Goal: Check status: Check status

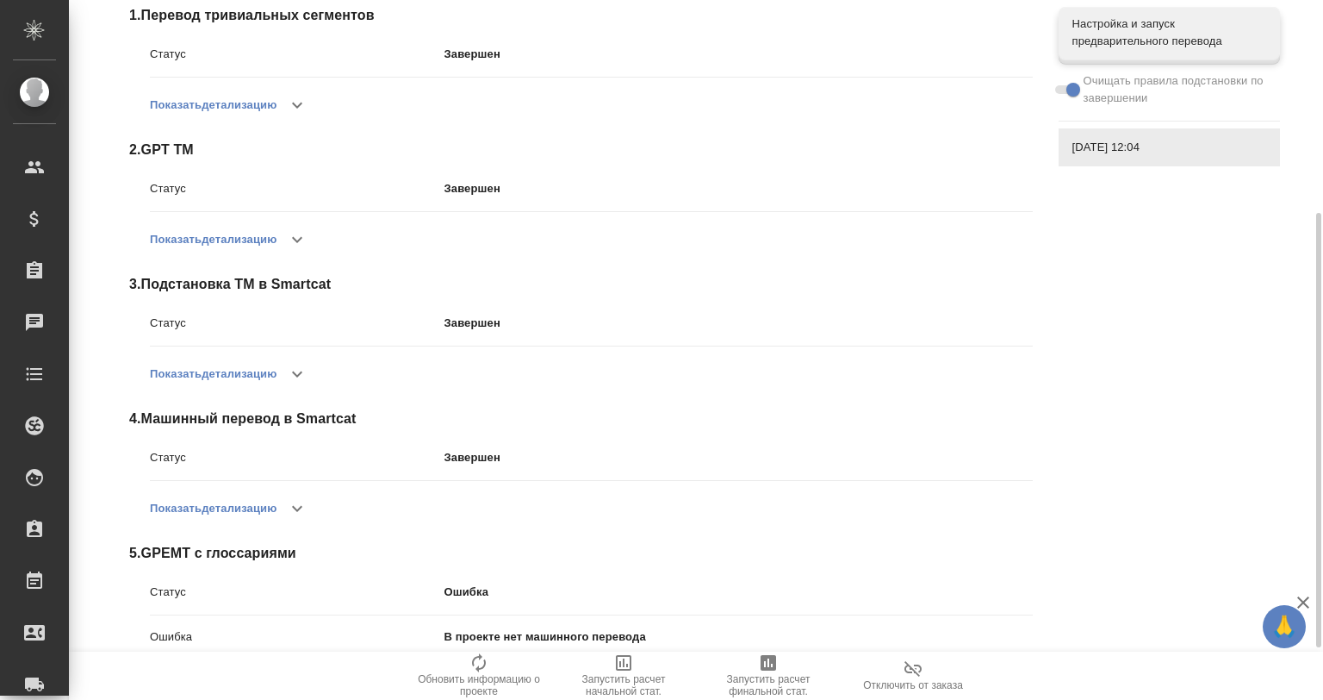
scroll to position [426, 0]
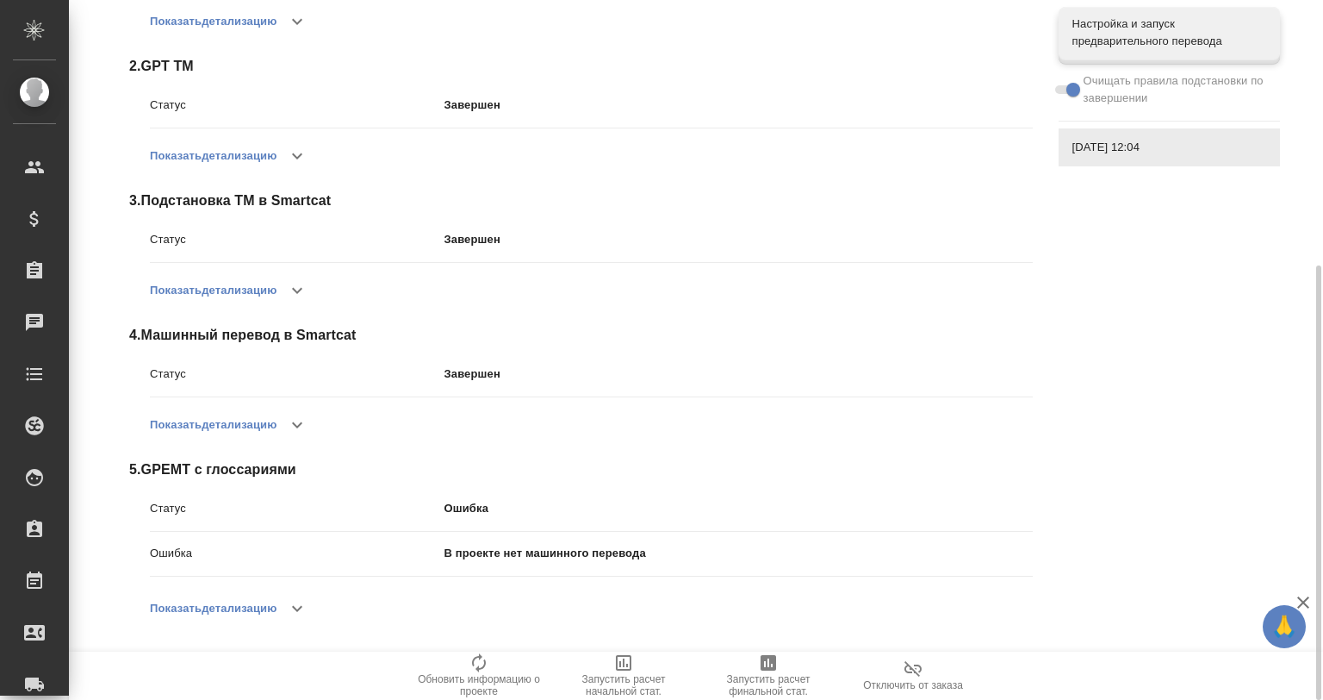
click at [300, 607] on icon "button" at bounding box center [297, 608] width 21 height 21
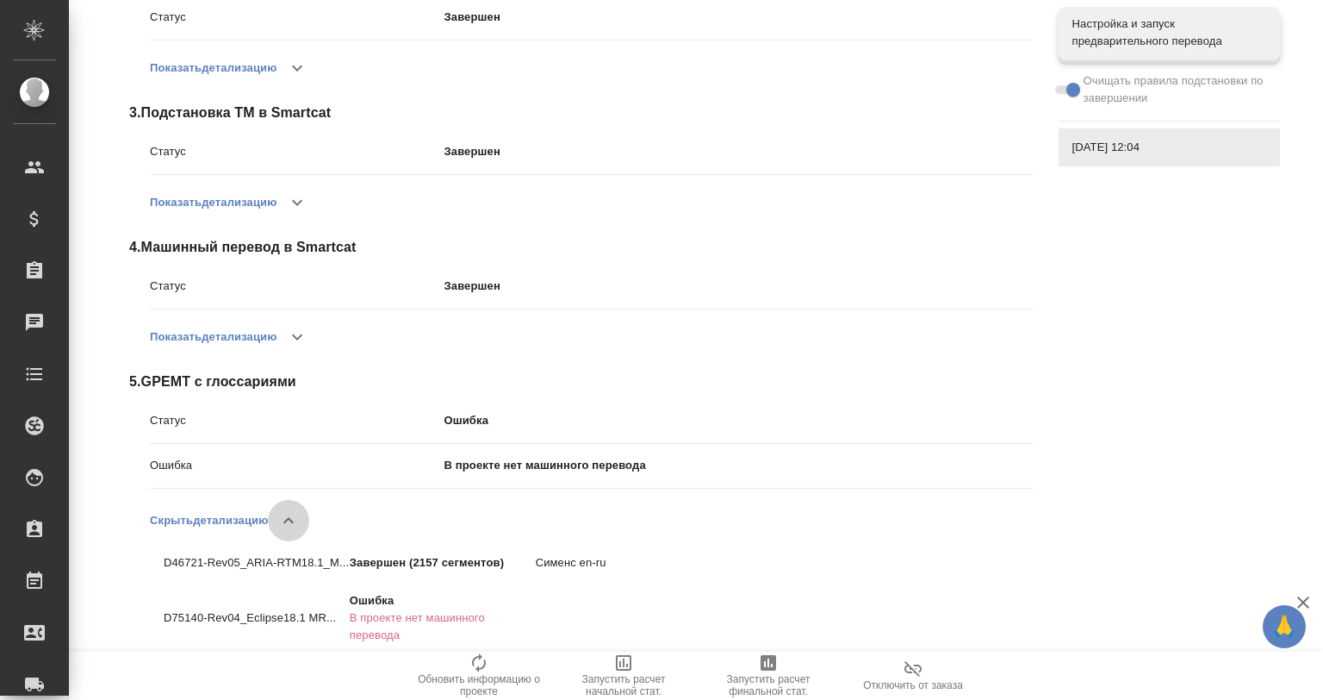
click at [286, 516] on icon "button" at bounding box center [288, 520] width 21 height 21
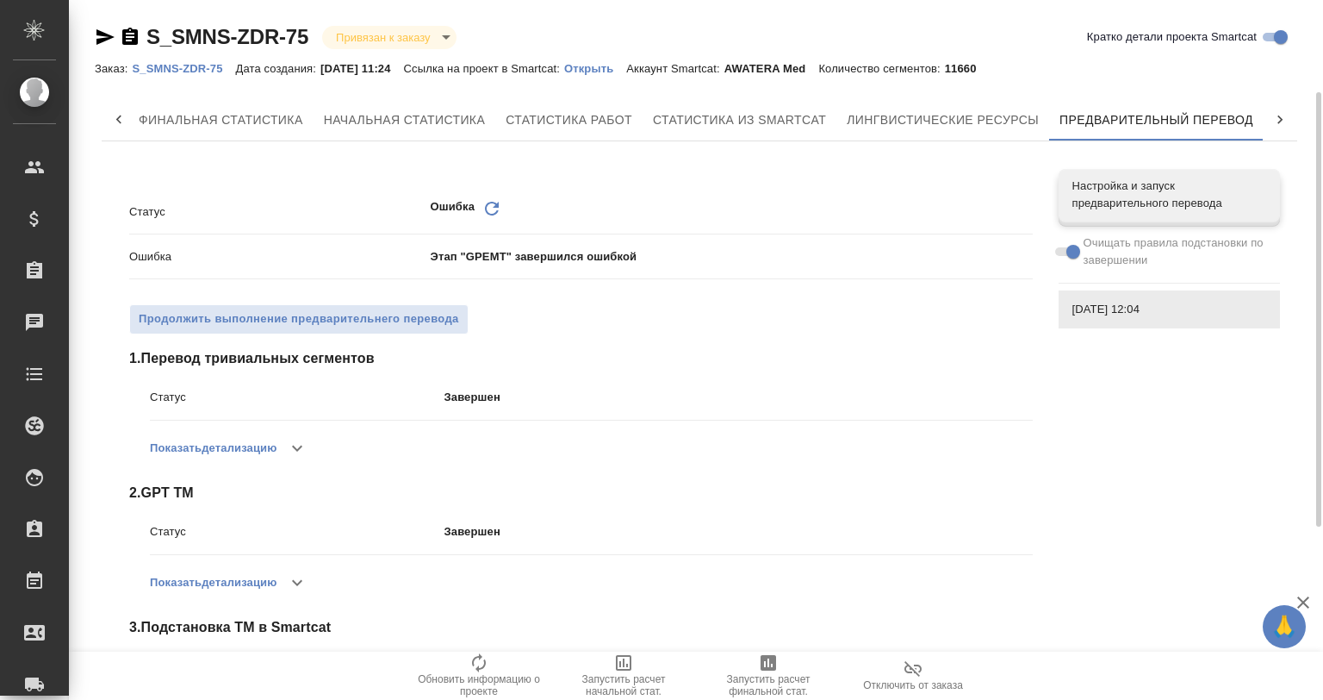
scroll to position [426, 0]
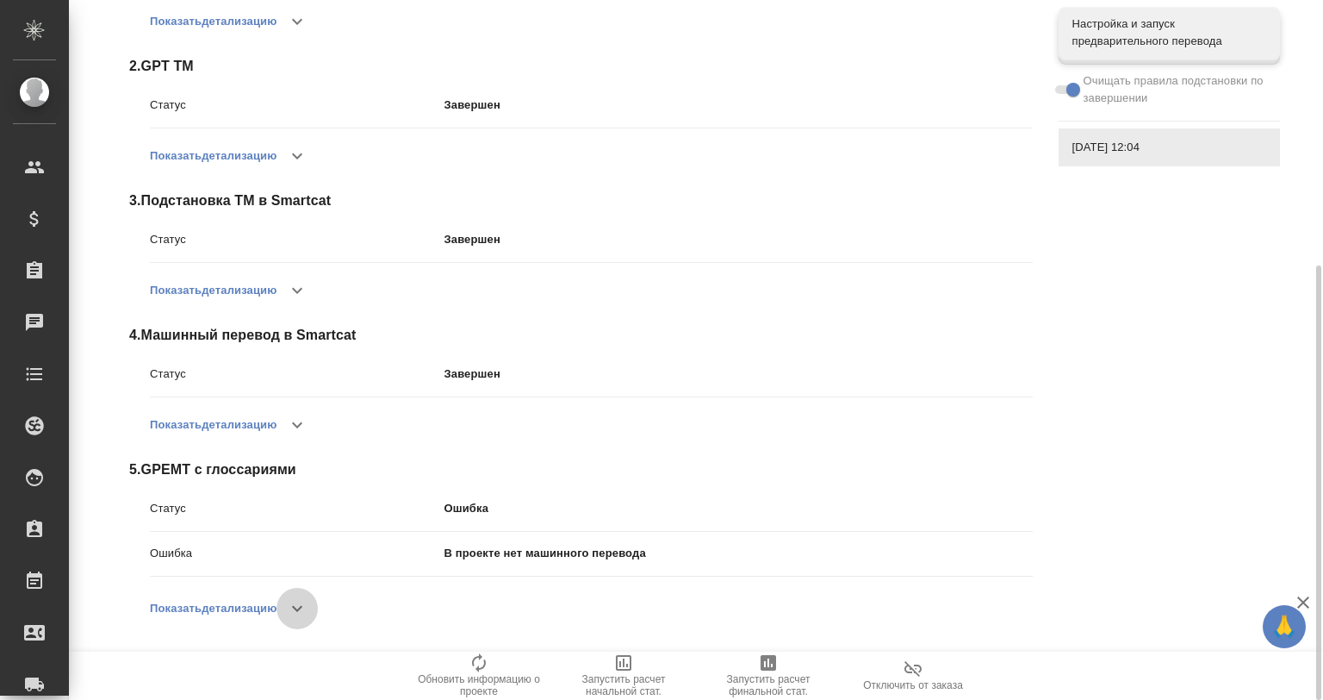
click at [305, 600] on icon "button" at bounding box center [297, 608] width 21 height 21
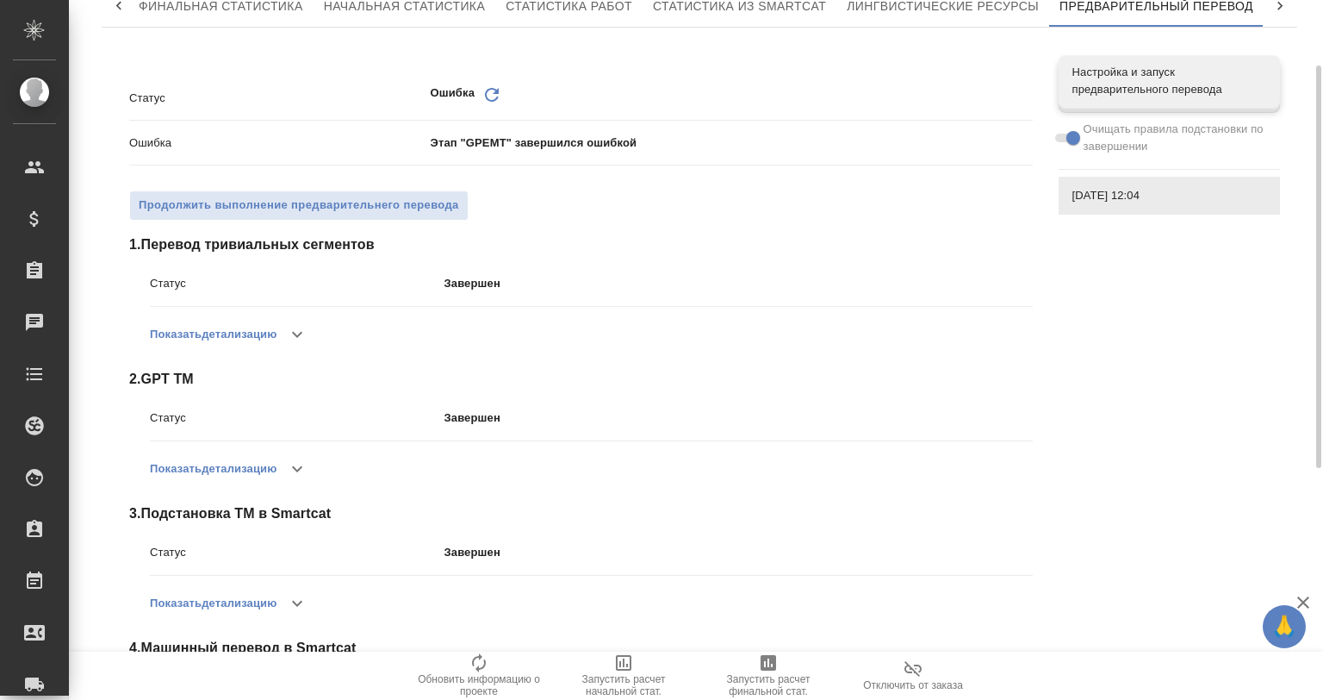
scroll to position [0, 0]
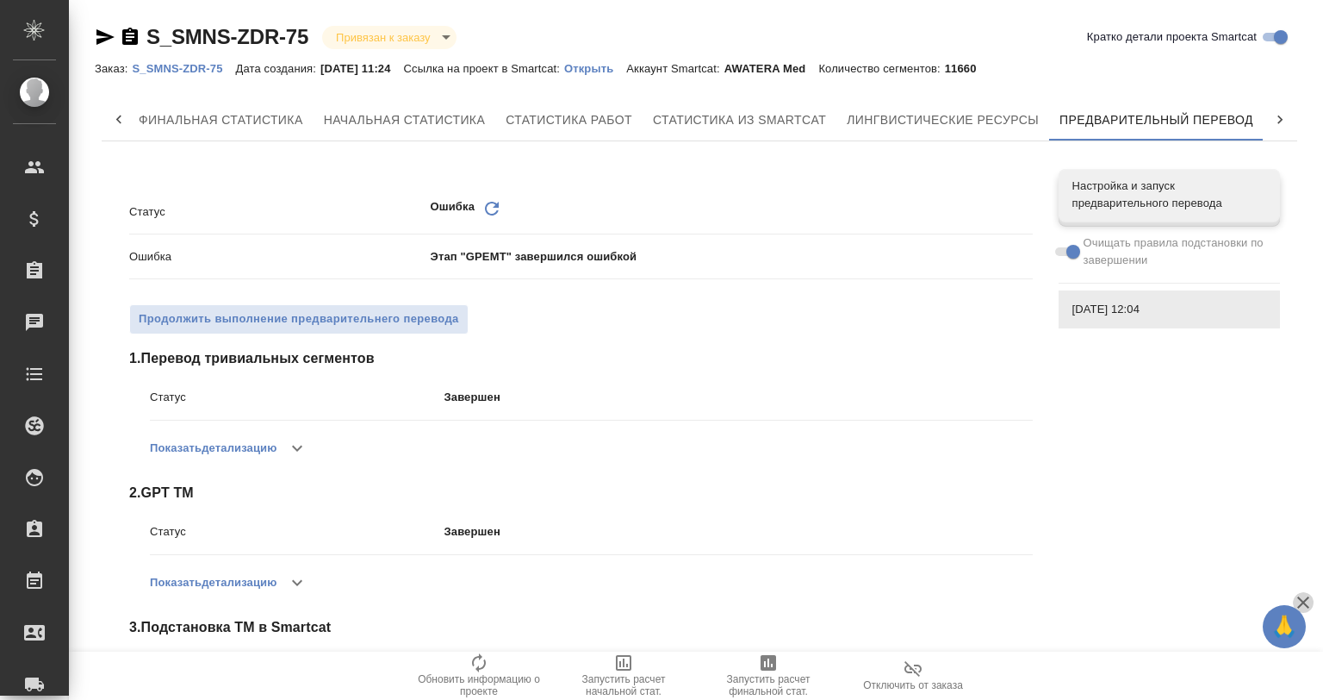
click at [1306, 601] on icon "button" at bounding box center [1303, 602] width 21 height 21
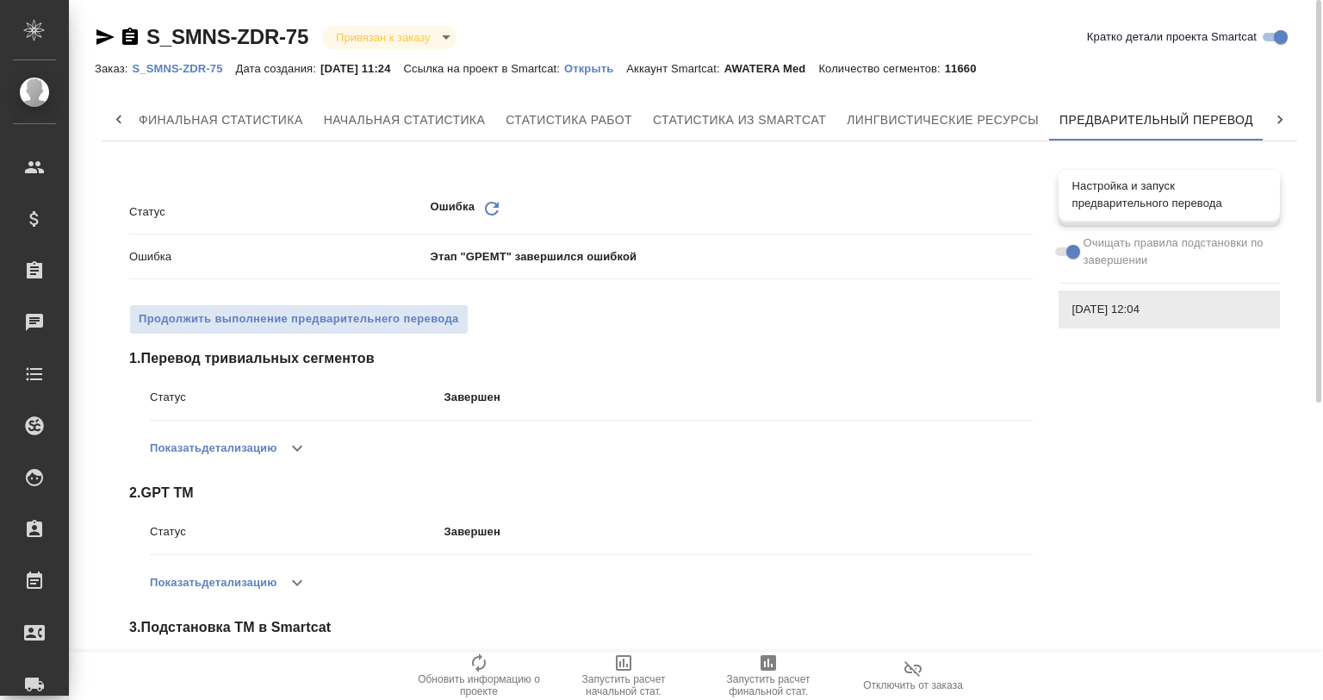
click at [1144, 197] on span "Настройка и запуск предварительного перевода" at bounding box center [1170, 194] width 194 height 34
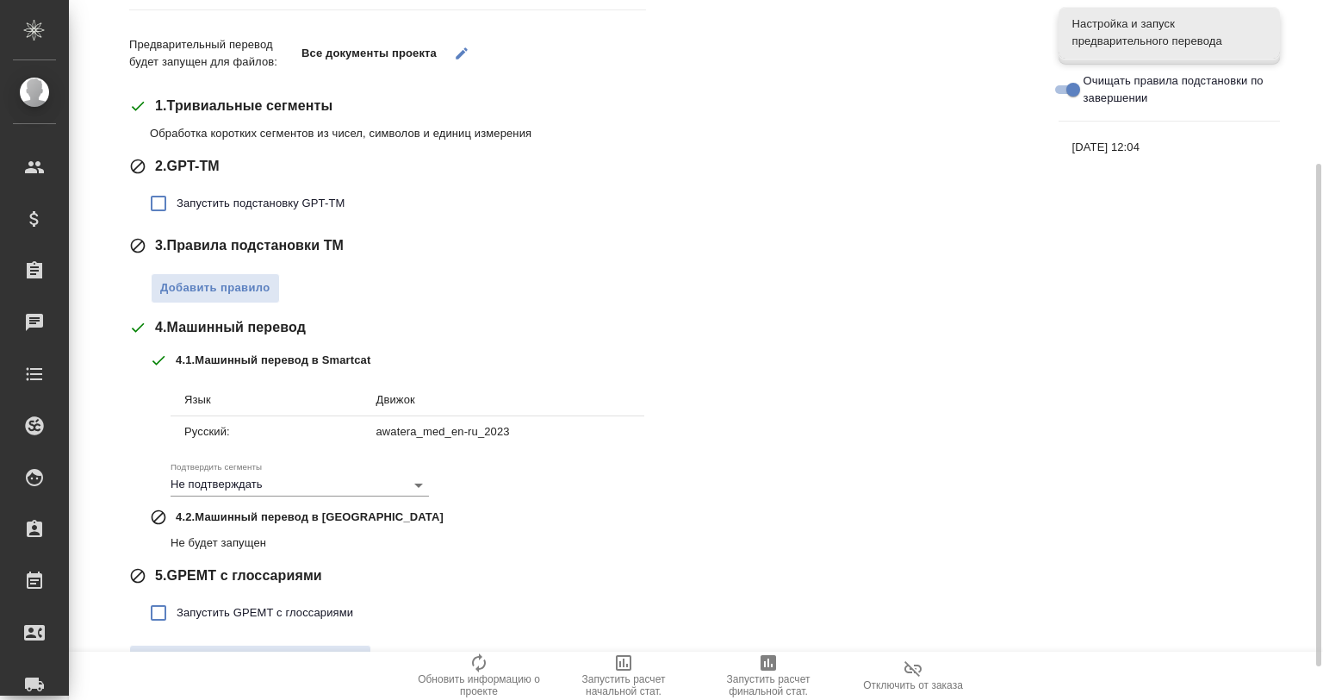
scroll to position [273, 0]
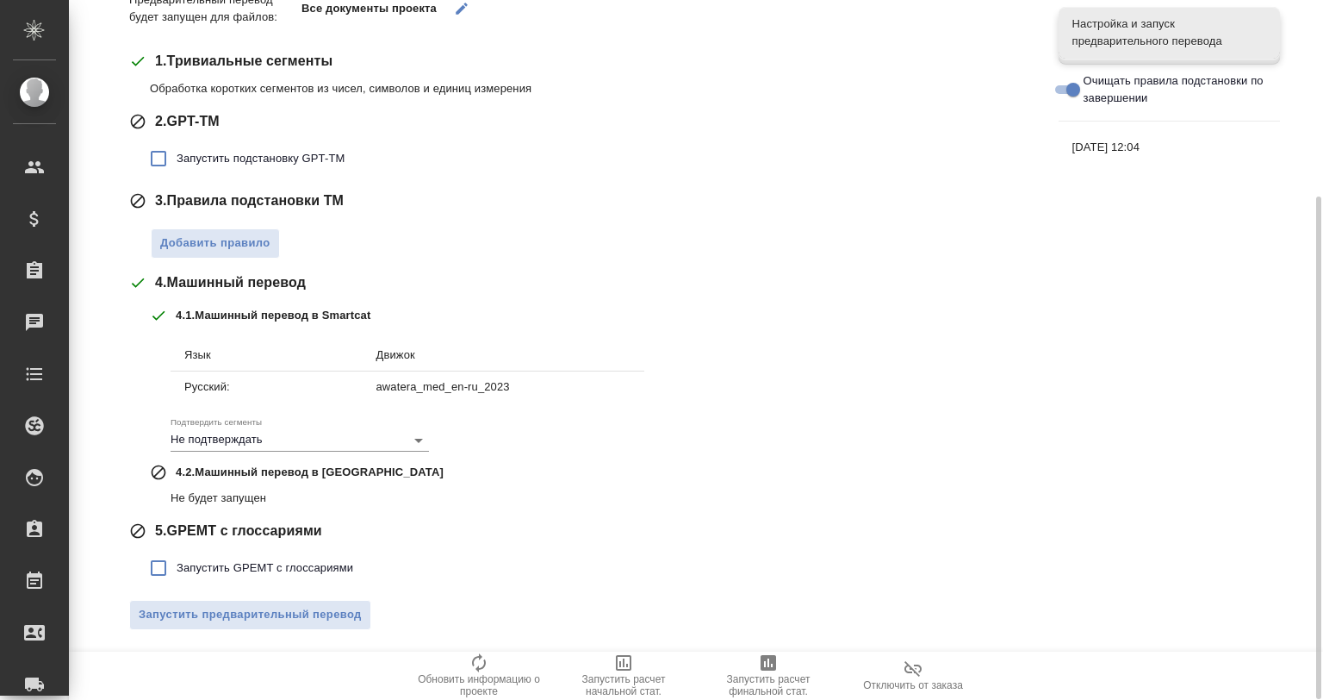
click at [1112, 152] on span "08.09.2025, 12:04" at bounding box center [1170, 147] width 194 height 17
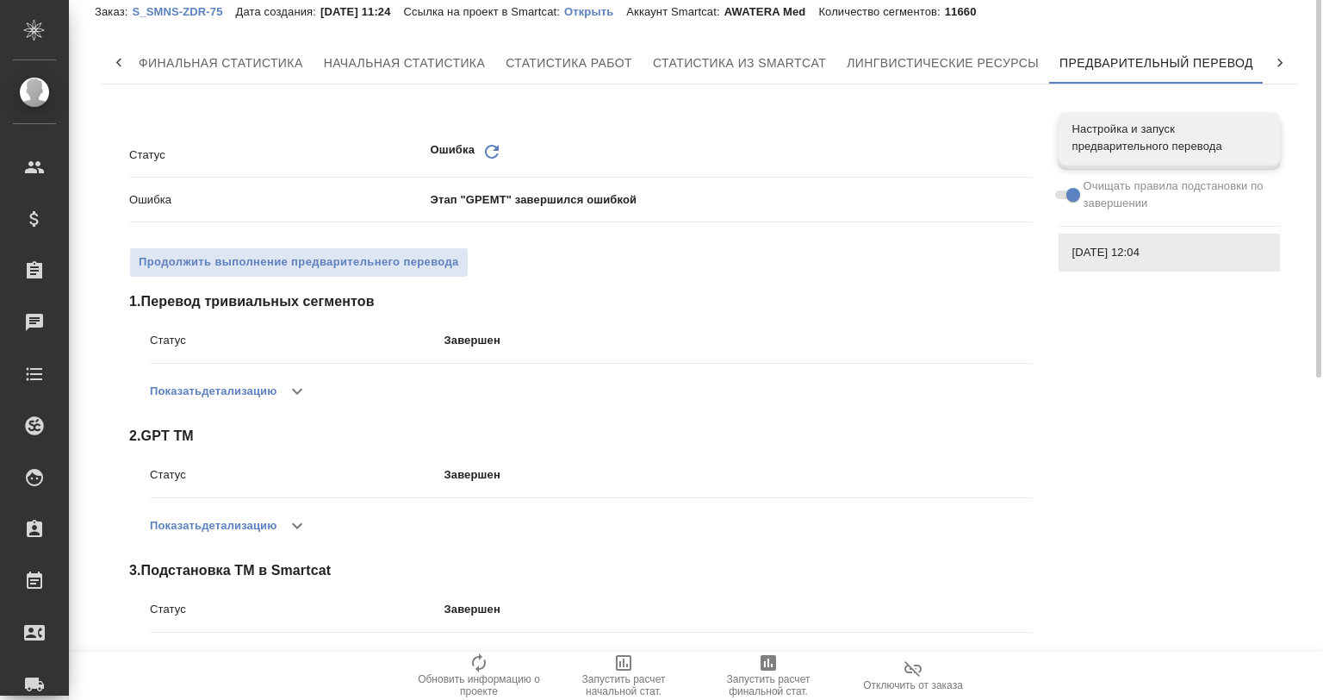
scroll to position [0, 0]
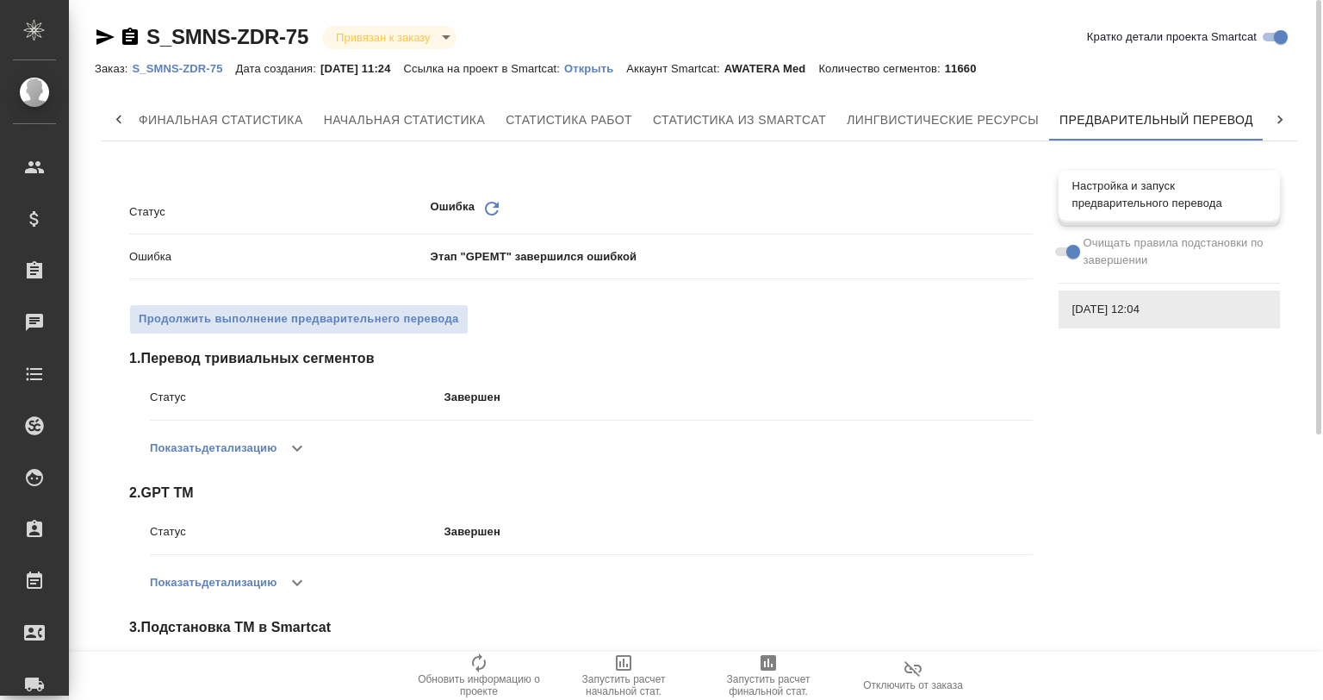
click at [1117, 201] on span "Настройка и запуск предварительного перевода" at bounding box center [1170, 194] width 194 height 34
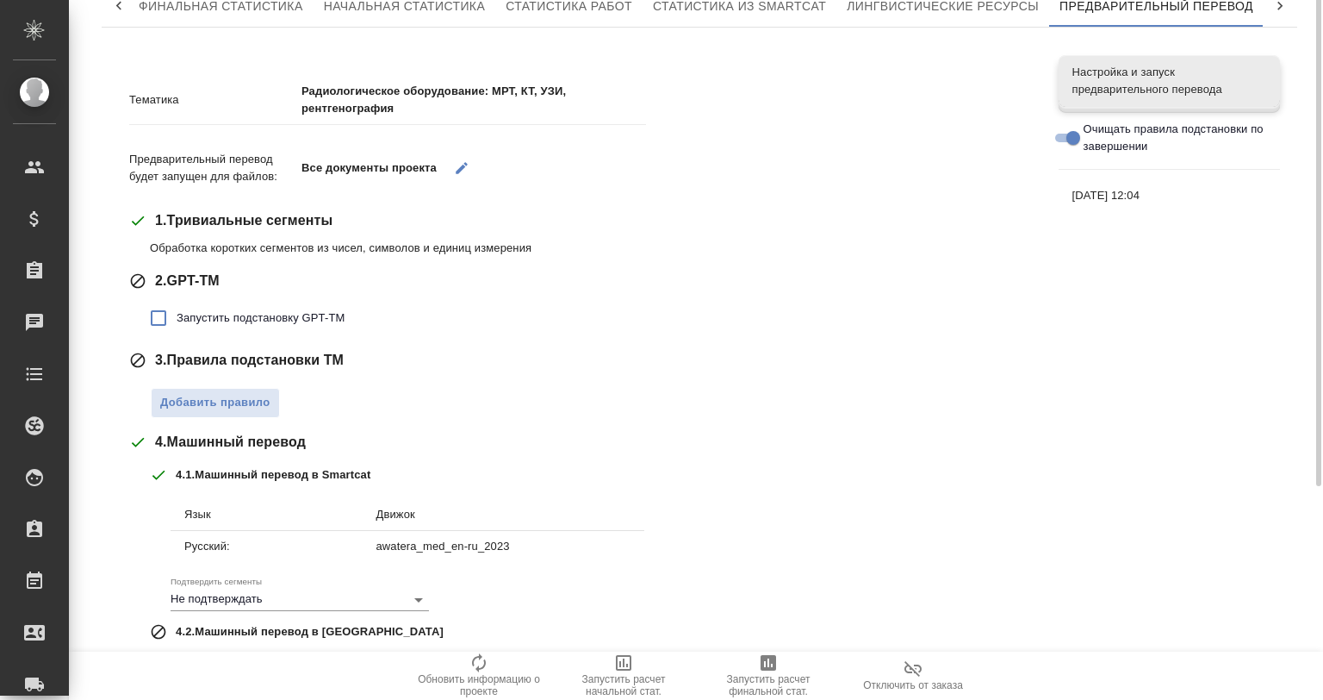
scroll to position [273, 0]
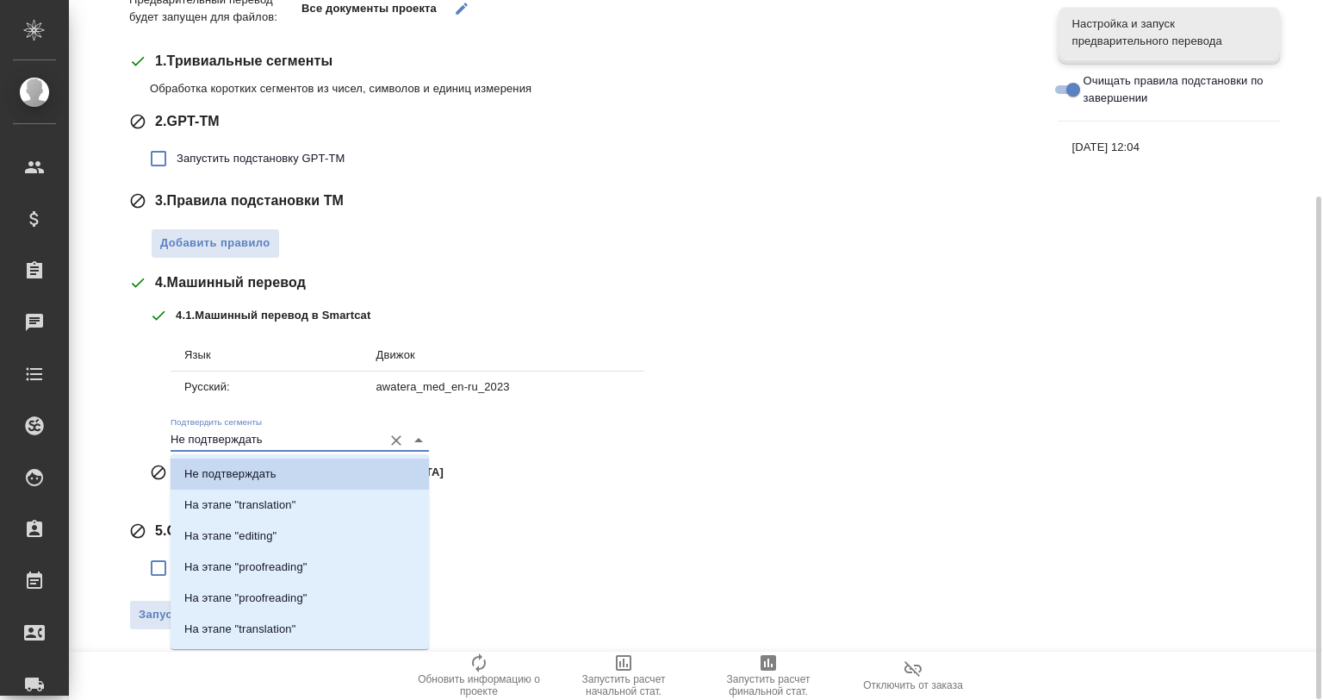
click at [276, 441] on input "Не подтверждать" at bounding box center [272, 440] width 203 height 21
click at [328, 420] on div "Подтвердить сегменты Не подтверждать" at bounding box center [300, 433] width 258 height 35
click at [330, 433] on input "Не подтверждать" at bounding box center [272, 440] width 203 height 21
click at [417, 432] on icon "Close" at bounding box center [418, 440] width 21 height 21
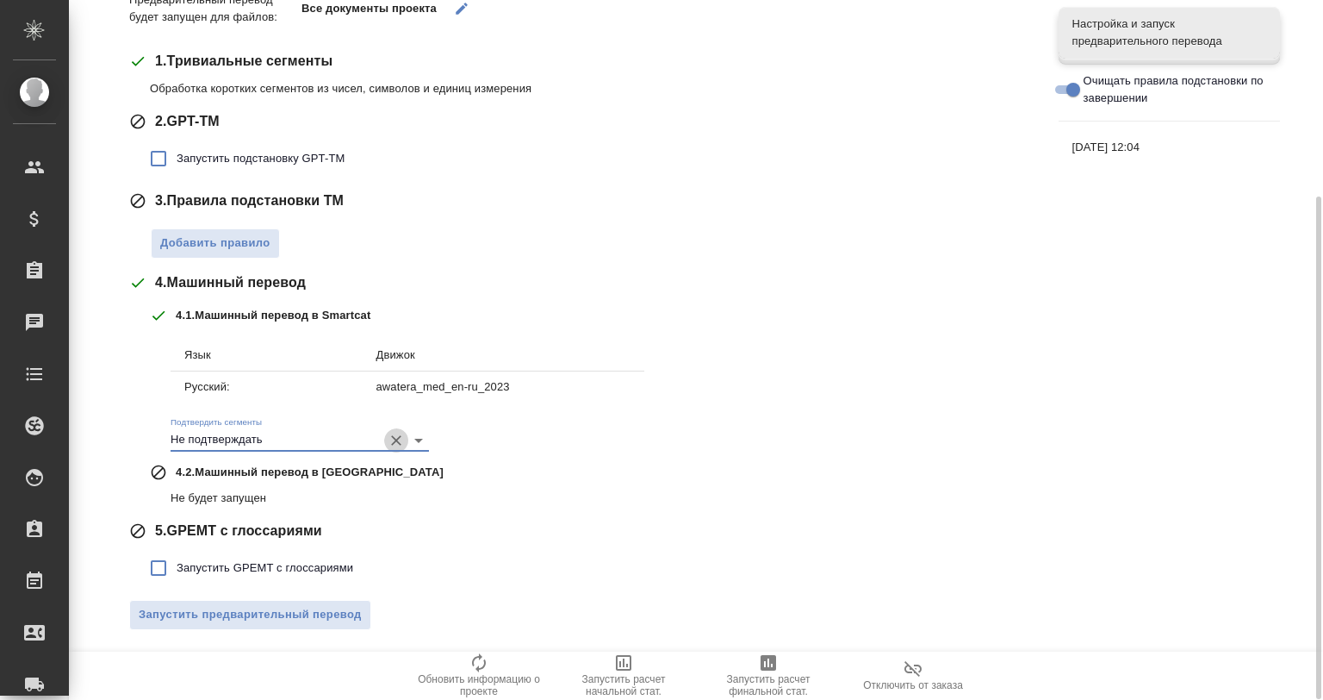
click at [389, 438] on icon "Очистить" at bounding box center [396, 440] width 17 height 17
click at [1105, 143] on span "08.09.2025, 12:04" at bounding box center [1170, 147] width 194 height 17
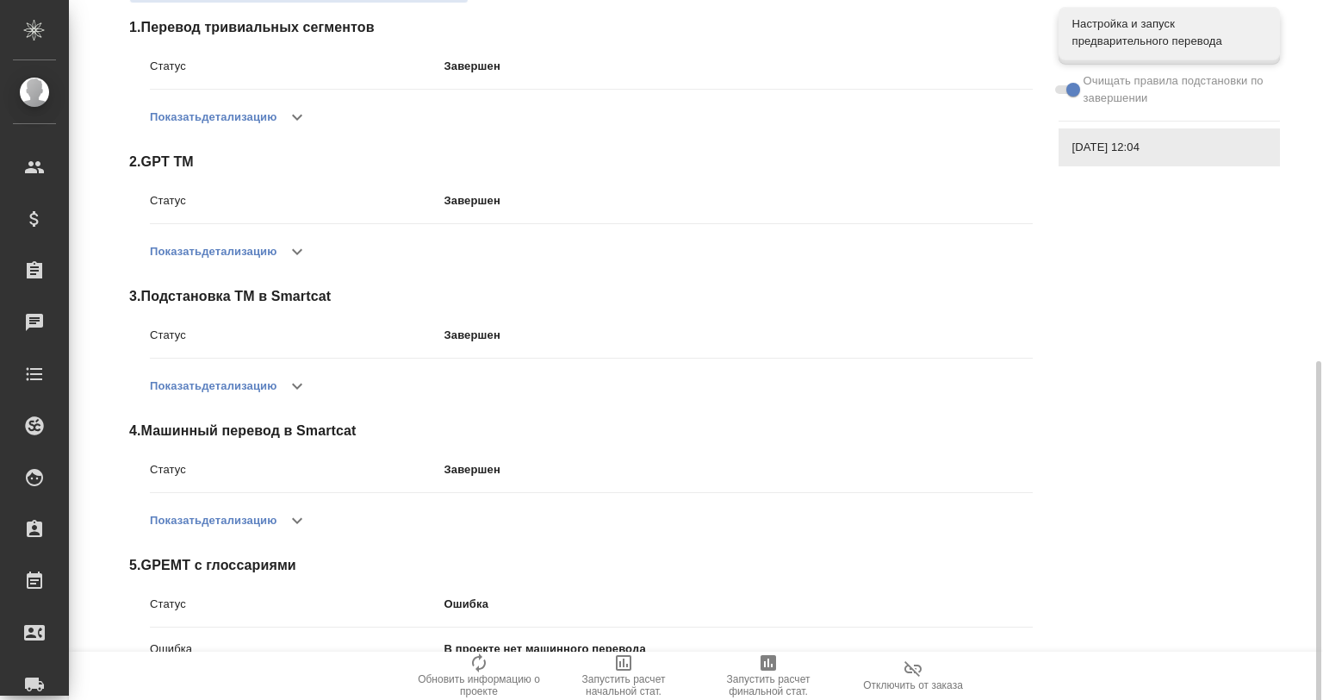
scroll to position [426, 0]
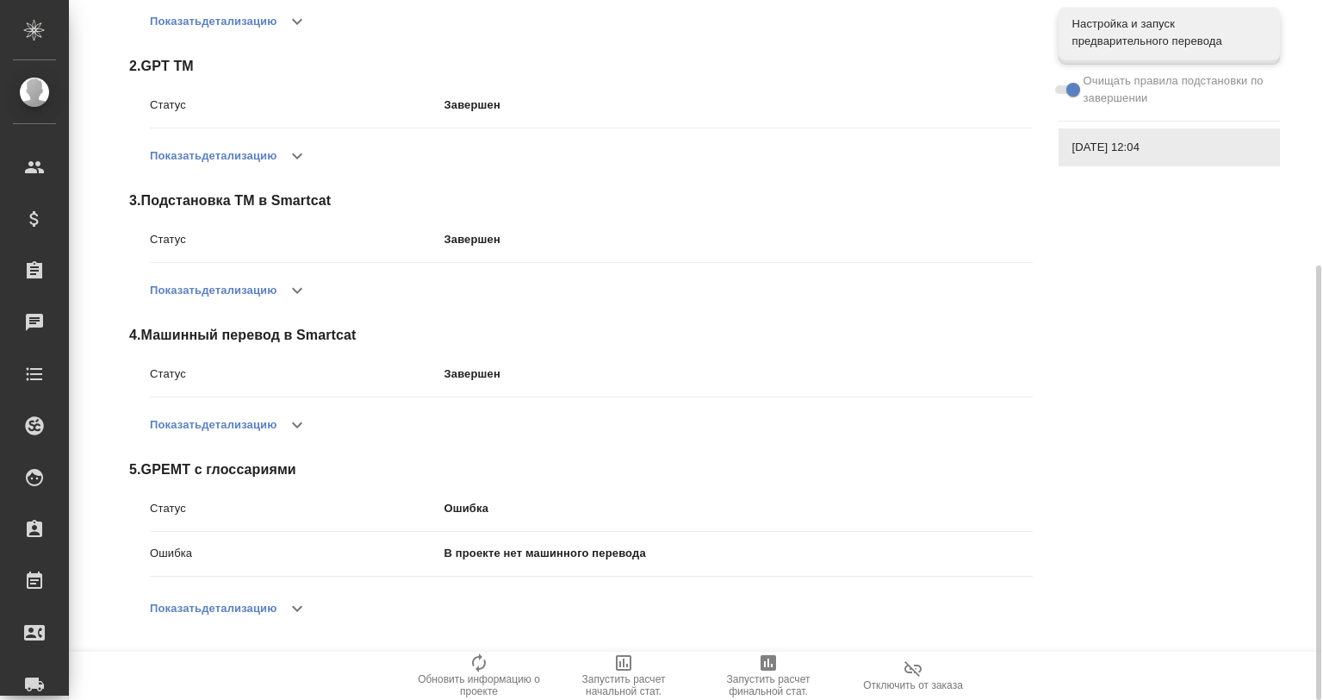
click at [288, 612] on button "button" at bounding box center [297, 608] width 41 height 41
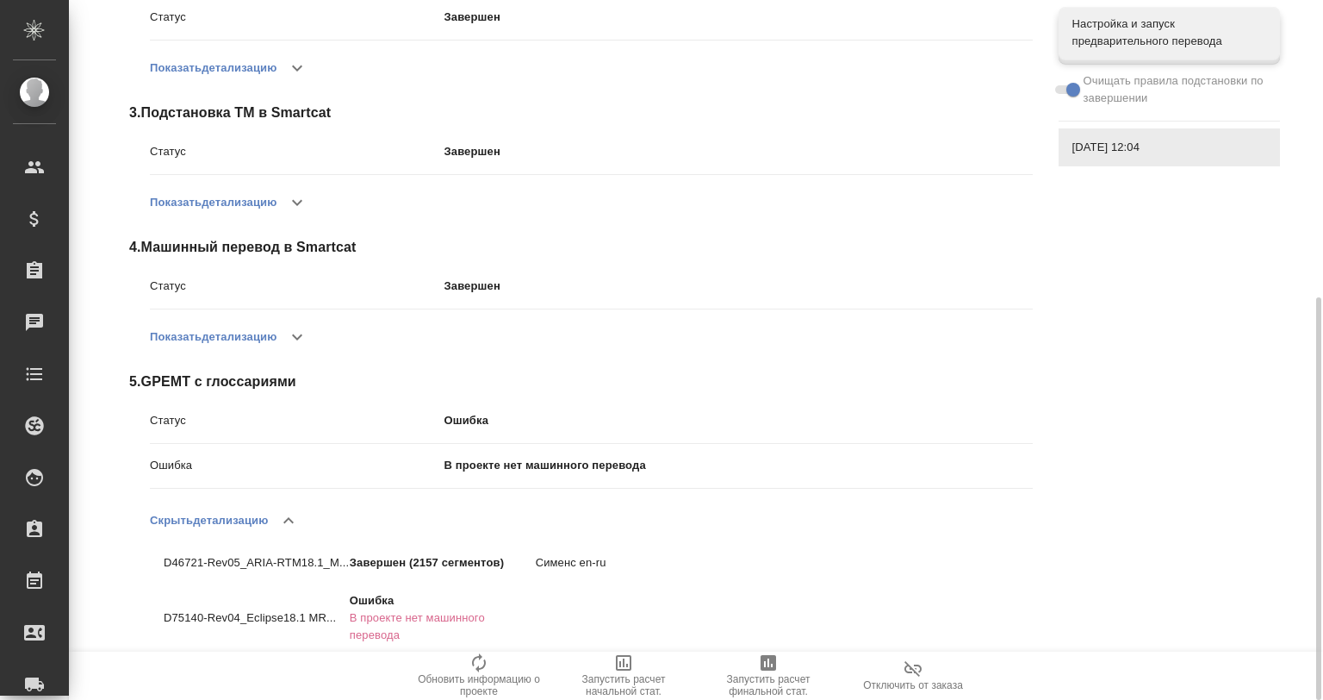
click at [346, 593] on div "D75140-Rev04_Eclipse18.1 MR... Ошибка В проекте нет машинного перевода" at bounding box center [387, 607] width 446 height 30
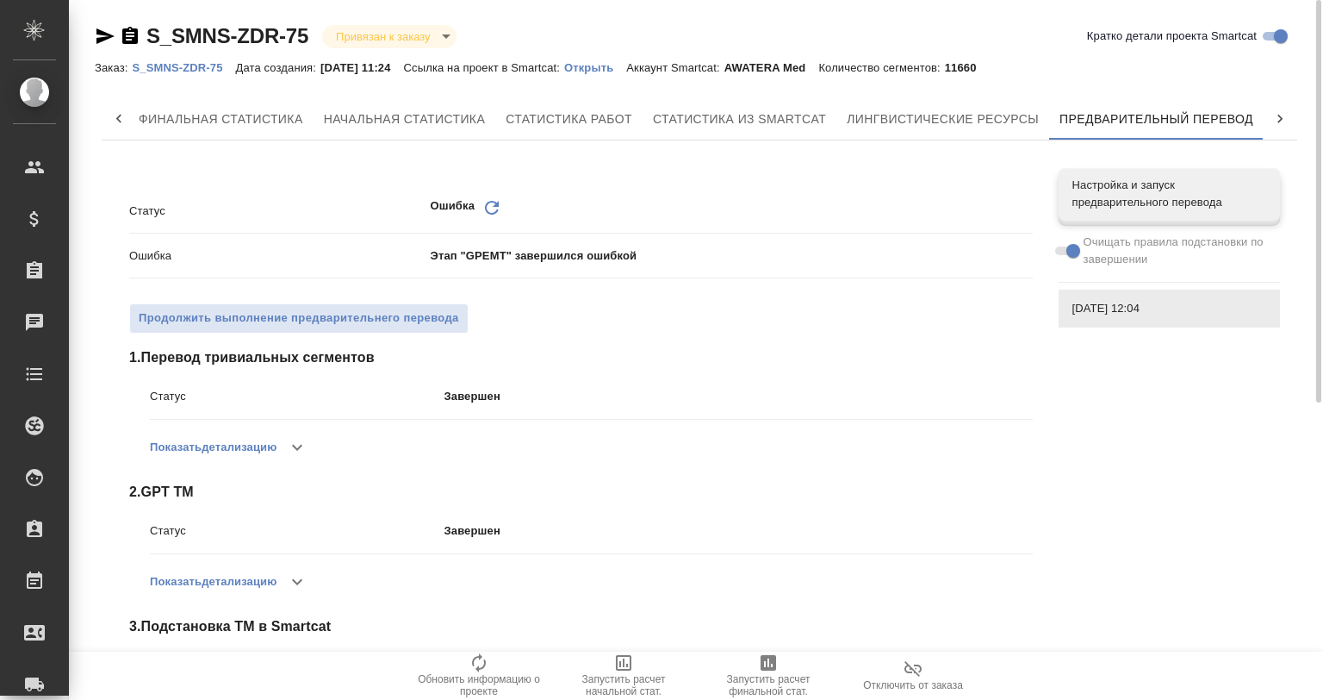
scroll to position [0, 0]
click at [1129, 215] on div "Настройка и запуск предварительного перевода" at bounding box center [1169, 195] width 221 height 52
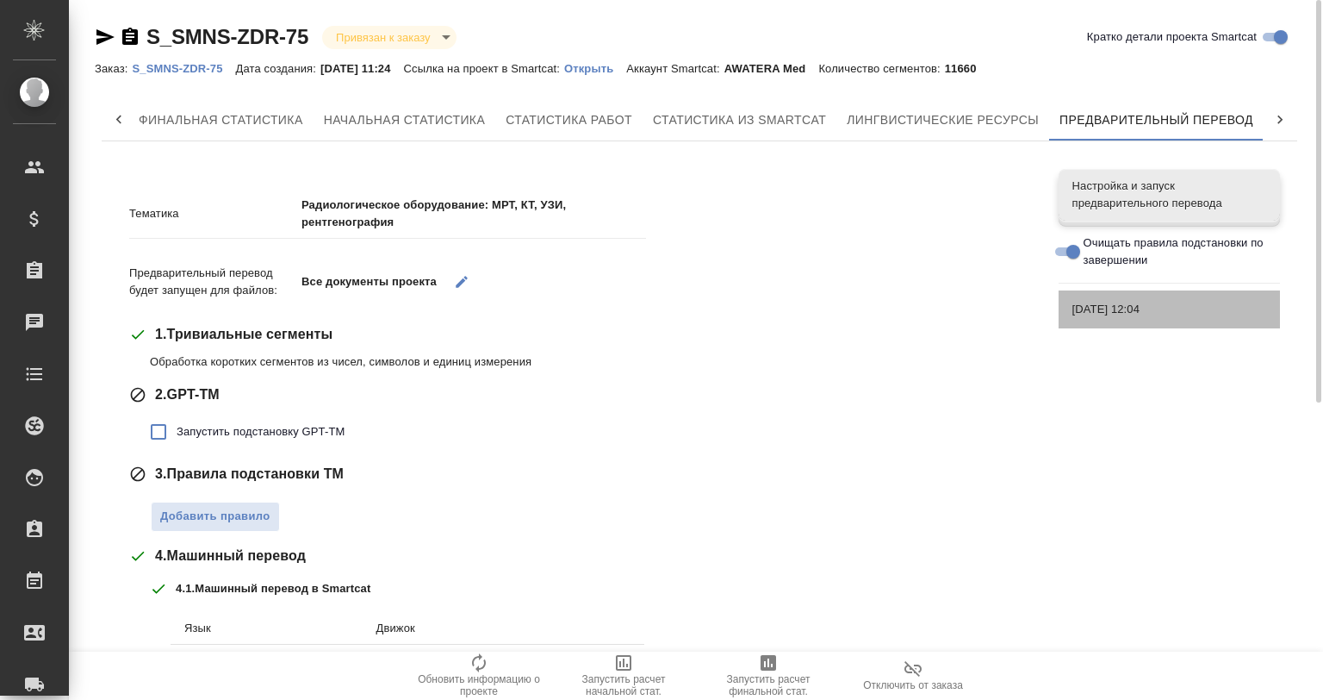
click at [1173, 307] on span "08.09.2025, 12:04" at bounding box center [1170, 309] width 194 height 17
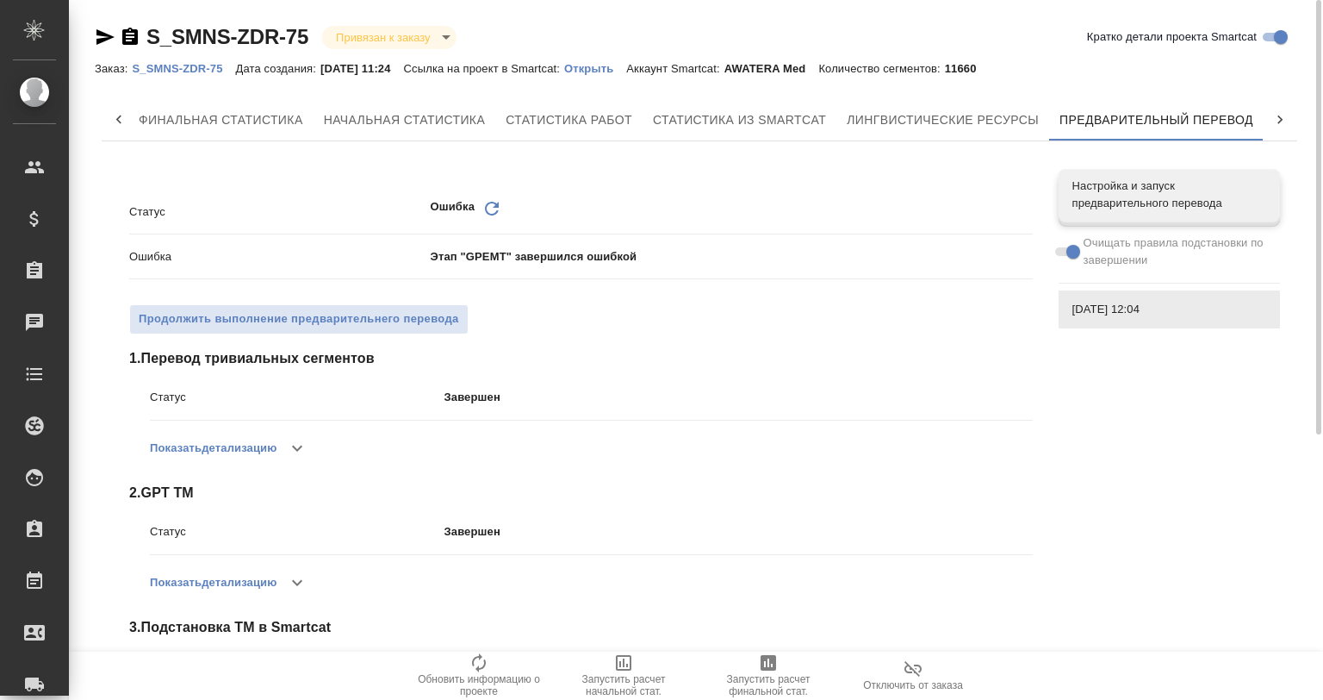
drag, startPoint x: 899, startPoint y: 110, endPoint x: 889, endPoint y: 229, distance: 119.3
click at [889, 229] on div "Финальная статистика Начальная статистика Статистика работ Статистика из Smartc…" at bounding box center [700, 598] width 1196 height 998
click at [172, 64] on p "S_SMNS-ZDR-75" at bounding box center [183, 68] width 103 height 13
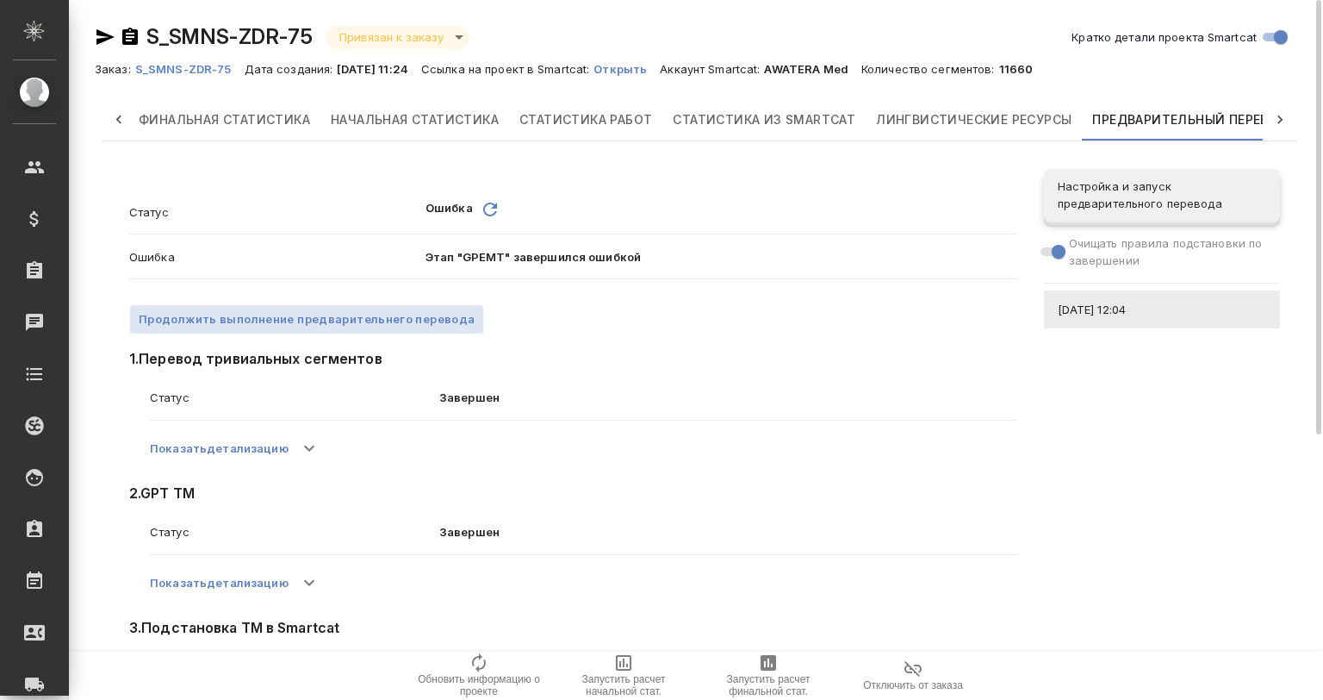
scroll to position [0, 45]
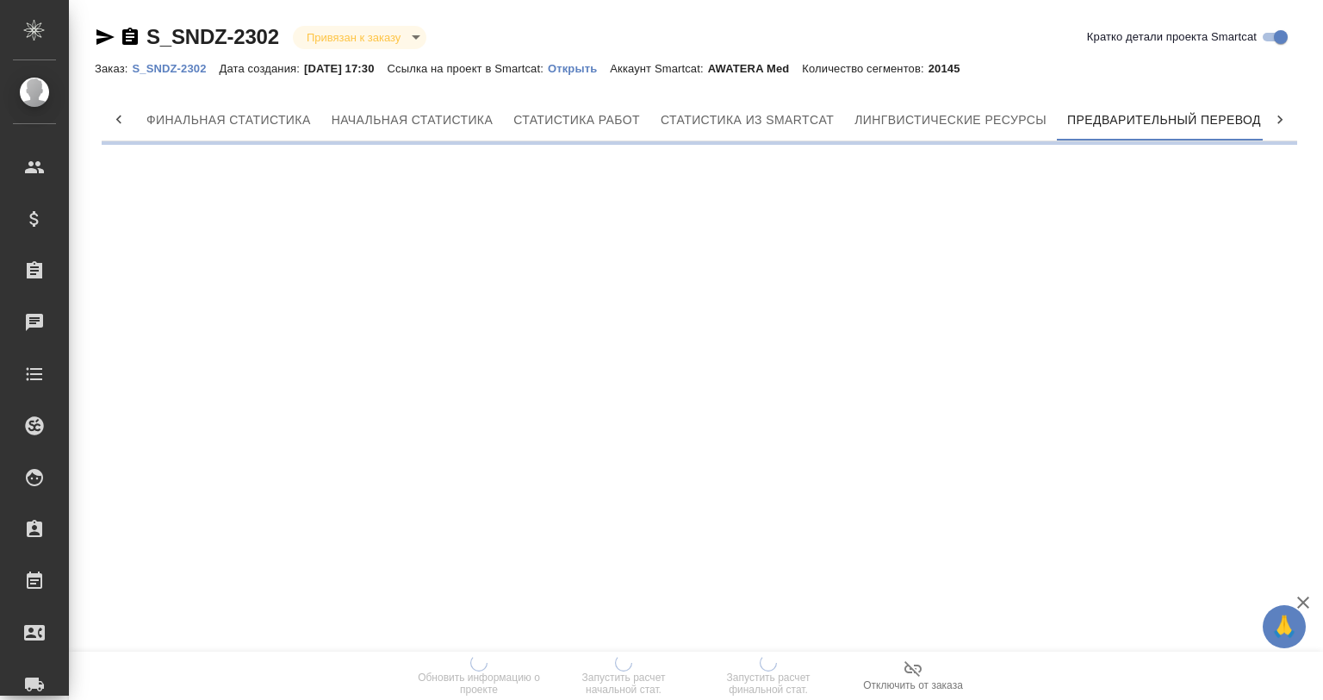
scroll to position [0, 8]
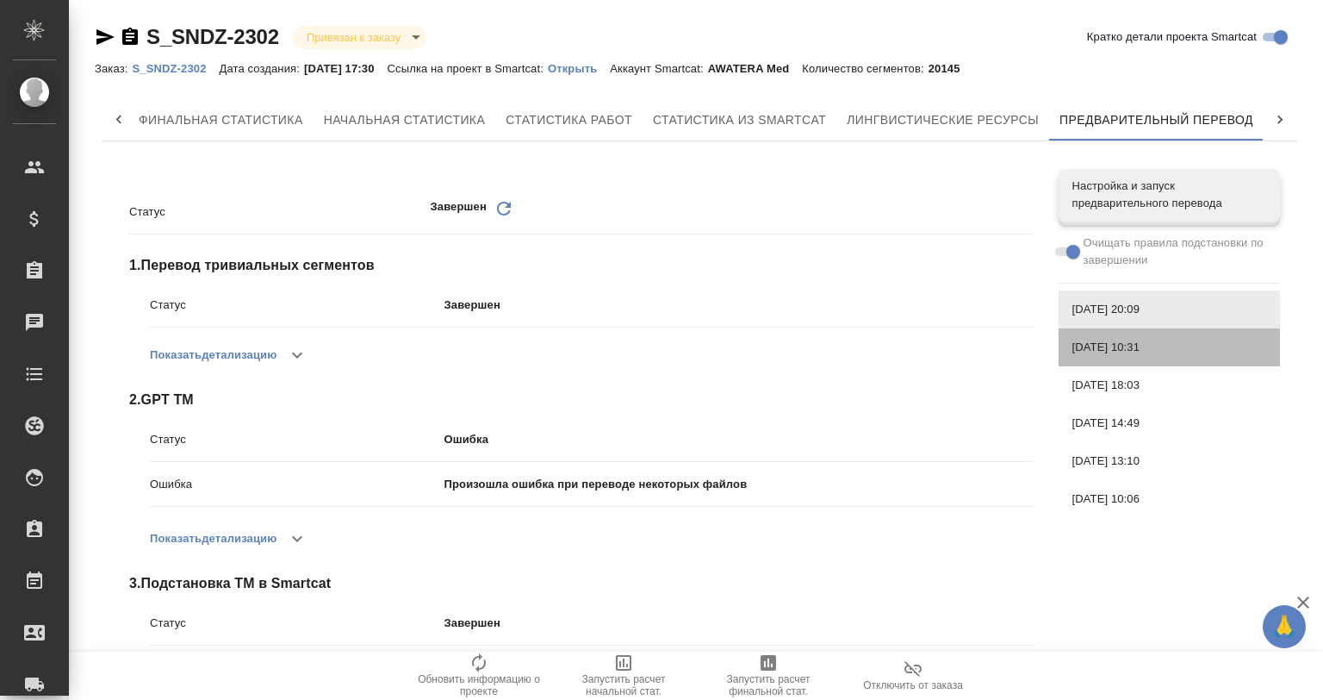
click at [1081, 345] on span "[DATE] 10:31" at bounding box center [1170, 347] width 194 height 17
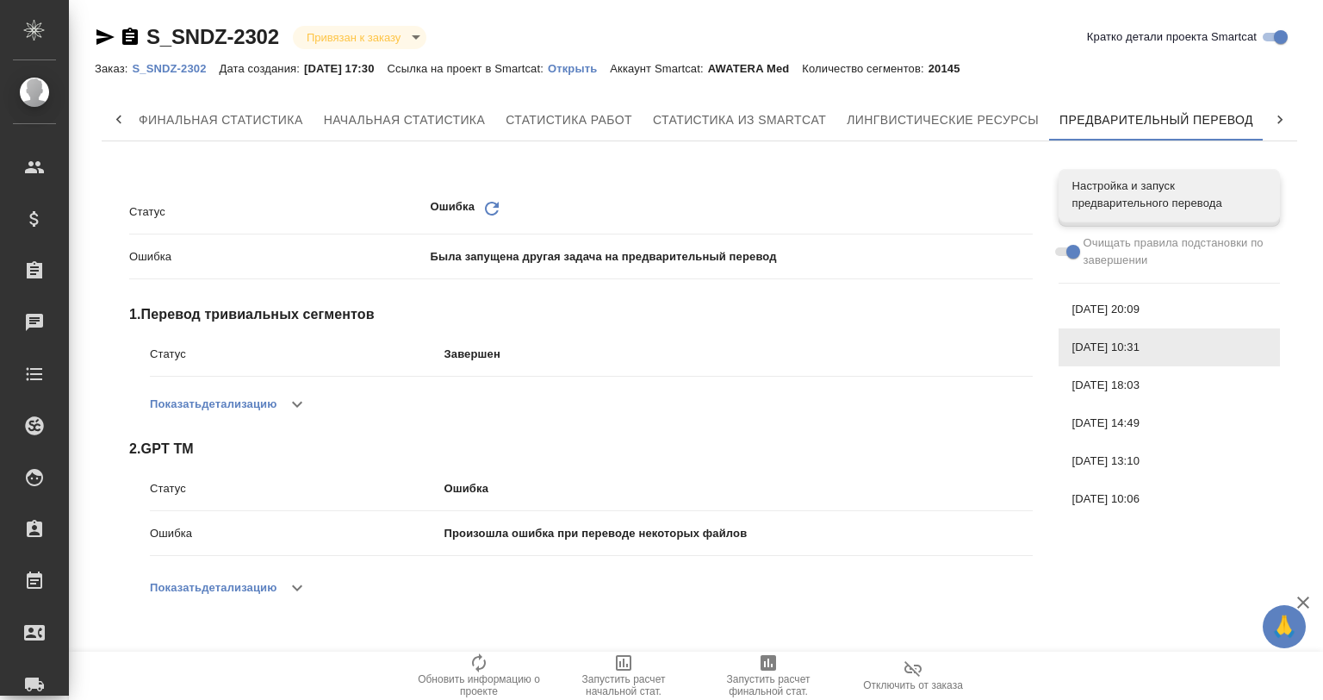
click at [1124, 377] on span "[DATE] 18:03" at bounding box center [1170, 385] width 194 height 17
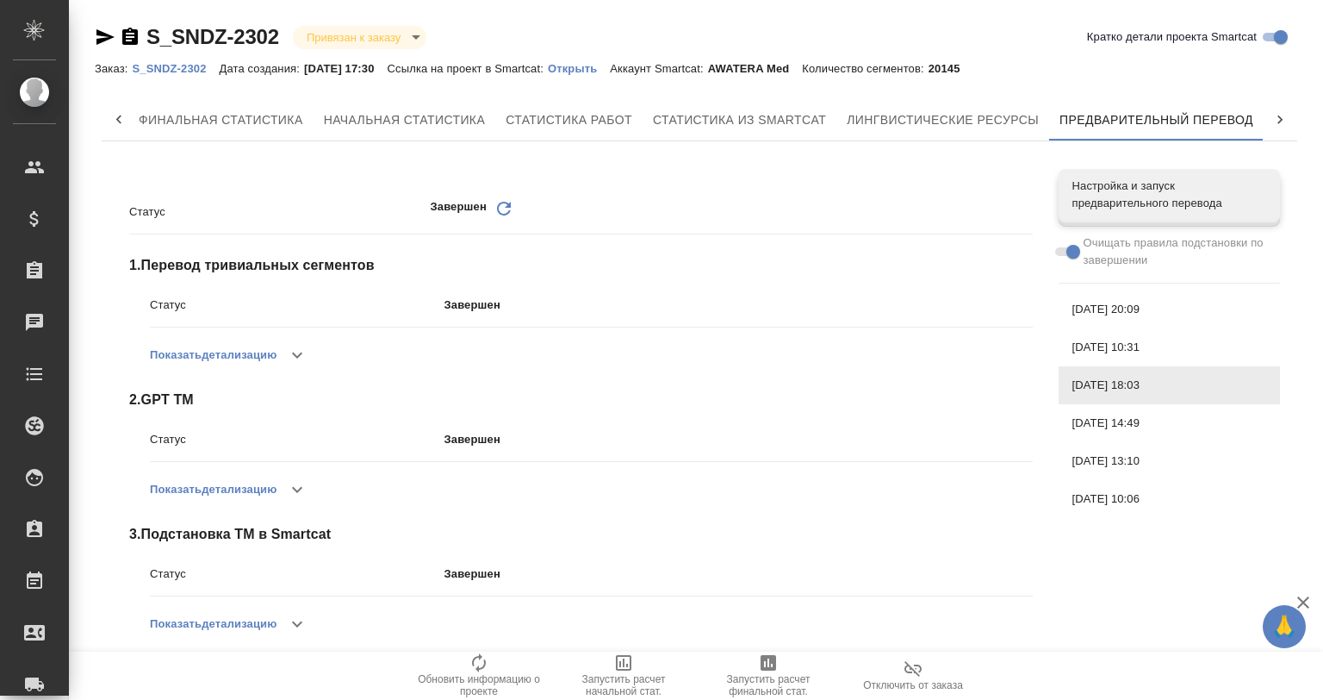
drag, startPoint x: 1113, startPoint y: 293, endPoint x: 1113, endPoint y: 308, distance: 14.6
click at [1113, 295] on div "[DATE] 20:09" at bounding box center [1169, 309] width 221 height 38
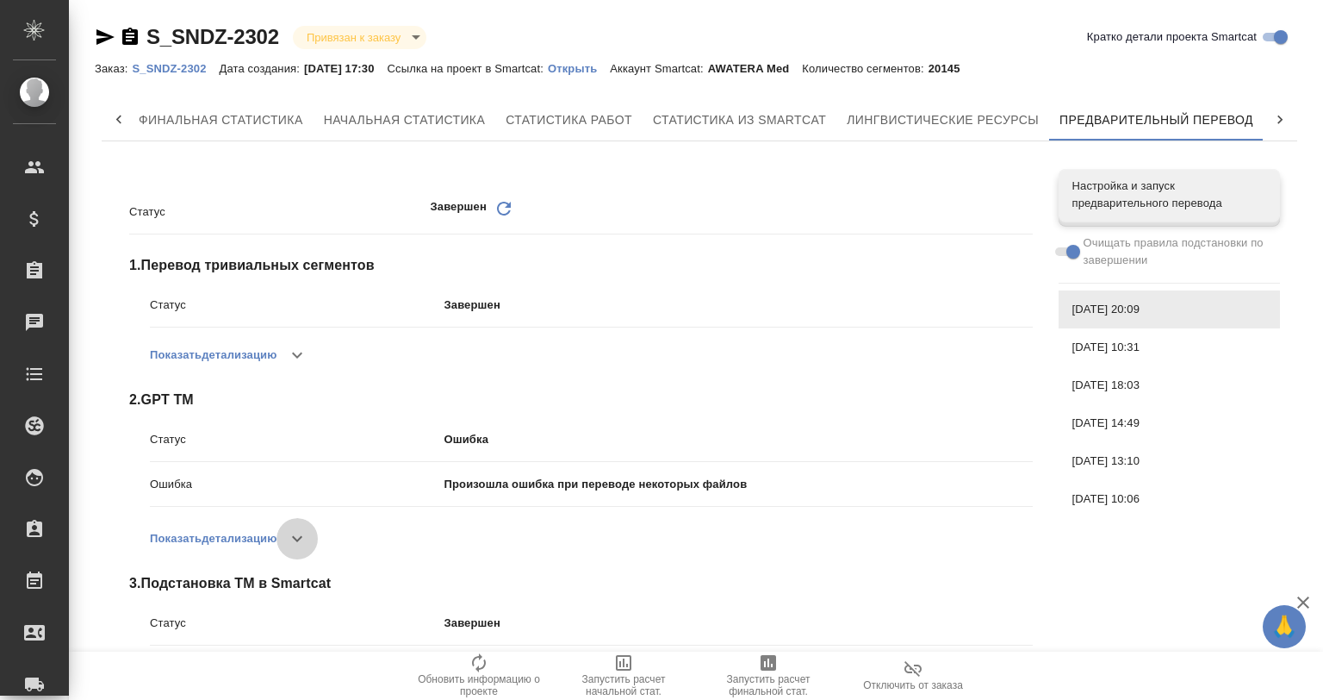
click at [300, 531] on icon "button" at bounding box center [297, 538] width 21 height 21
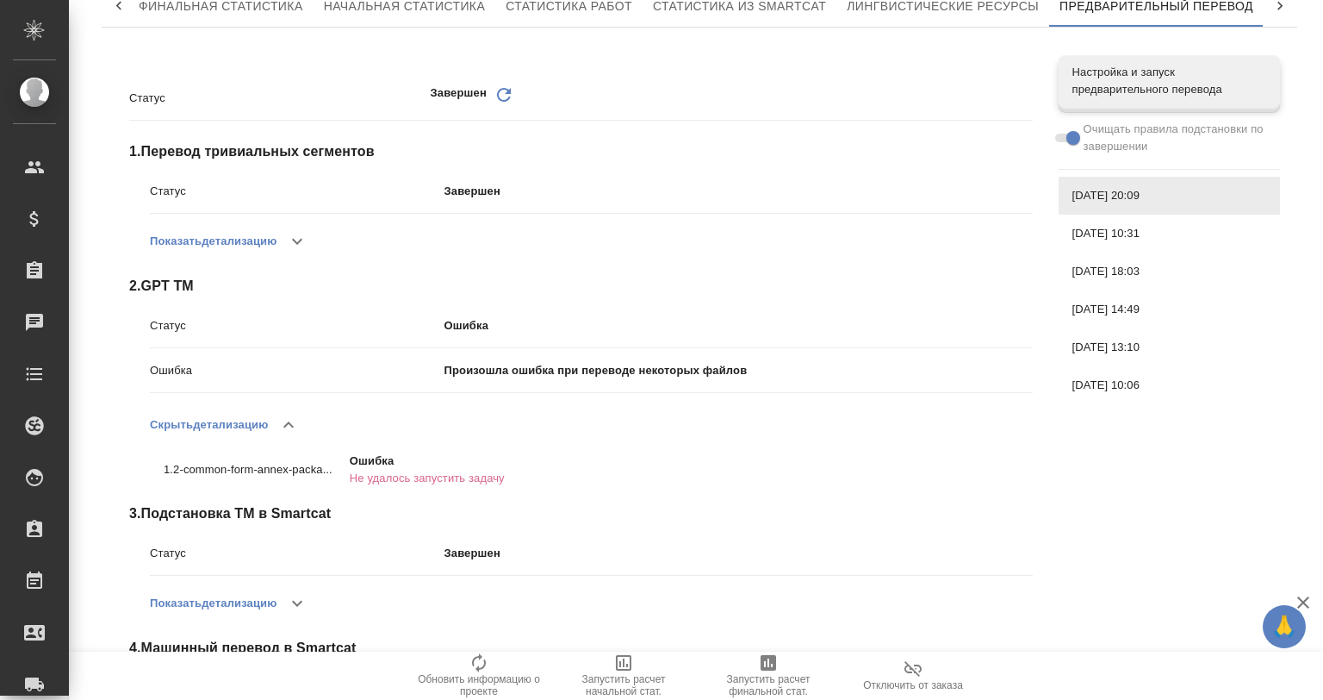
scroll to position [228, 0]
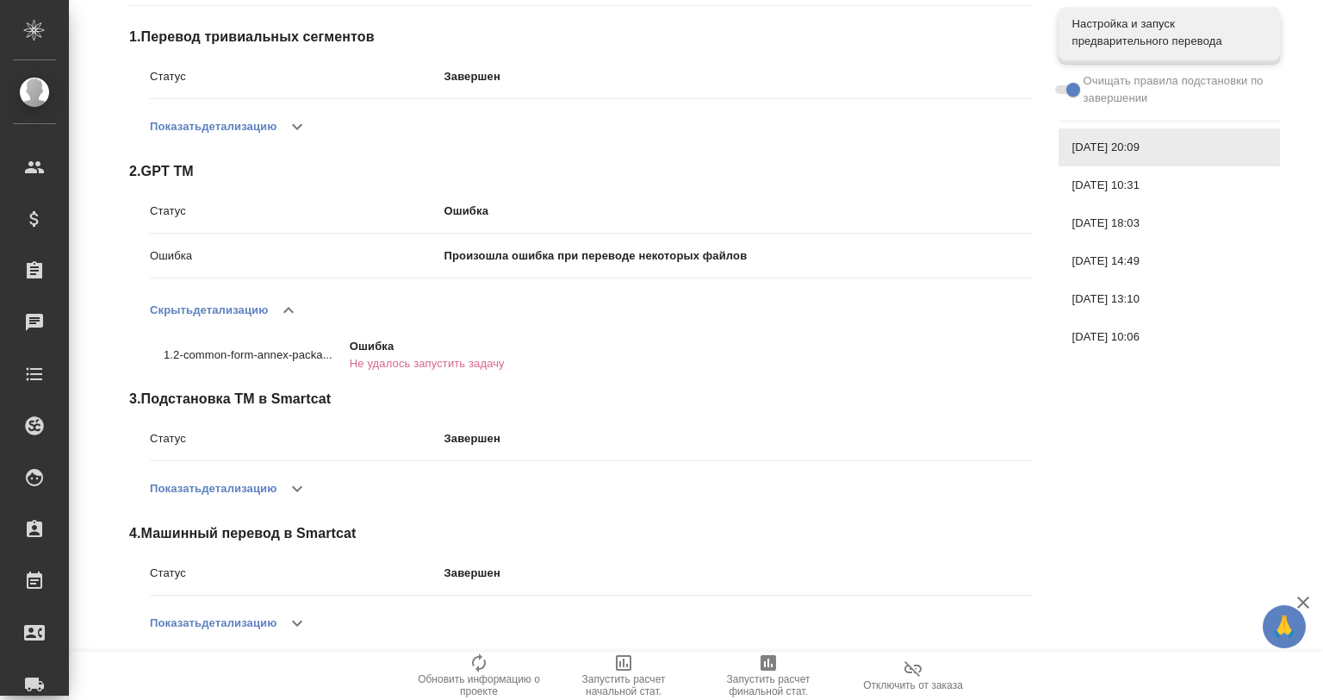
click at [293, 319] on icon "button" at bounding box center [288, 310] width 21 height 21
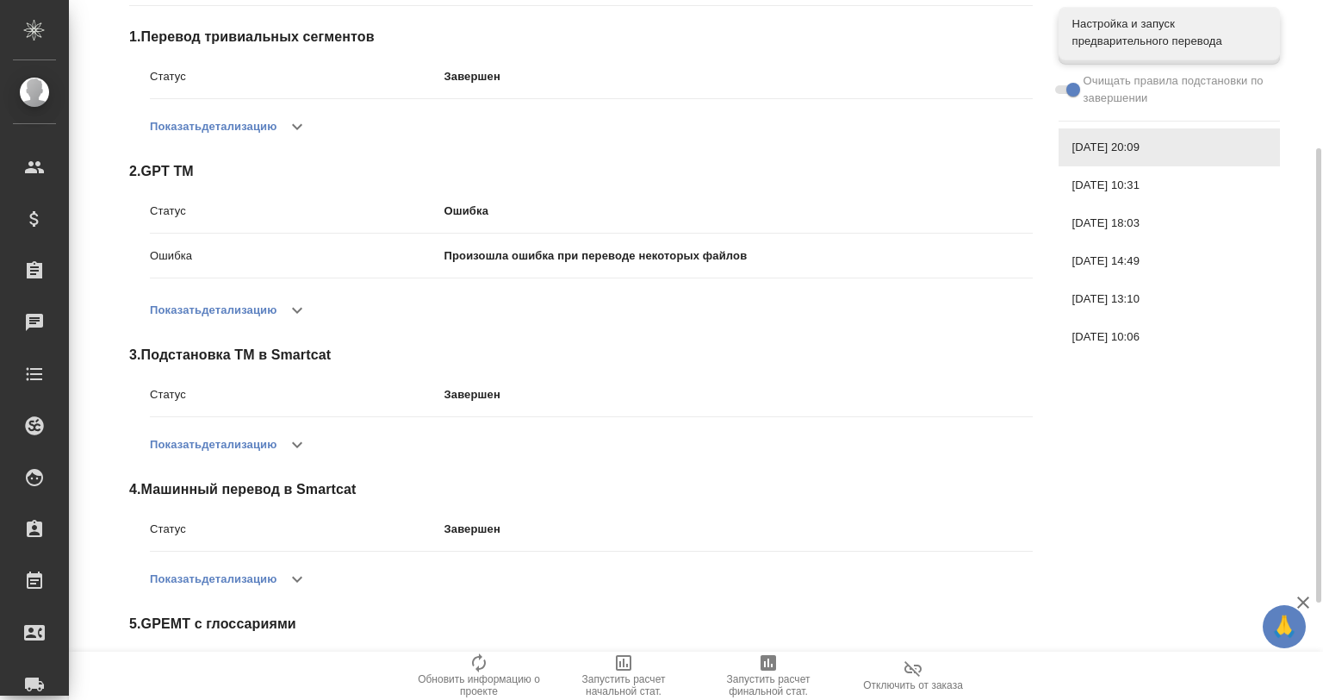
click at [289, 443] on button "button" at bounding box center [297, 444] width 41 height 41
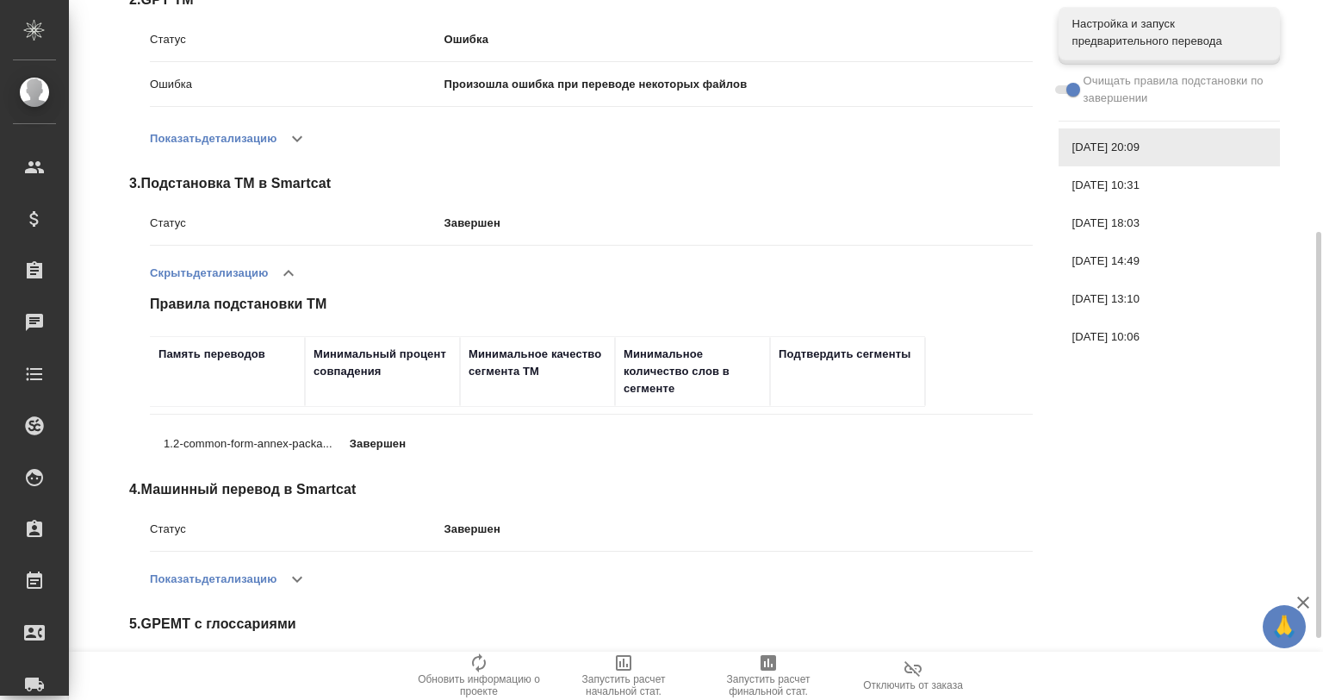
scroll to position [505, 0]
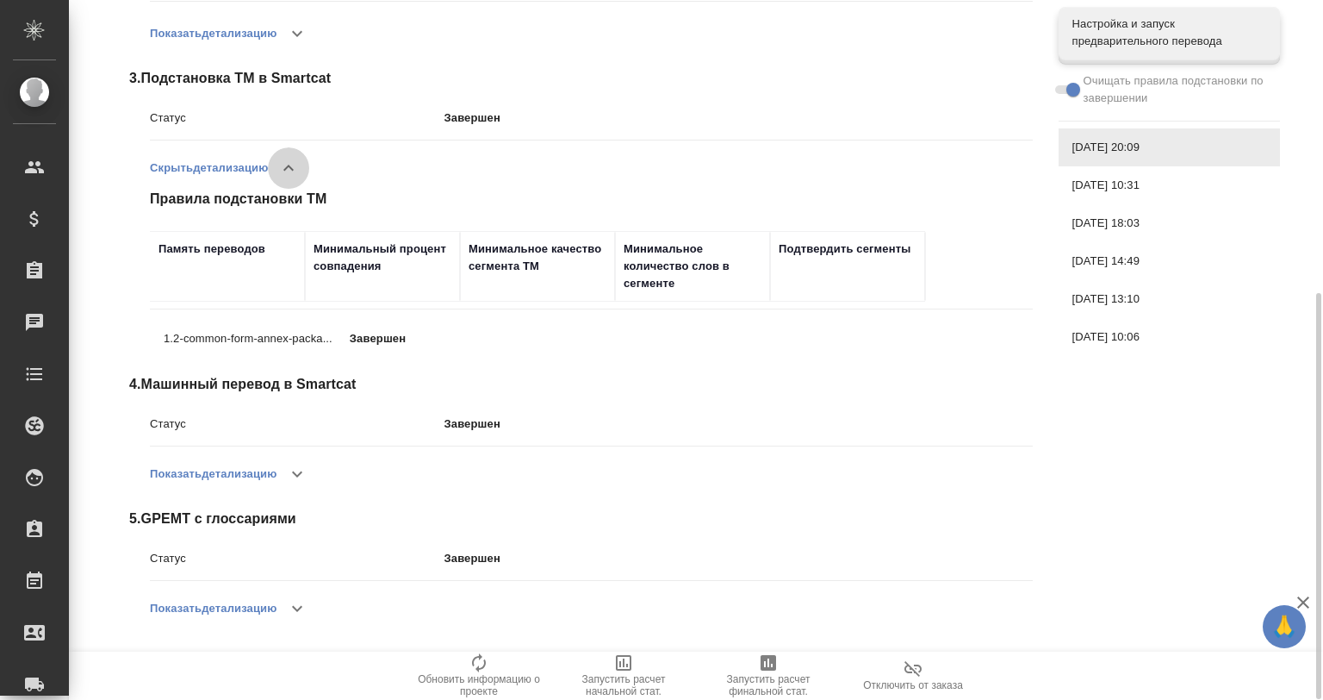
click at [283, 159] on icon "button" at bounding box center [288, 168] width 21 height 21
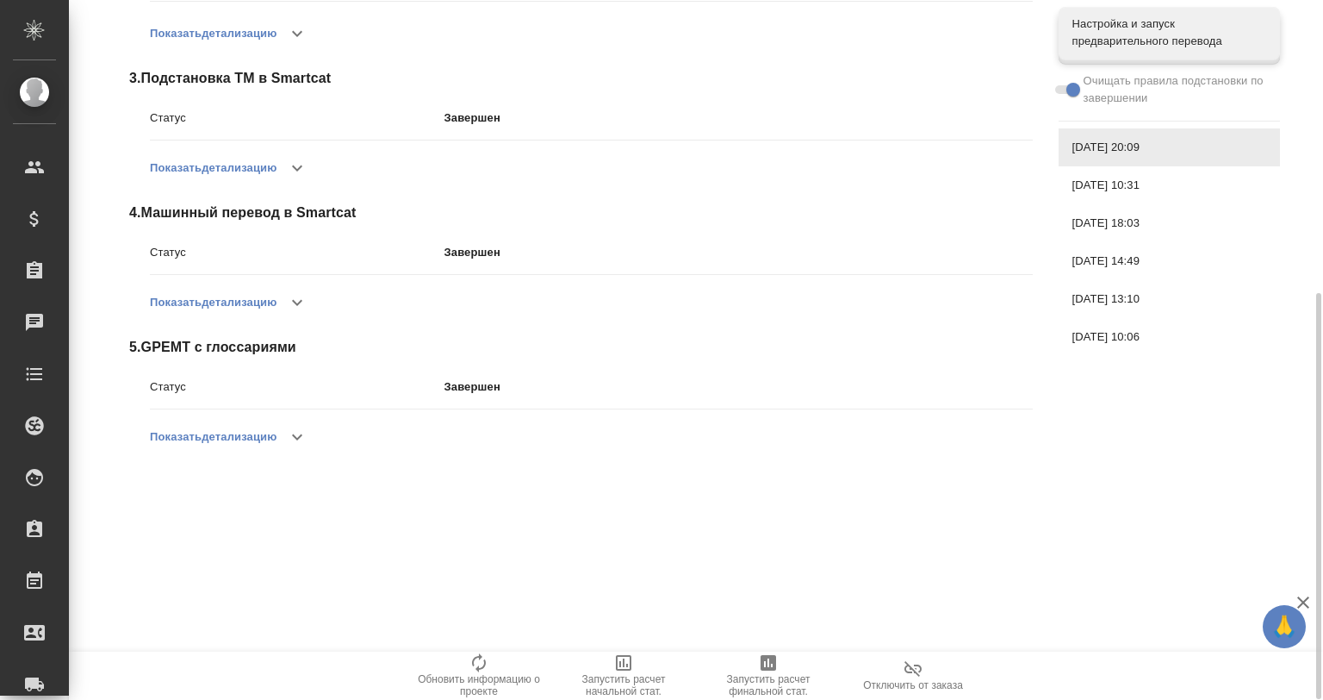
click at [1097, 174] on div "[DATE] 10:31" at bounding box center [1169, 185] width 221 height 38
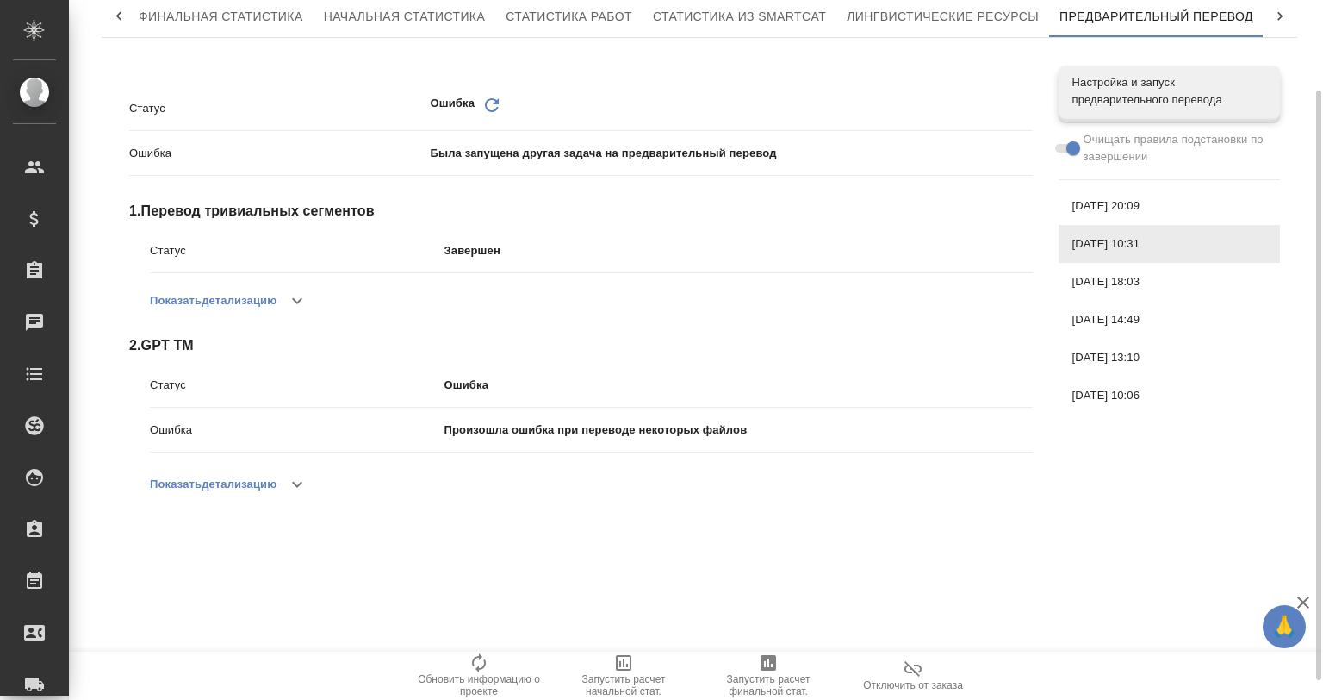
scroll to position [0, 0]
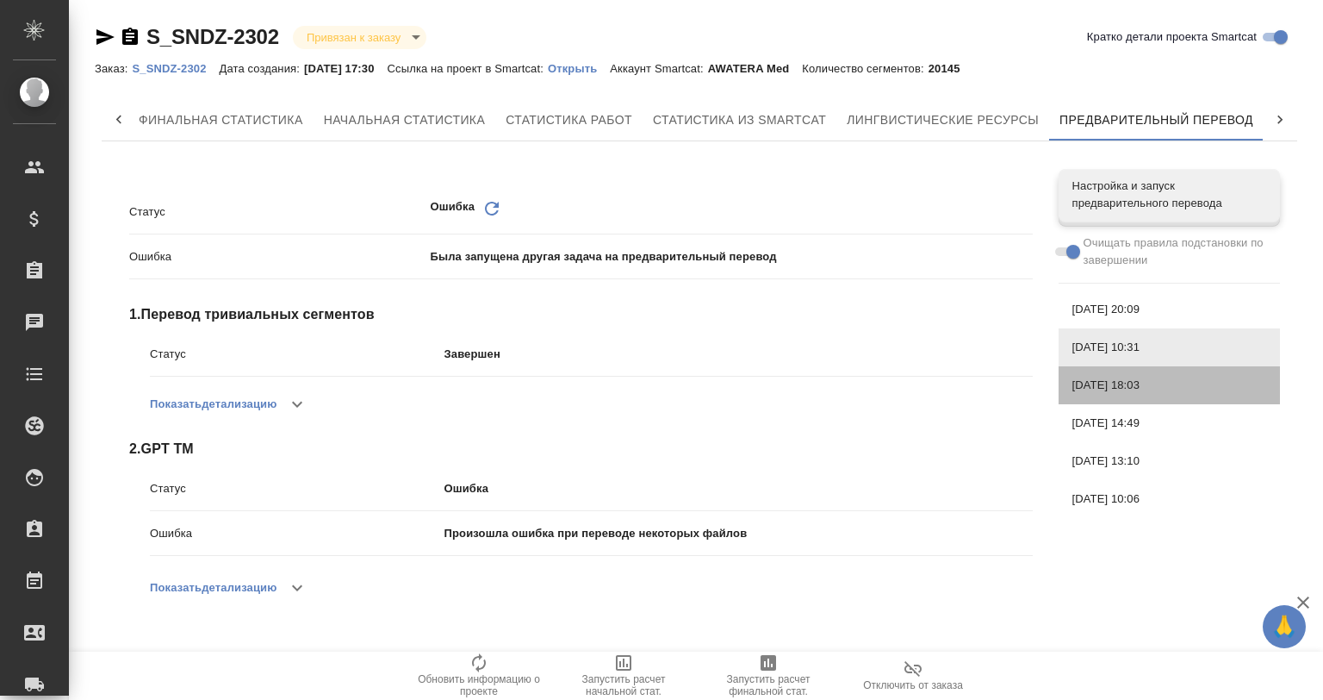
click at [1074, 369] on div "[DATE] 18:03" at bounding box center [1169, 385] width 221 height 38
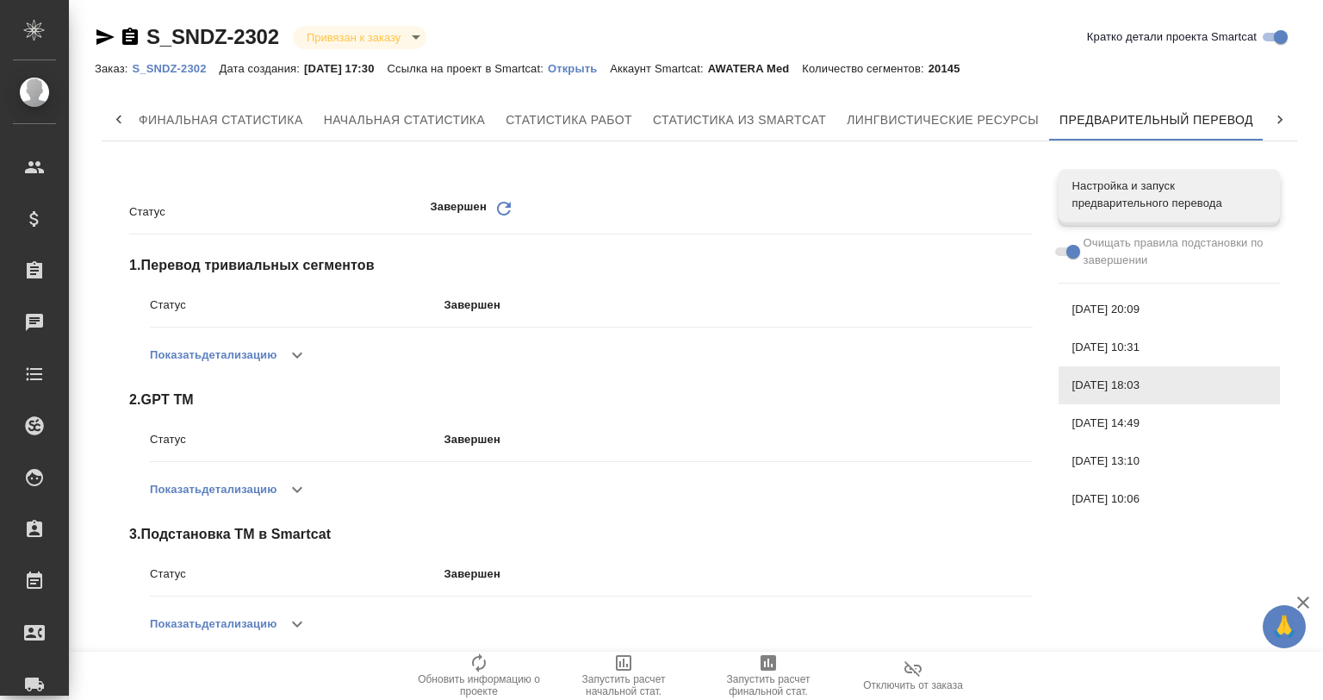
scroll to position [114, 0]
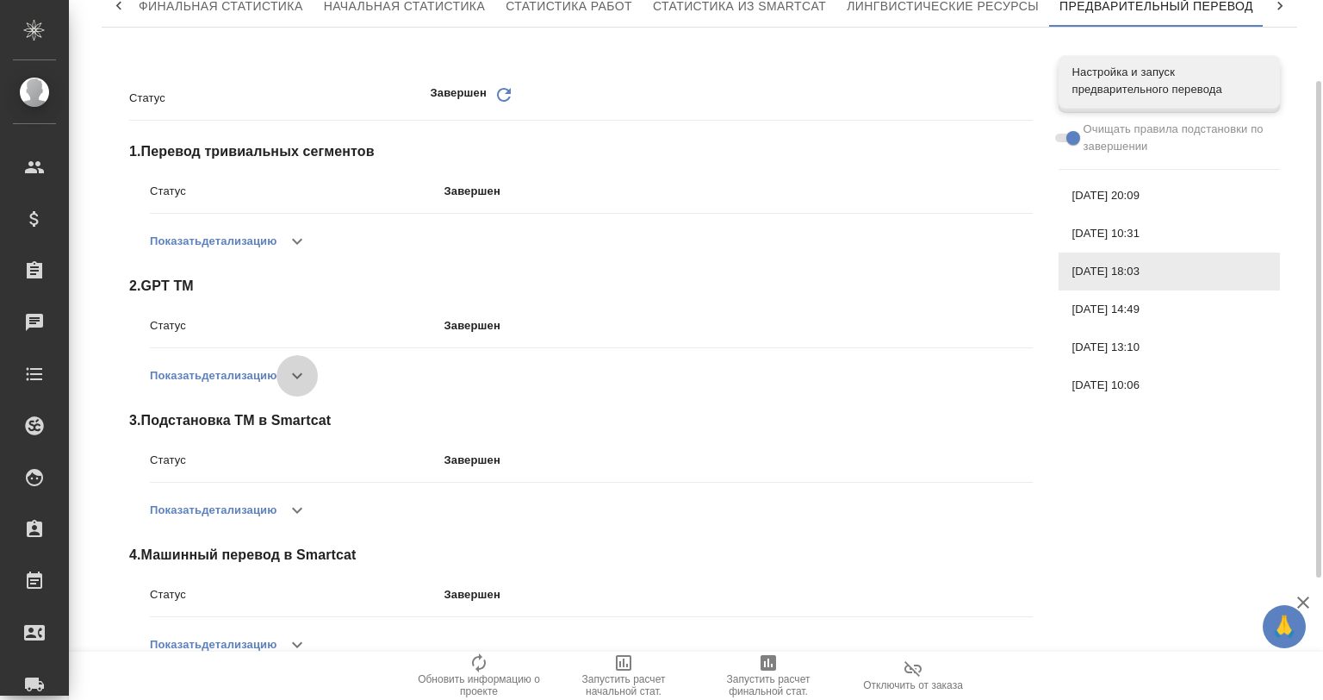
click at [282, 370] on button "button" at bounding box center [297, 375] width 41 height 41
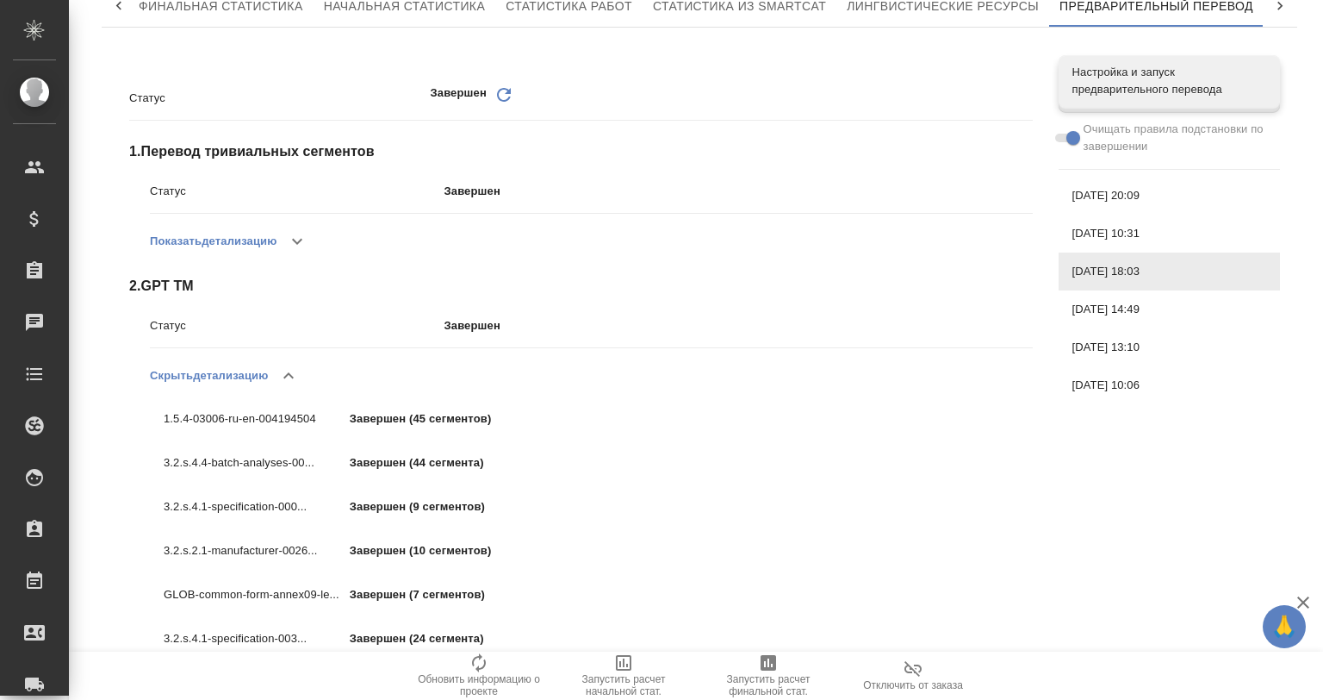
click at [282, 370] on icon "button" at bounding box center [288, 375] width 21 height 21
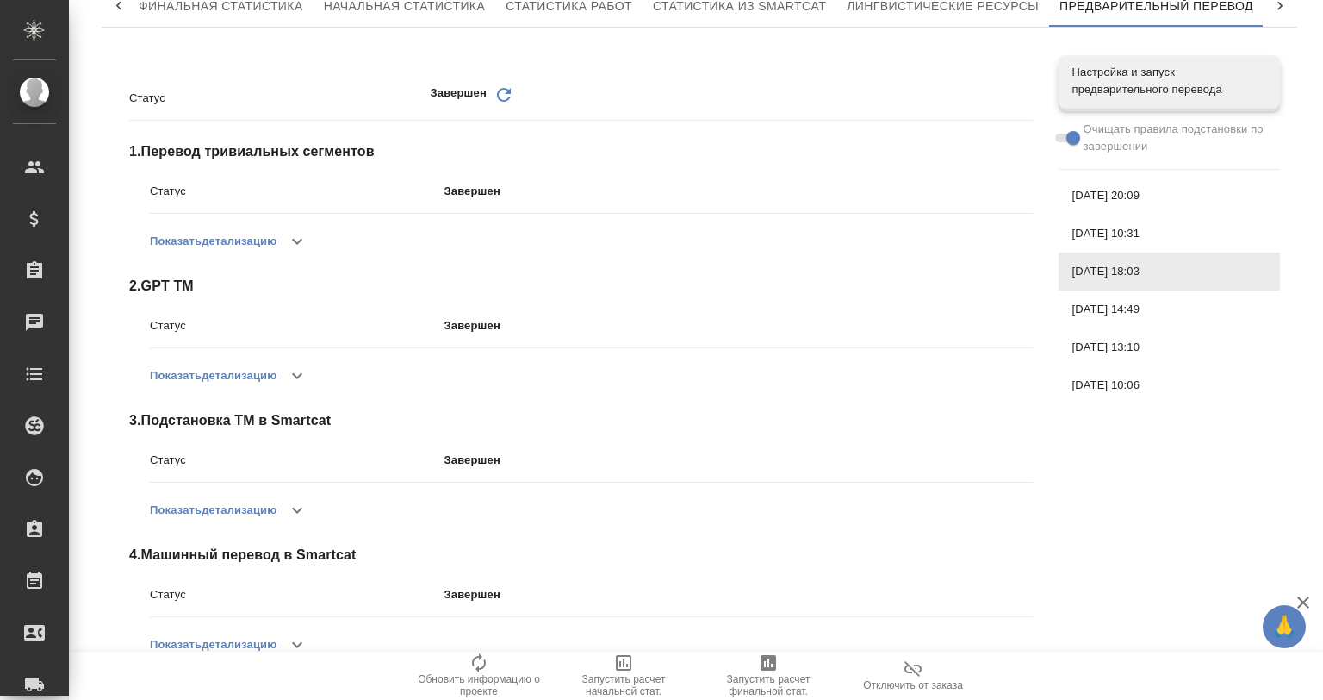
click at [304, 507] on icon "button" at bounding box center [297, 510] width 21 height 21
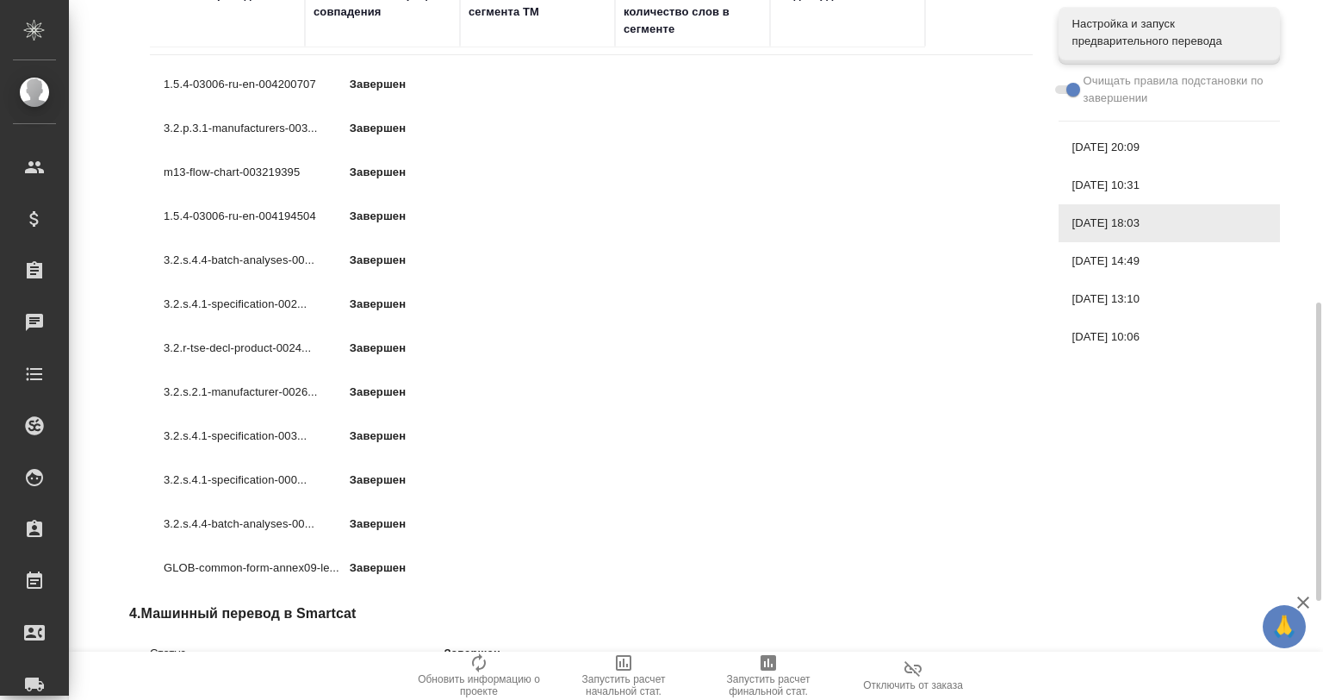
scroll to position [653, 0]
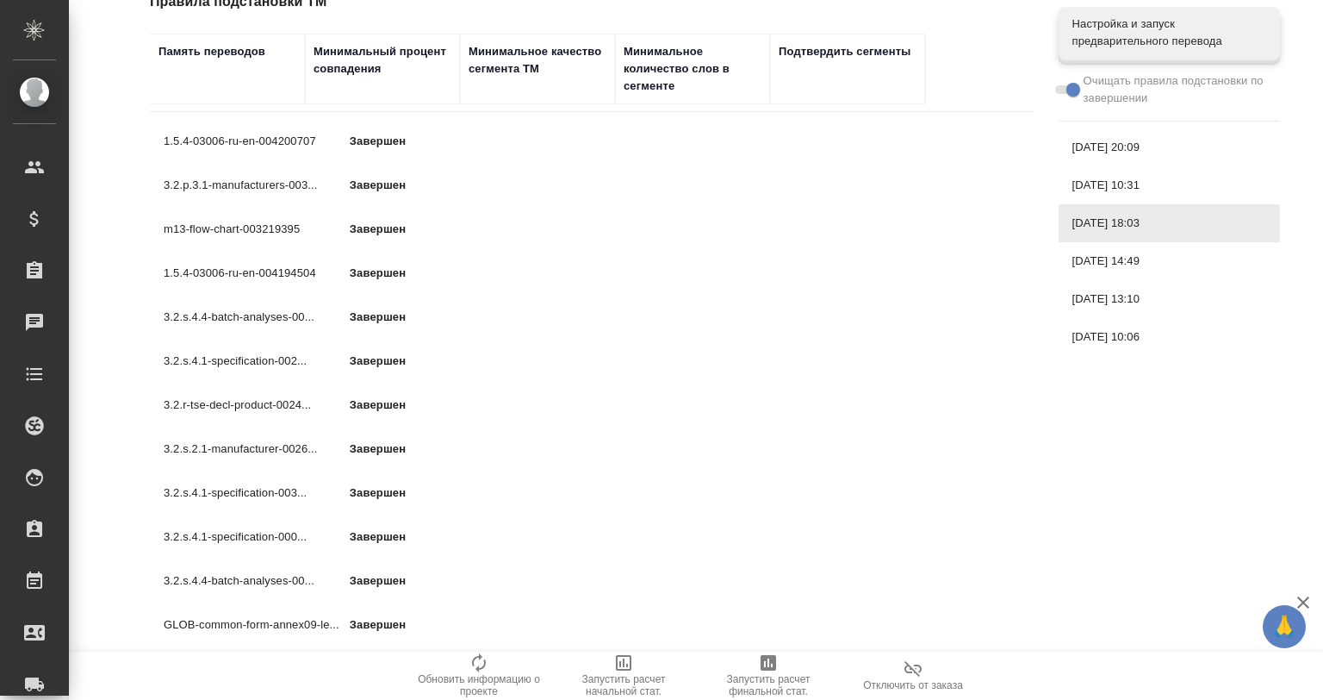
click at [1097, 252] on span "[DATE] 14:49" at bounding box center [1170, 260] width 194 height 17
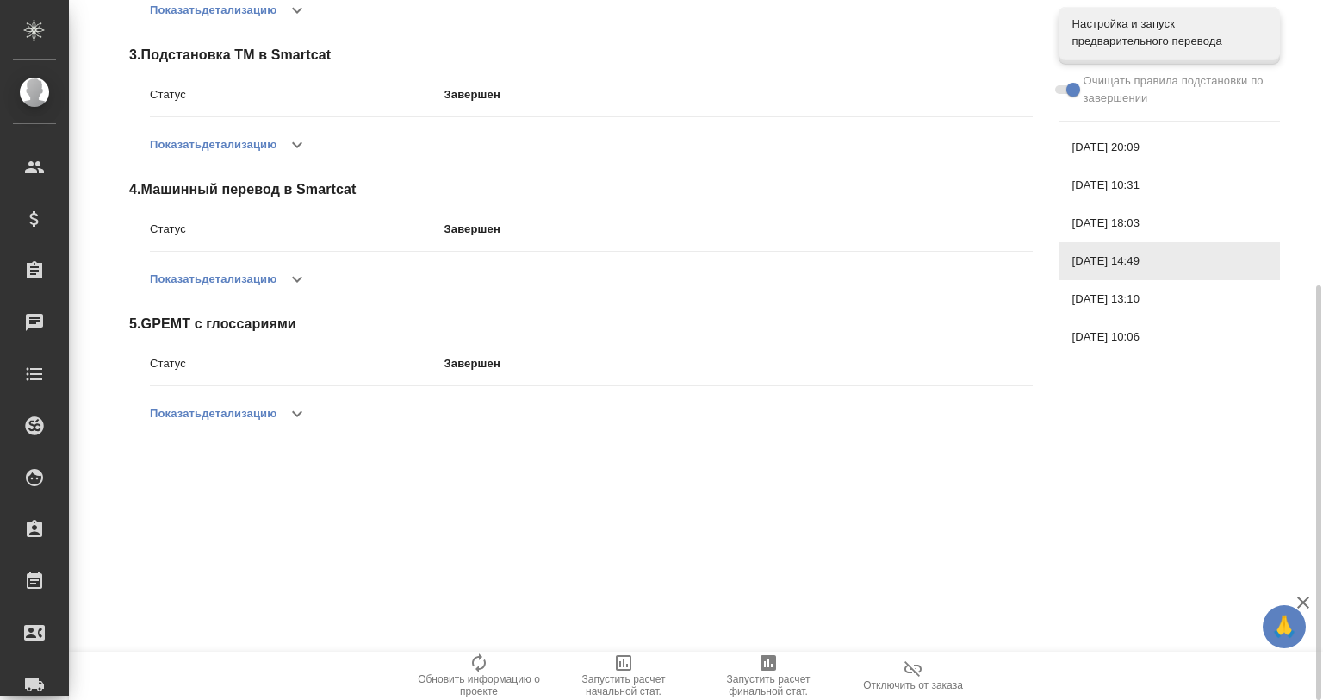
scroll to position [420, 0]
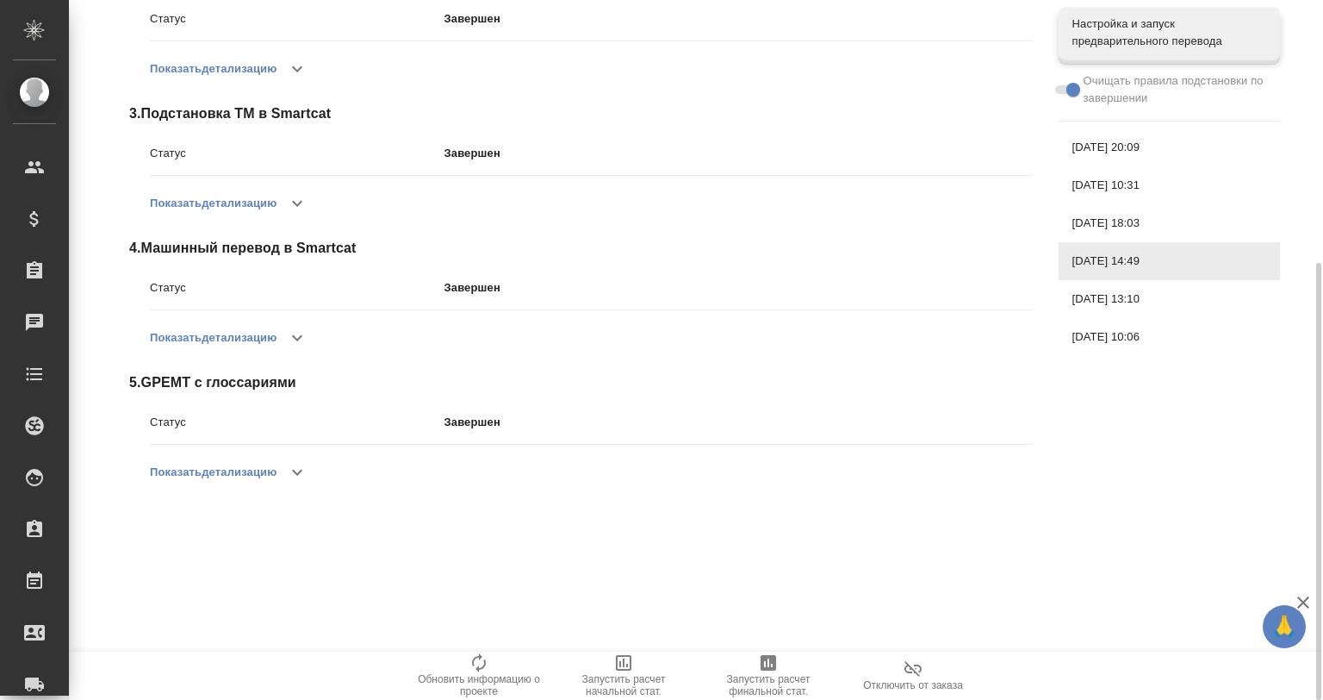
drag, startPoint x: 303, startPoint y: 192, endPoint x: 304, endPoint y: 205, distance: 13.0
click at [305, 202] on button "button" at bounding box center [297, 203] width 41 height 41
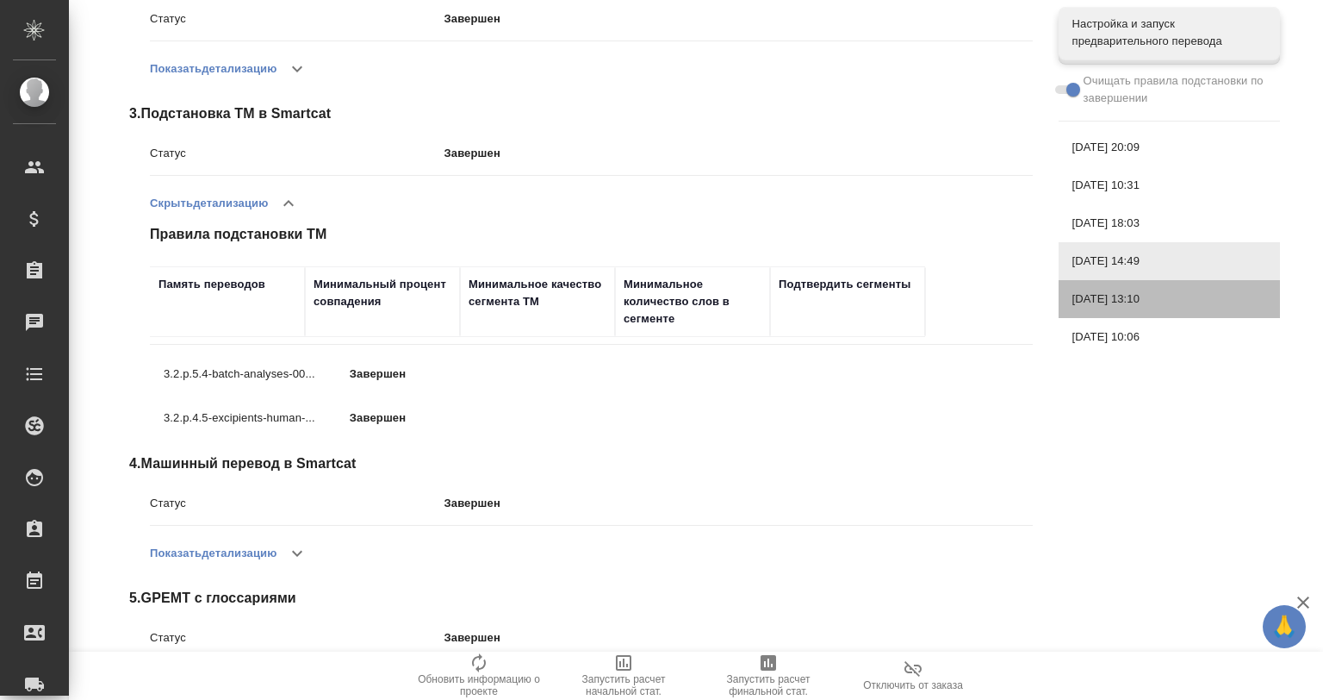
click at [1123, 306] on span "[DATE] 13:10" at bounding box center [1170, 298] width 194 height 17
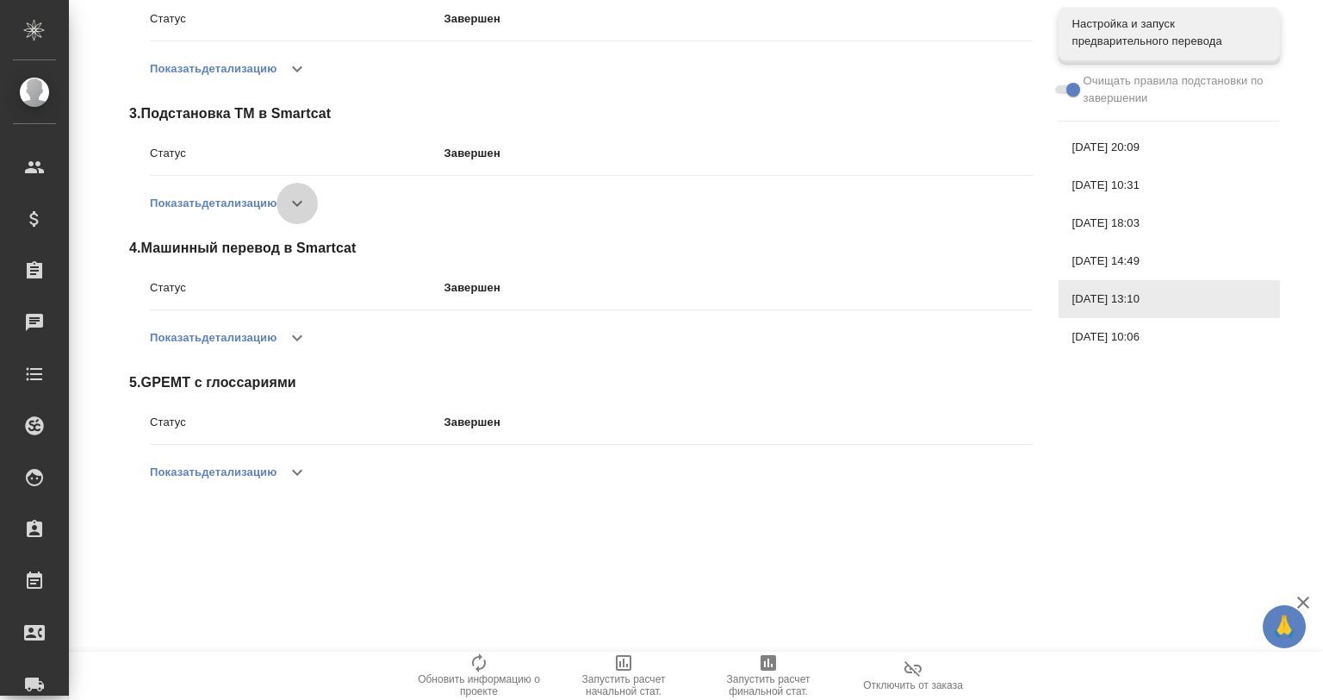
click at [297, 193] on icon "button" at bounding box center [297, 203] width 21 height 21
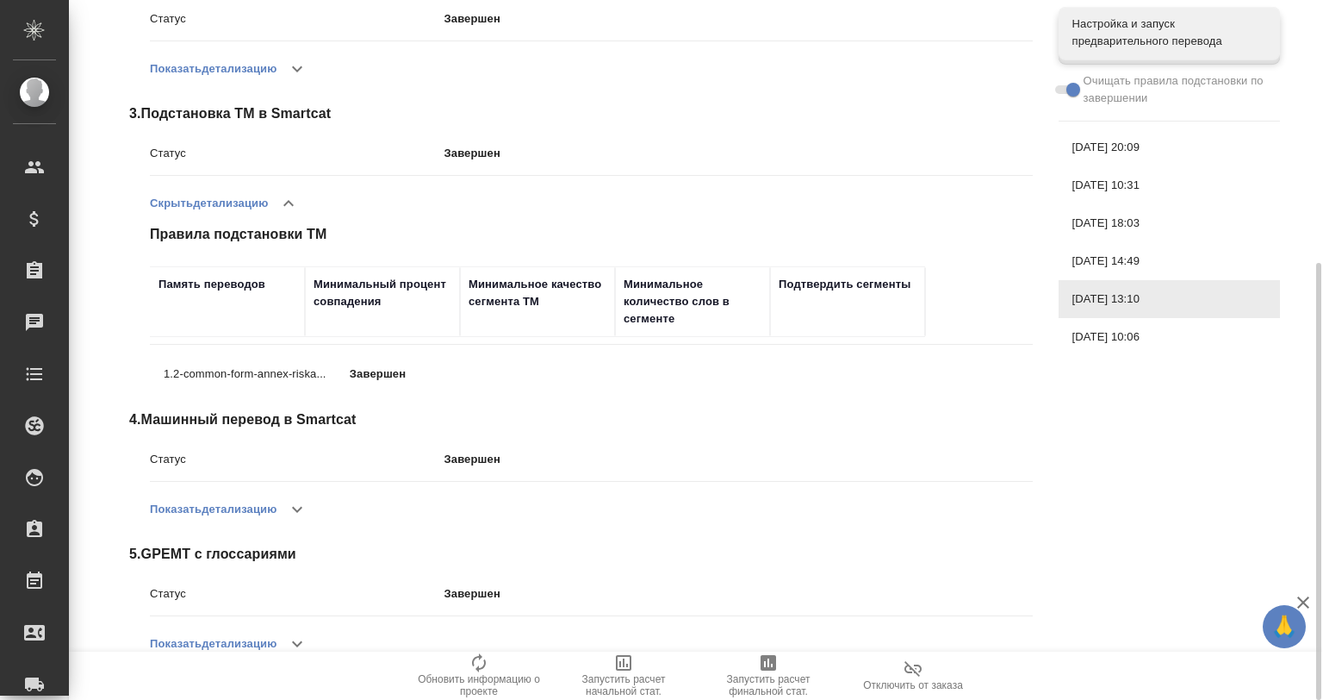
click at [1117, 330] on span "[DATE] 10:06" at bounding box center [1170, 336] width 194 height 17
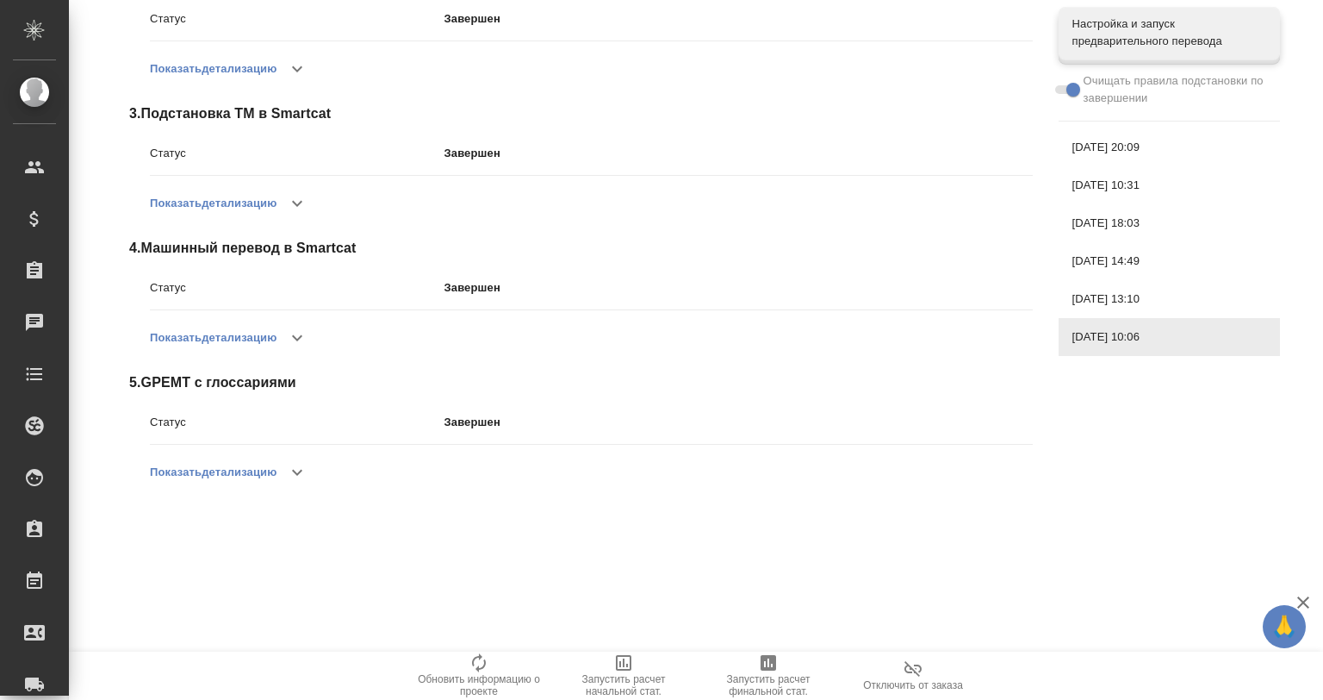
click at [283, 204] on button "button" at bounding box center [297, 203] width 41 height 41
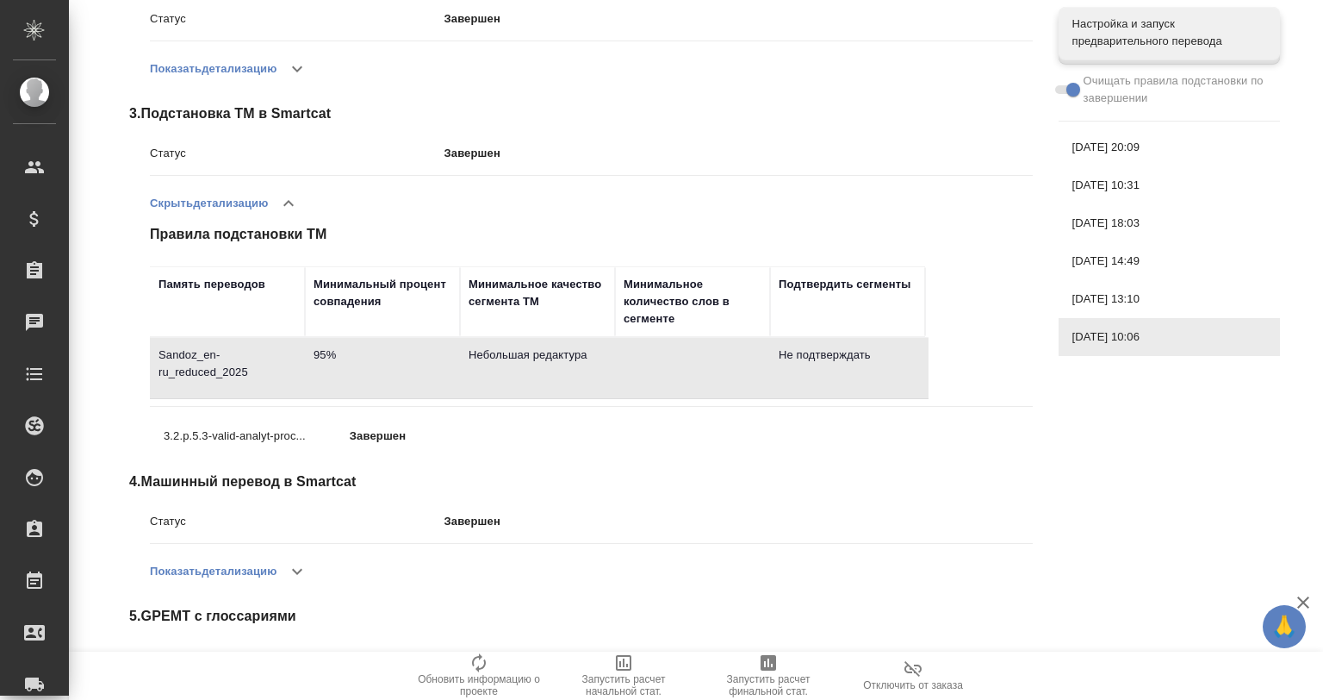
click at [555, 366] on td "Небольшая редактура" at bounding box center [537, 368] width 155 height 60
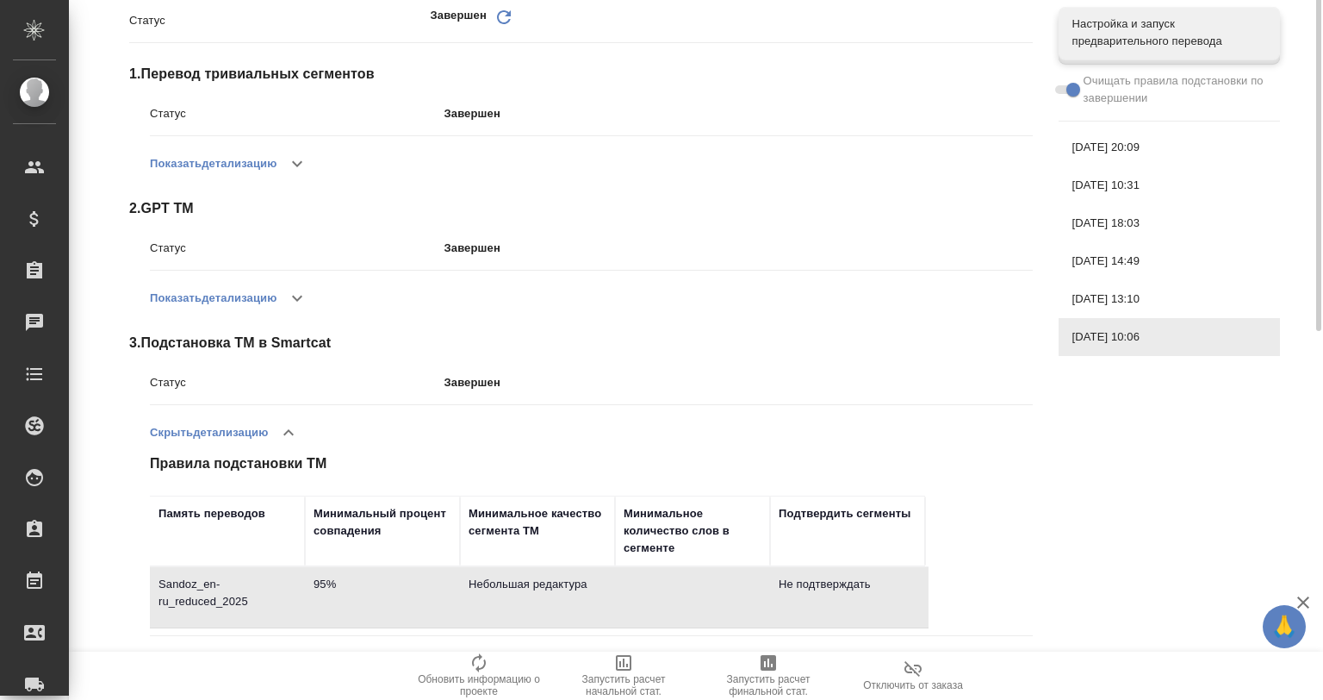
scroll to position [0, 0]
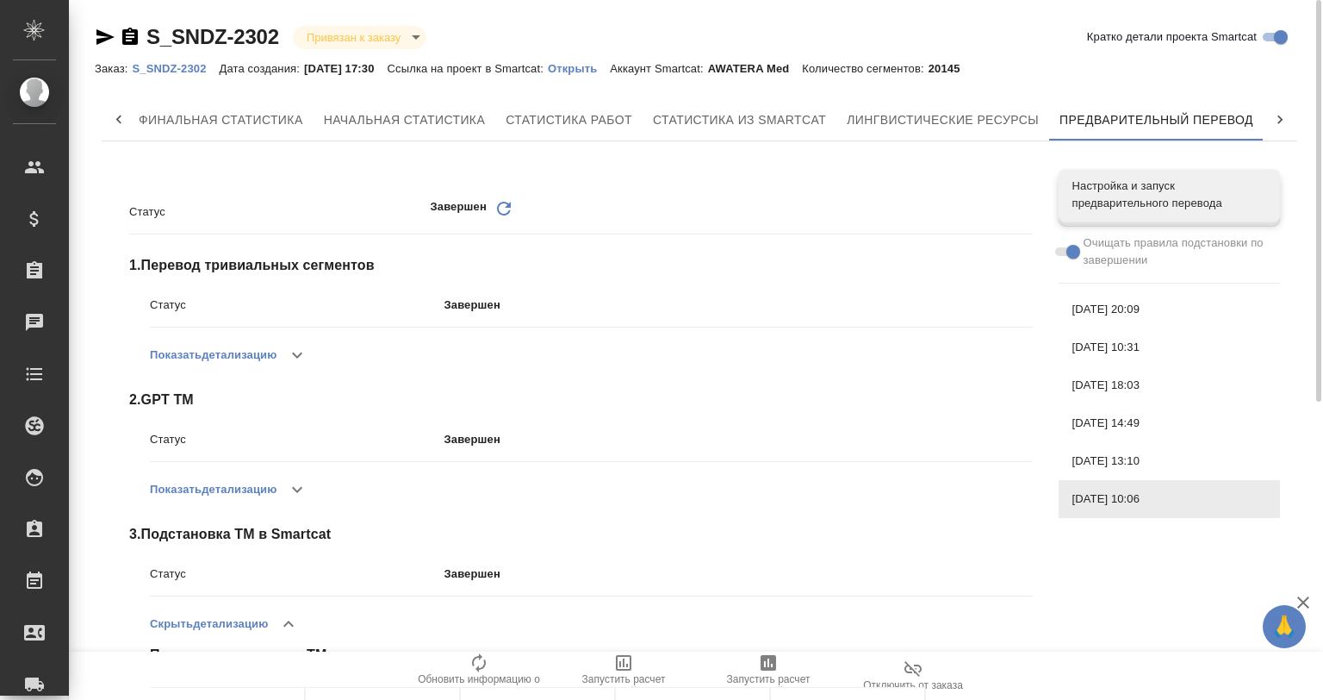
click at [1161, 311] on span "[DATE] 20:09" at bounding box center [1170, 309] width 194 height 17
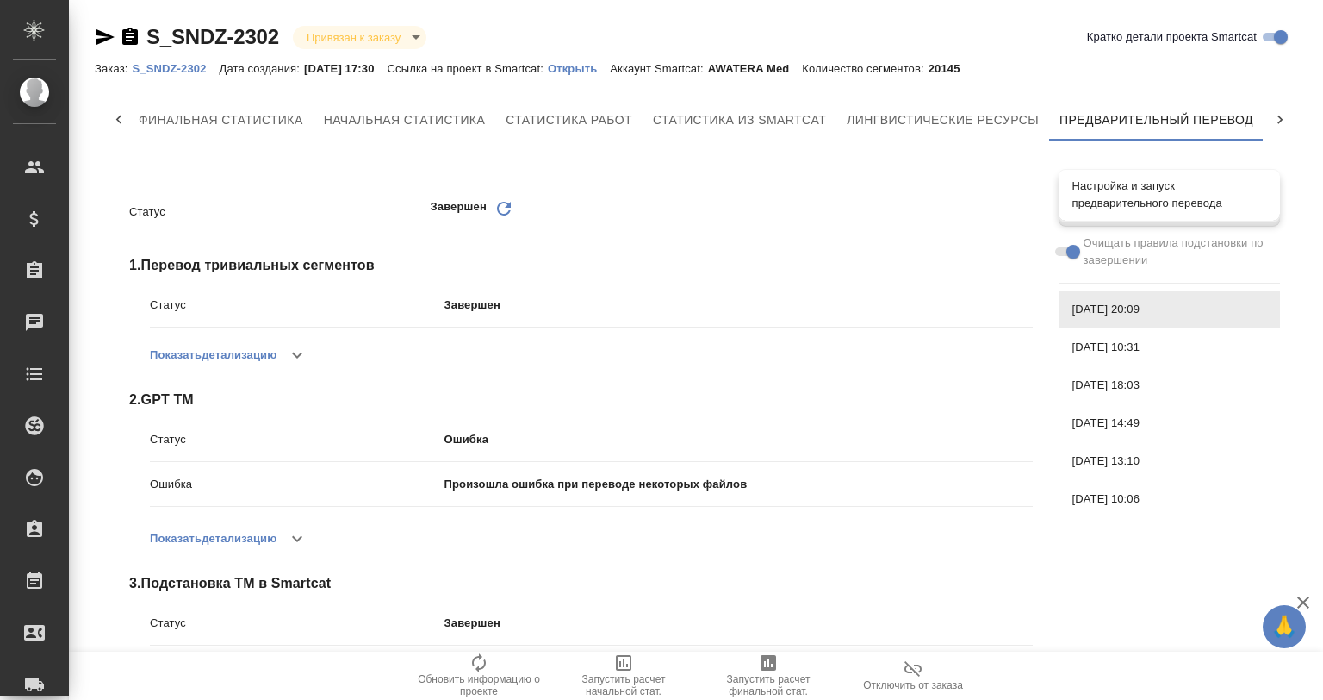
click at [1152, 180] on span "Настройка и запуск предварительного перевода" at bounding box center [1170, 194] width 194 height 34
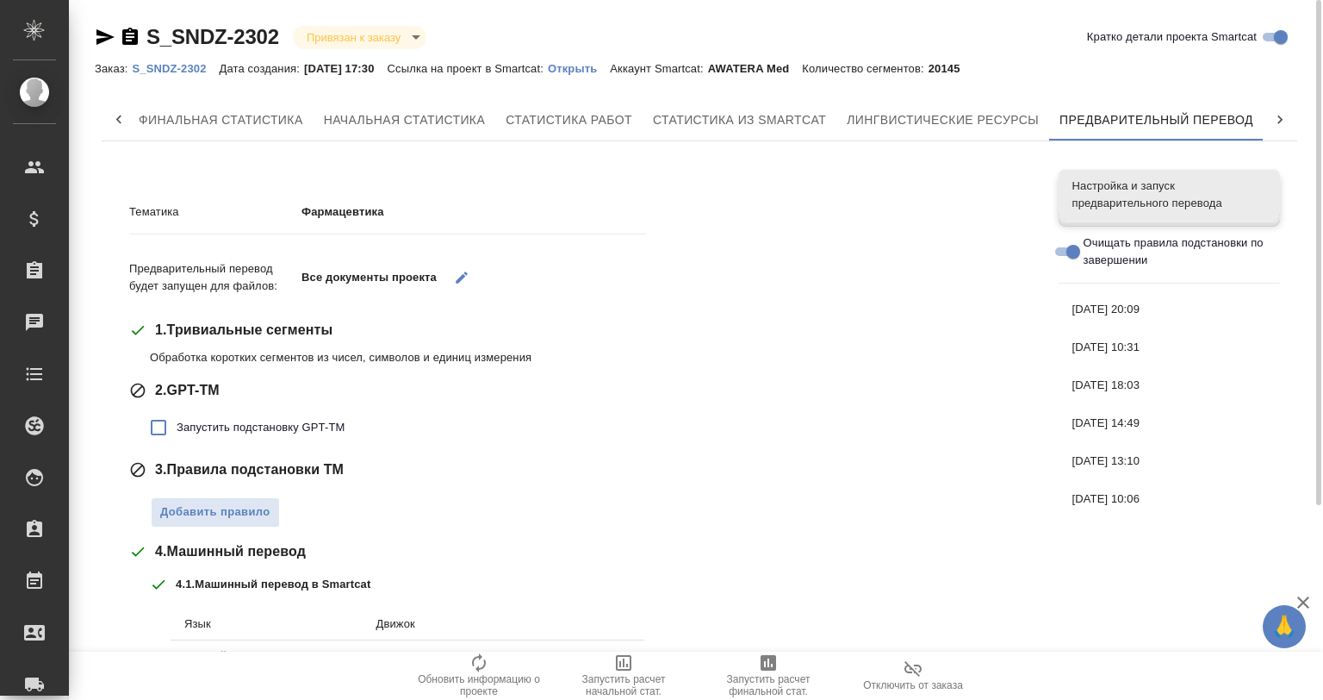
click at [1305, 608] on icon "button" at bounding box center [1303, 602] width 21 height 21
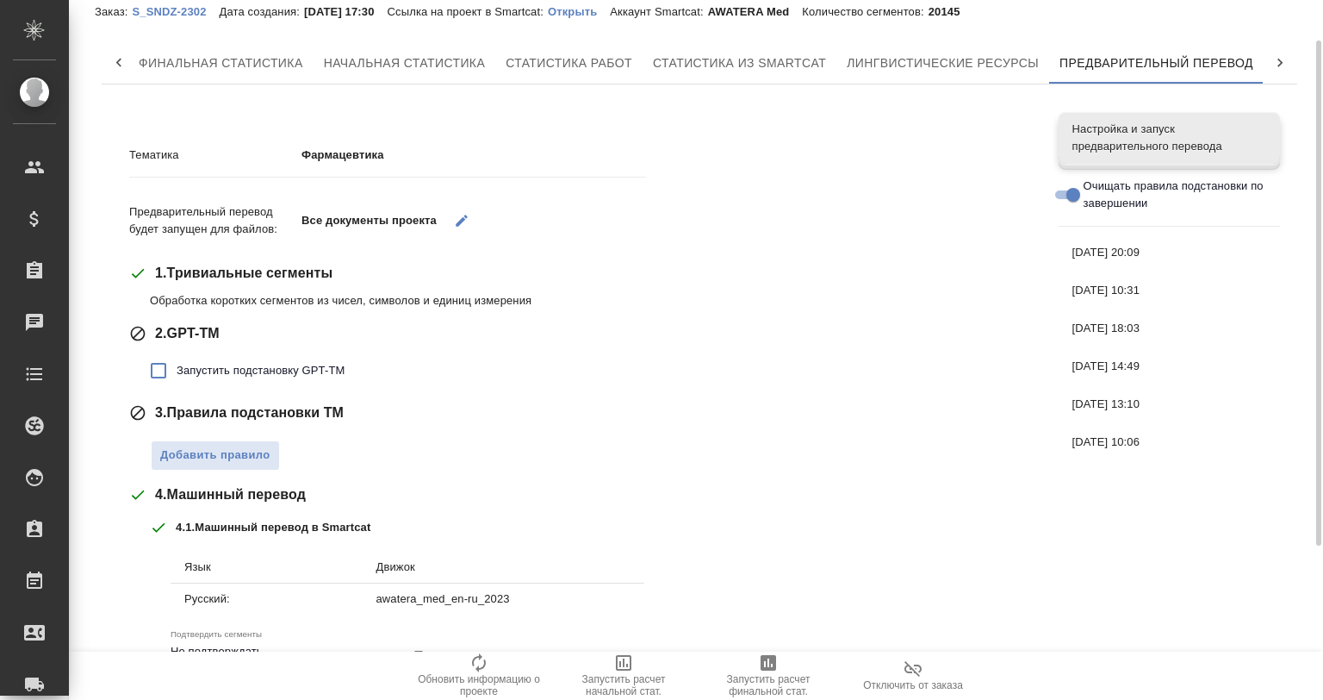
scroll to position [57, 0]
click at [1155, 439] on span "[DATE] 10:06" at bounding box center [1170, 441] width 194 height 17
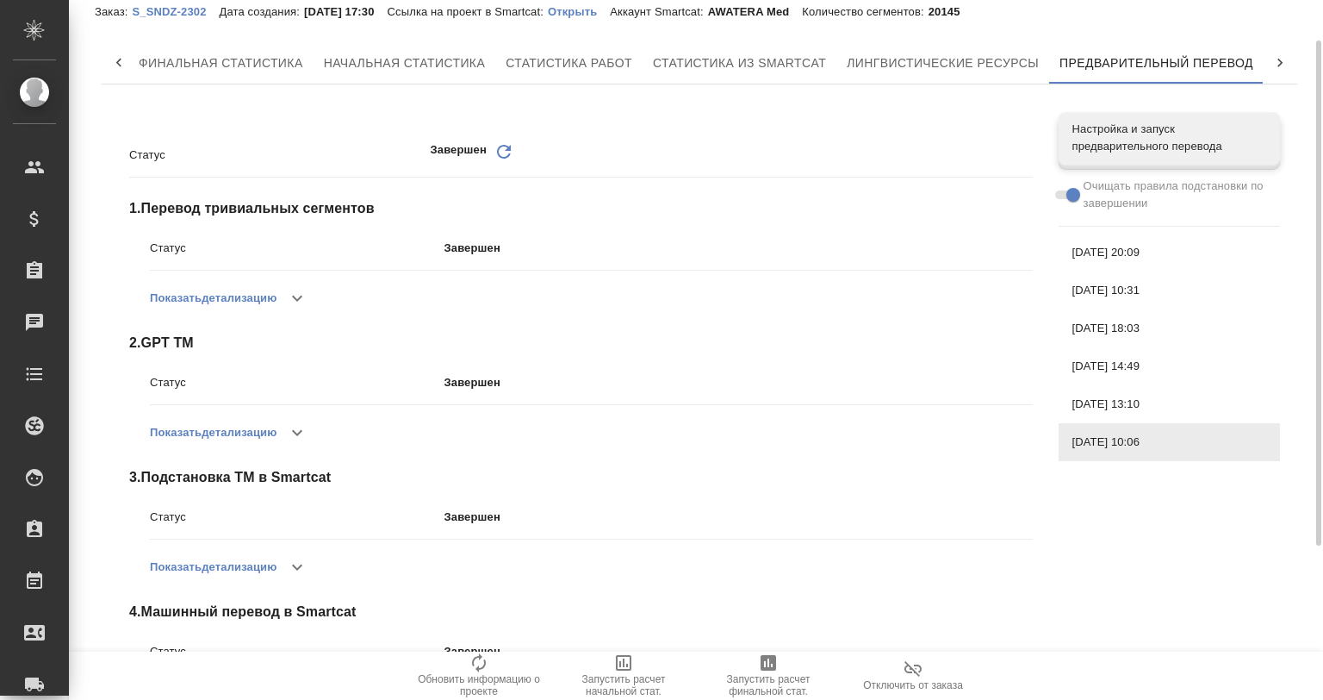
scroll to position [285, 0]
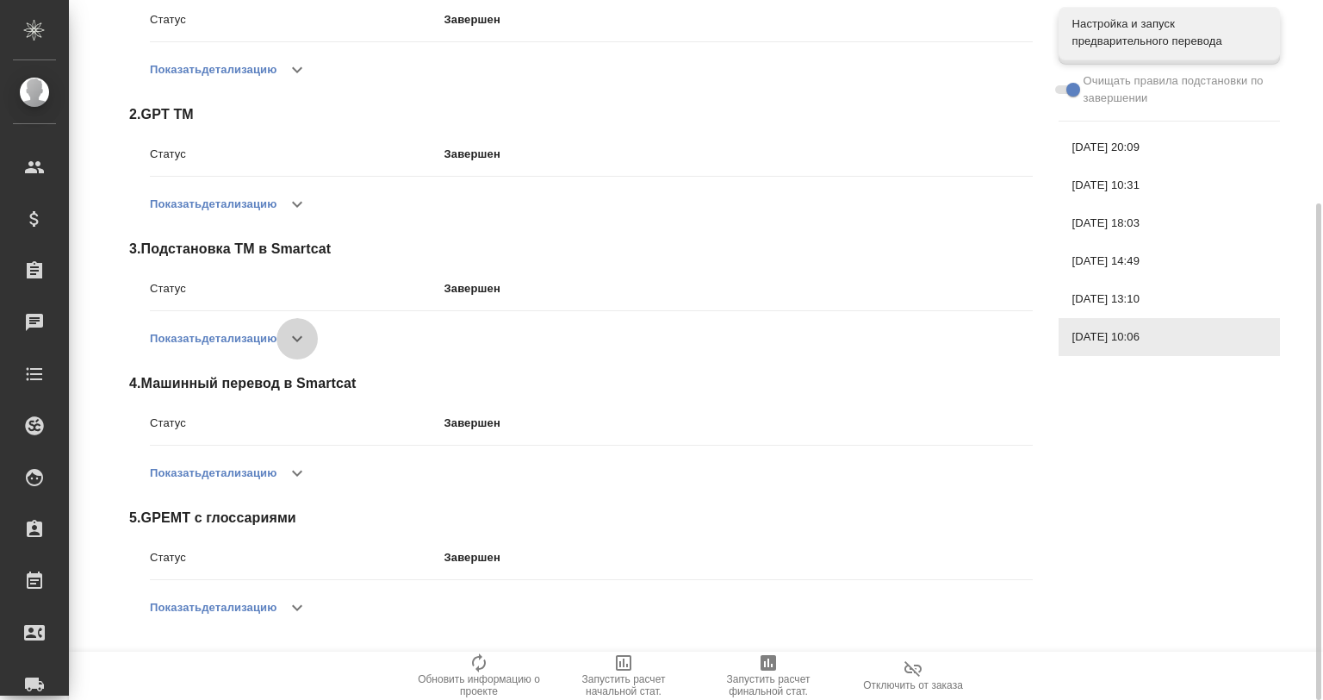
click at [308, 338] on icon "button" at bounding box center [297, 338] width 21 height 21
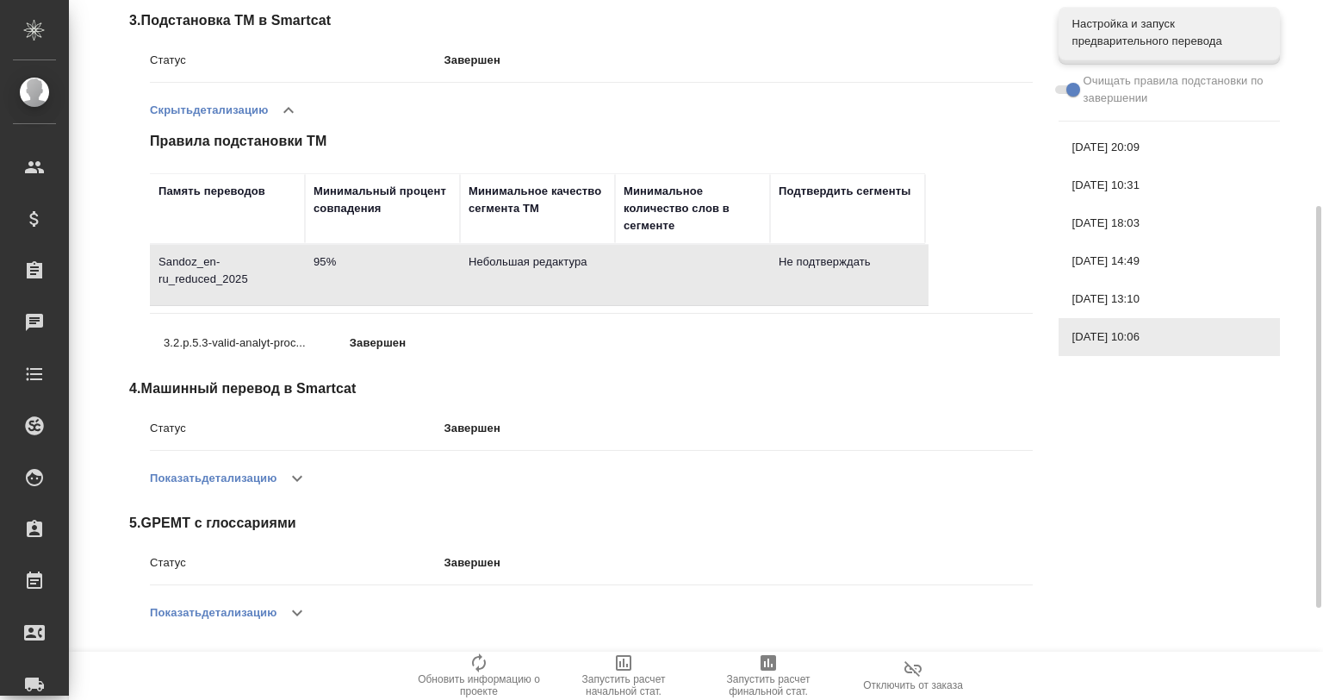
scroll to position [400, 0]
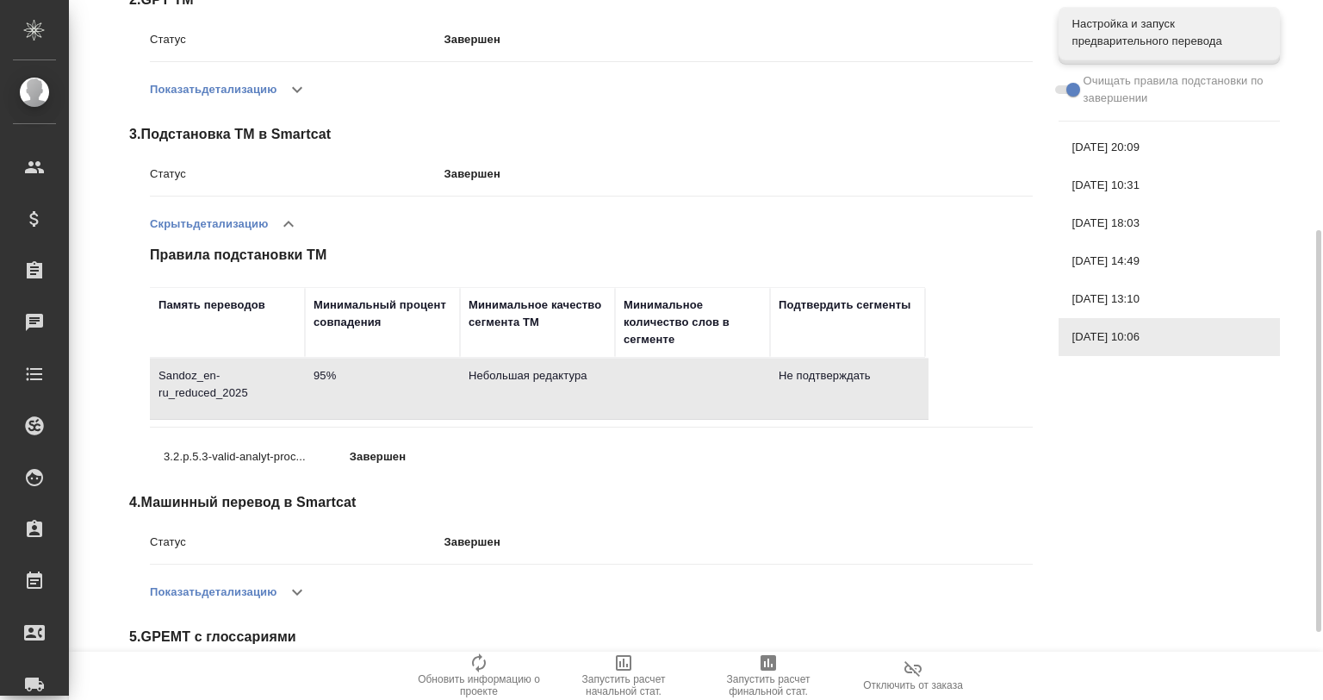
click at [1167, 286] on div "[DATE] 13:10" at bounding box center [1169, 299] width 221 height 38
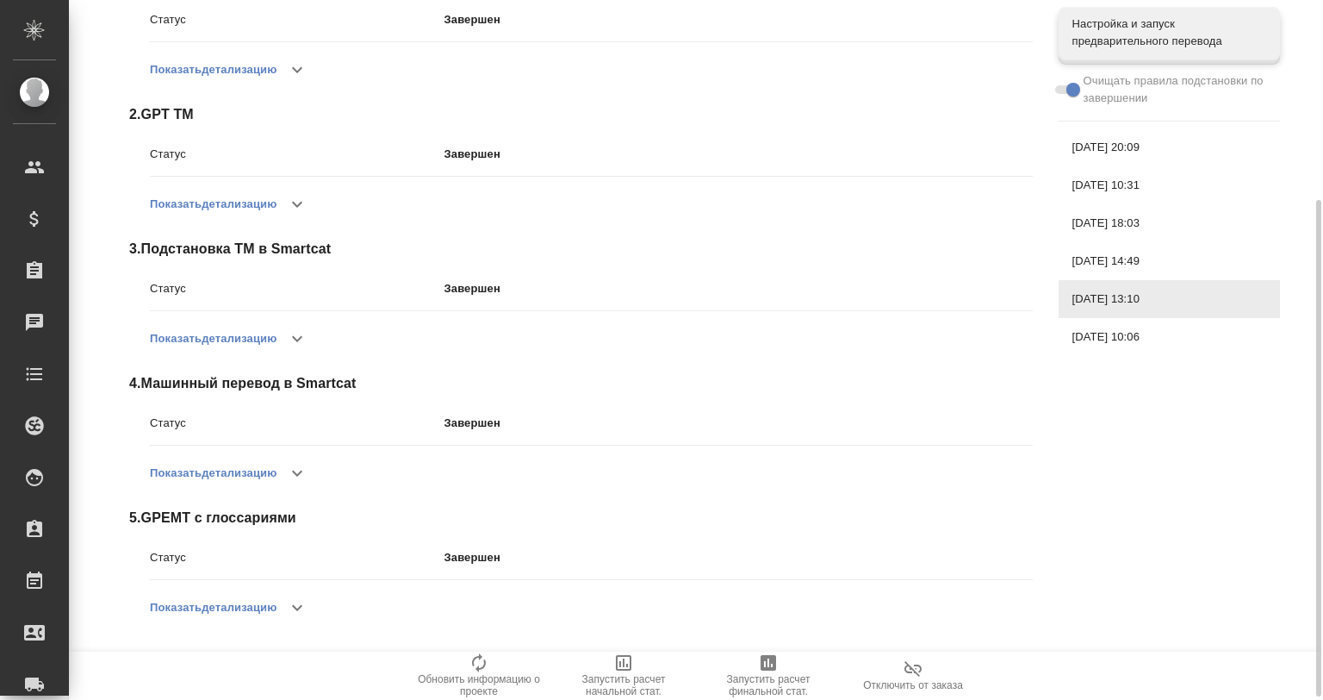
scroll to position [227, 0]
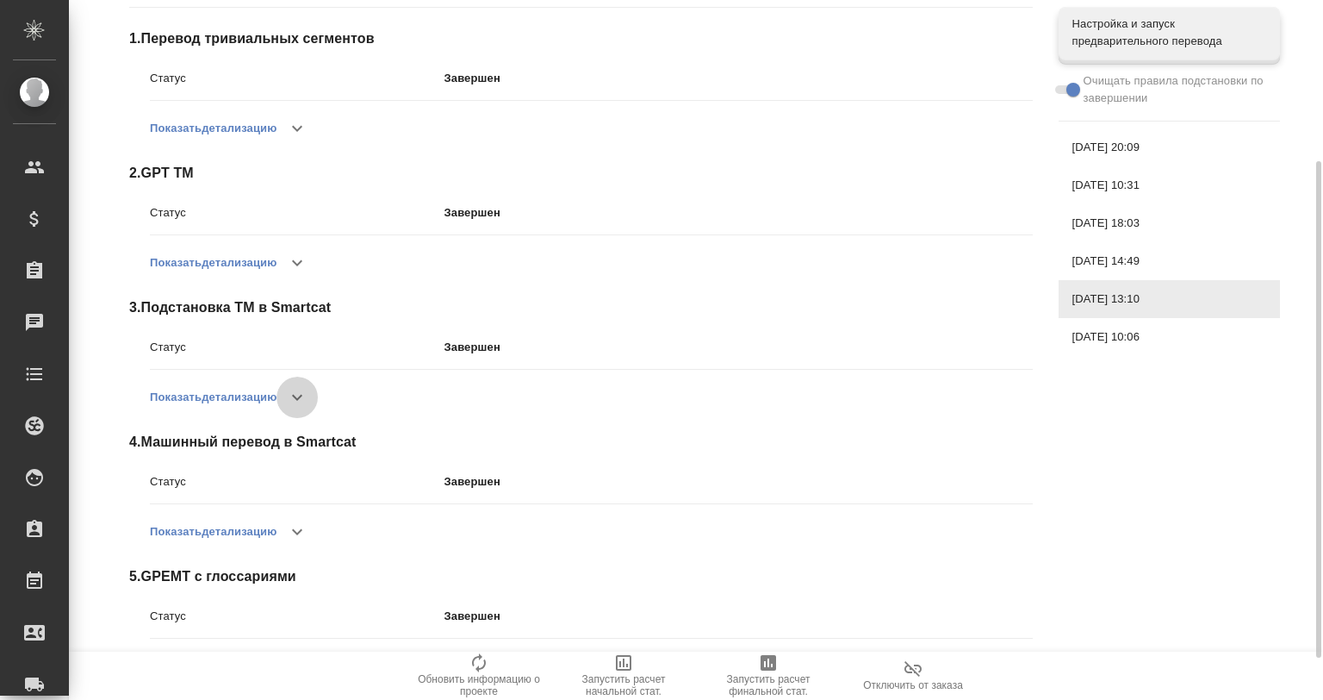
click at [302, 387] on button "button" at bounding box center [297, 397] width 41 height 41
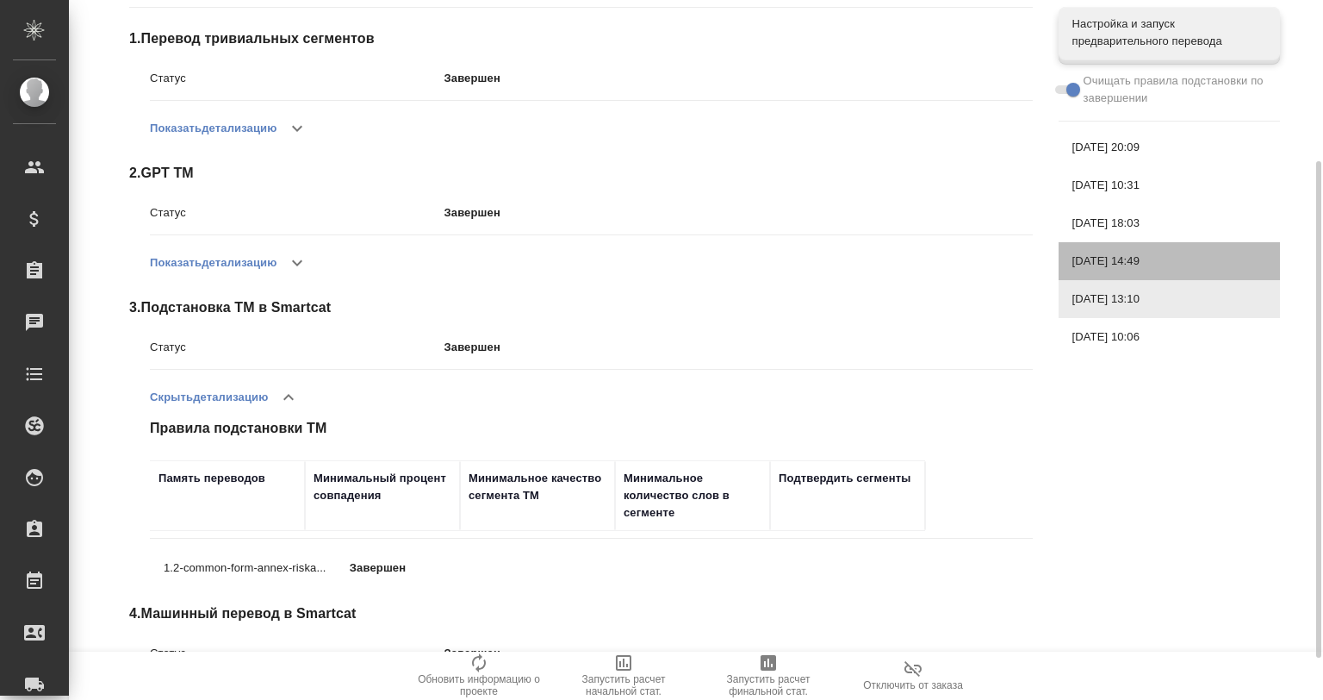
click at [1111, 251] on div "[DATE] 14:49" at bounding box center [1169, 261] width 221 height 38
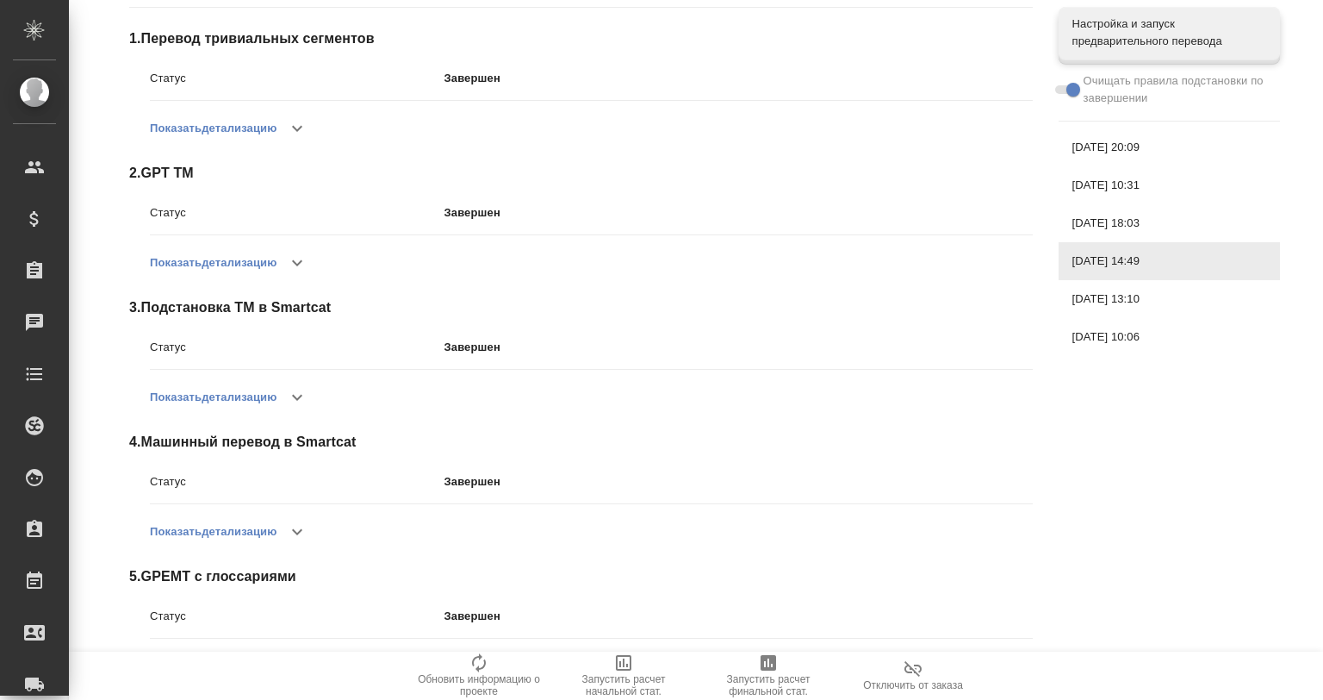
click at [284, 399] on button "button" at bounding box center [297, 397] width 41 height 41
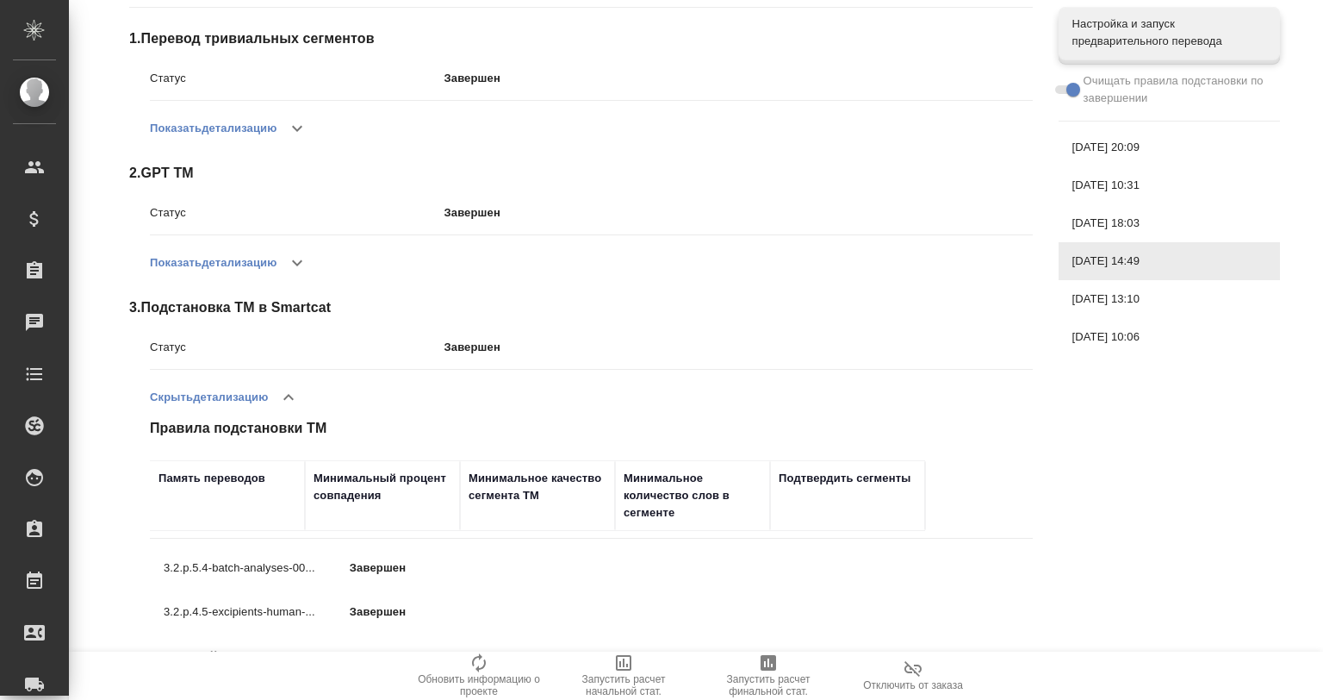
scroll to position [341, 0]
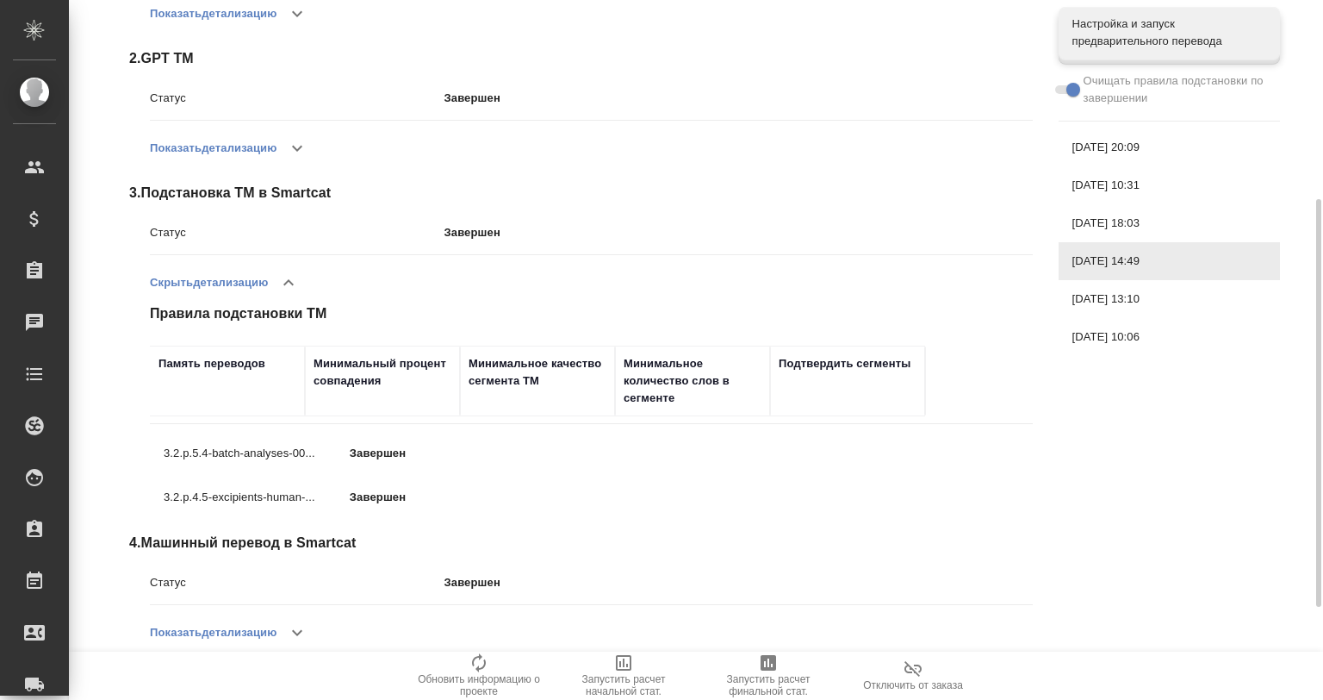
click at [1184, 224] on span "[DATE] 18:03" at bounding box center [1170, 223] width 194 height 17
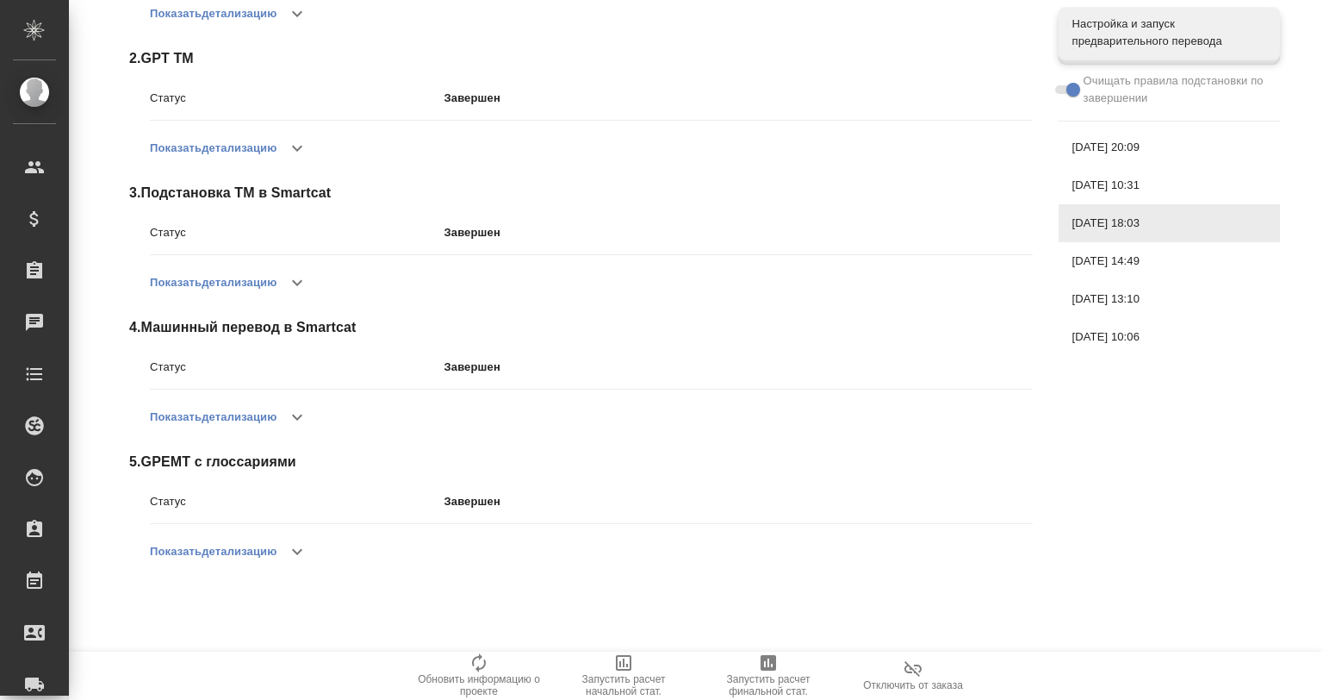
click at [293, 285] on icon "button" at bounding box center [297, 282] width 21 height 21
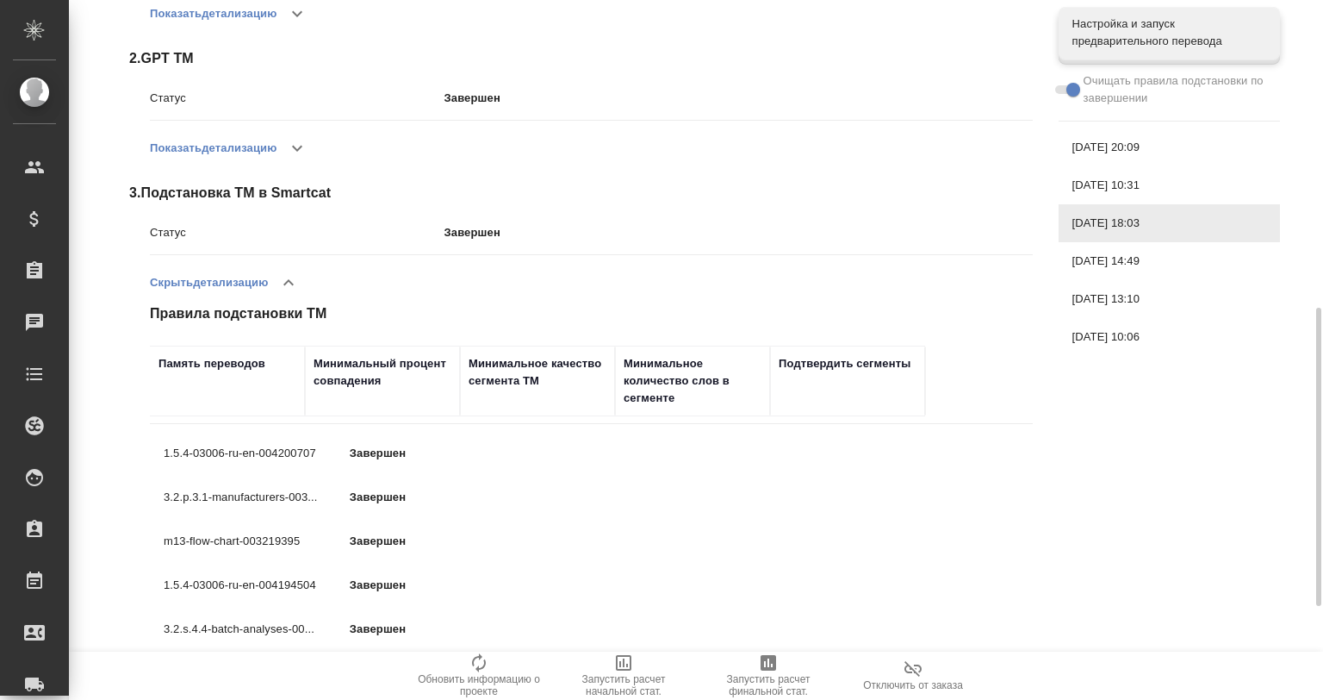
scroll to position [455, 0]
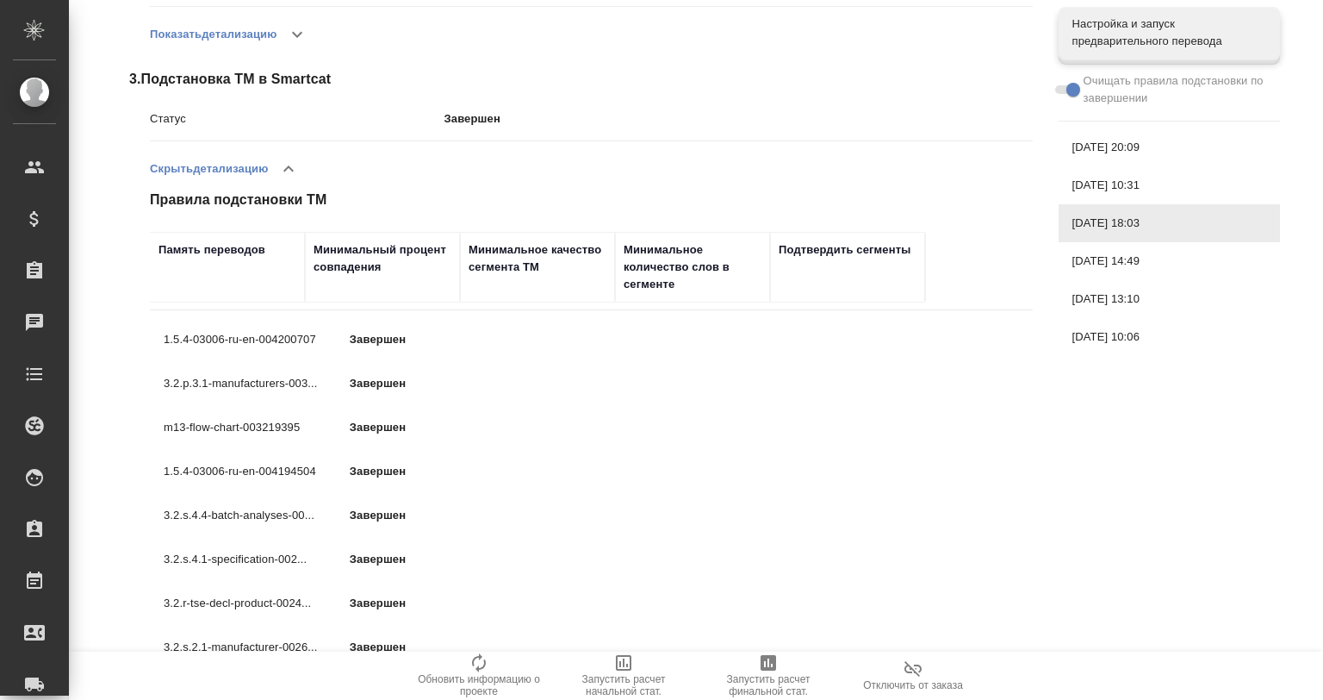
click at [1177, 186] on span "[DATE] 10:31" at bounding box center [1170, 185] width 194 height 17
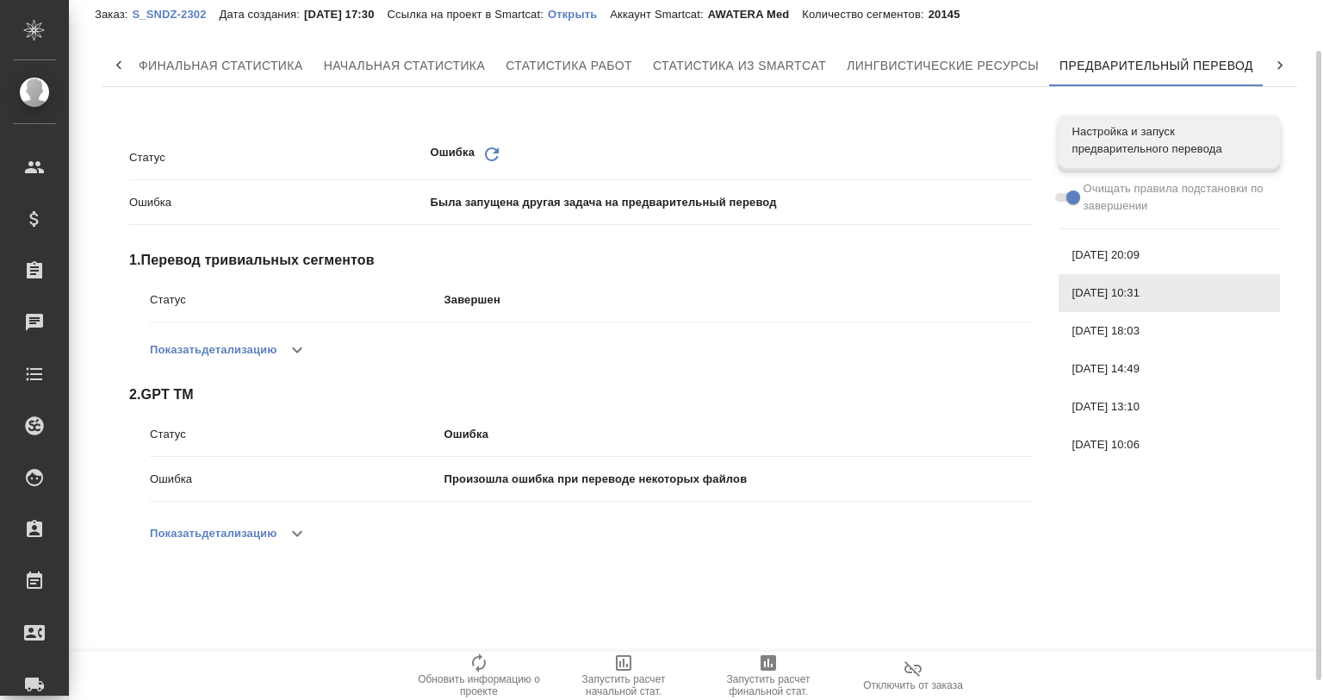
scroll to position [0, 0]
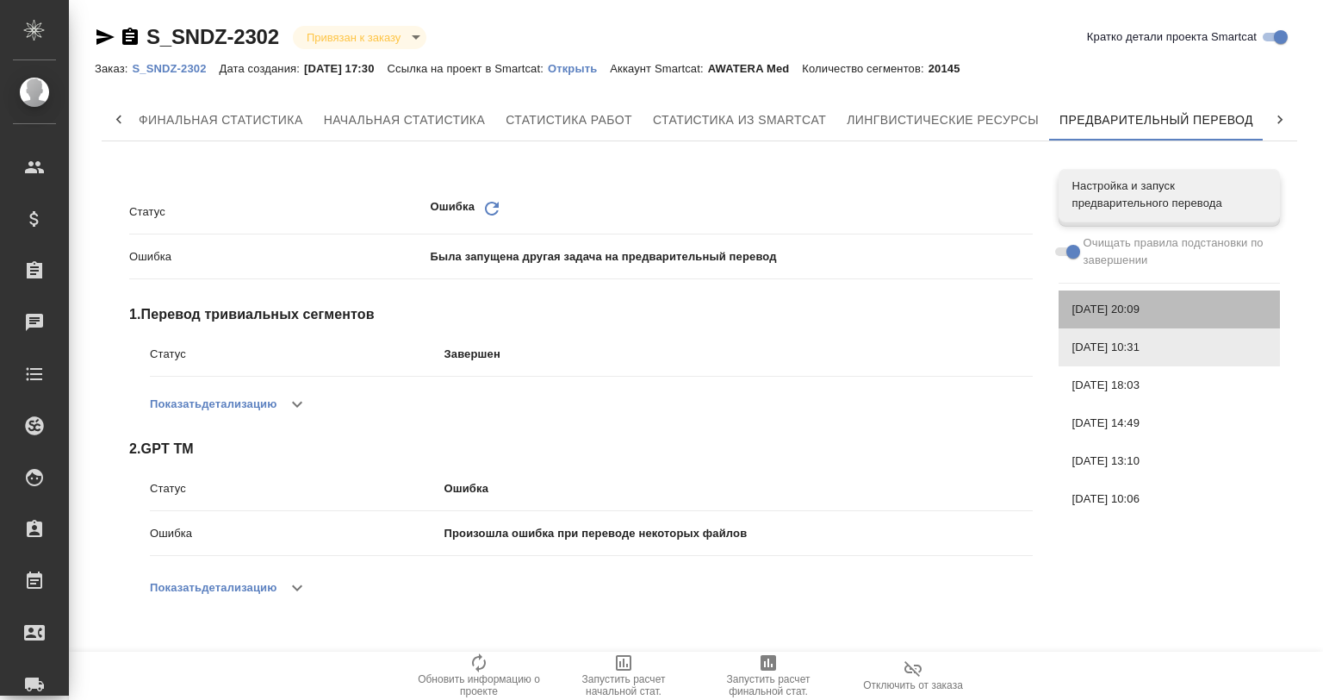
click at [1110, 294] on div "[DATE] 20:09" at bounding box center [1169, 309] width 221 height 38
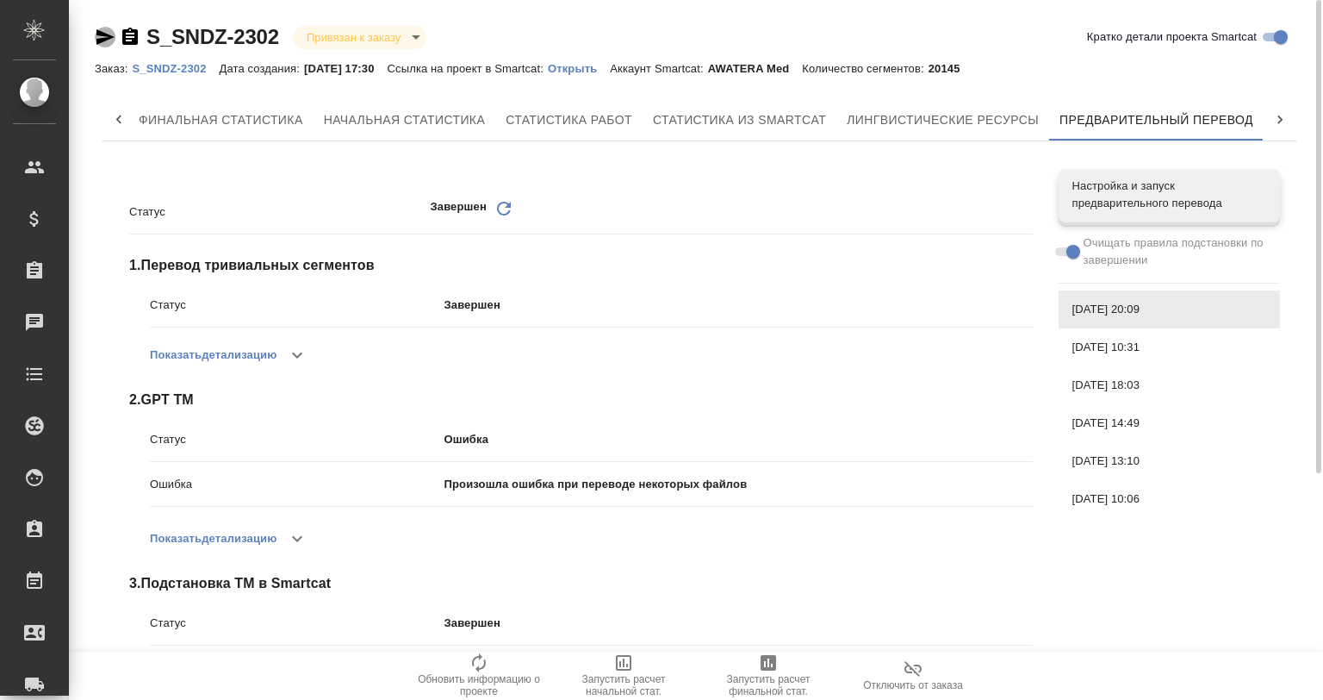
click at [103, 37] on icon "button" at bounding box center [105, 37] width 21 height 21
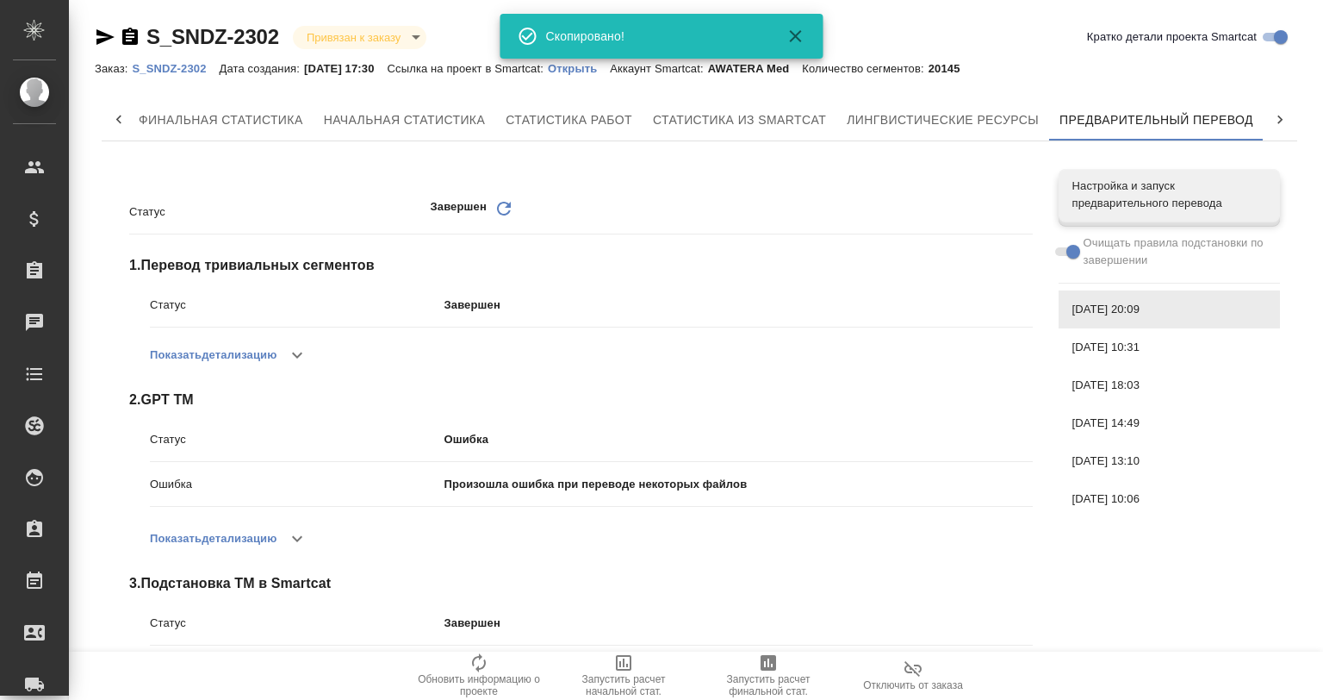
click at [1090, 565] on div "Статус Завершен Обновить 1 . Перевод тривиальных сегментов Статус Завершен Пока…" at bounding box center [700, 579] width 1196 height 849
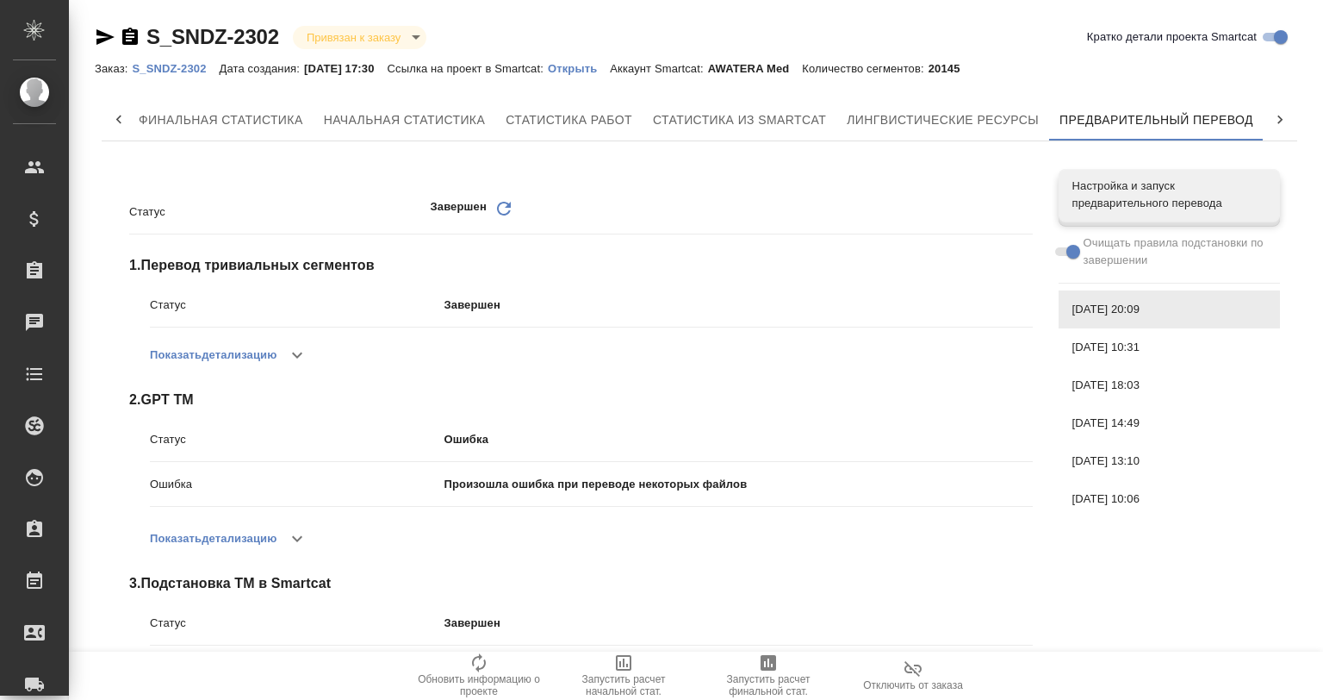
click at [1121, 345] on span "[DATE] 10:31" at bounding box center [1170, 347] width 194 height 17
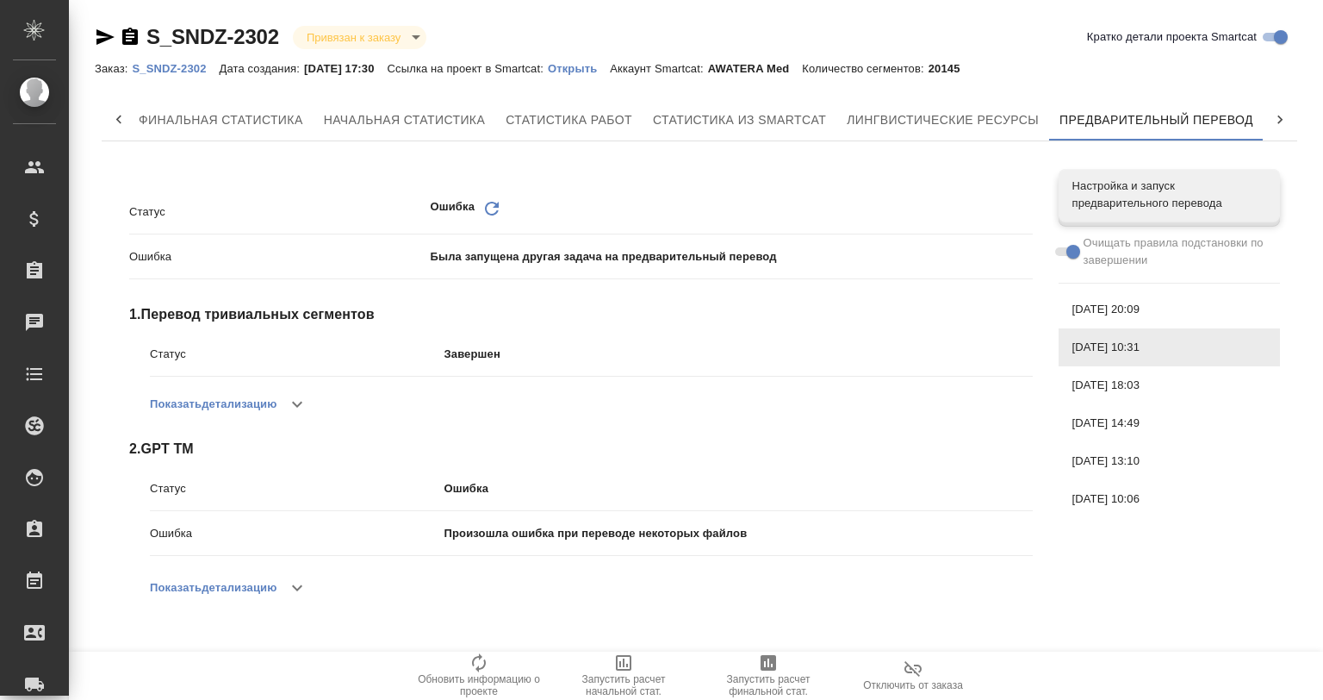
click at [1123, 386] on span "[DATE] 18:03" at bounding box center [1170, 385] width 194 height 17
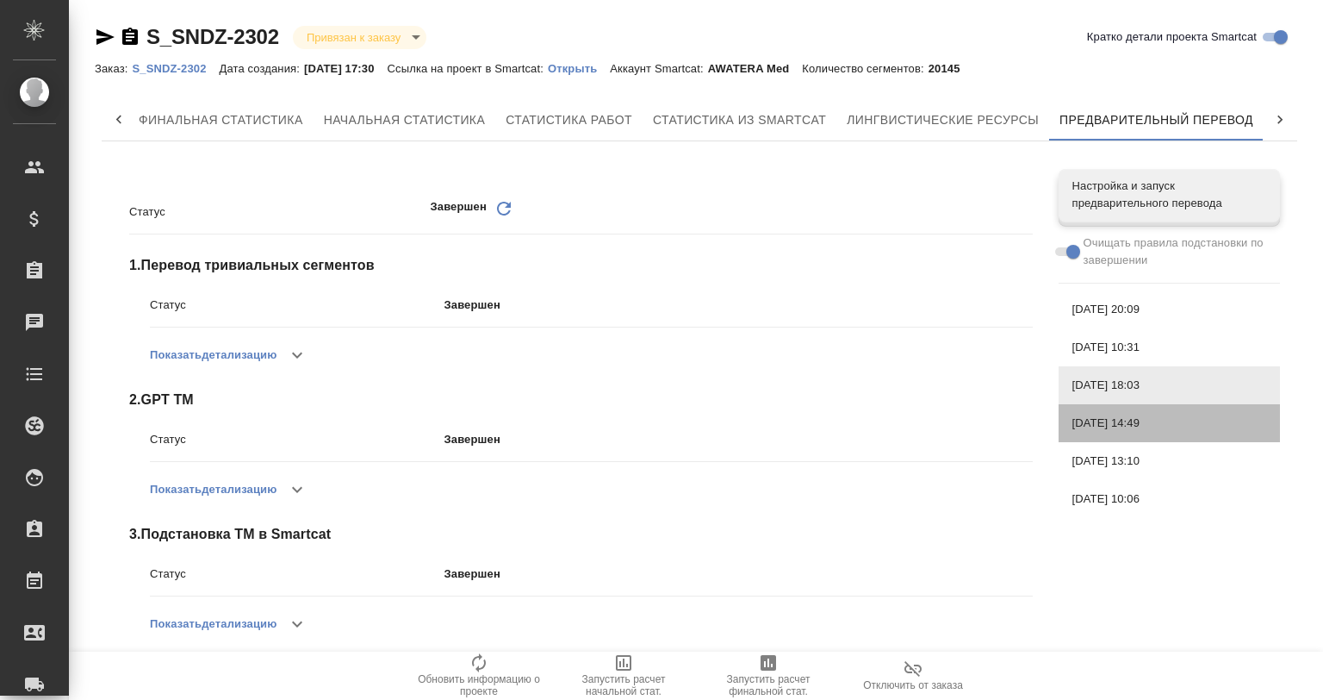
click at [1123, 420] on span "[DATE] 14:49" at bounding box center [1170, 422] width 194 height 17
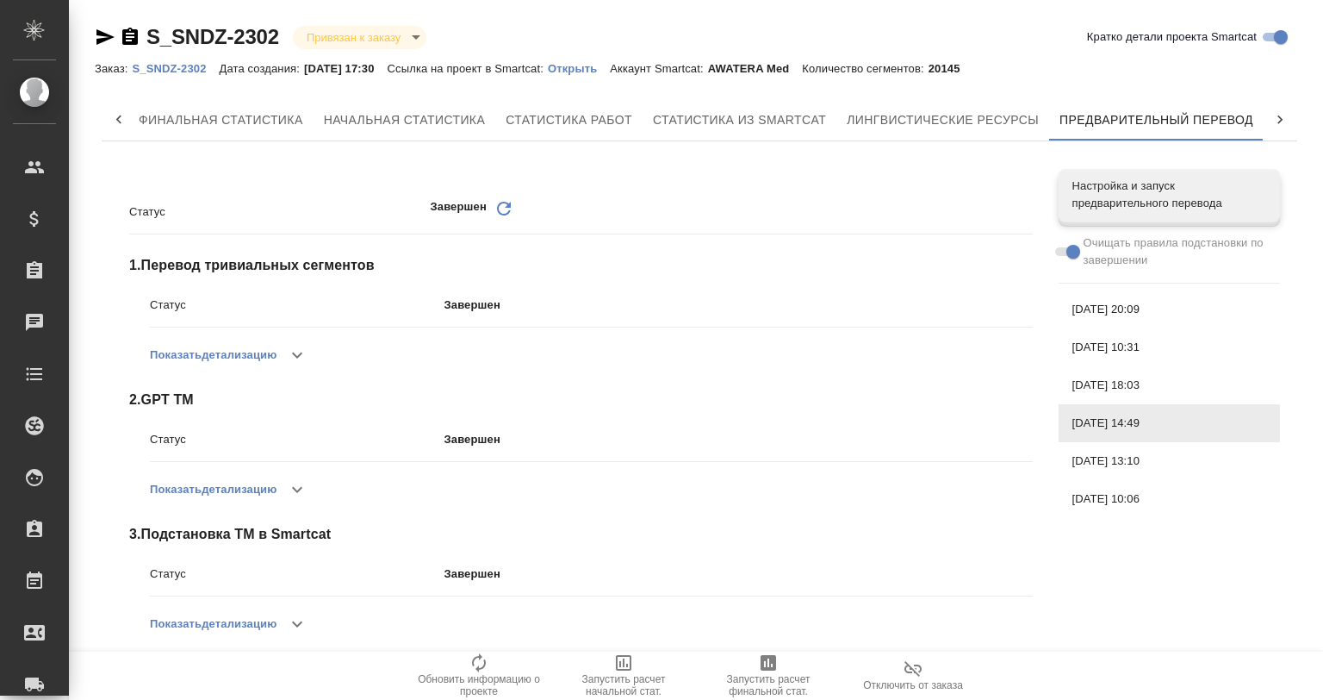
click at [1119, 476] on div "[DATE] 13:10" at bounding box center [1169, 461] width 221 height 38
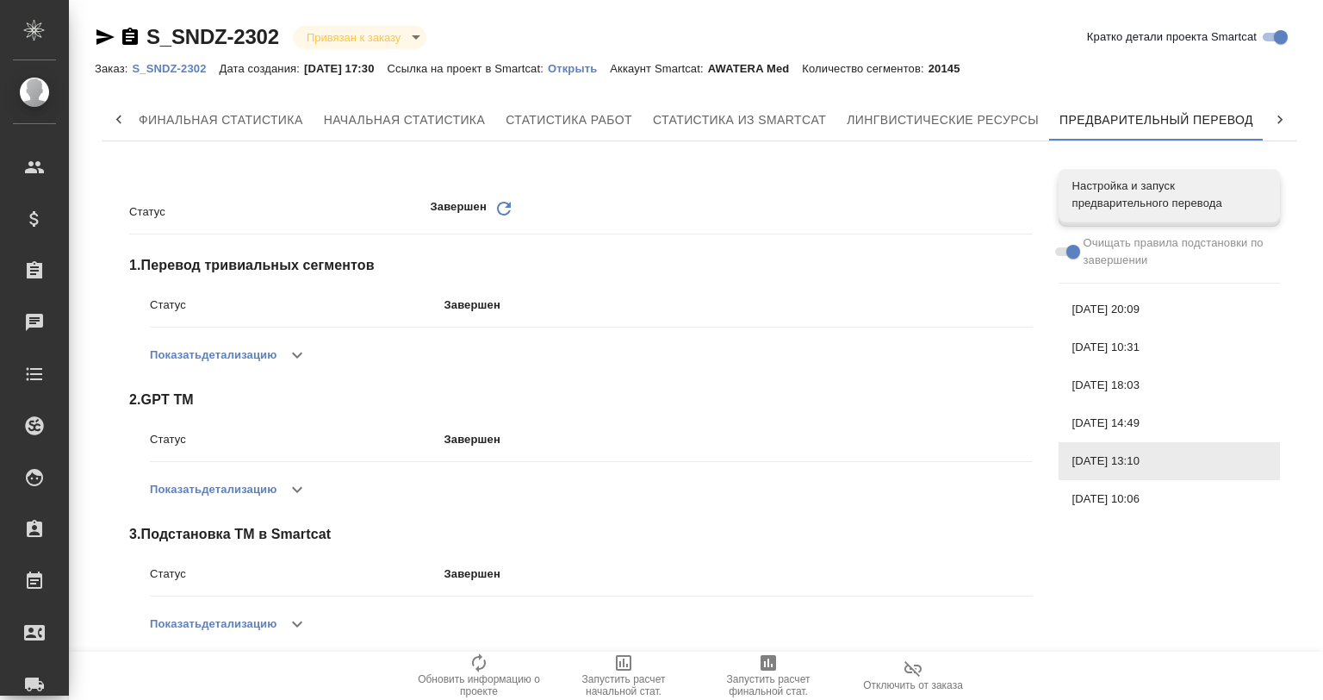
click at [1113, 502] on span "[DATE] 10:06" at bounding box center [1170, 498] width 194 height 17
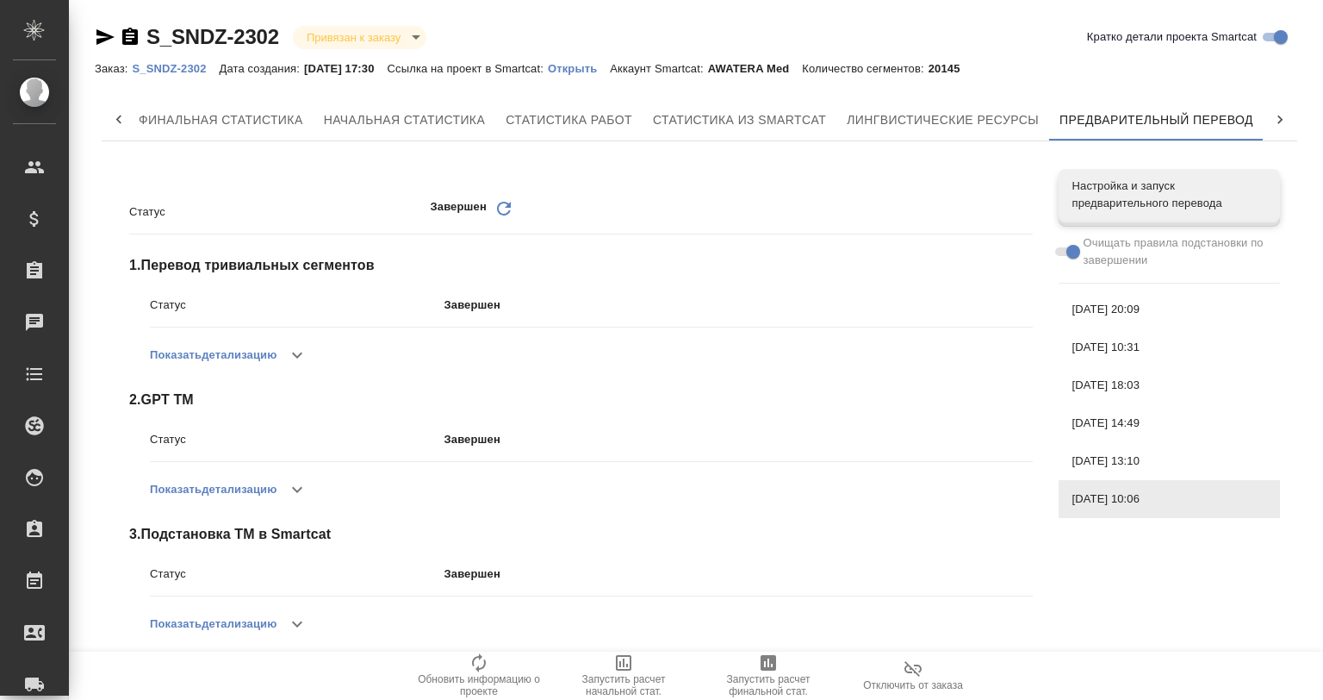
scroll to position [285, 0]
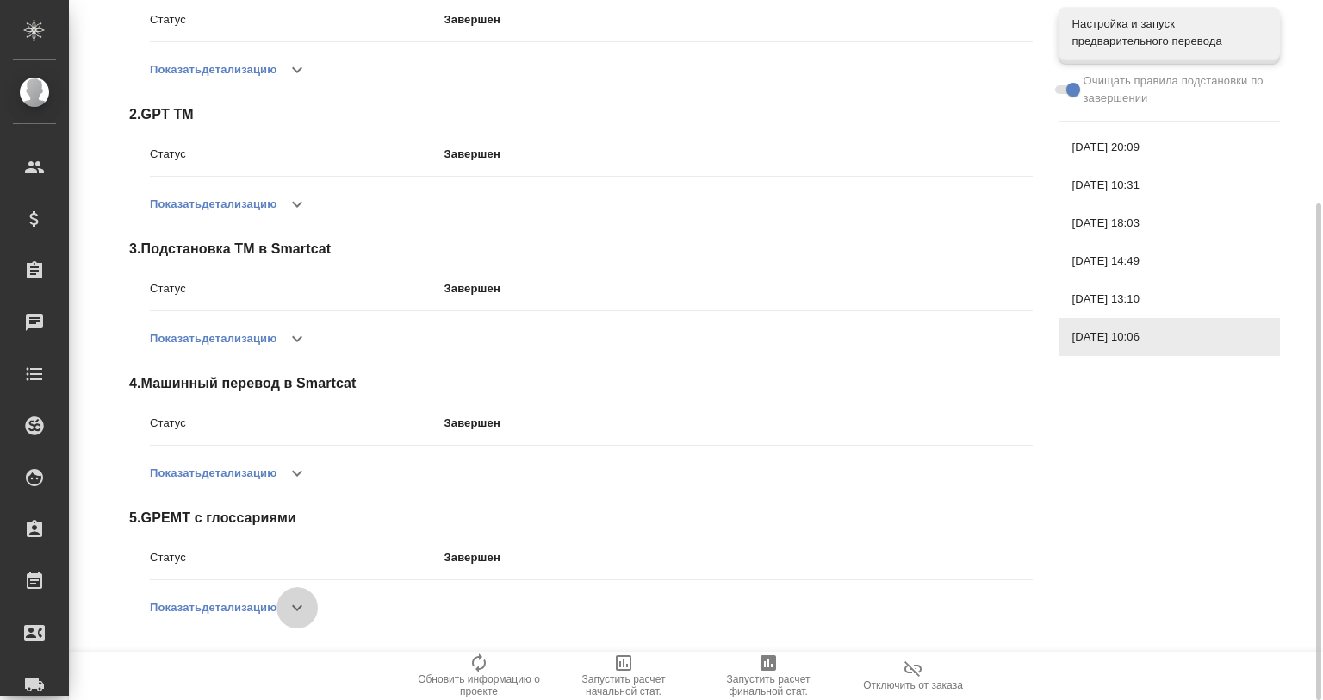
click at [289, 604] on button "button" at bounding box center [297, 607] width 41 height 41
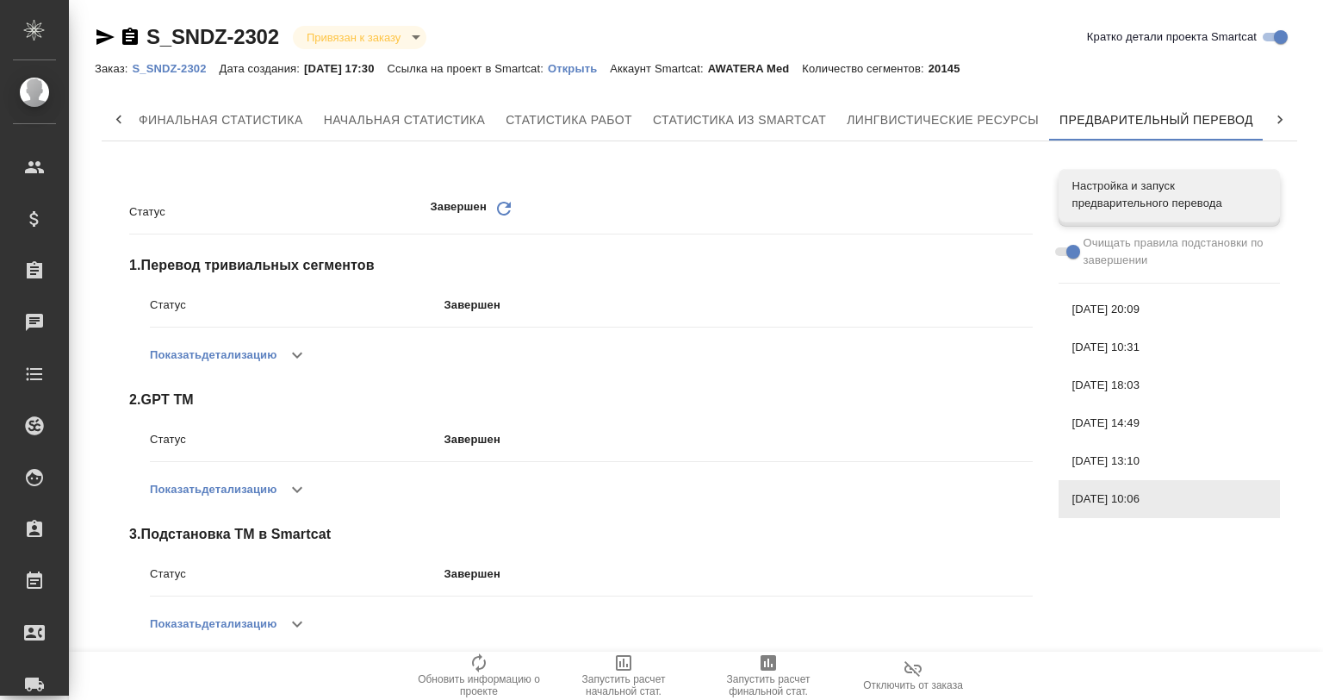
scroll to position [329, 0]
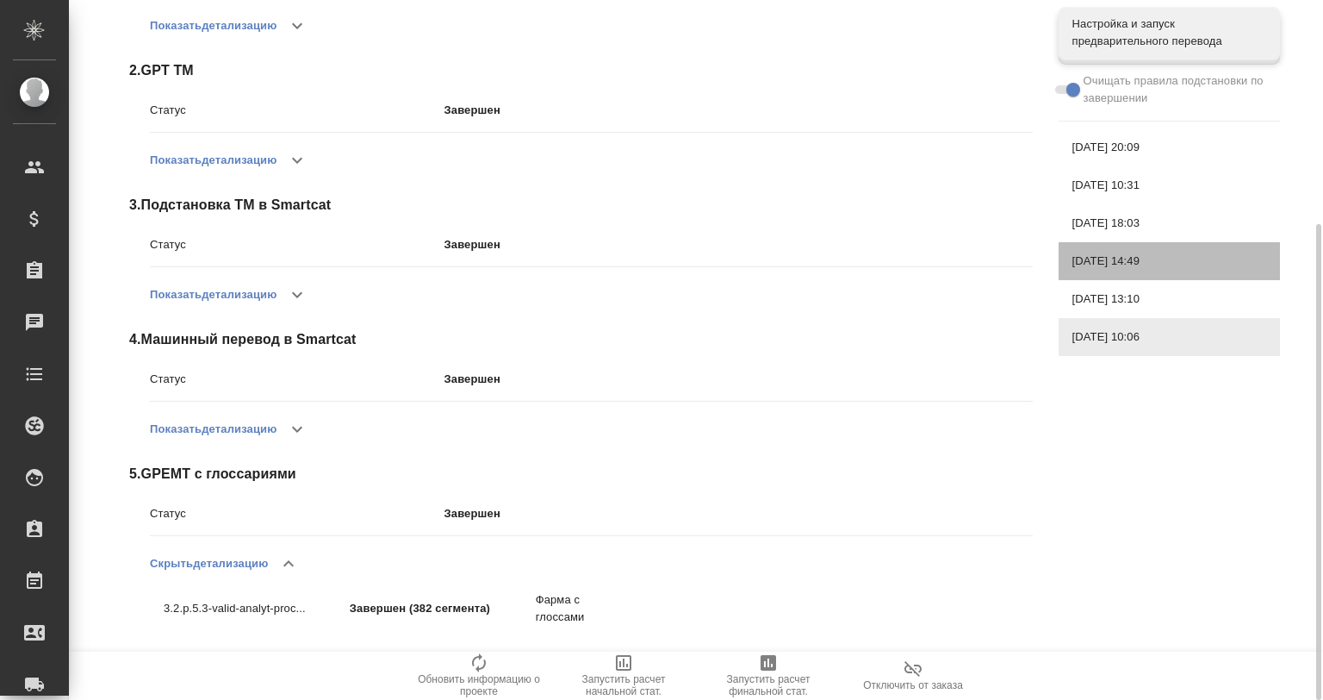
click at [1105, 248] on div "[DATE] 14:49" at bounding box center [1169, 261] width 221 height 38
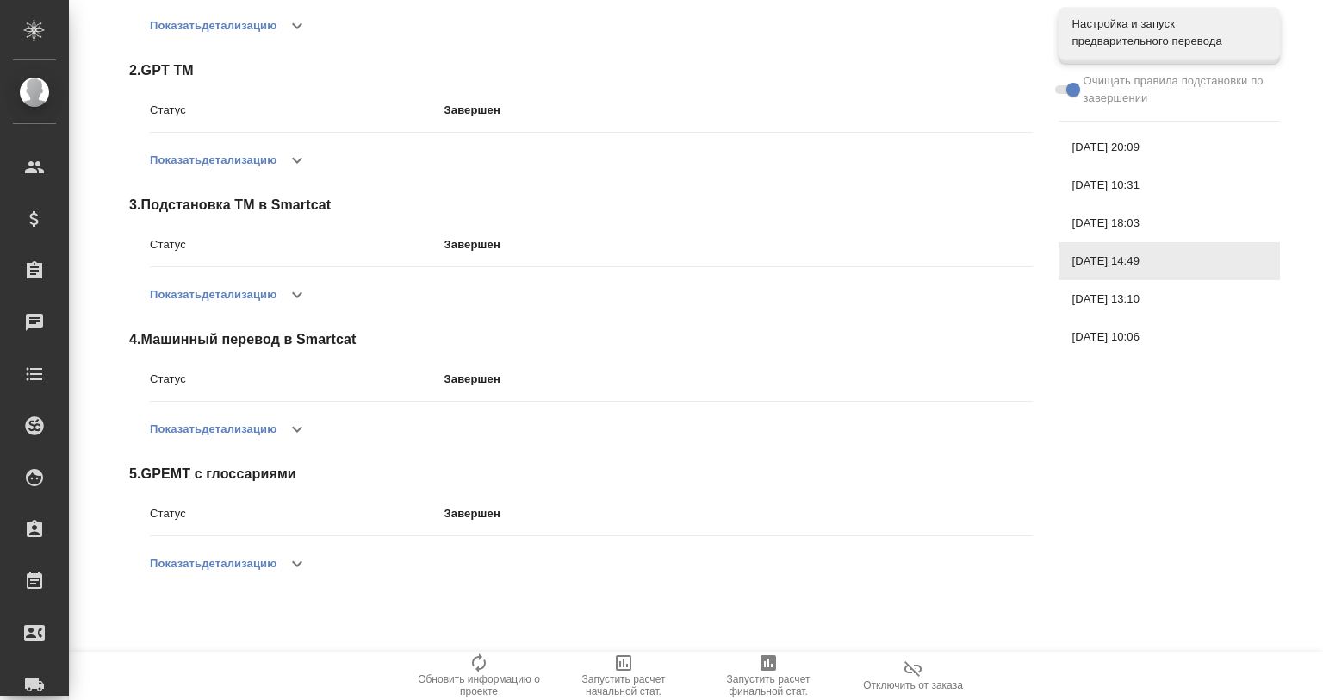
click at [283, 560] on button "button" at bounding box center [297, 563] width 41 height 41
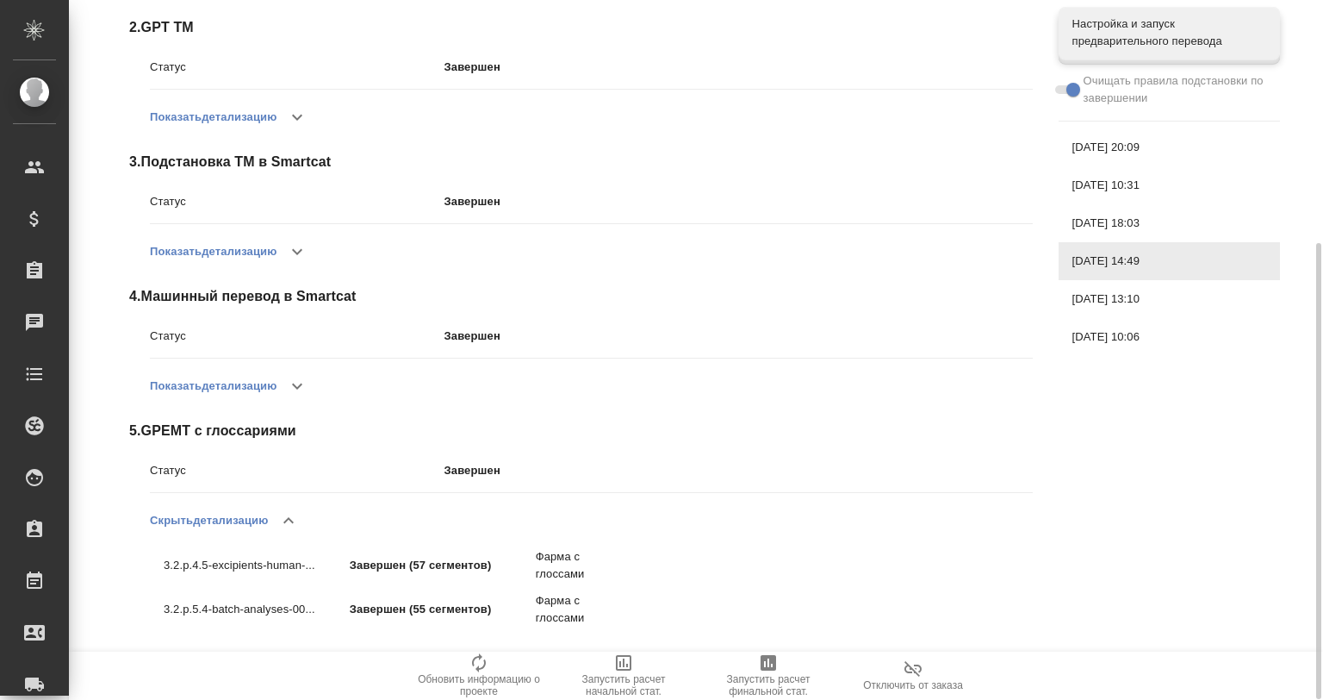
click at [1130, 205] on div "[DATE] 18:03" at bounding box center [1169, 223] width 221 height 38
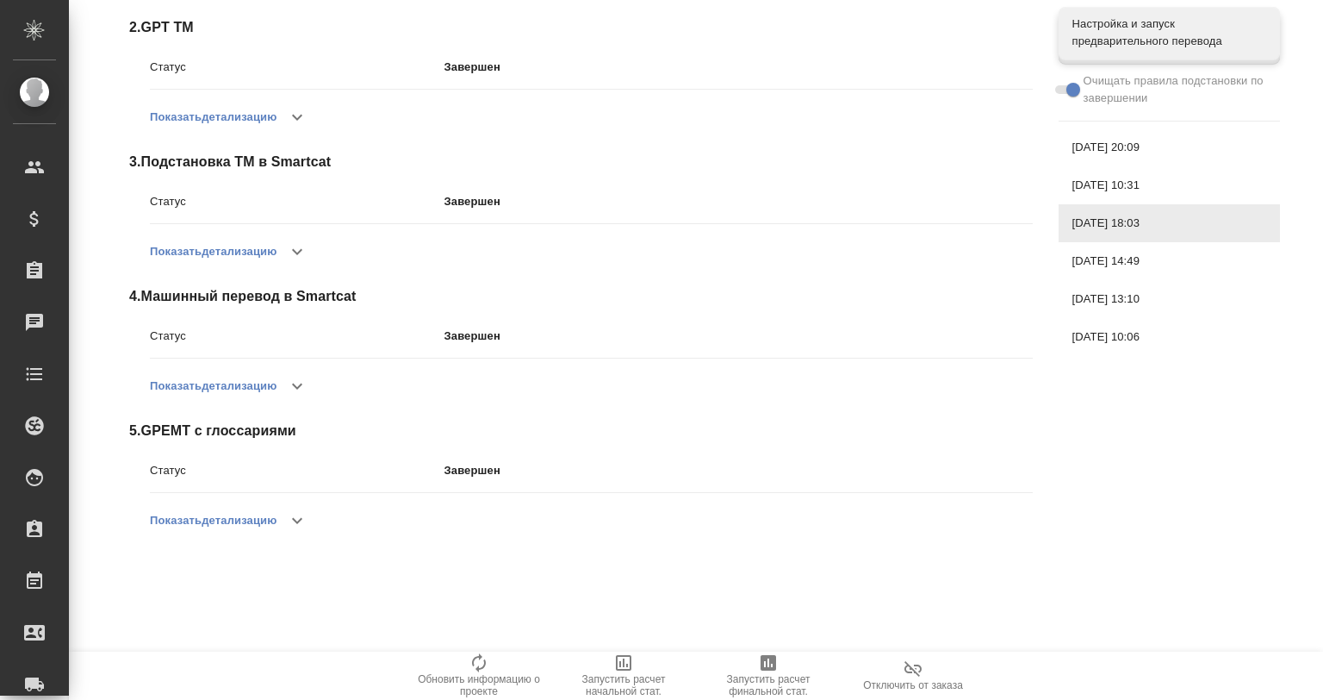
click at [1122, 296] on span "[DATE] 13:10" at bounding box center [1170, 298] width 194 height 17
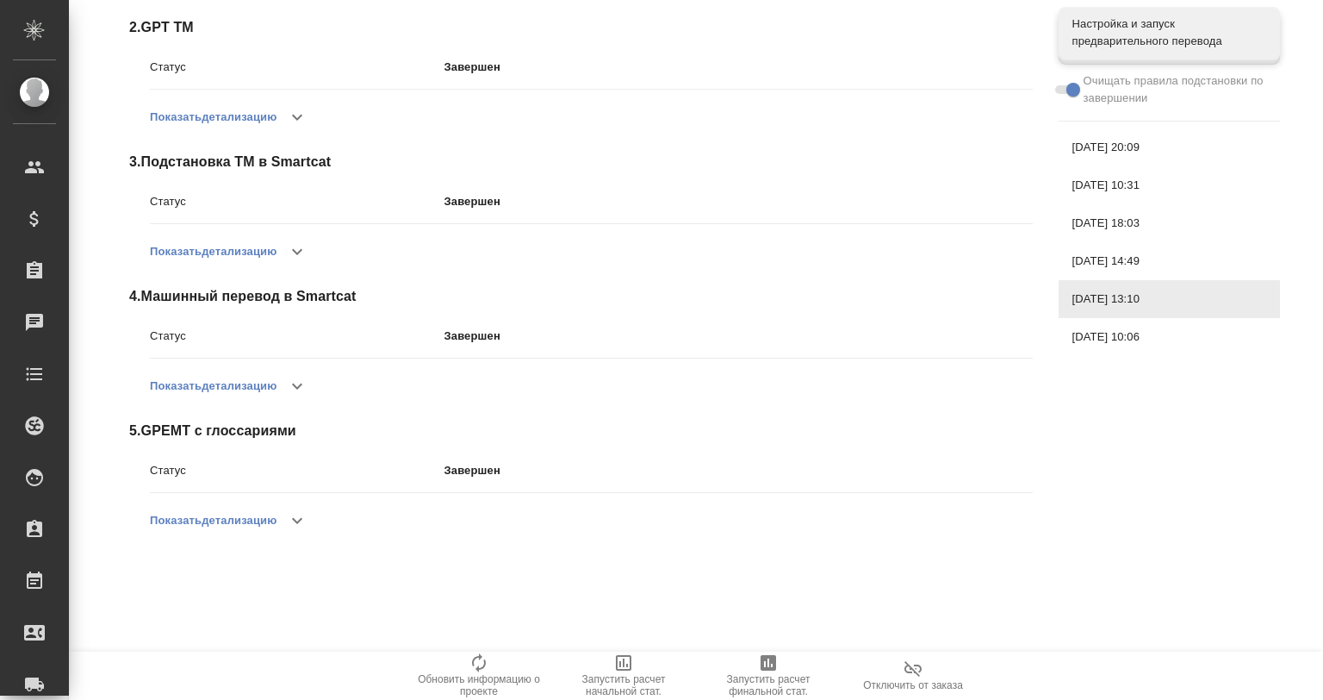
click at [296, 517] on icon "button" at bounding box center [297, 520] width 21 height 21
click at [1148, 328] on span "[DATE] 10:06" at bounding box center [1170, 336] width 194 height 17
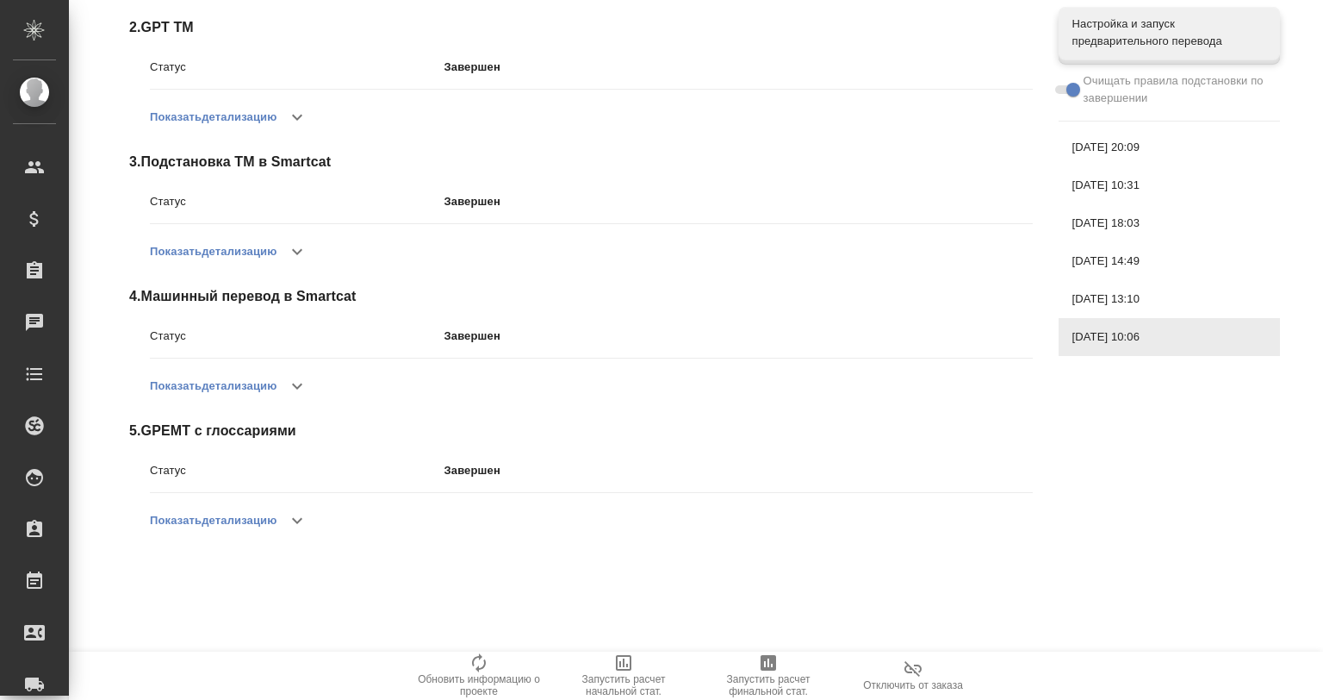
click at [1134, 215] on span "[DATE] 18:03" at bounding box center [1170, 223] width 194 height 17
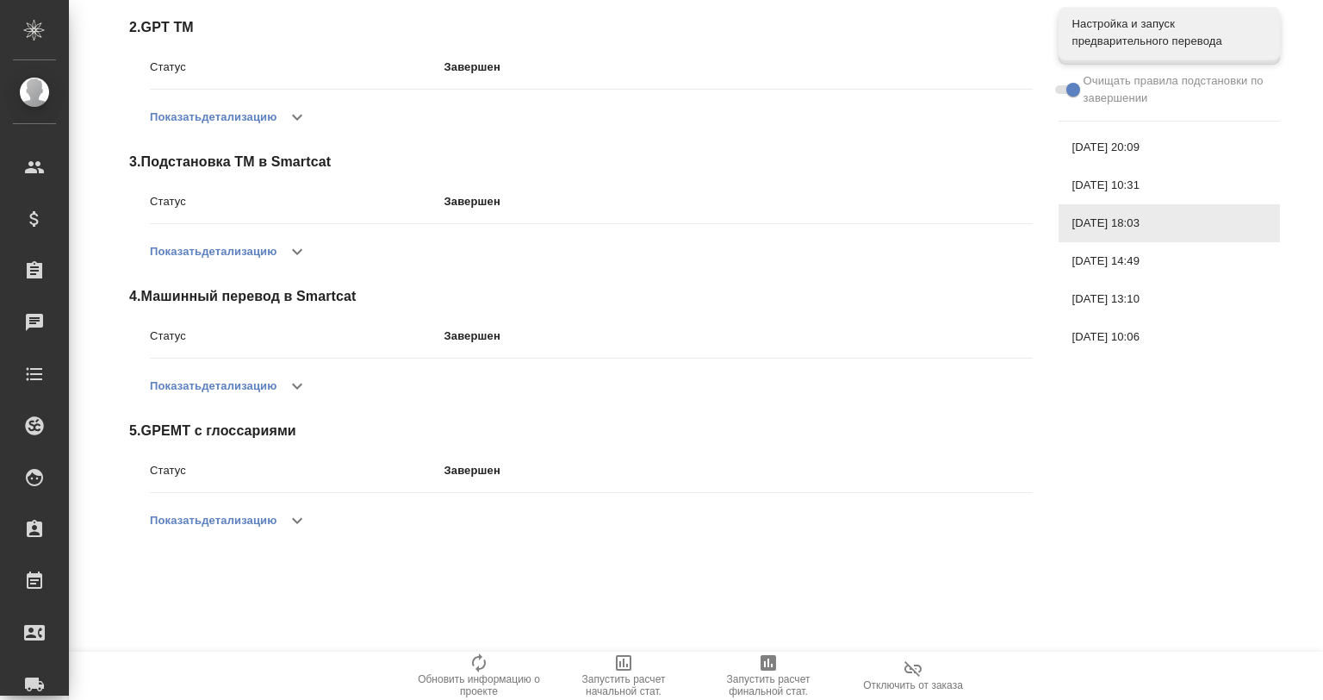
drag, startPoint x: 216, startPoint y: 508, endPoint x: 254, endPoint y: 509, distance: 37.9
click at [244, 508] on button "Показать детализацию" at bounding box center [213, 520] width 127 height 41
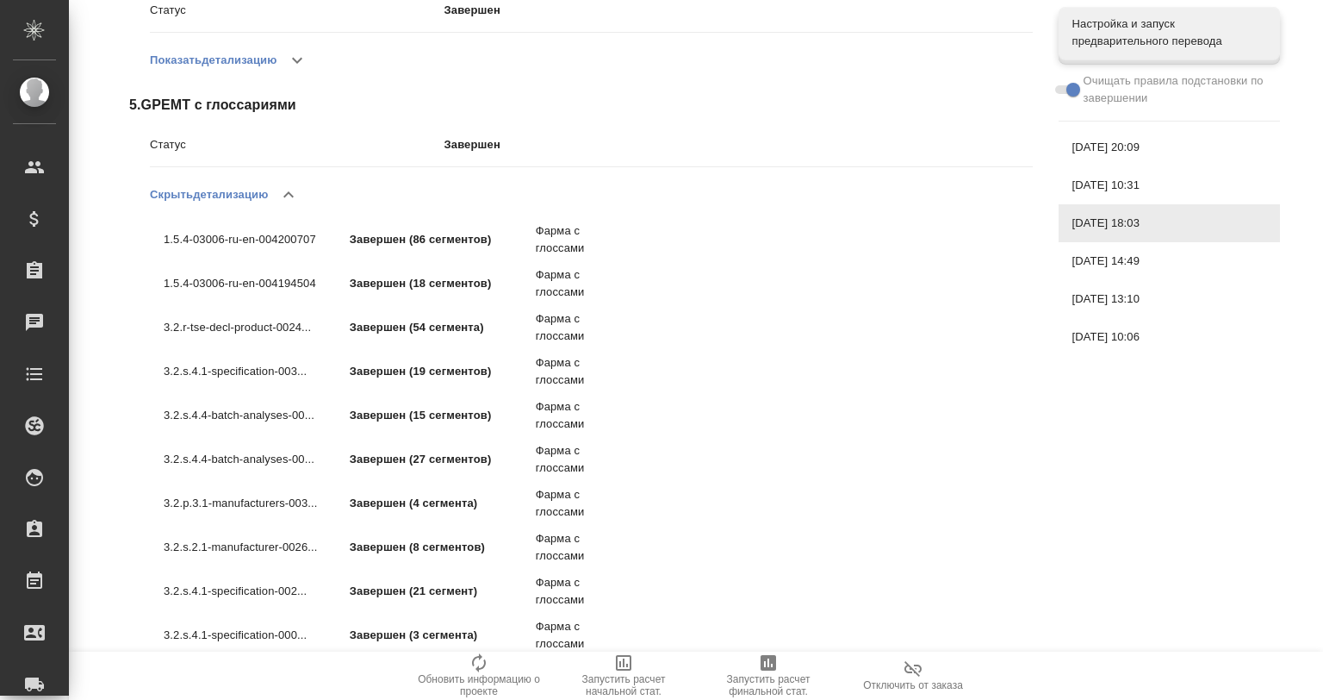
scroll to position [812, 0]
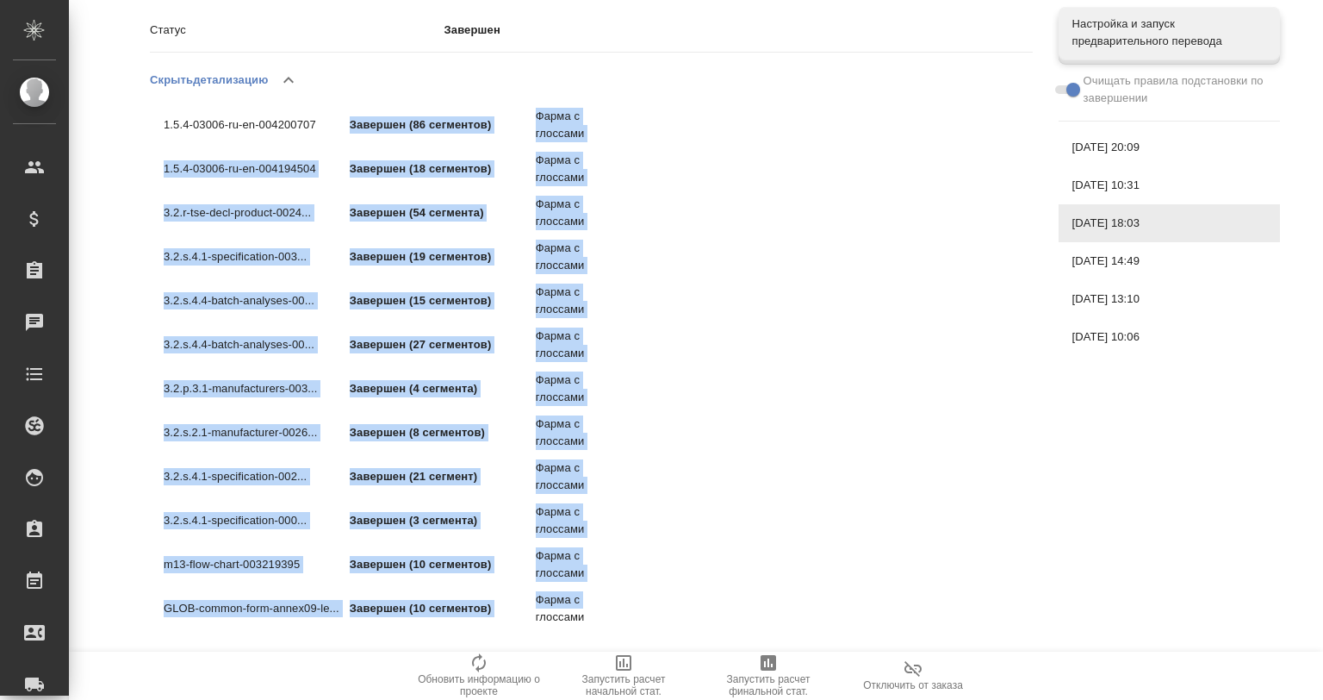
drag, startPoint x: 344, startPoint y: 109, endPoint x: 711, endPoint y: 589, distance: 604.9
click at [532, 622] on div "1.5.4-03006-ru-en-004200707 Завершен (86 сегментов) Фарма с глоссами 1.5.4-0300…" at bounding box center [387, 364] width 474 height 527
click at [726, 588] on div "1.5.4-03006-ru-en-004200707 Завершен (86 сегментов) Фарма с глоссами 1.5.4-0300…" at bounding box center [591, 364] width 883 height 527
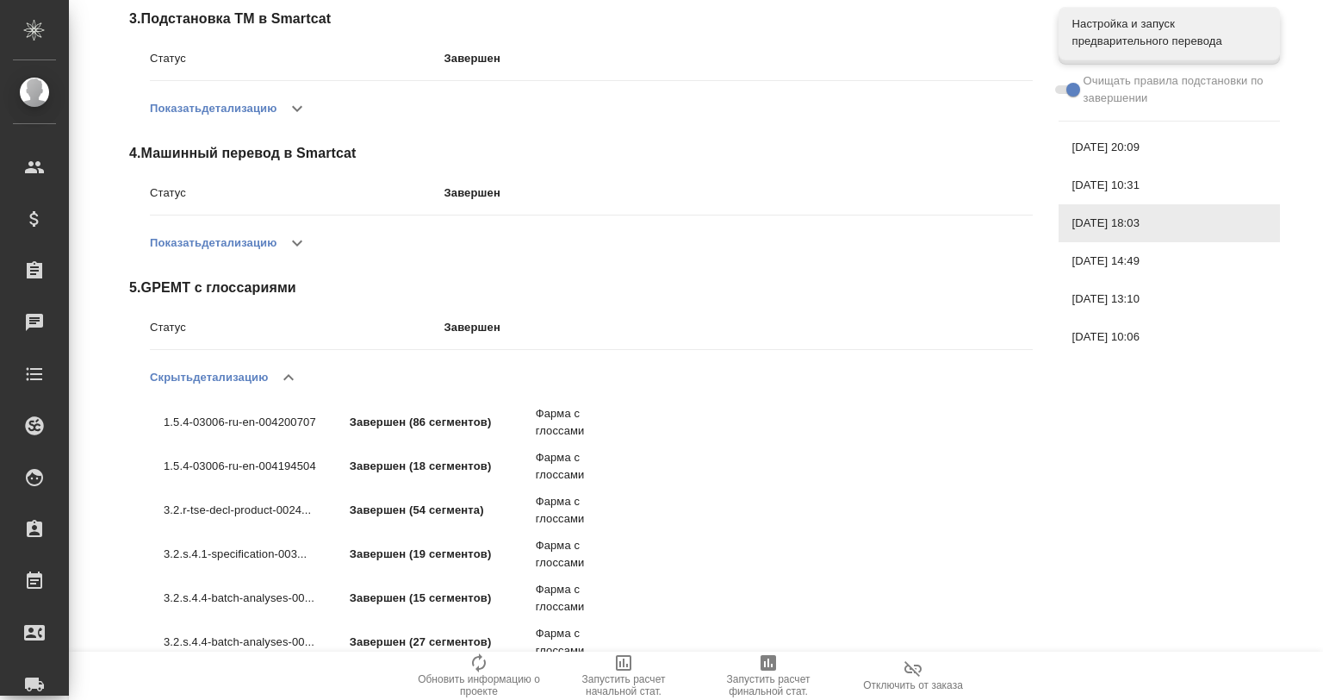
scroll to position [458, 0]
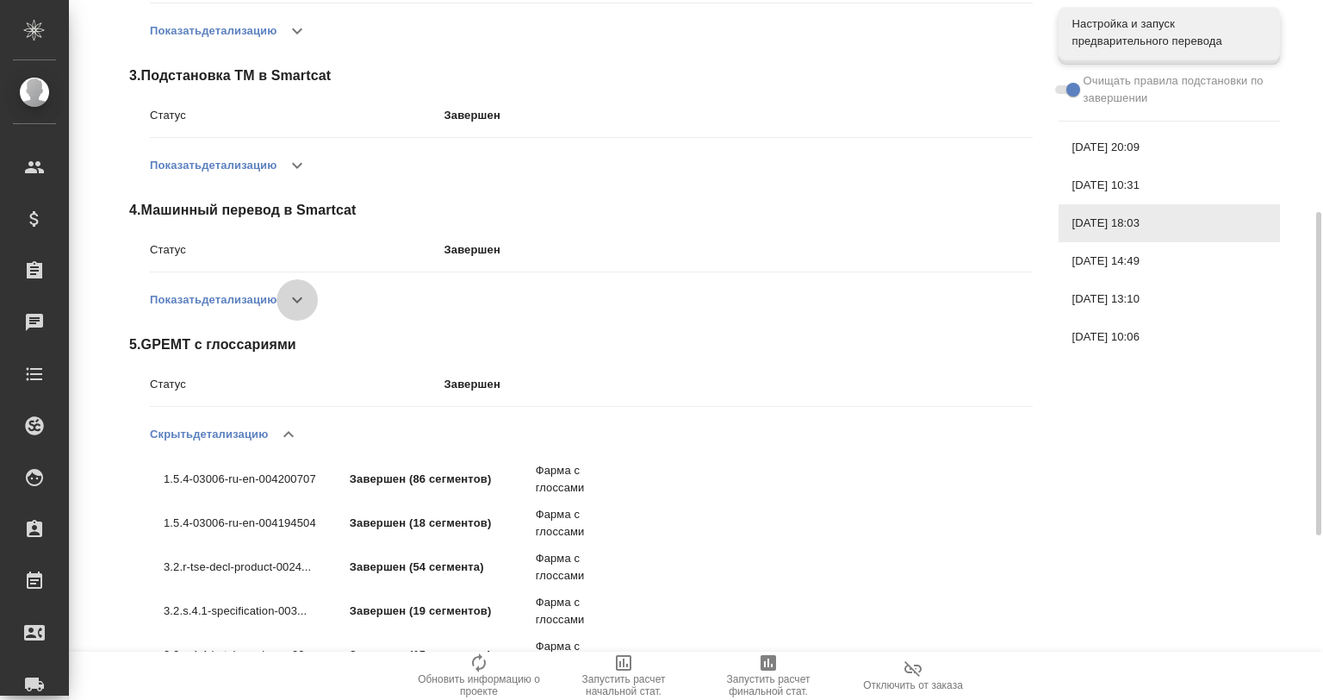
click at [300, 300] on icon "button" at bounding box center [297, 299] width 21 height 21
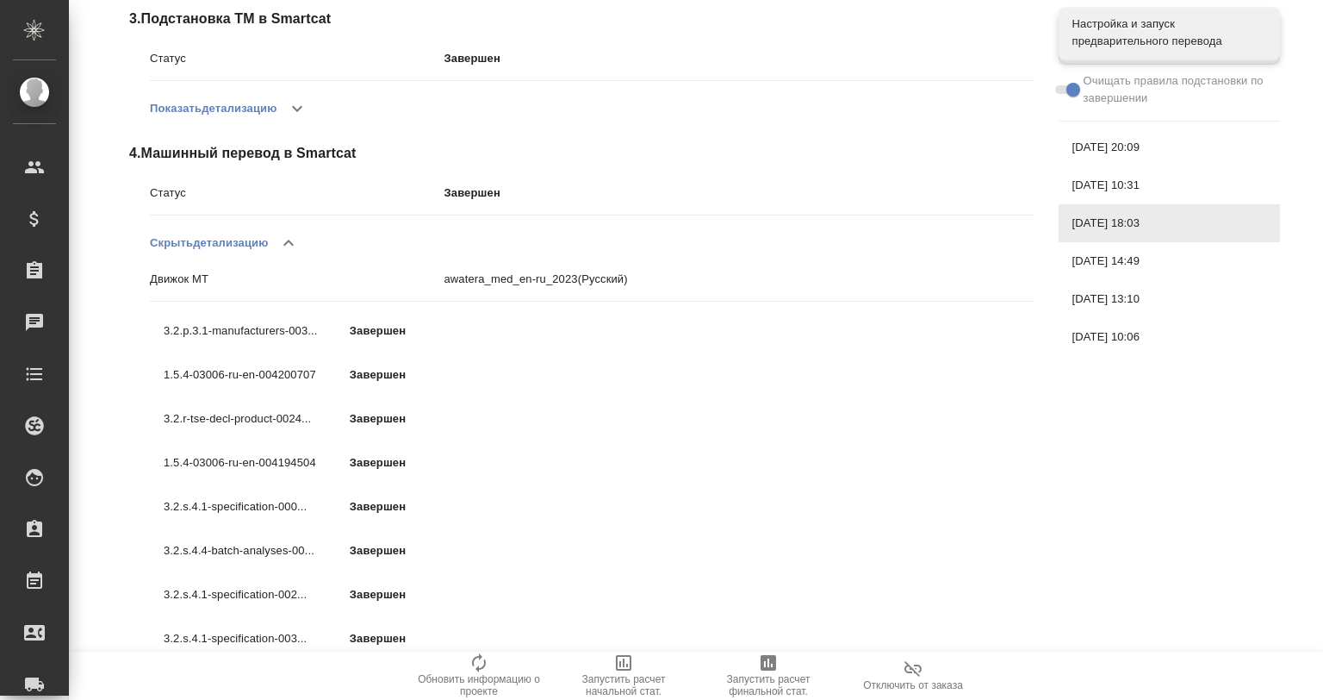
scroll to position [229, 0]
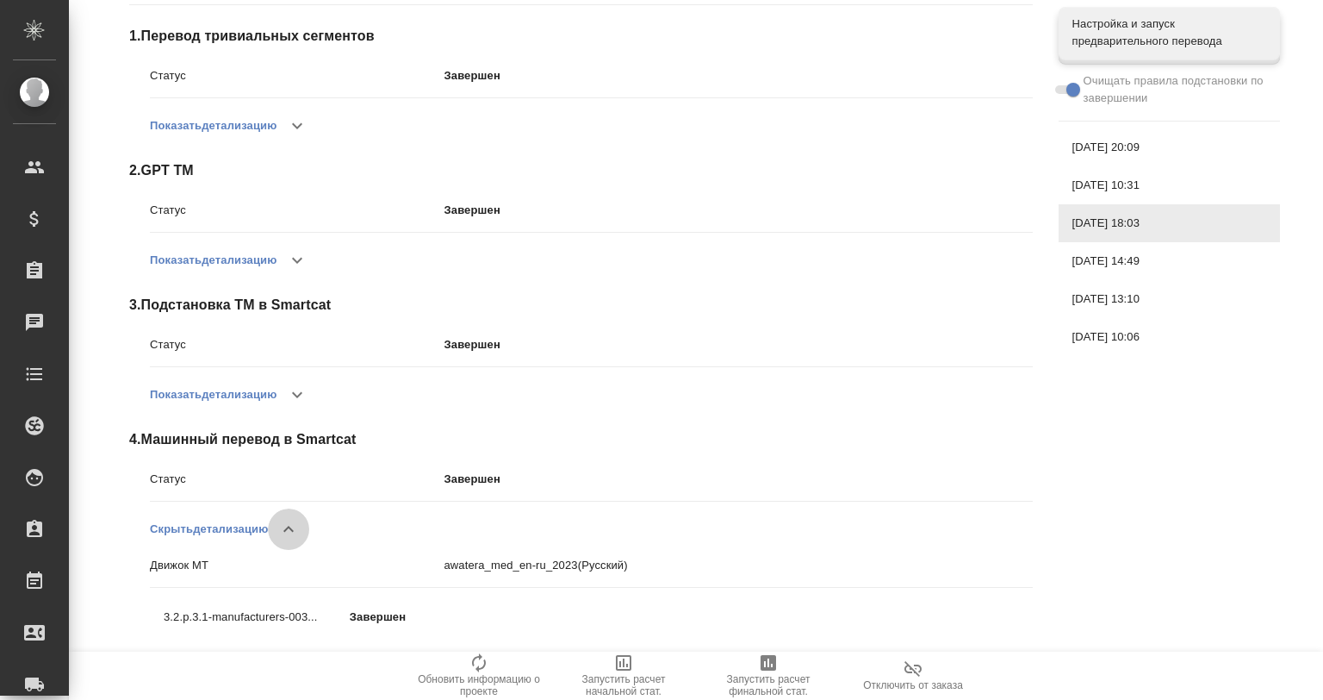
click at [291, 524] on icon "button" at bounding box center [288, 529] width 21 height 21
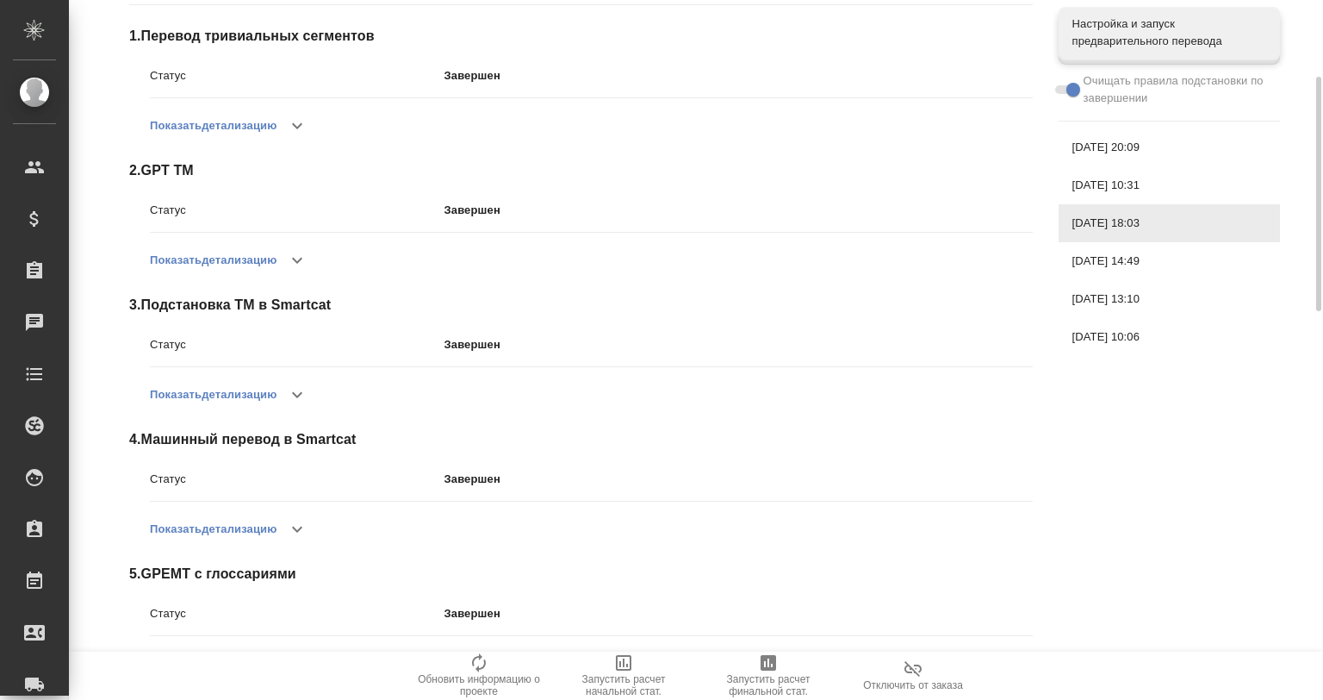
click at [289, 386] on button "button" at bounding box center [297, 394] width 41 height 41
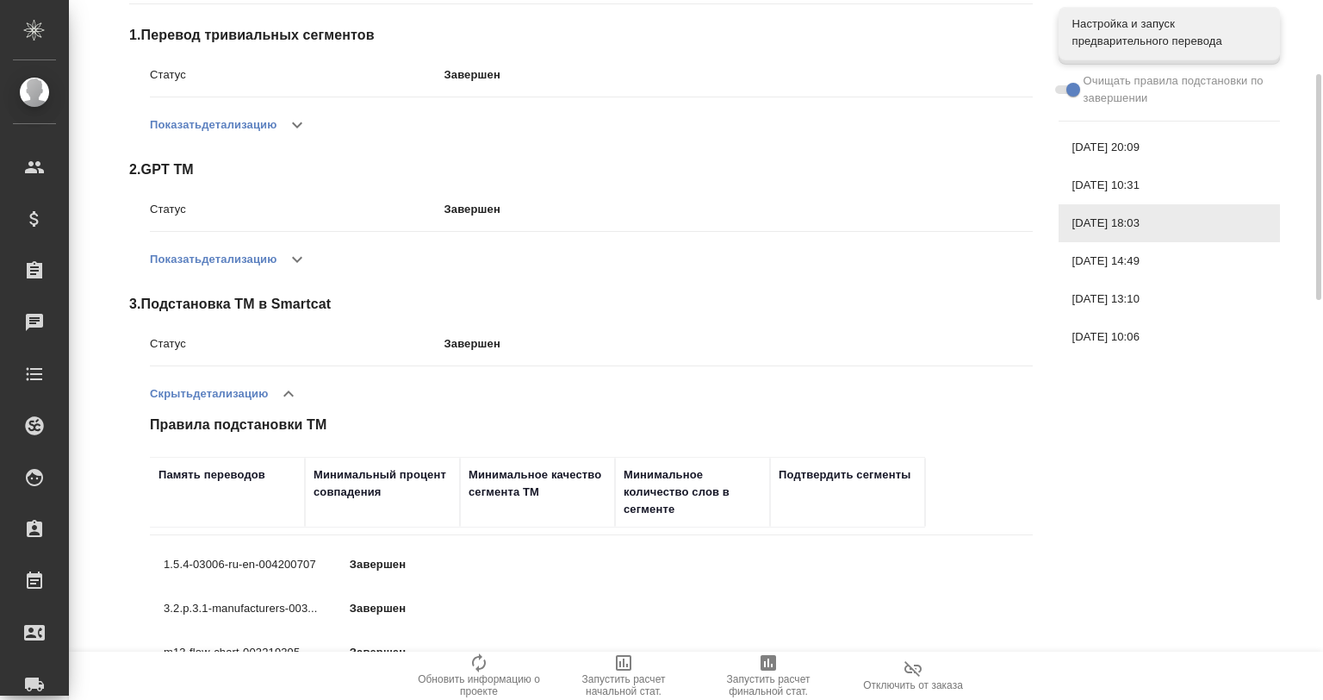
scroll to position [172, 0]
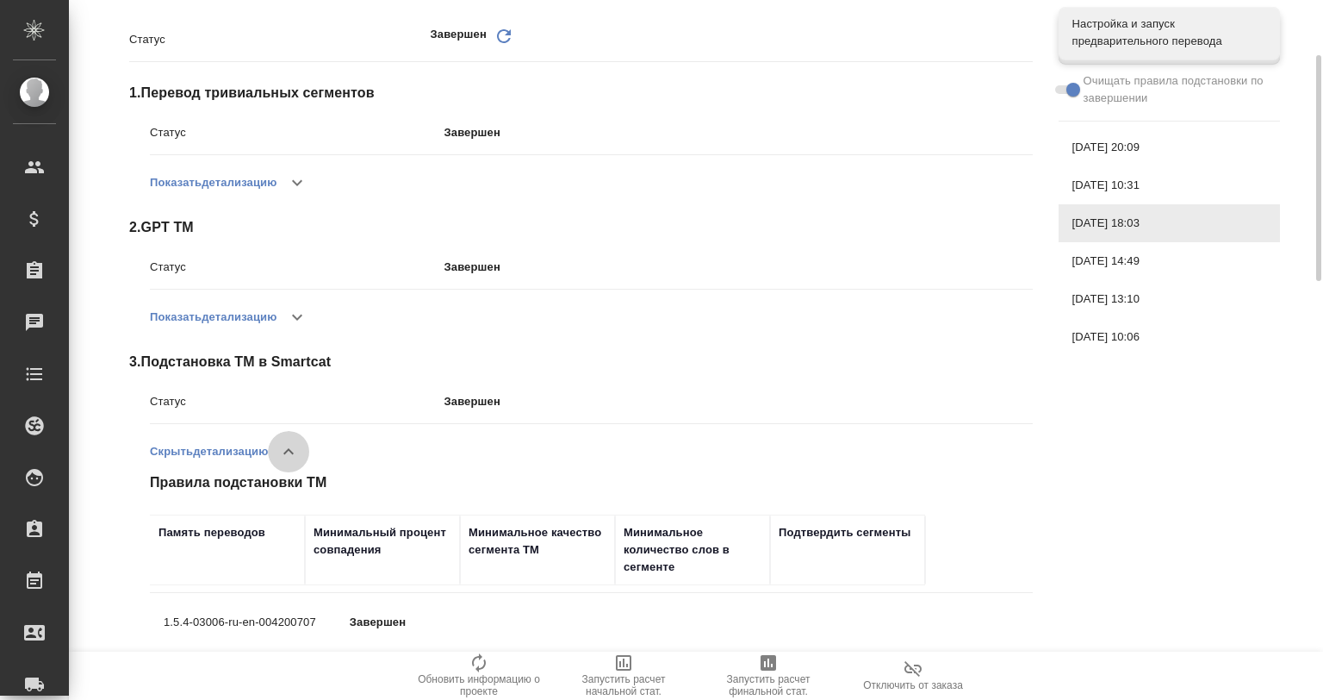
click at [284, 448] on icon "button" at bounding box center [288, 451] width 21 height 21
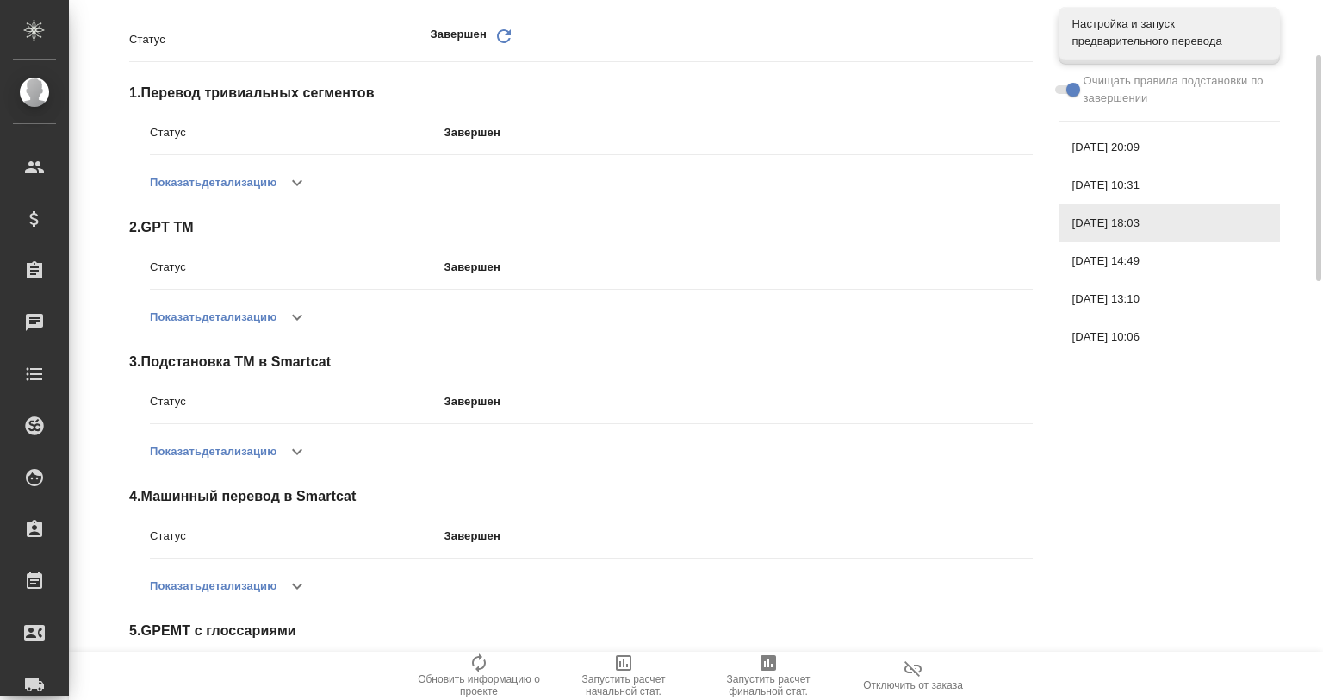
click at [290, 308] on icon "button" at bounding box center [297, 317] width 21 height 21
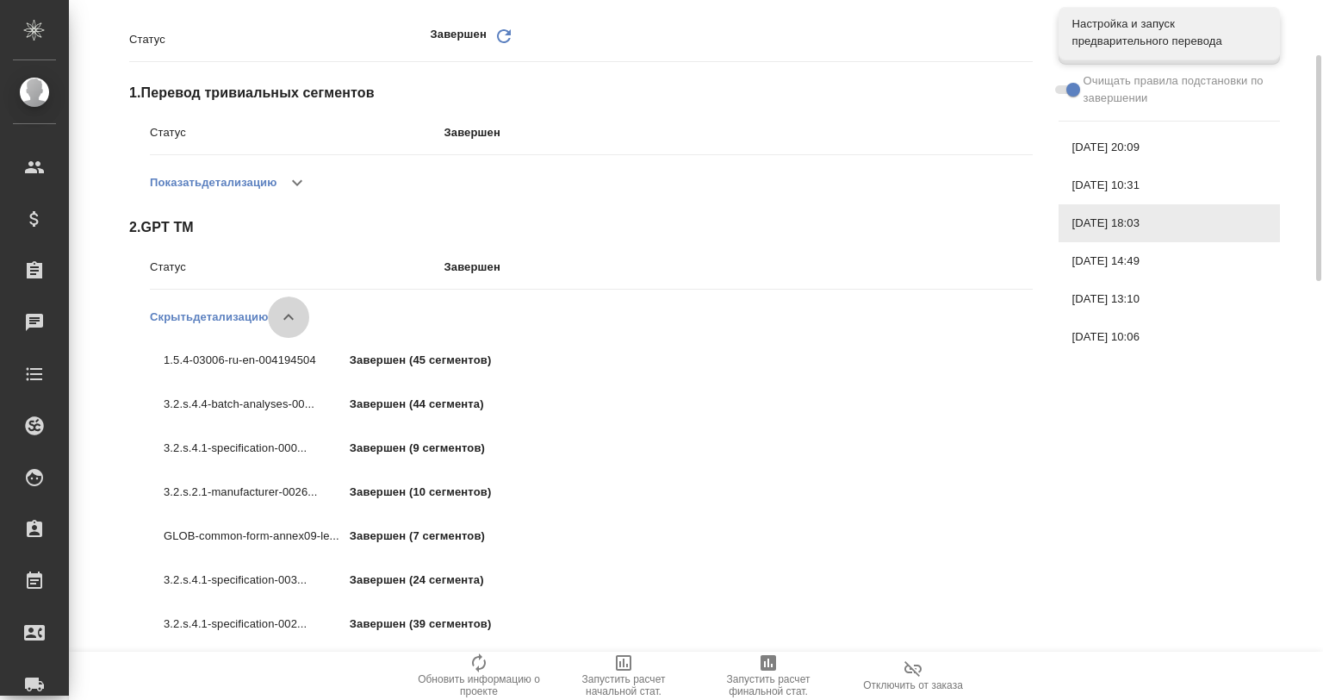
click at [290, 308] on icon "button" at bounding box center [288, 317] width 21 height 21
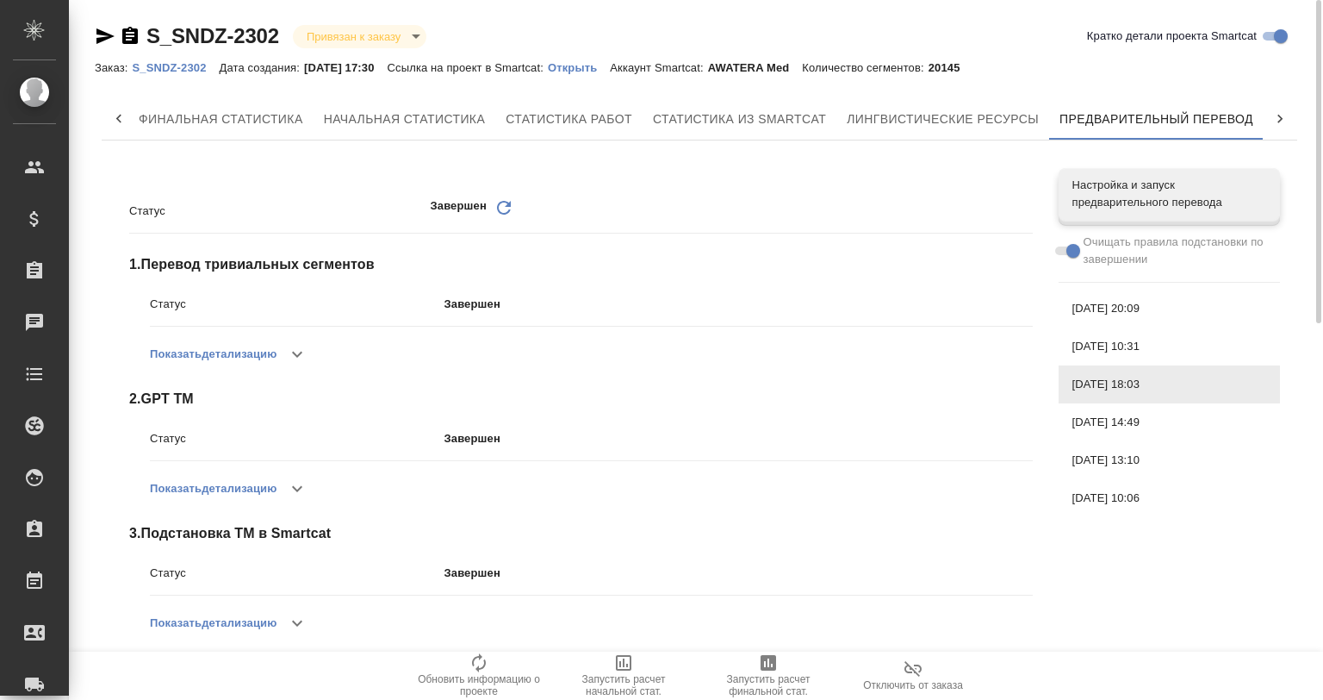
scroll to position [0, 0]
click at [1087, 337] on div "[DATE] 10:31" at bounding box center [1169, 347] width 221 height 38
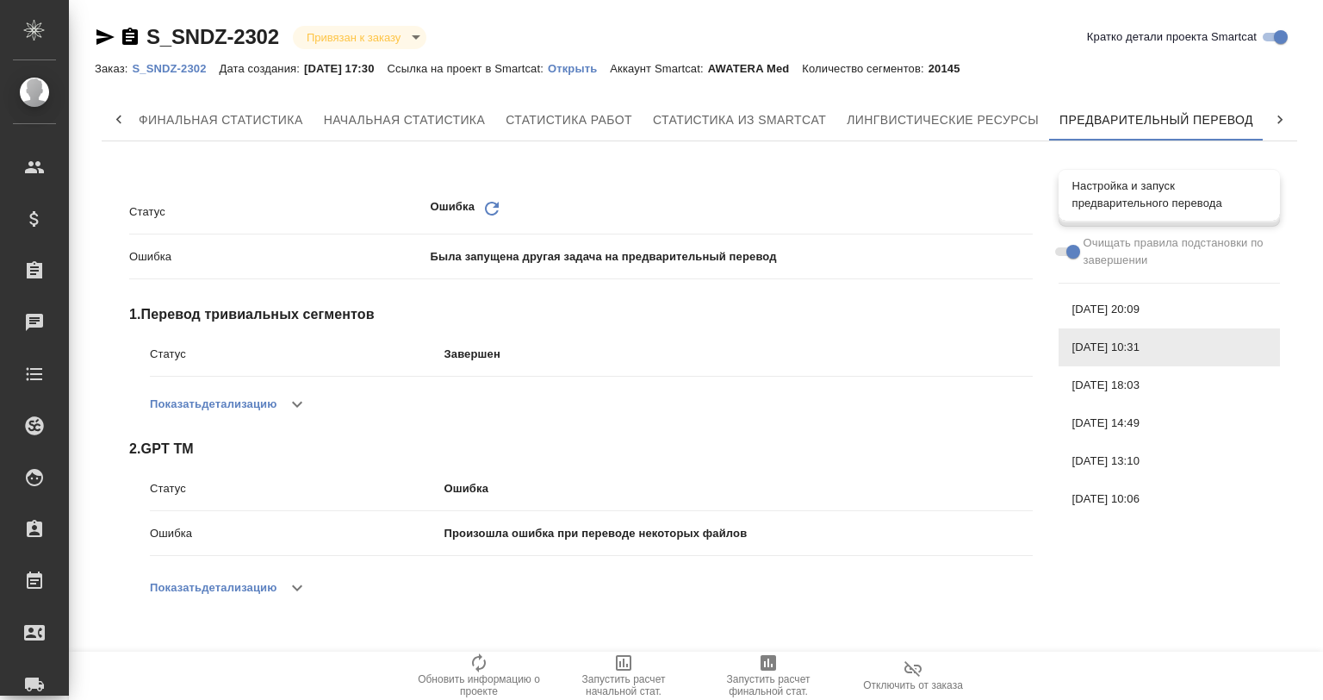
click at [1117, 181] on span "Настройка и запуск предварительного перевода" at bounding box center [1170, 194] width 194 height 34
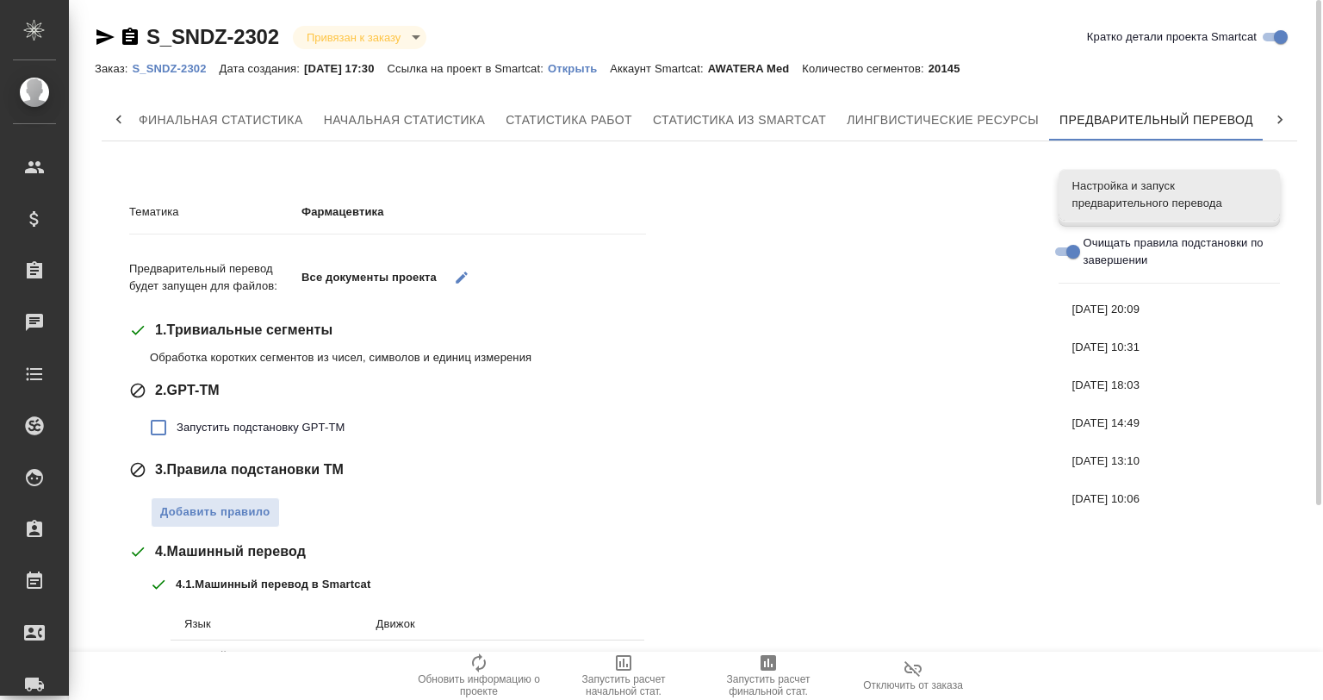
click at [1124, 305] on span "[DATE] 20:09" at bounding box center [1170, 309] width 194 height 17
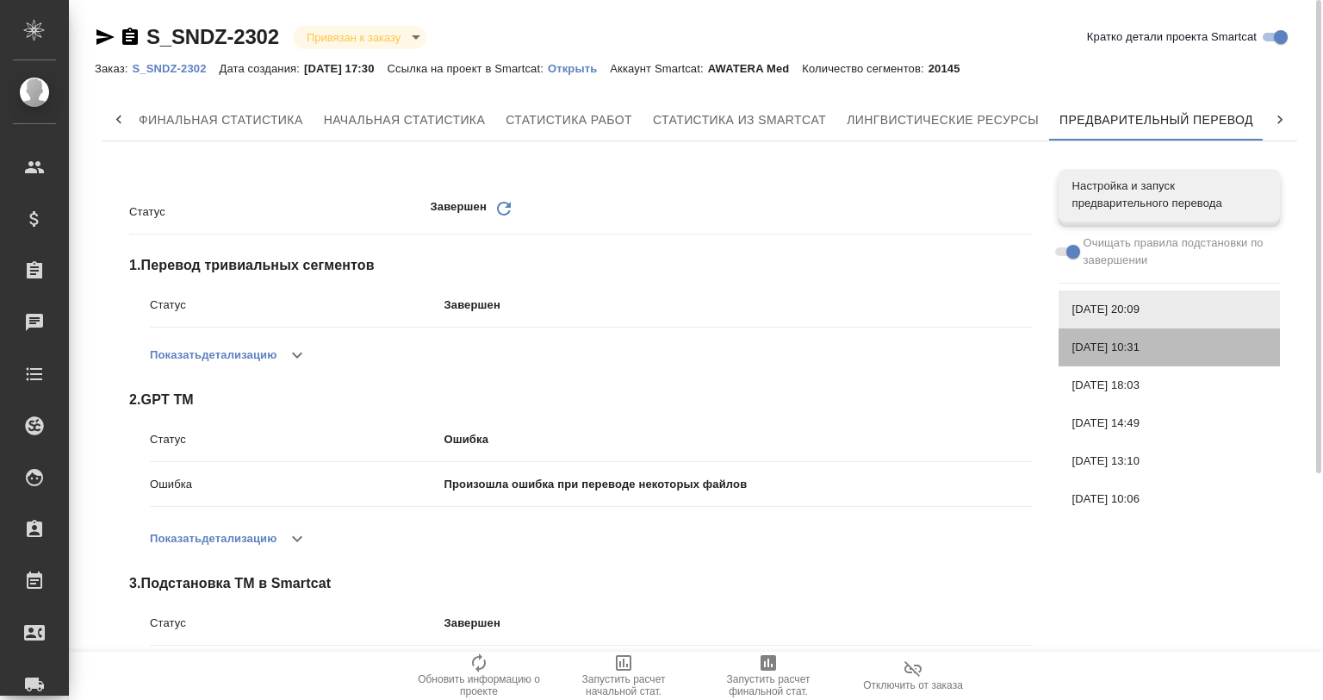
click at [1129, 345] on span "[DATE] 10:31" at bounding box center [1170, 347] width 194 height 17
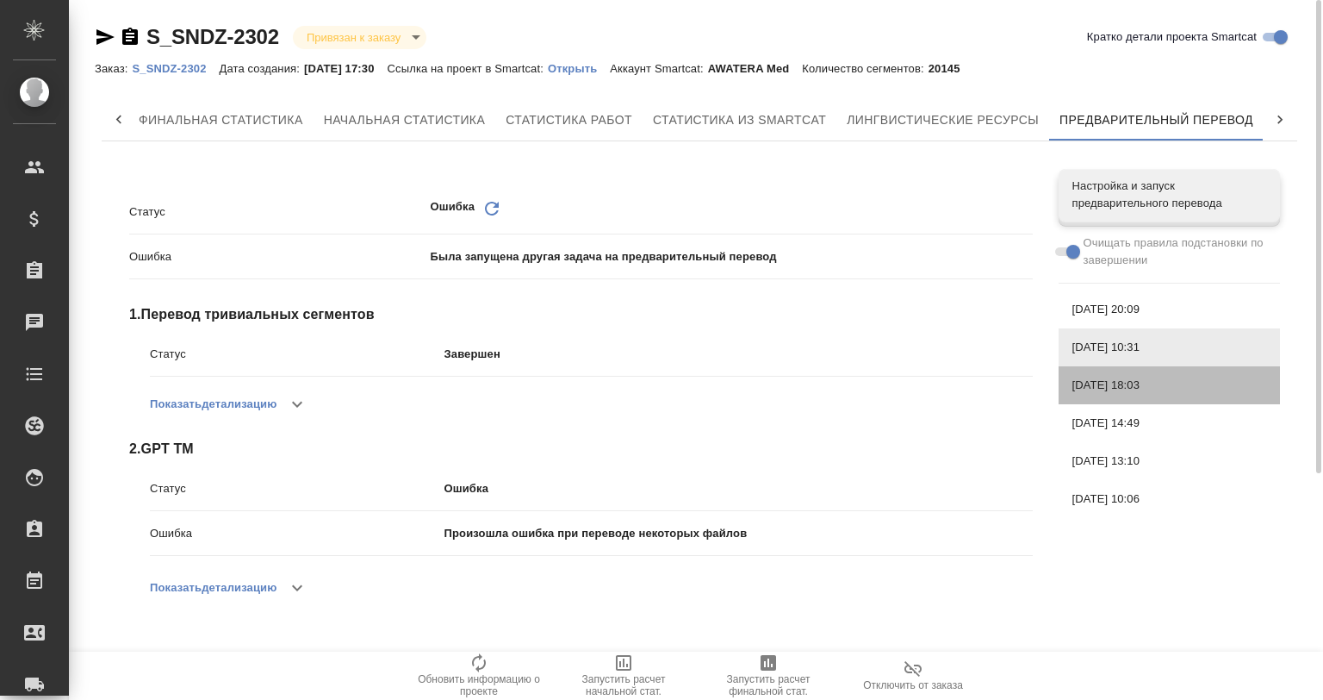
click at [1134, 389] on span "[DATE] 18:03" at bounding box center [1170, 385] width 194 height 17
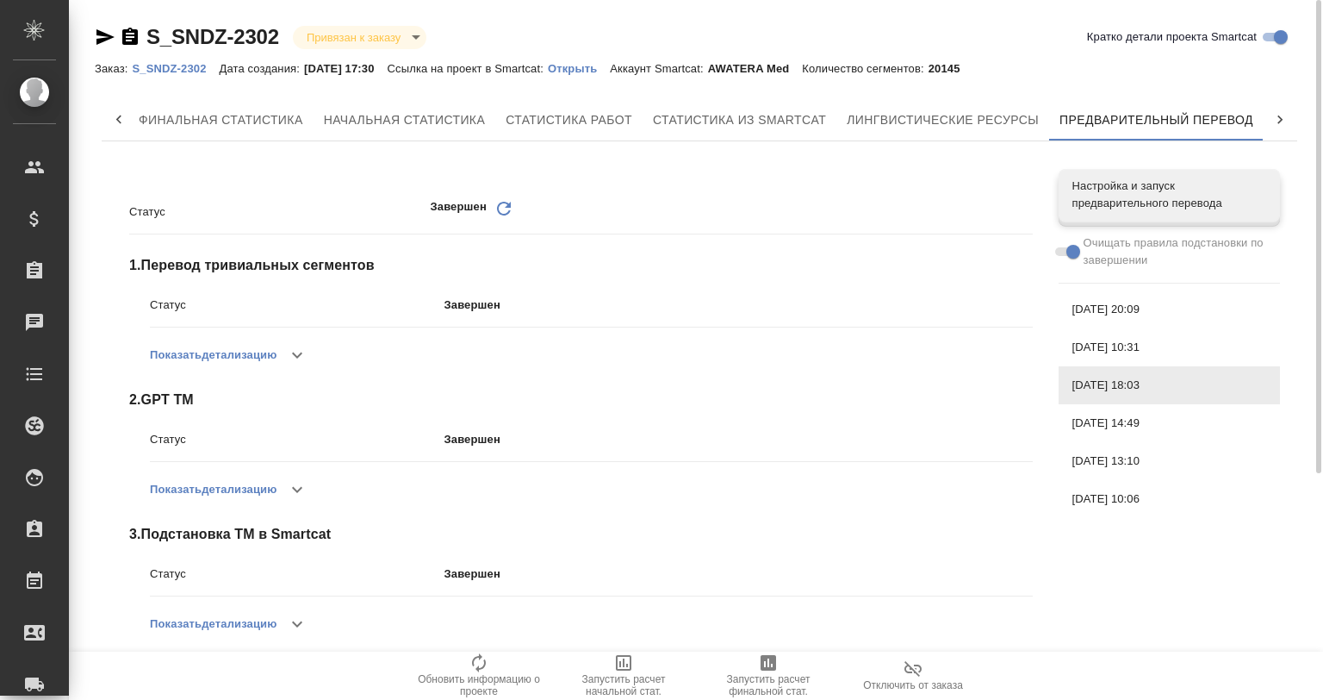
click at [1137, 341] on span "[DATE] 10:31" at bounding box center [1170, 347] width 194 height 17
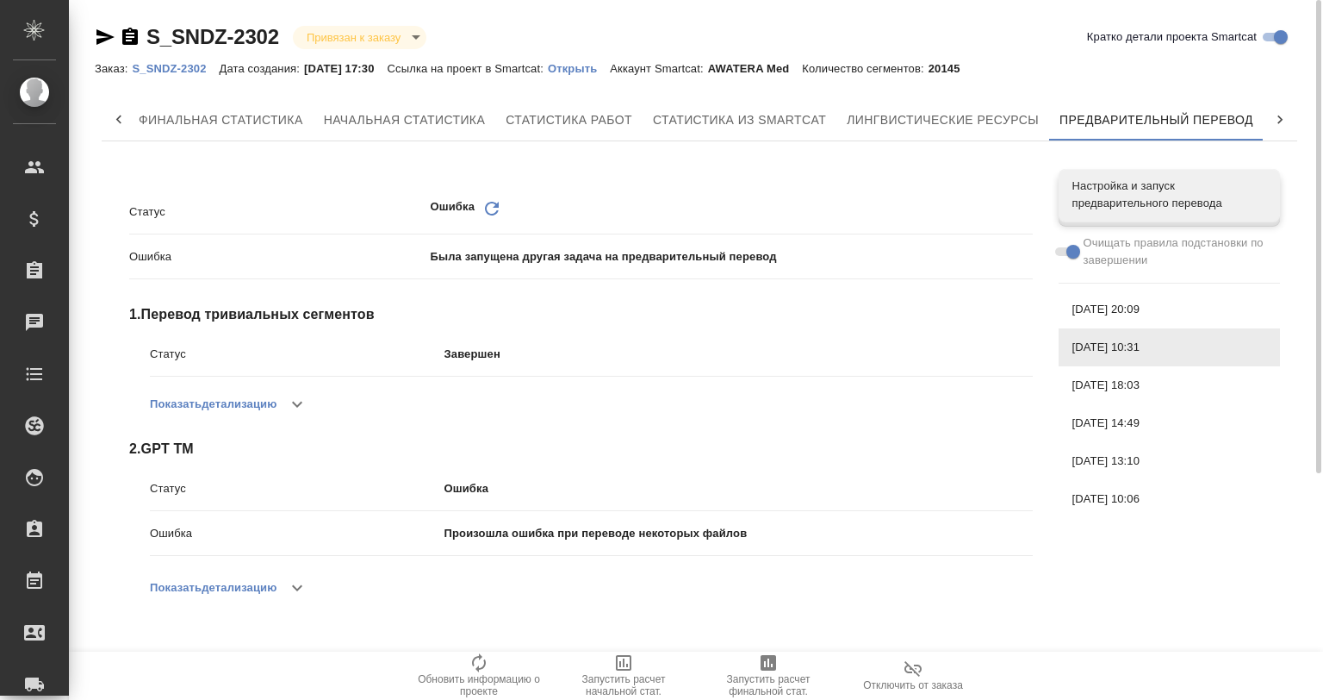
scroll to position [20, 0]
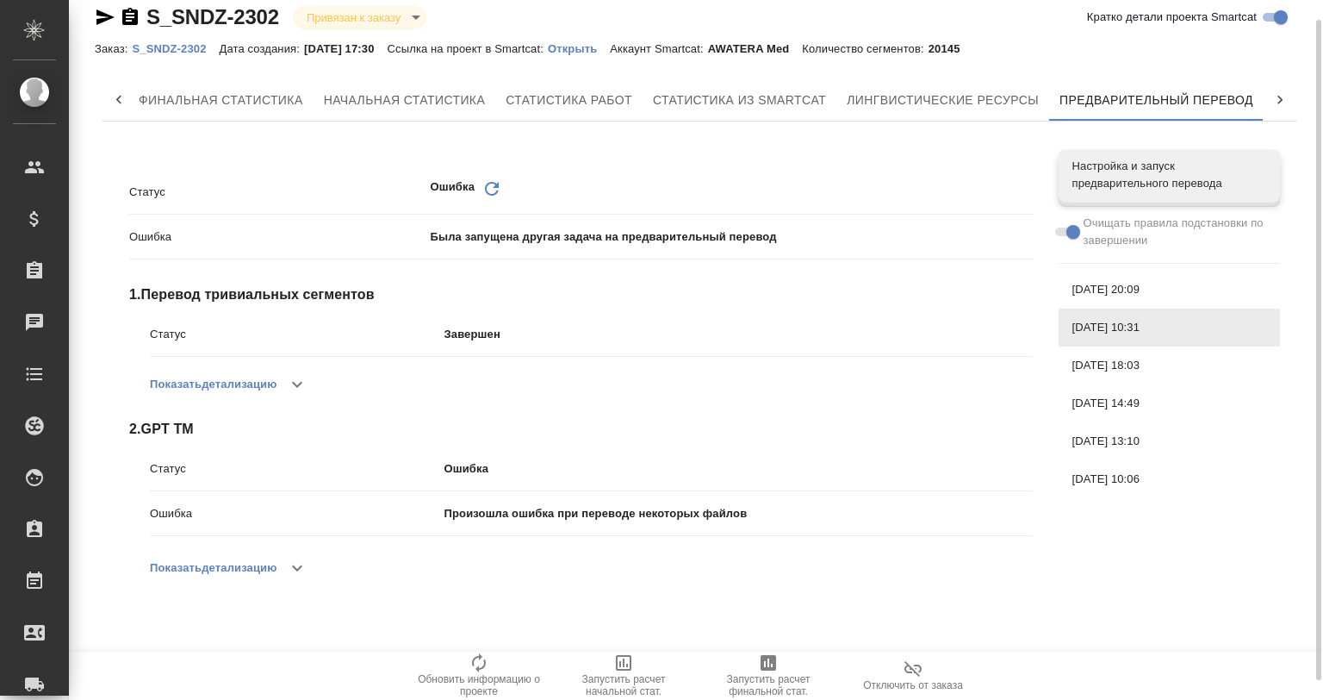
click at [1196, 389] on div "[DATE] 14:49" at bounding box center [1169, 403] width 221 height 38
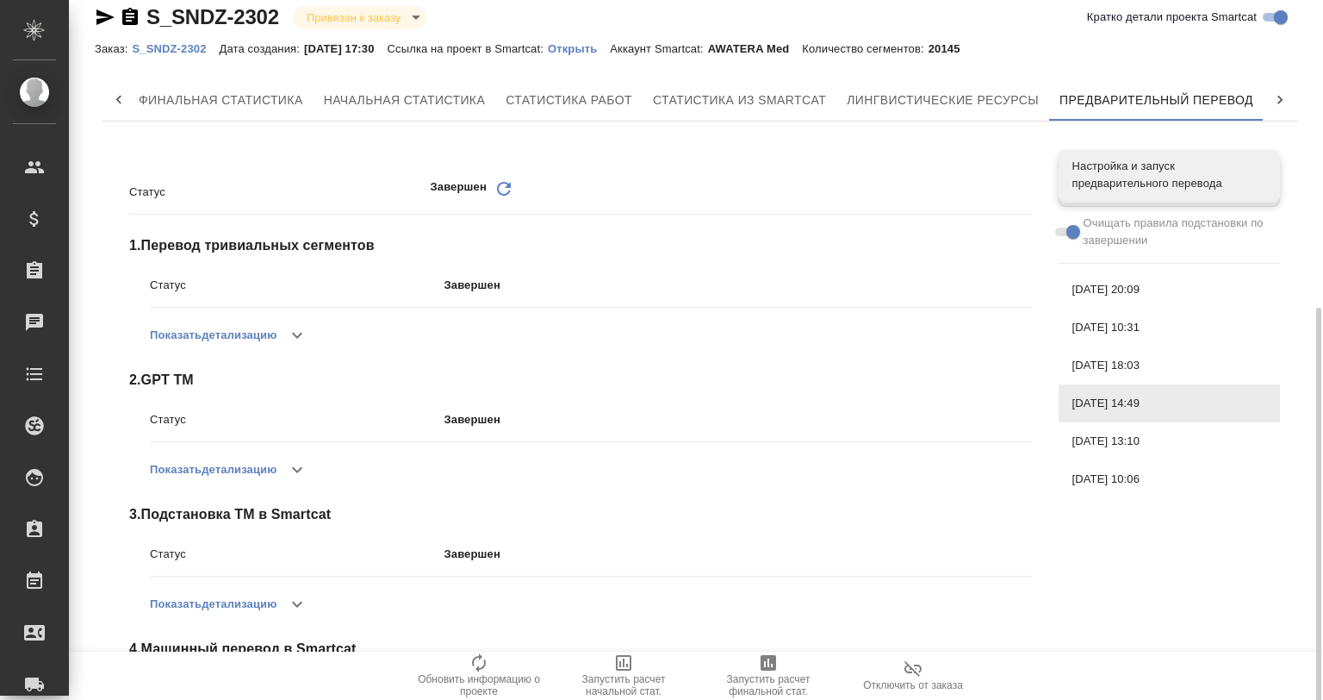
scroll to position [285, 0]
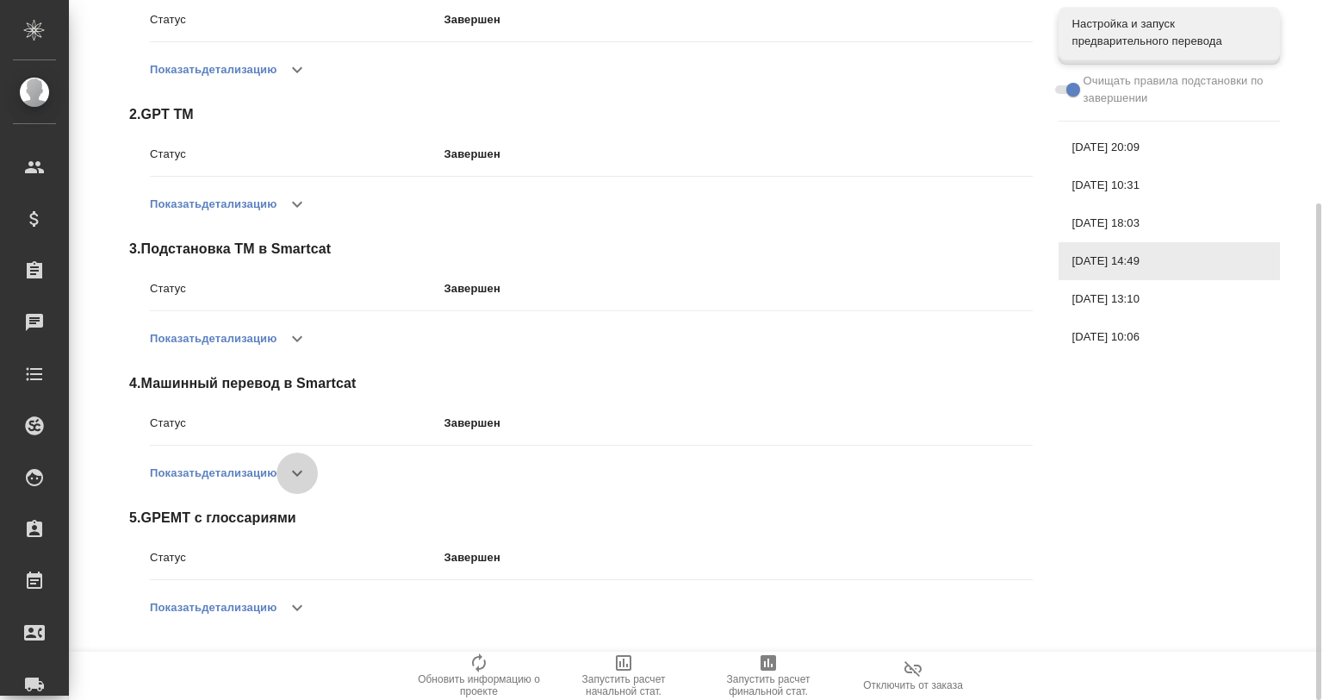
click at [303, 482] on icon "button" at bounding box center [297, 473] width 21 height 21
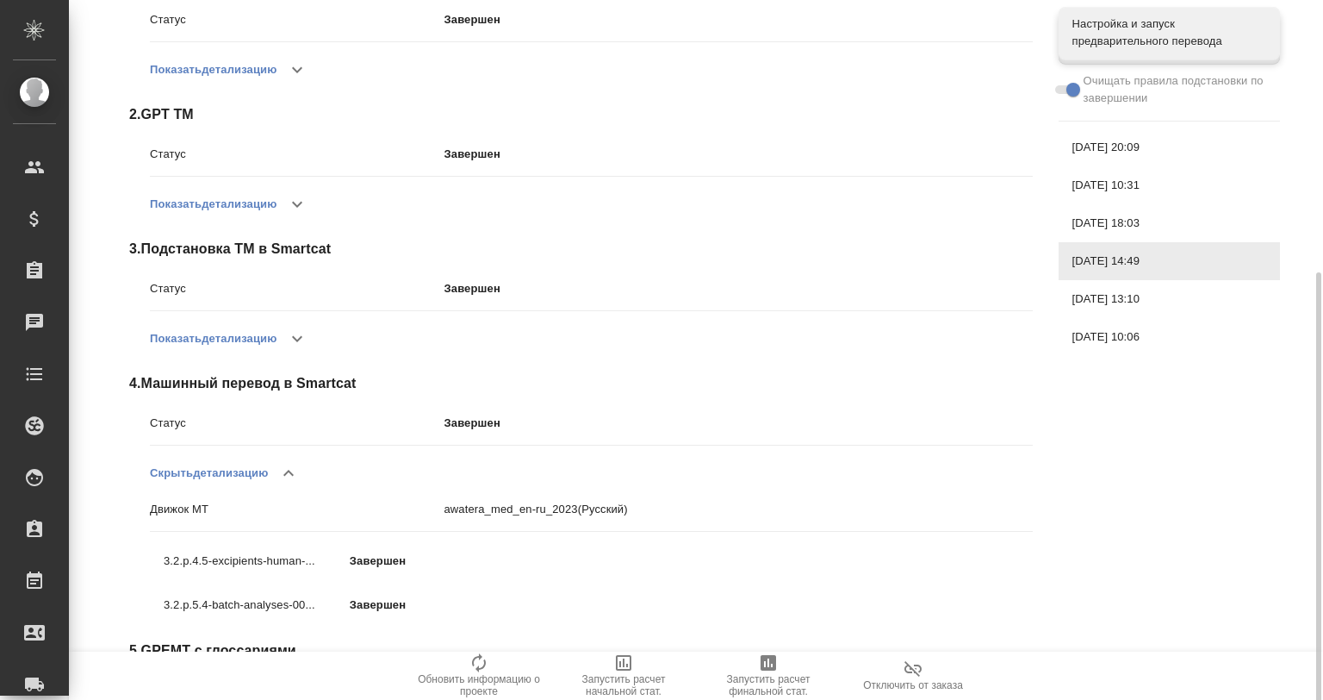
scroll to position [417, 0]
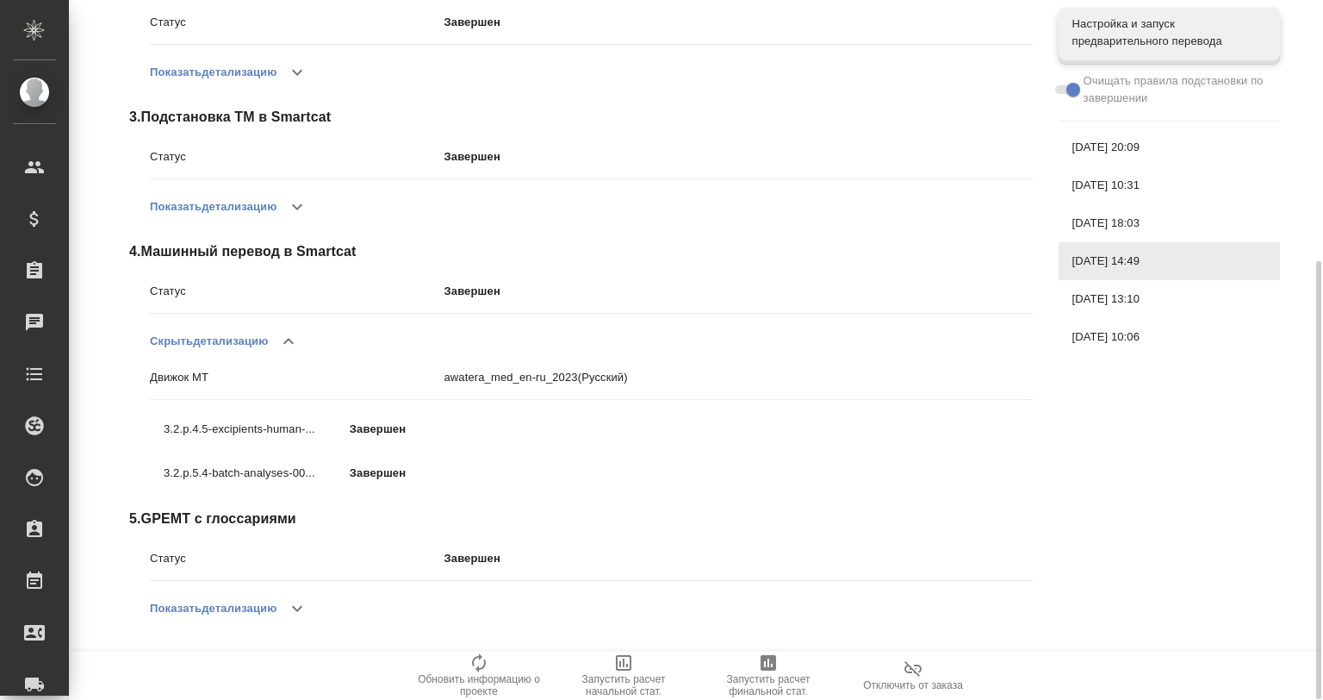
click at [138, 403] on div "Статус Завершен Обновить 1 . Перевод тривиальных сегментов Статус Завершен Пока…" at bounding box center [581, 204] width 918 height 891
click at [138, 395] on div "4 . Машинный перевод в Smartcat Статус Завершен Скрыть детализацию Движок MT aw…" at bounding box center [581, 367] width 904 height 253
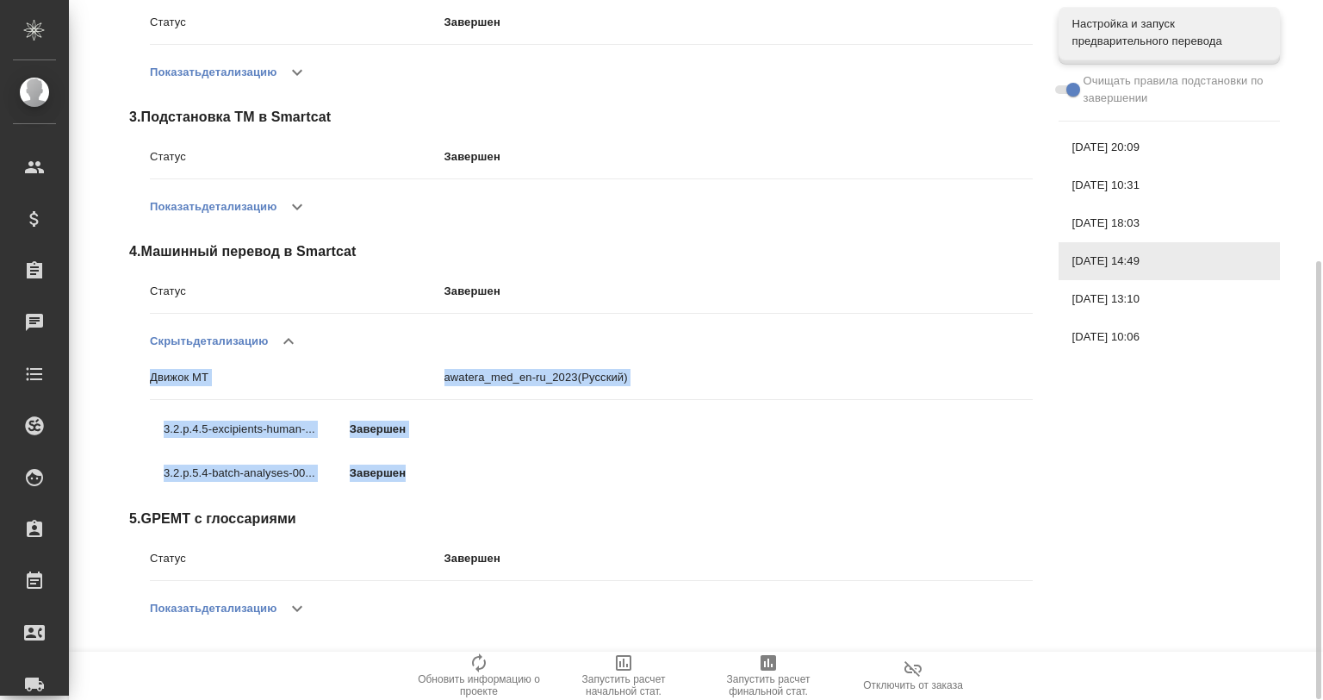
drag, startPoint x: 128, startPoint y: 372, endPoint x: 488, endPoint y: 462, distance: 370.3
click at [488, 462] on div "Статус Завершен Обновить 1 . Перевод тривиальных сегментов Статус Завершен Пока…" at bounding box center [568, 204] width 918 height 918
click at [489, 365] on div "Движок MT awatera_med_en-ru_2023 (Русский)" at bounding box center [591, 377] width 883 height 30
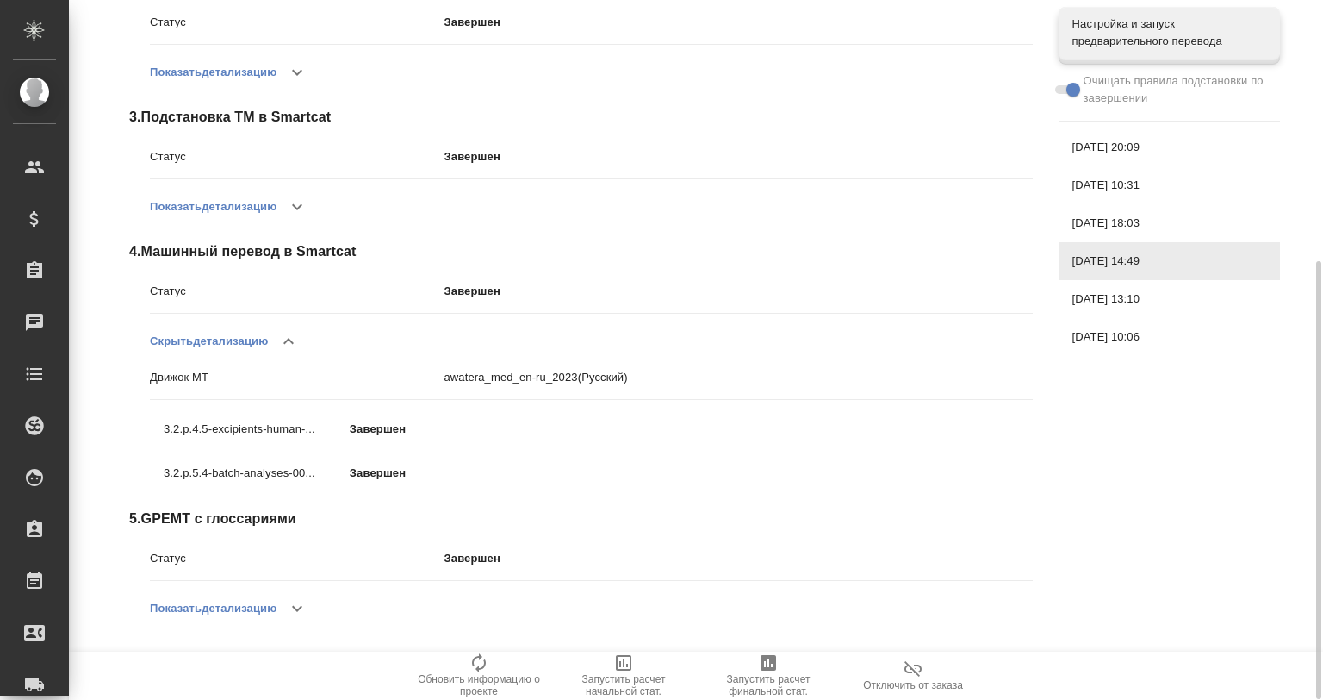
click at [294, 201] on icon "button" at bounding box center [297, 206] width 21 height 21
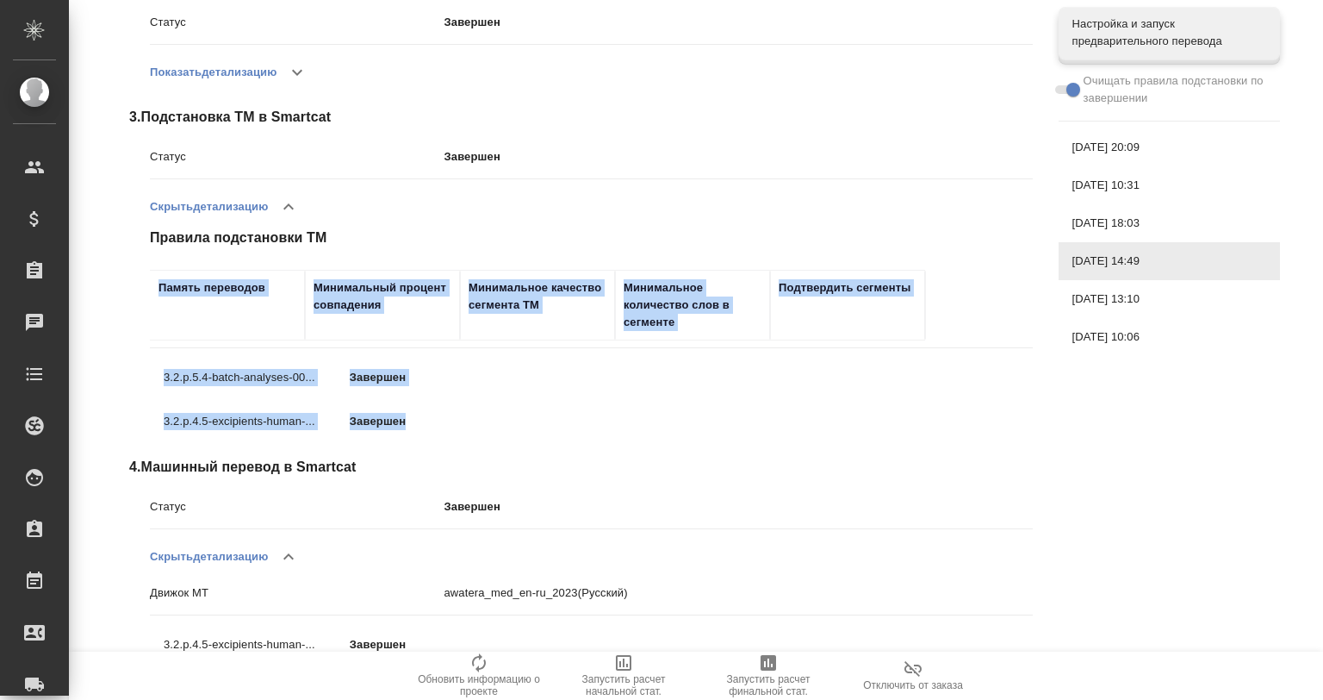
drag, startPoint x: 118, startPoint y: 245, endPoint x: 524, endPoint y: 403, distance: 435.7
click at [524, 403] on div "Статус Завершен Обновить 1 . Перевод тривиальных сегментов Статус Завершен Пока…" at bounding box center [568, 312] width 918 height 1134
drag, startPoint x: 523, startPoint y: 369, endPoint x: 531, endPoint y: 362, distance: 10.4
click at [523, 369] on p "Завершен" at bounding box center [443, 377] width 186 height 17
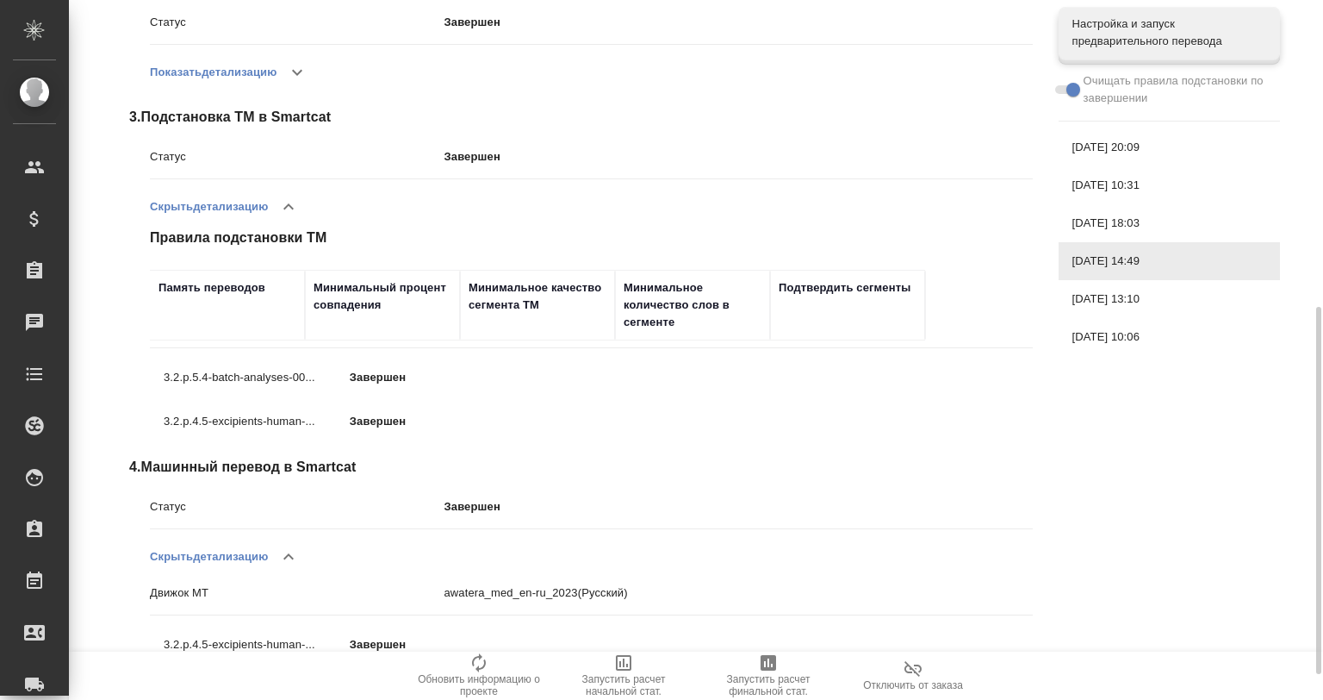
scroll to position [632, 0]
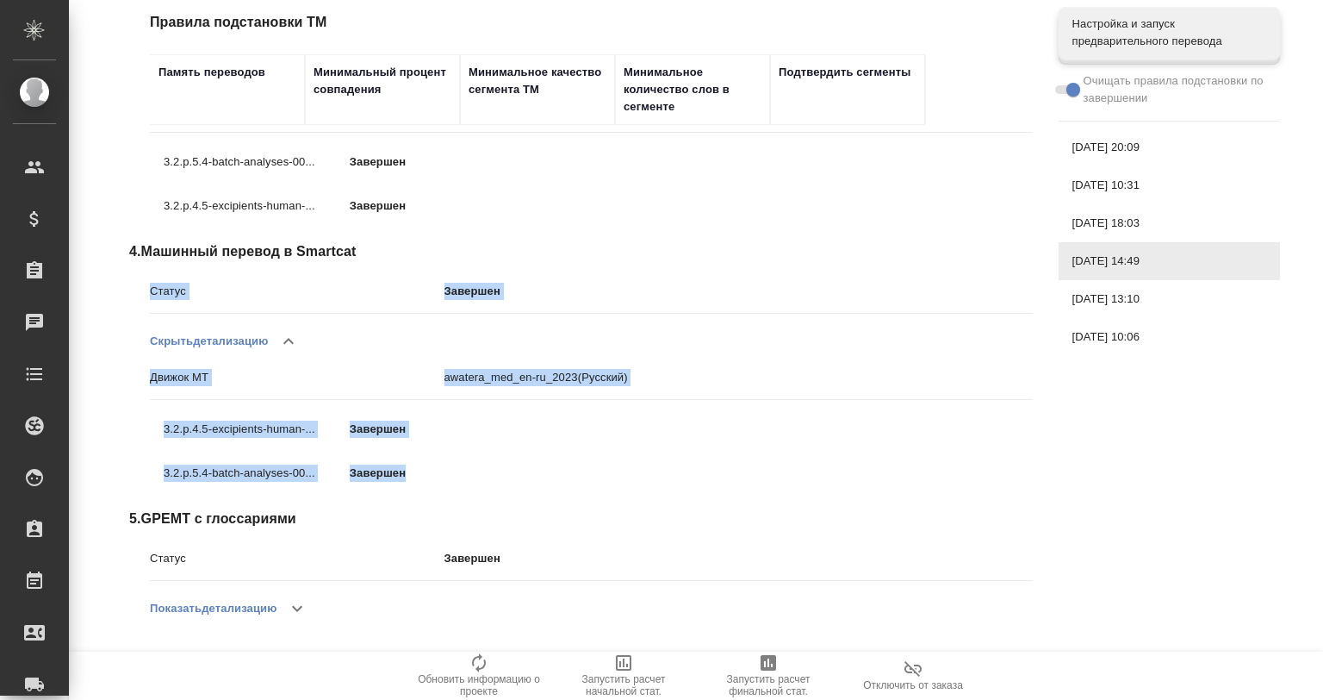
drag, startPoint x: 121, startPoint y: 276, endPoint x: 457, endPoint y: 460, distance: 383.3
click at [451, 459] on div "Статус Завершен Обновить 1 . Перевод тривиальных сегментов Статус Завершен Пока…" at bounding box center [568, 97] width 918 height 1134
drag, startPoint x: 544, startPoint y: 420, endPoint x: 567, endPoint y: 423, distance: 23.5
click at [544, 420] on div "3.2.p.4.5-excipients-human-... Завершен" at bounding box center [387, 429] width 446 height 30
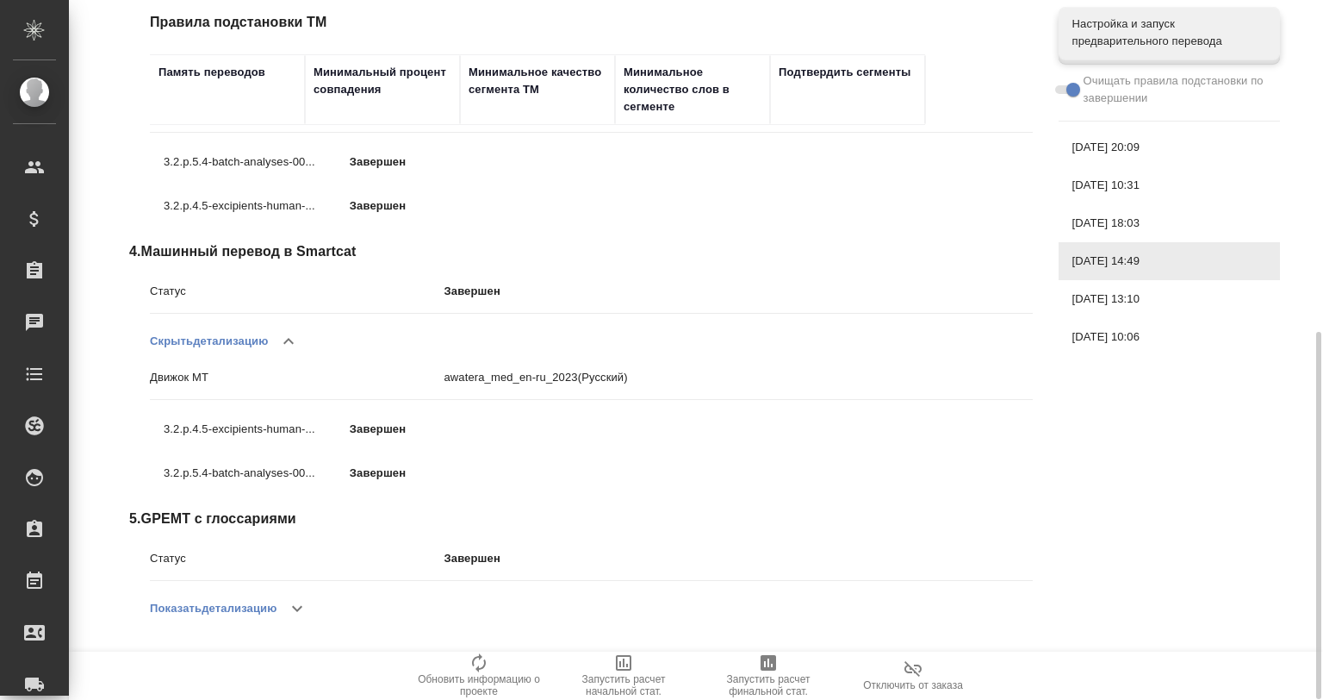
drag, startPoint x: 287, startPoint y: 613, endPoint x: 312, endPoint y: 588, distance: 34.7
click at [287, 613] on button "button" at bounding box center [297, 608] width 41 height 41
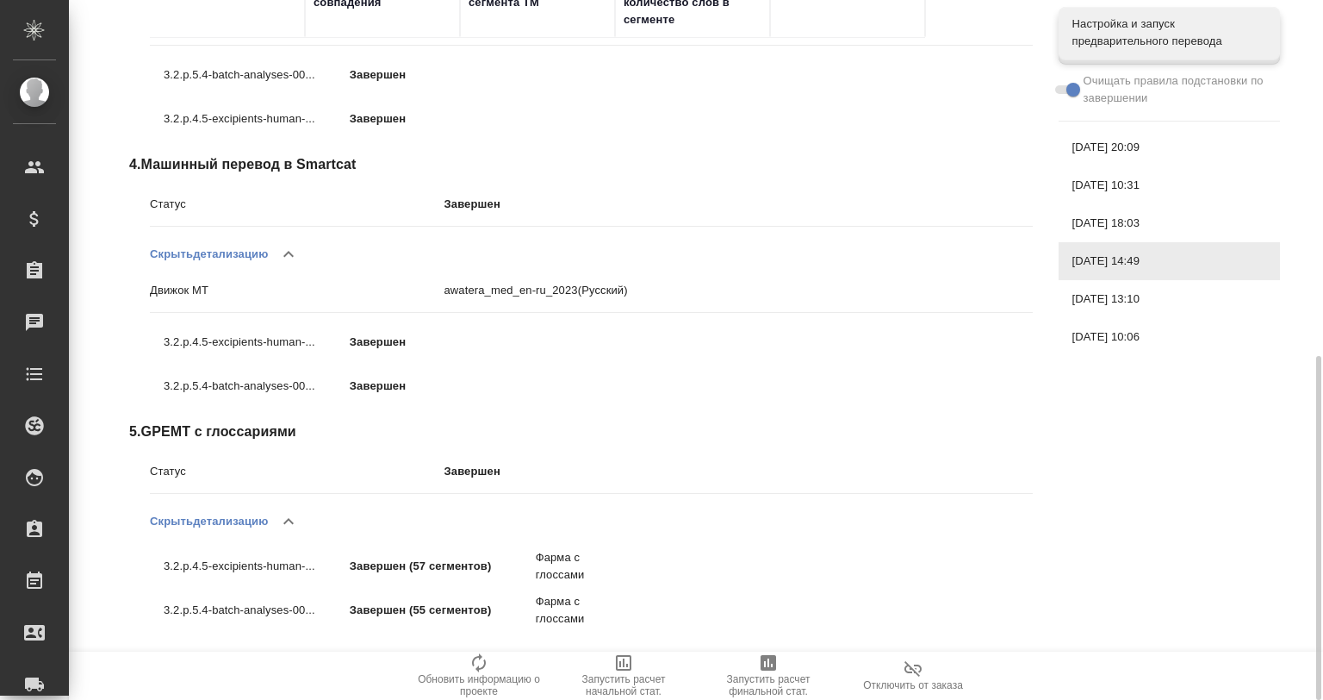
scroll to position [720, 0]
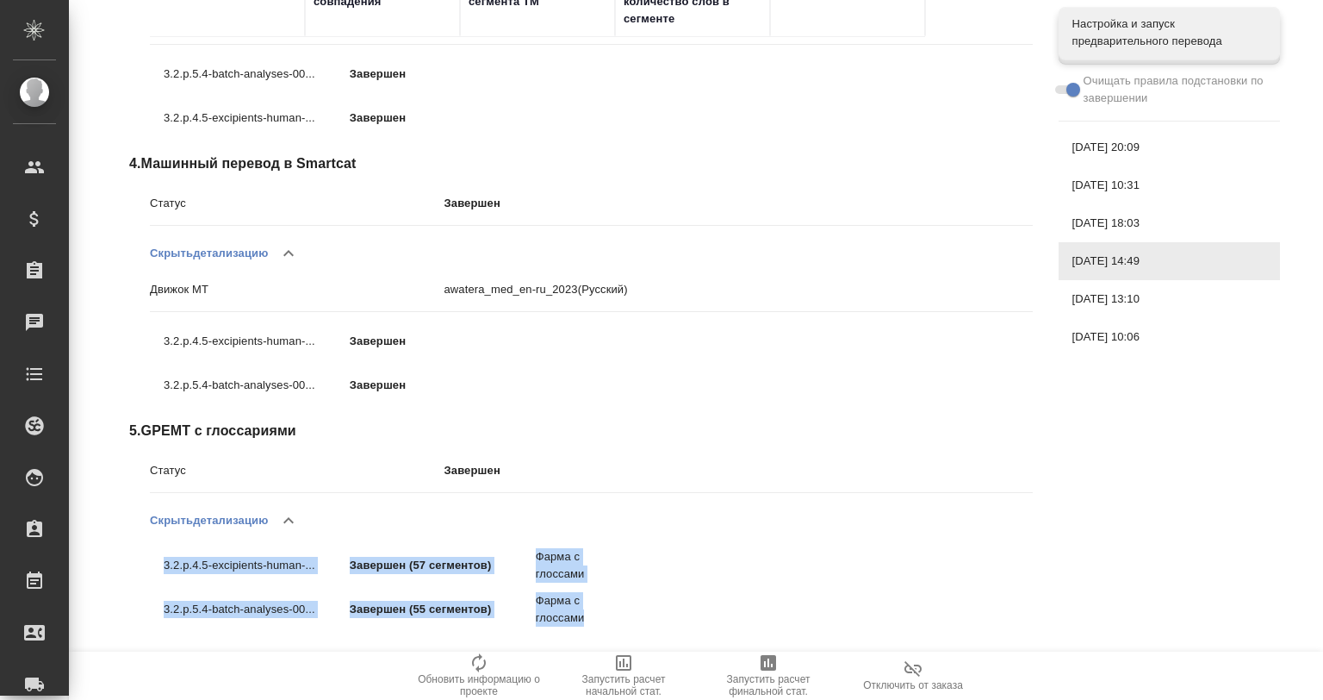
drag, startPoint x: 606, startPoint y: 613, endPoint x: 124, endPoint y: 496, distance: 495.5
click at [124, 496] on div "Статус Завершен Обновить 1 . Перевод тривиальных сегментов Статус Завершен Пока…" at bounding box center [581, 52] width 918 height 1194
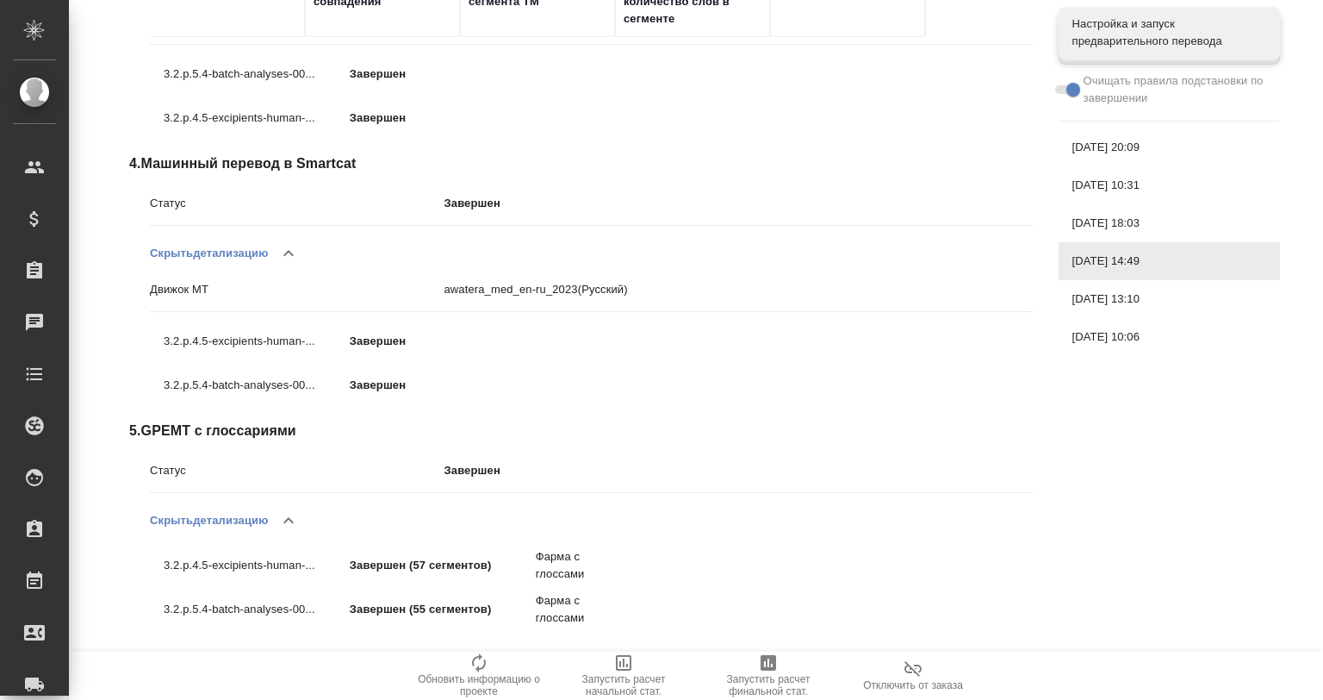
click at [510, 405] on li "3.2.p.5.4-batch-analyses-00... Завершен" at bounding box center [387, 385] width 474 height 44
drag, startPoint x: 294, startPoint y: 515, endPoint x: 317, endPoint y: 513, distance: 23.4
click at [296, 515] on icon "button" at bounding box center [288, 520] width 21 height 21
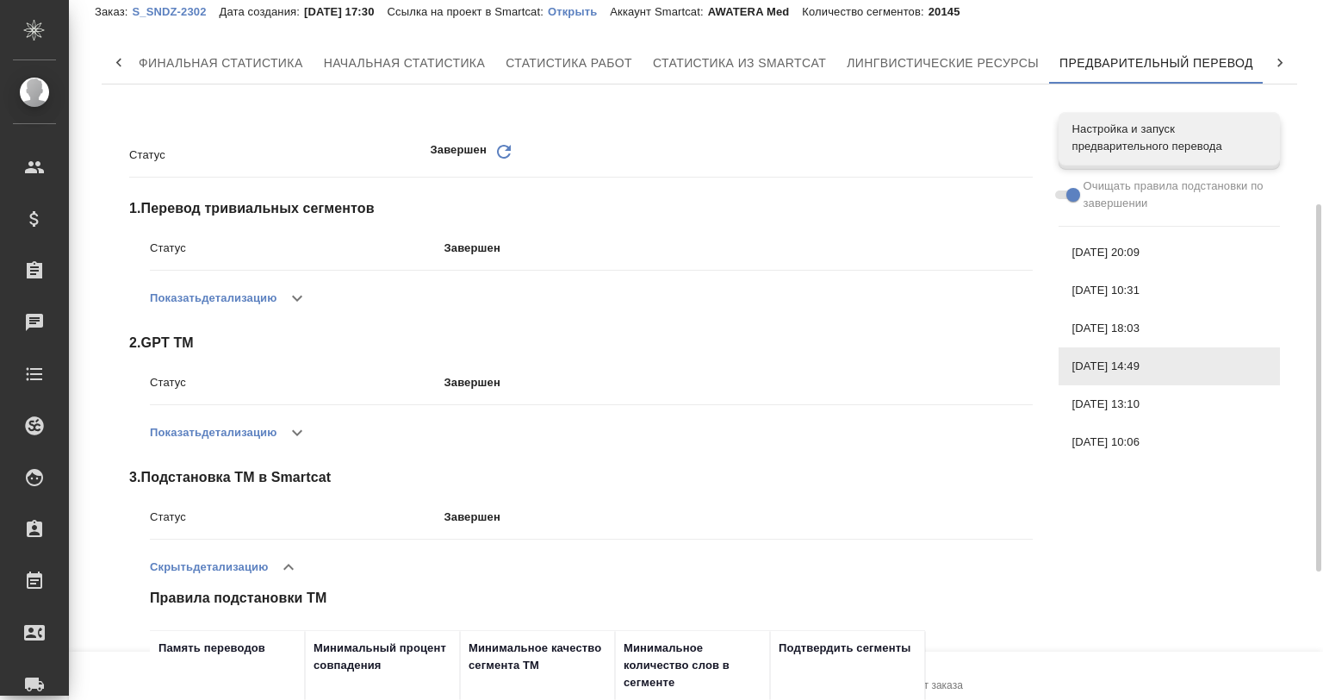
scroll to position [171, 0]
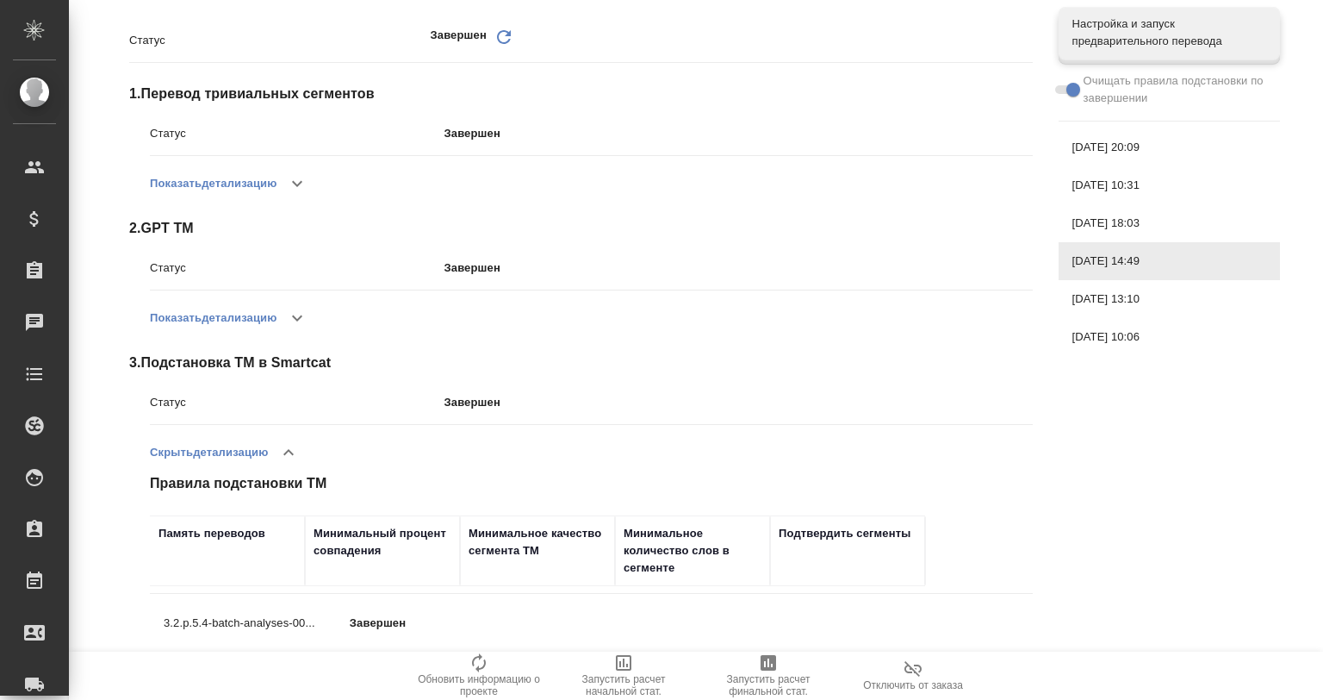
click at [290, 439] on button "button" at bounding box center [288, 452] width 41 height 41
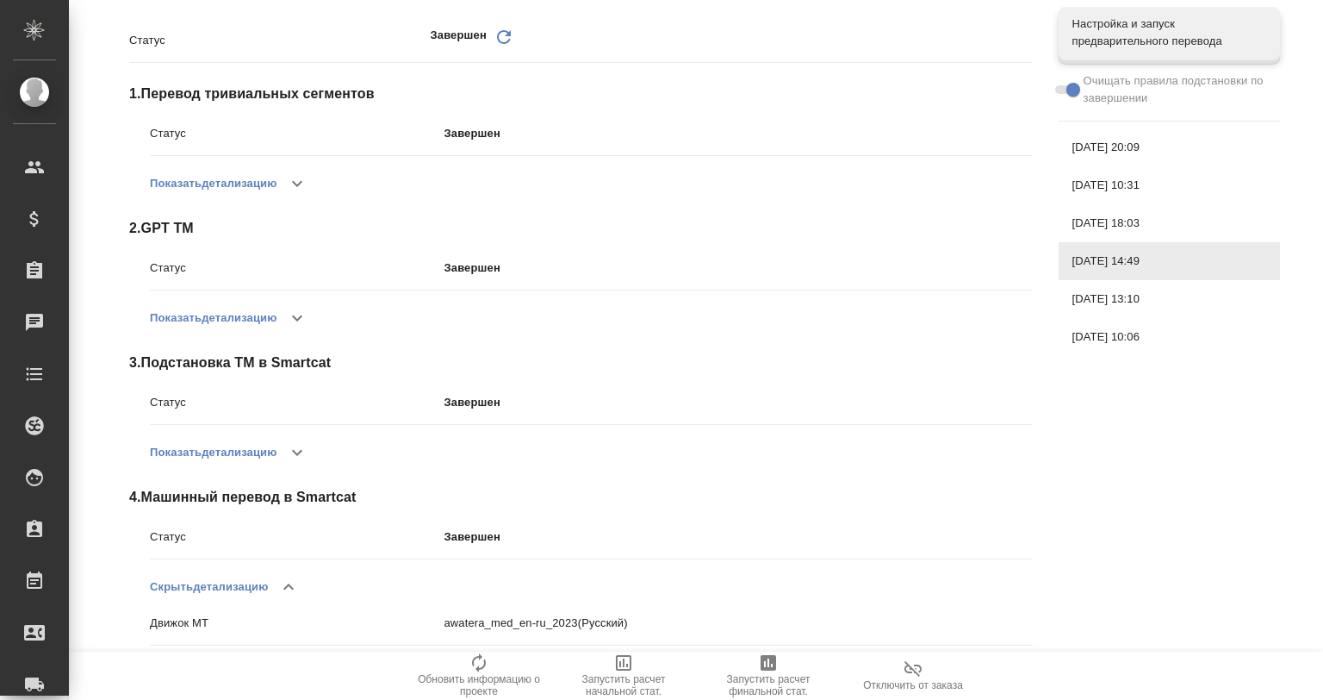
drag, startPoint x: 297, startPoint y: 588, endPoint x: 311, endPoint y: 577, distance: 17.2
click at [297, 586] on icon "button" at bounding box center [288, 586] width 21 height 21
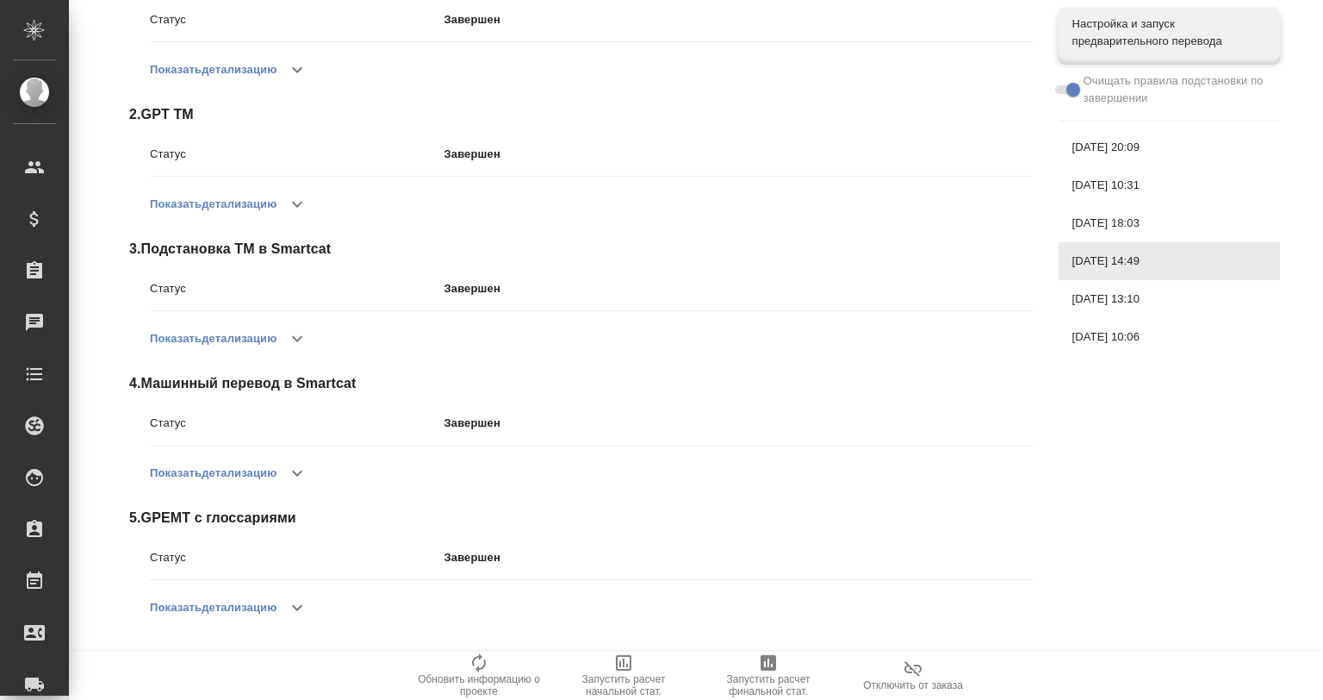
click at [296, 478] on icon "button" at bounding box center [297, 473] width 21 height 21
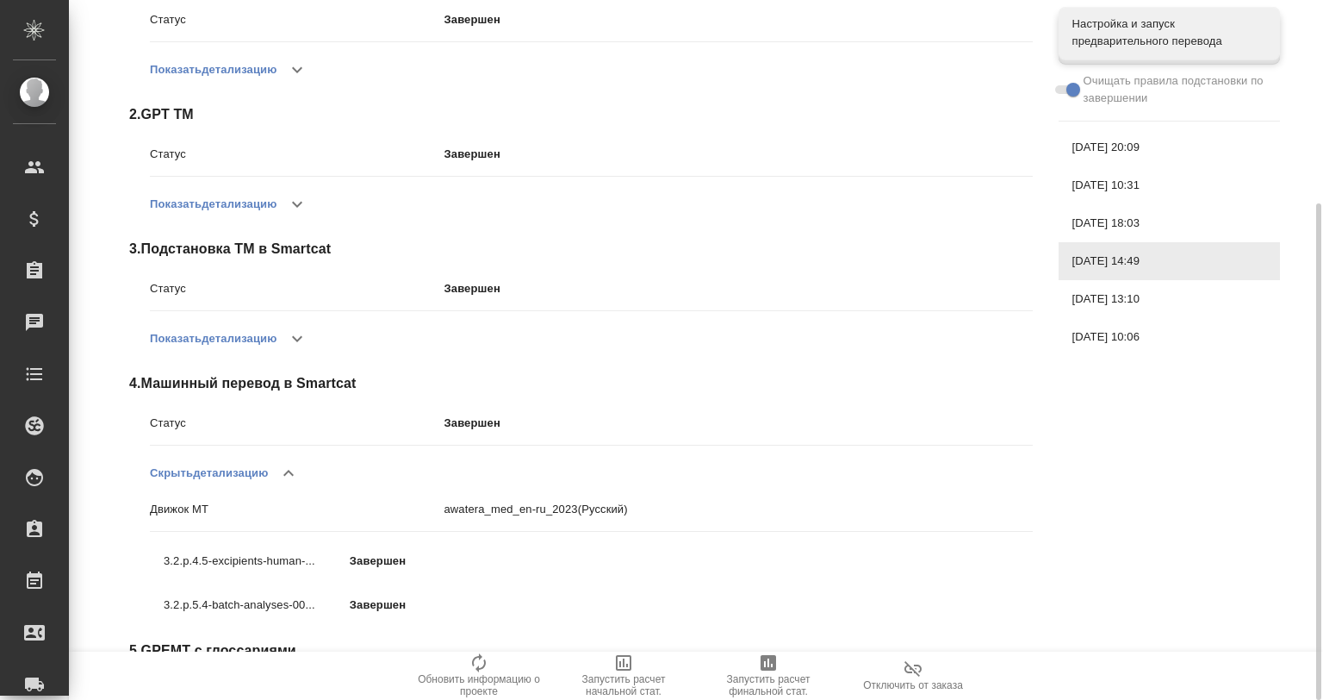
scroll to position [400, 0]
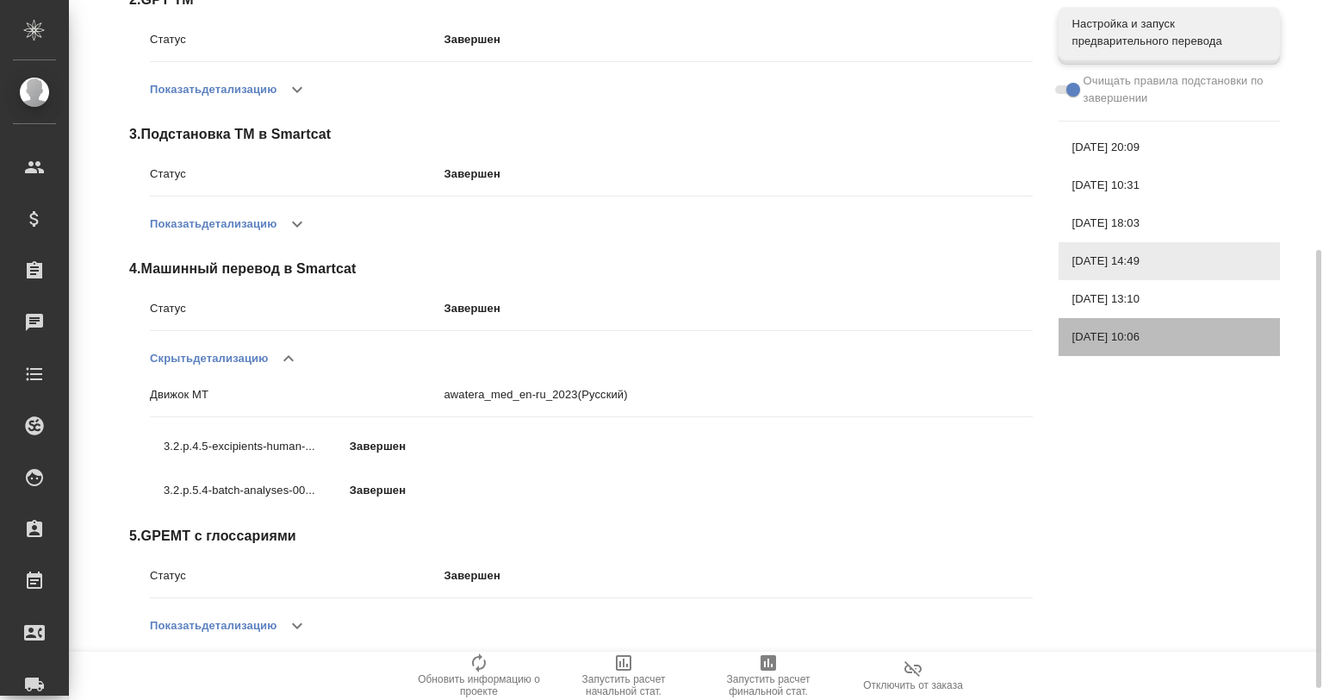
click at [1108, 327] on div "[DATE] 10:06" at bounding box center [1169, 337] width 221 height 38
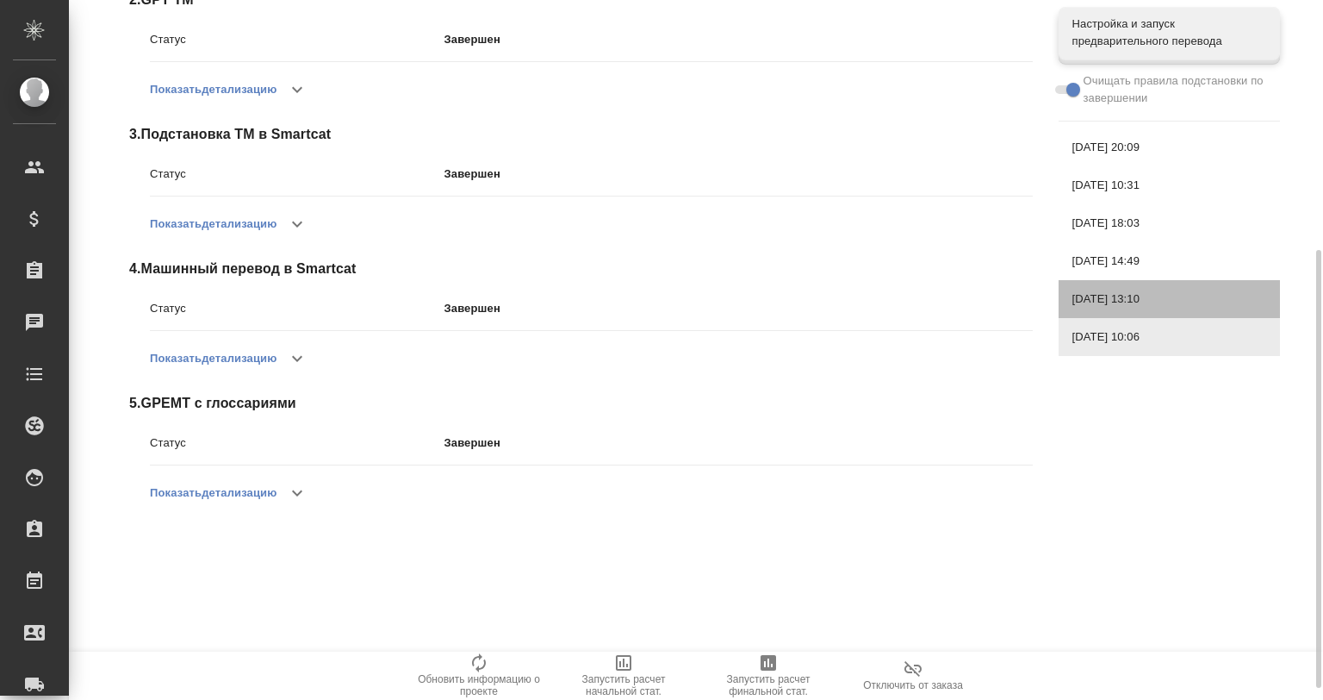
click at [1084, 289] on div "[DATE] 13:10" at bounding box center [1169, 299] width 221 height 38
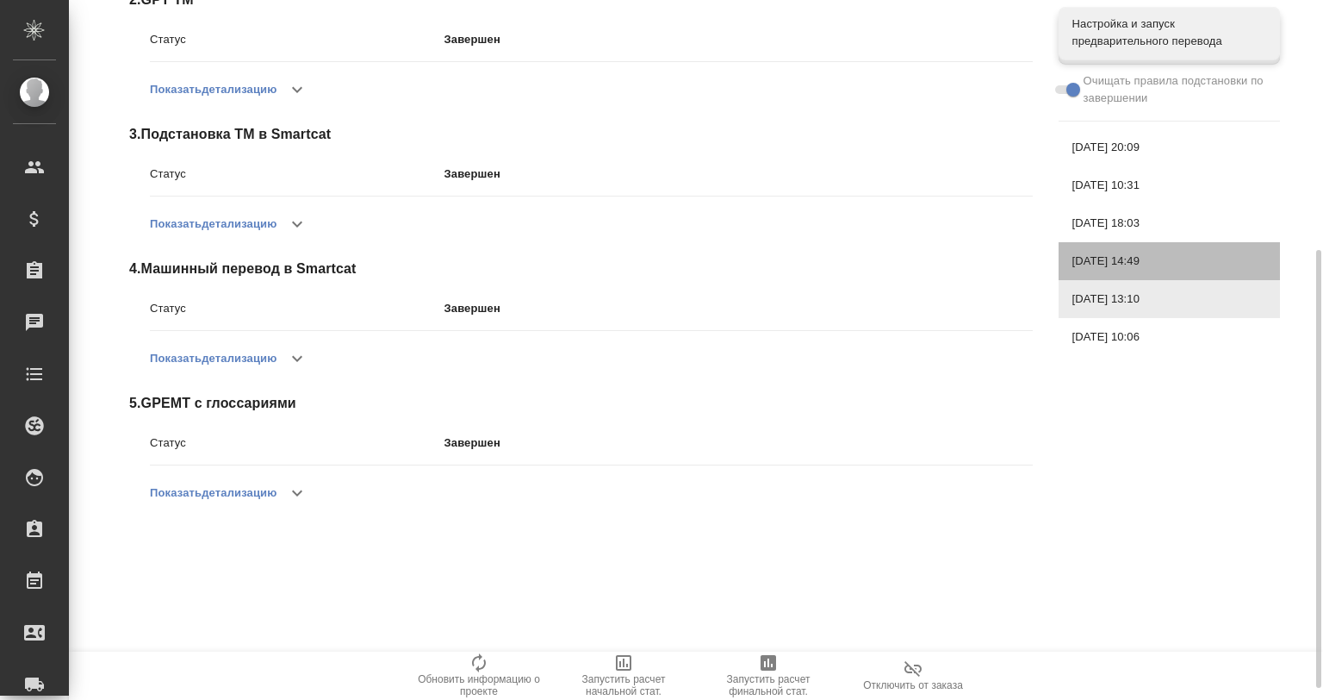
click at [1113, 262] on span "[DATE] 14:49" at bounding box center [1170, 260] width 194 height 17
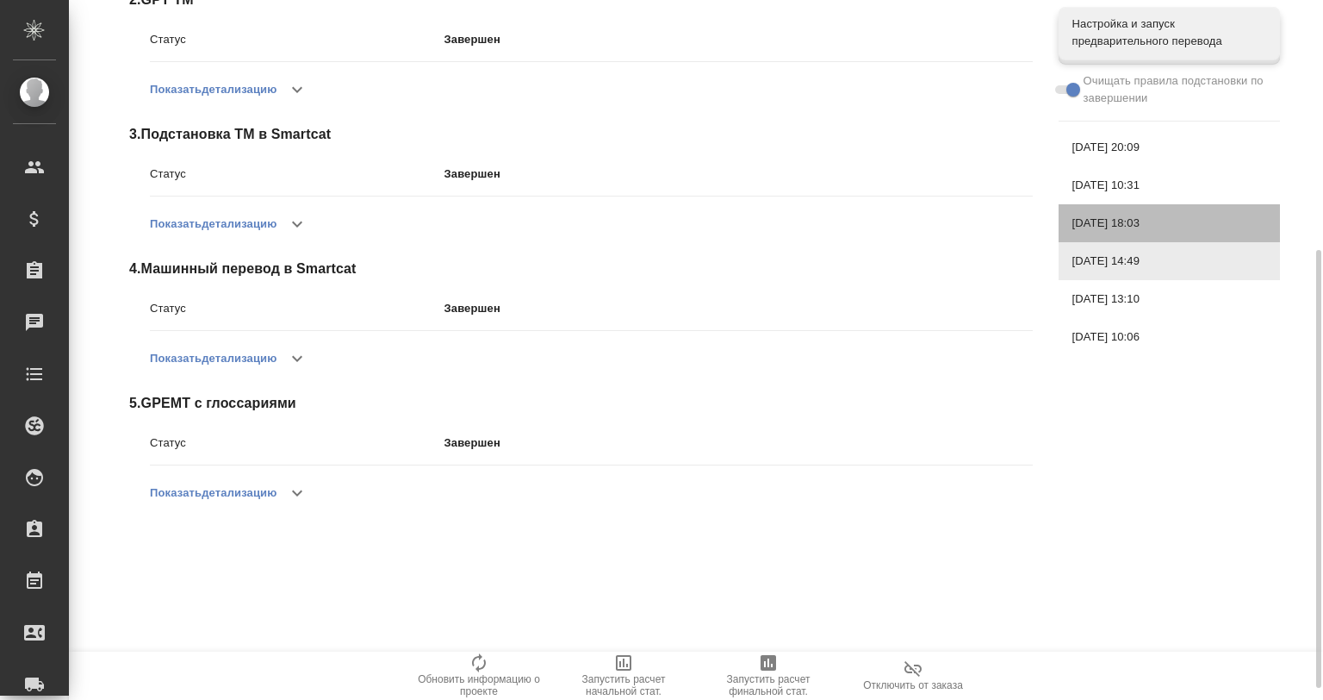
click at [1071, 221] on div "[DATE] 18:03" at bounding box center [1169, 223] width 221 height 38
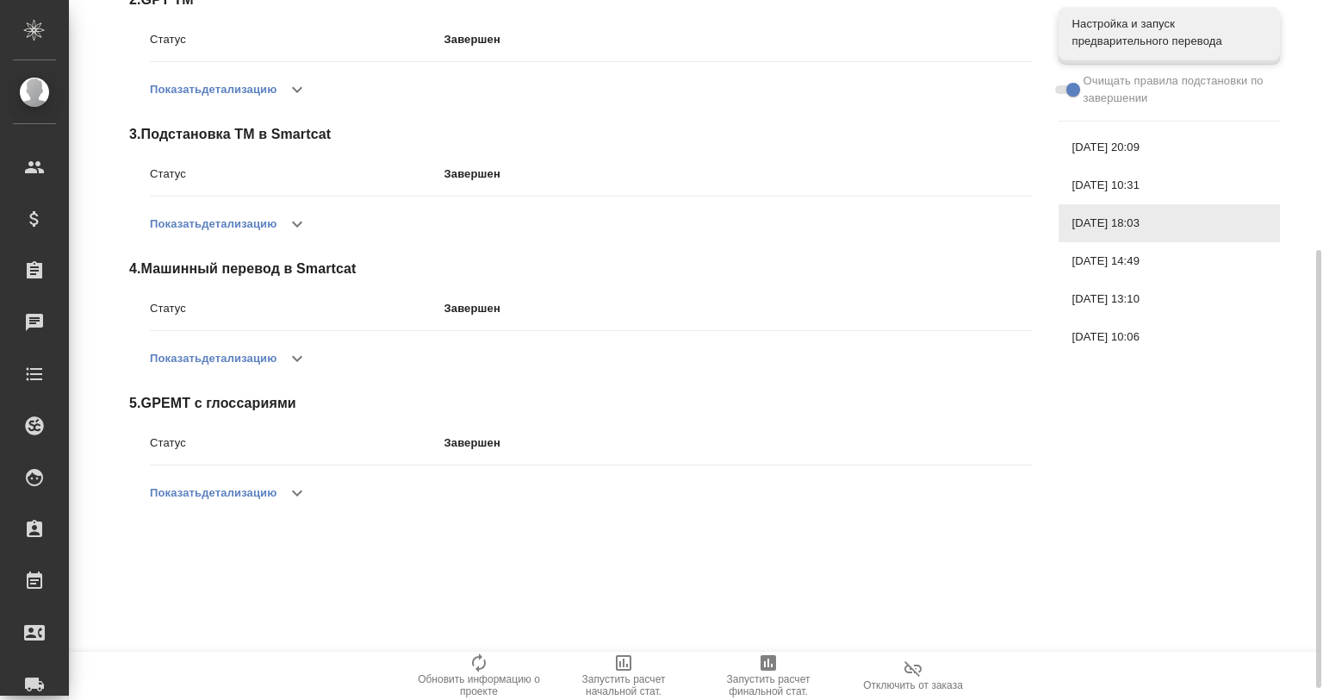
click at [1094, 339] on span "[DATE] 10:06" at bounding box center [1170, 336] width 194 height 17
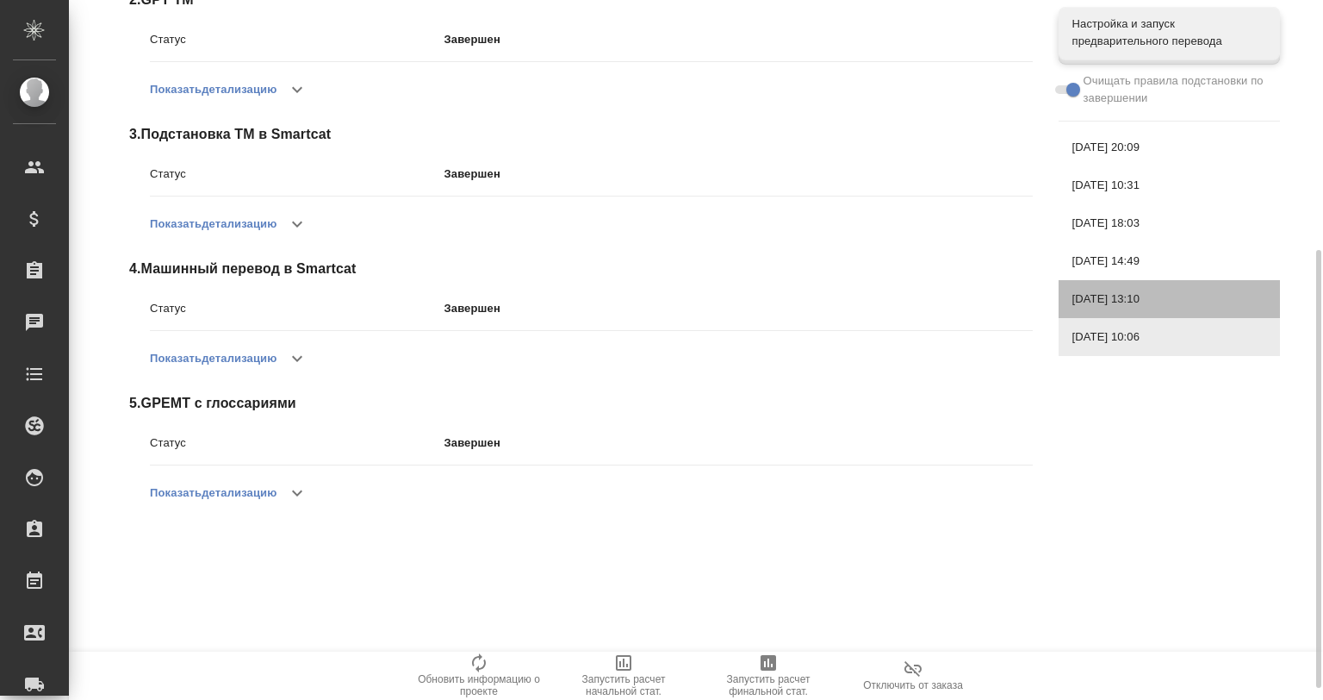
drag, startPoint x: 1089, startPoint y: 293, endPoint x: 1089, endPoint y: 283, distance: 10.3
click at [1089, 293] on span "[DATE] 13:10" at bounding box center [1170, 298] width 194 height 17
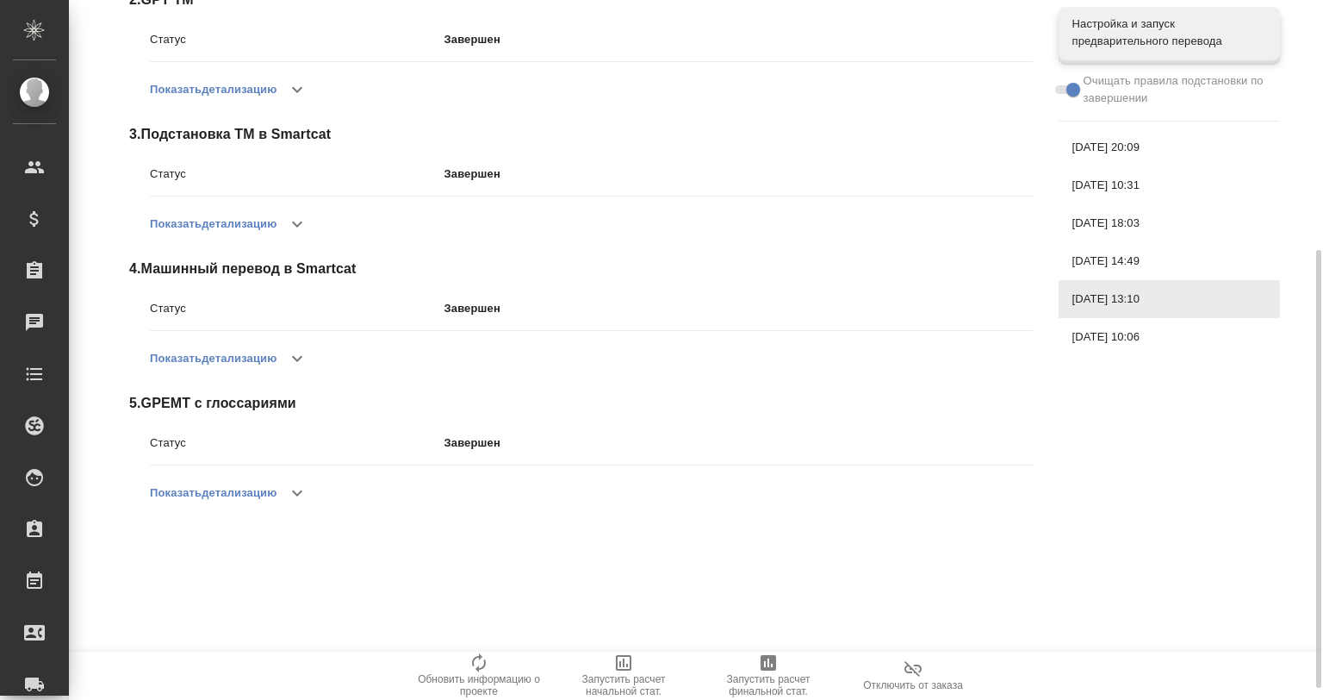
click at [1084, 250] on div "[DATE] 14:49" at bounding box center [1169, 261] width 221 height 38
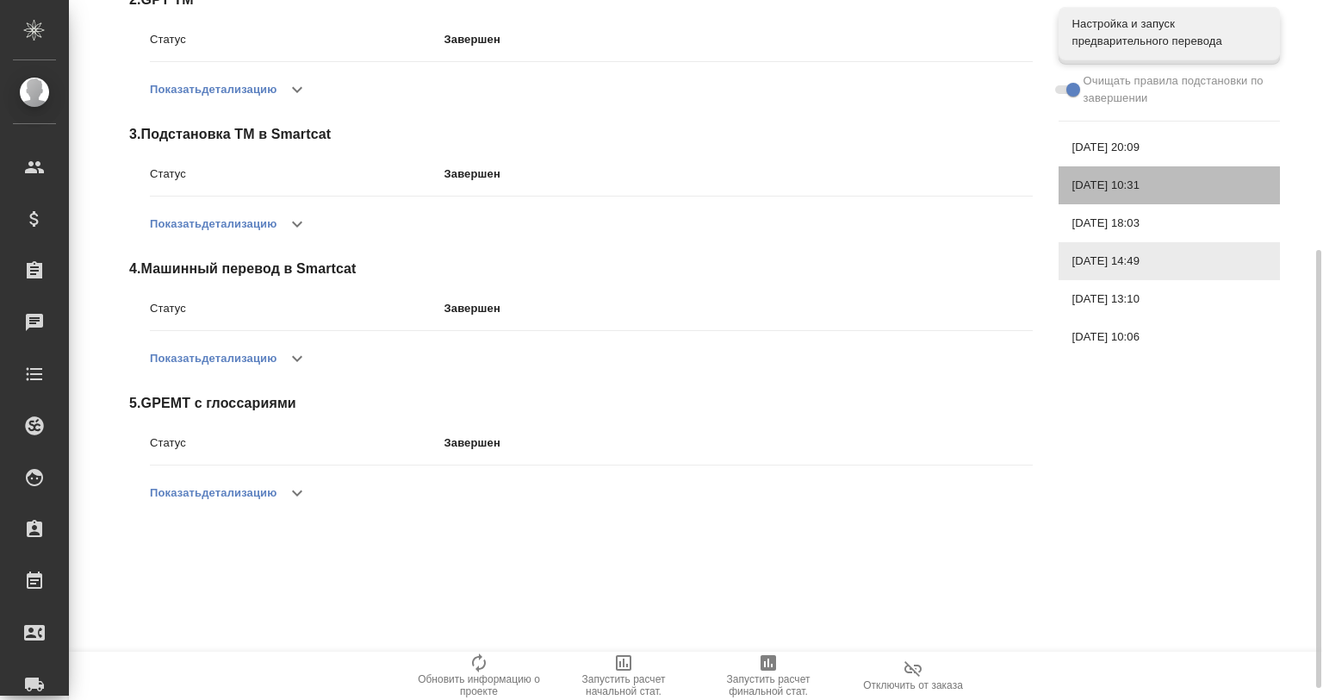
click at [1085, 200] on div "[DATE] 10:31" at bounding box center [1169, 185] width 221 height 38
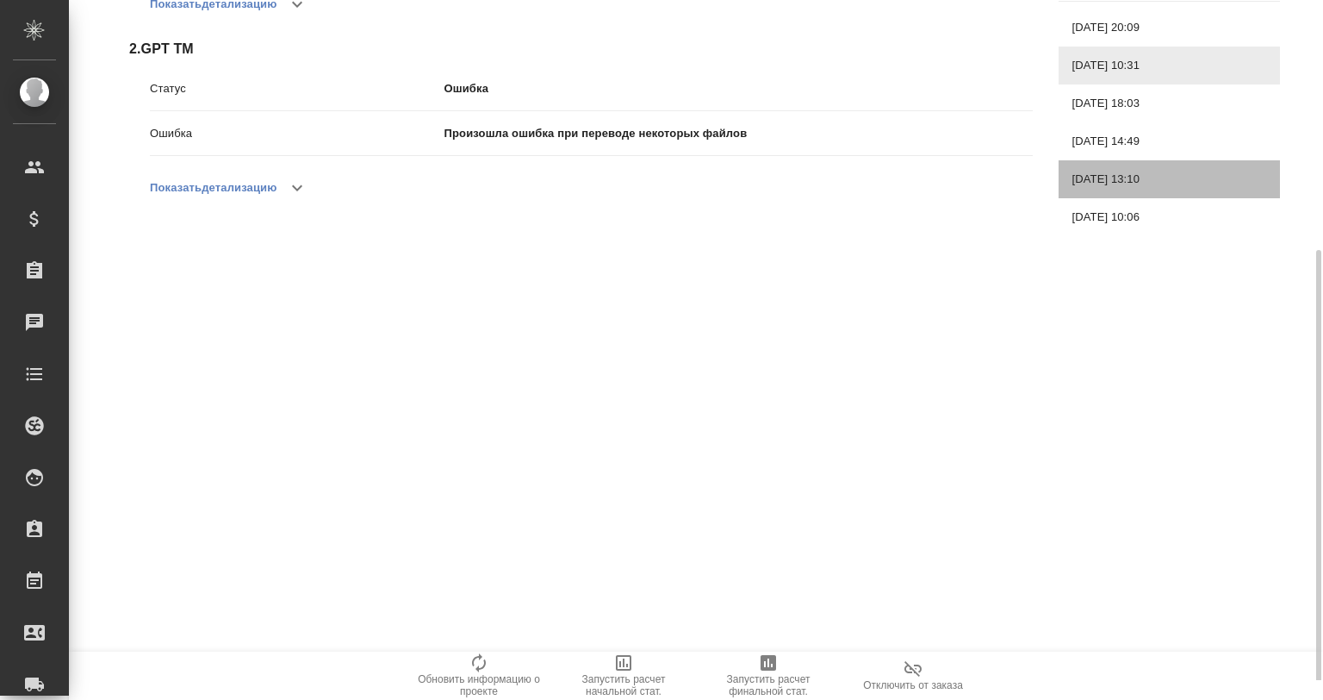
click at [1077, 167] on div "[DATE] 13:10" at bounding box center [1169, 179] width 221 height 38
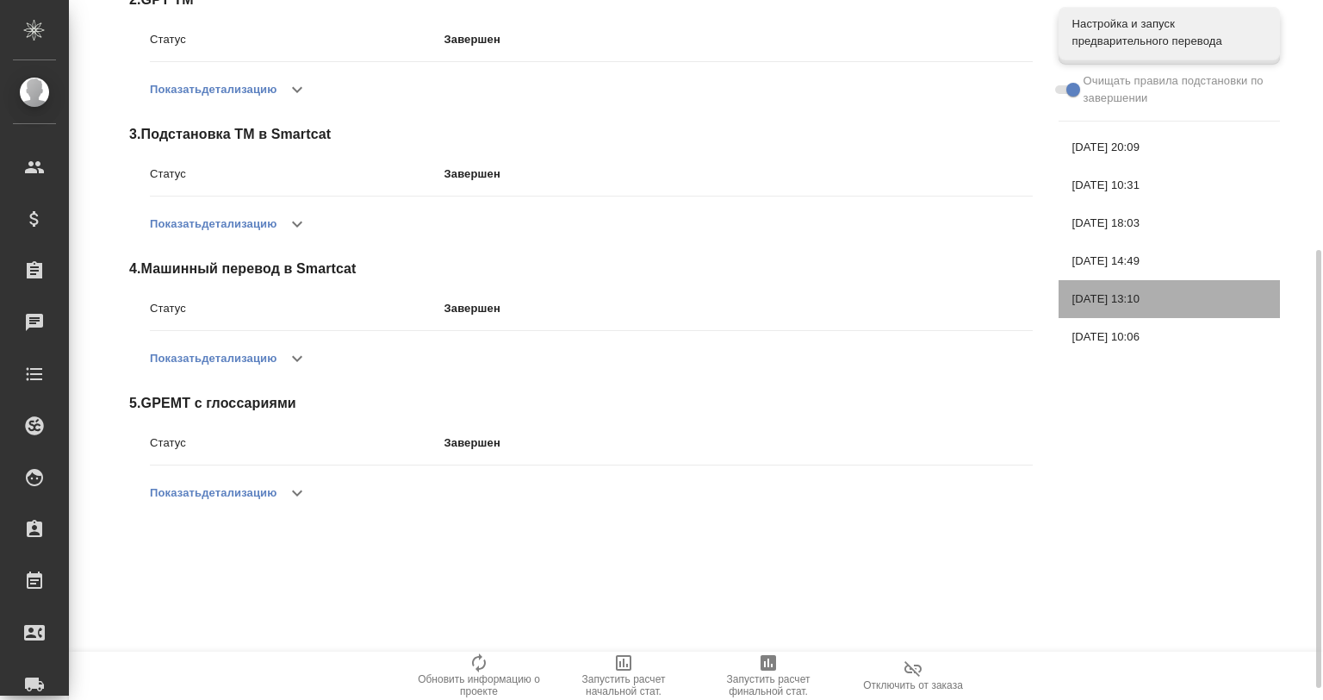
click at [1124, 310] on div "[DATE] 13:10" at bounding box center [1169, 299] width 221 height 38
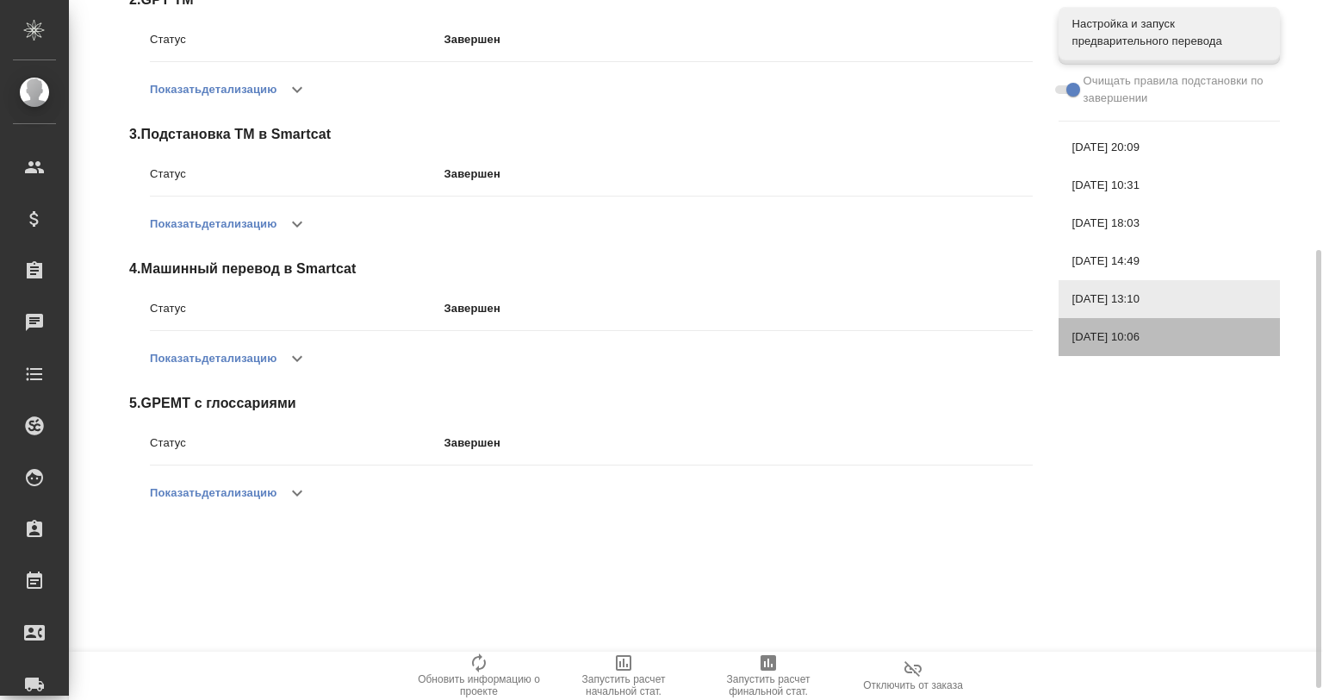
click at [1114, 337] on span "[DATE] 10:06" at bounding box center [1170, 336] width 194 height 17
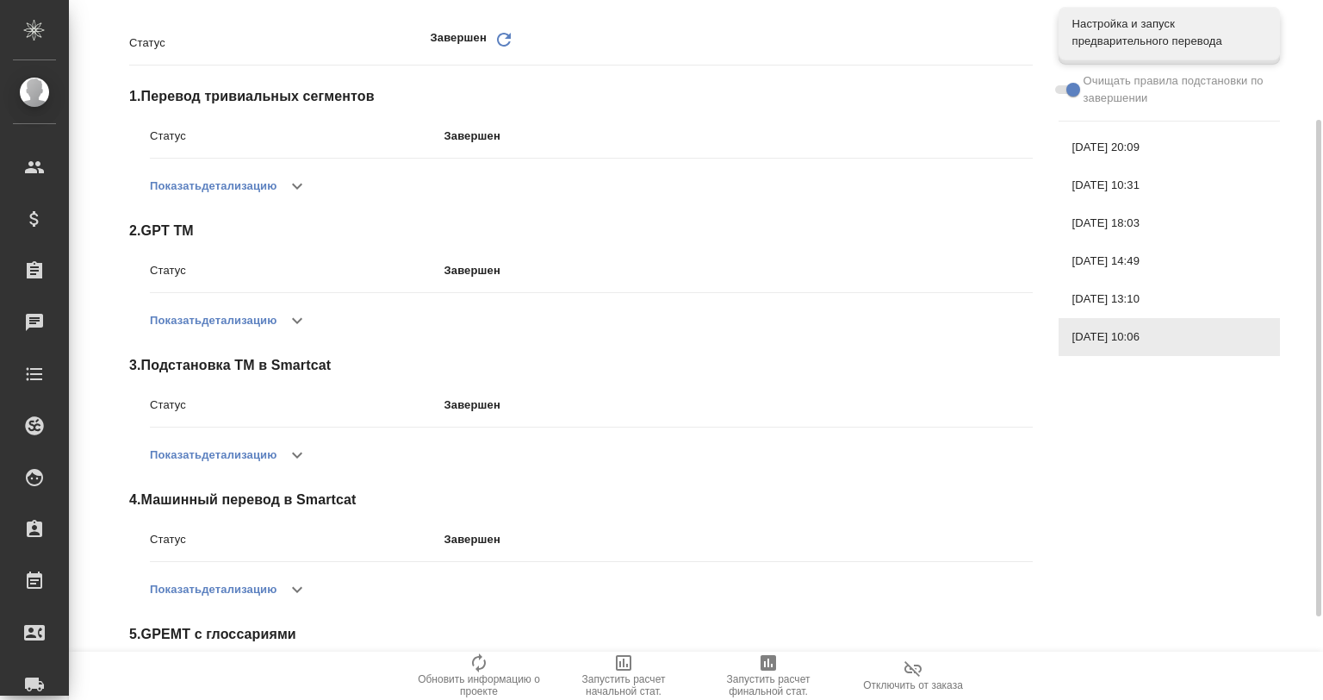
scroll to position [0, 0]
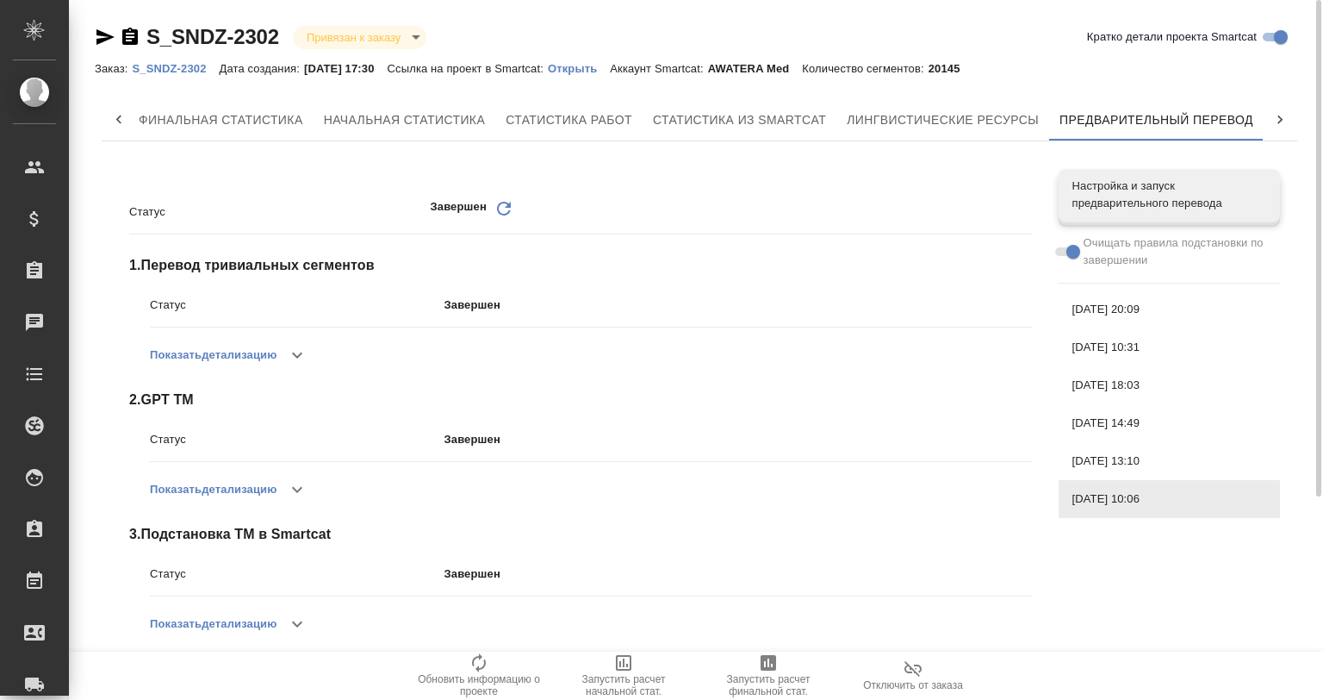
click at [1137, 313] on span "[DATE] 20:09" at bounding box center [1170, 309] width 194 height 17
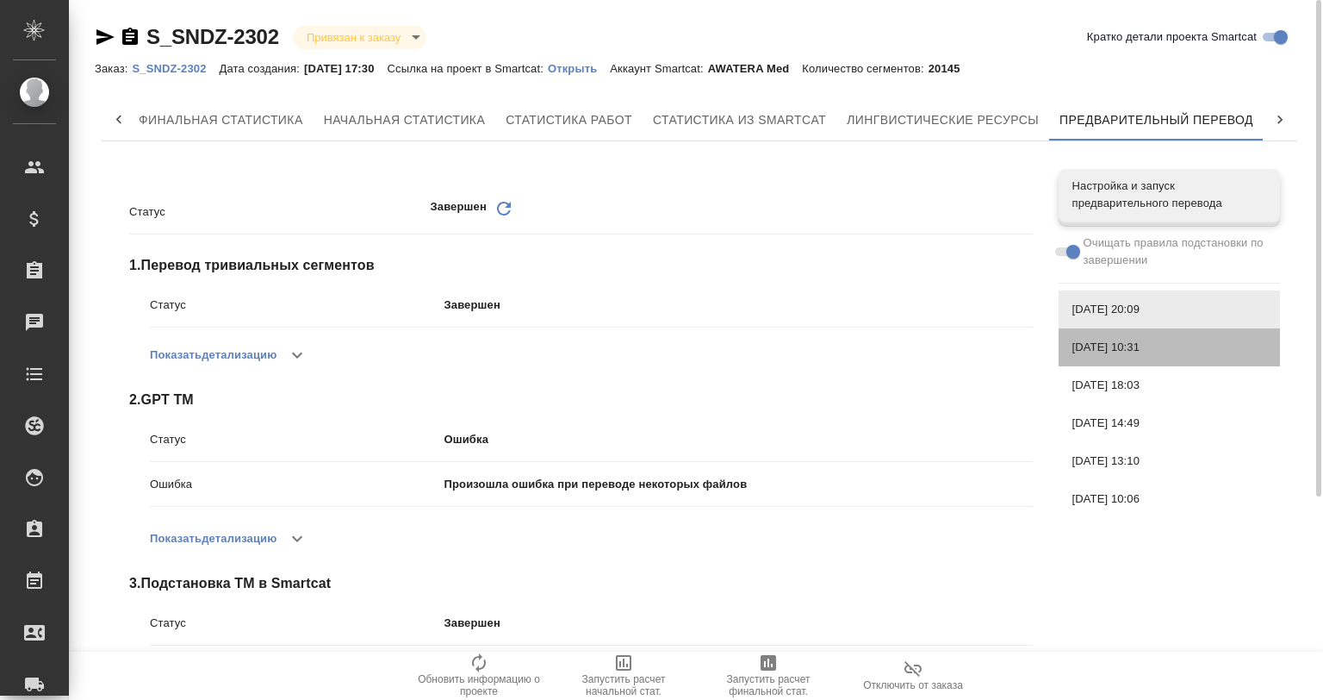
click at [1127, 345] on span "[DATE] 10:31" at bounding box center [1170, 347] width 194 height 17
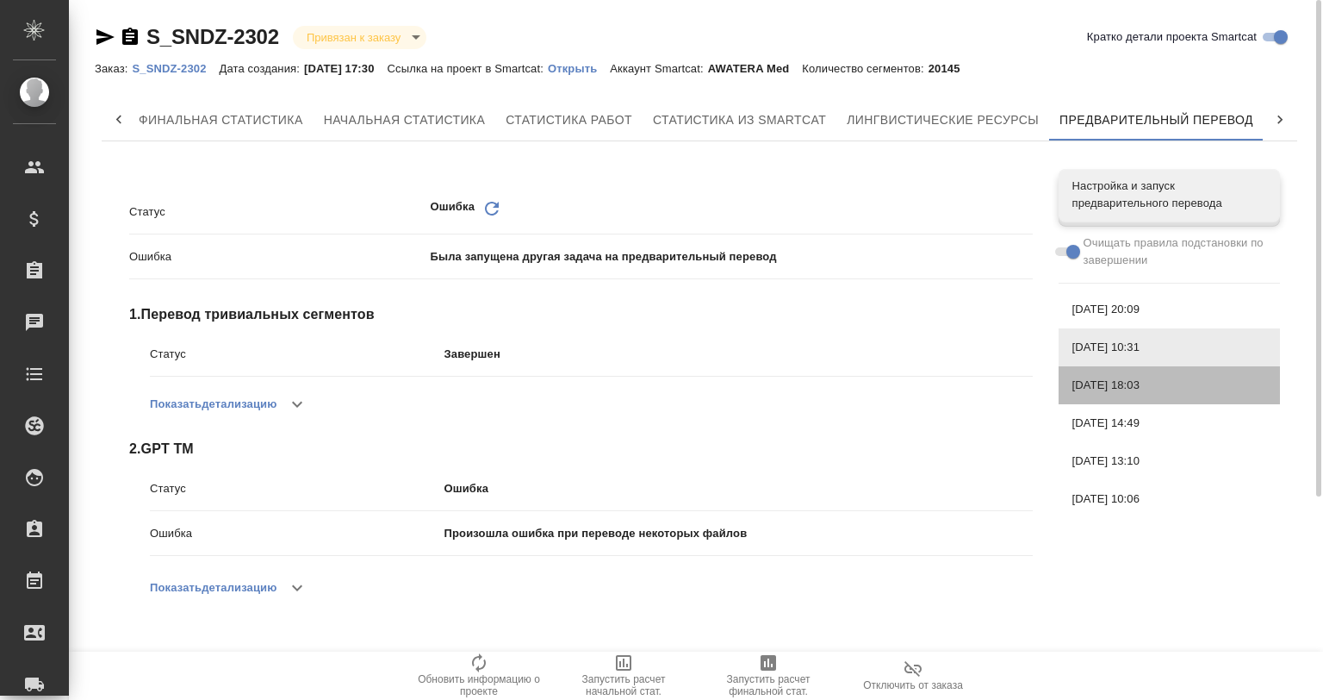
click at [1129, 374] on div "[DATE] 18:03" at bounding box center [1169, 385] width 221 height 38
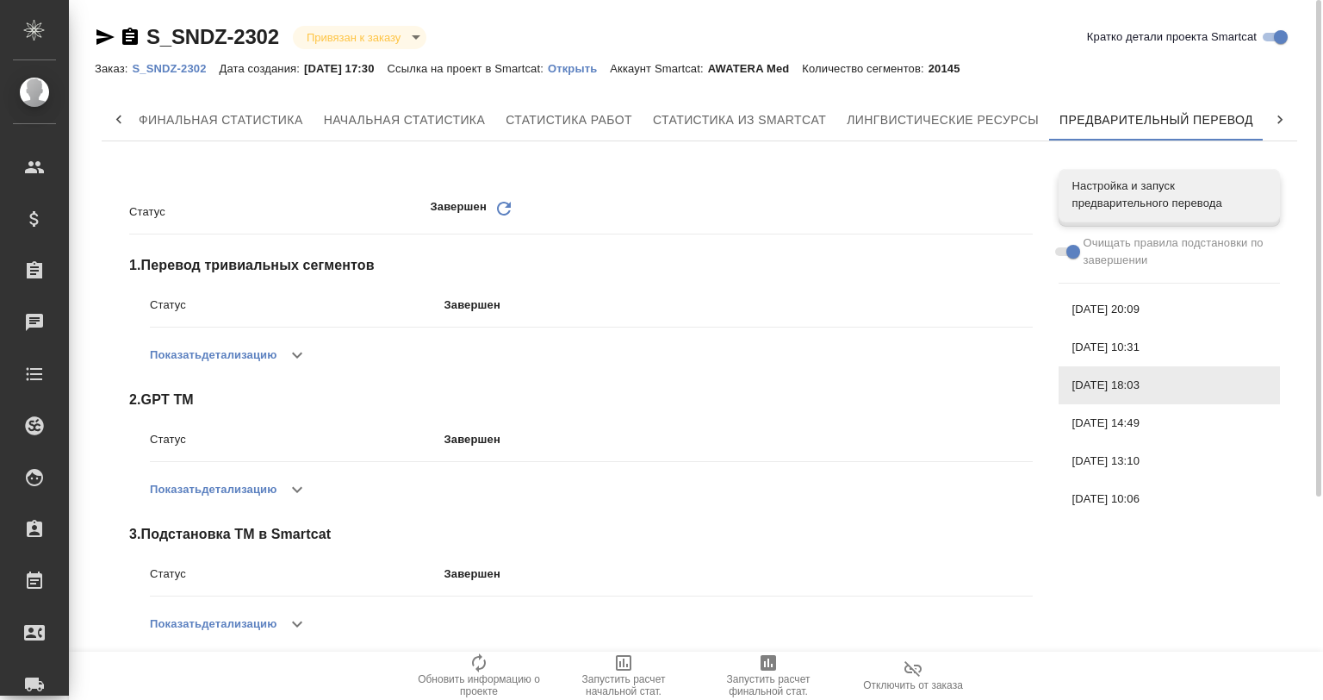
drag, startPoint x: 1133, startPoint y: 412, endPoint x: 1131, endPoint y: 439, distance: 27.6
click at [1133, 414] on div "[DATE] 14:49" at bounding box center [1169, 423] width 221 height 38
drag, startPoint x: 1131, startPoint y: 439, endPoint x: 1124, endPoint y: 486, distance: 47.2
click at [1131, 440] on div "[DATE] 14:49" at bounding box center [1169, 423] width 221 height 38
drag, startPoint x: 1124, startPoint y: 468, endPoint x: 1121, endPoint y: 478, distance: 10.7
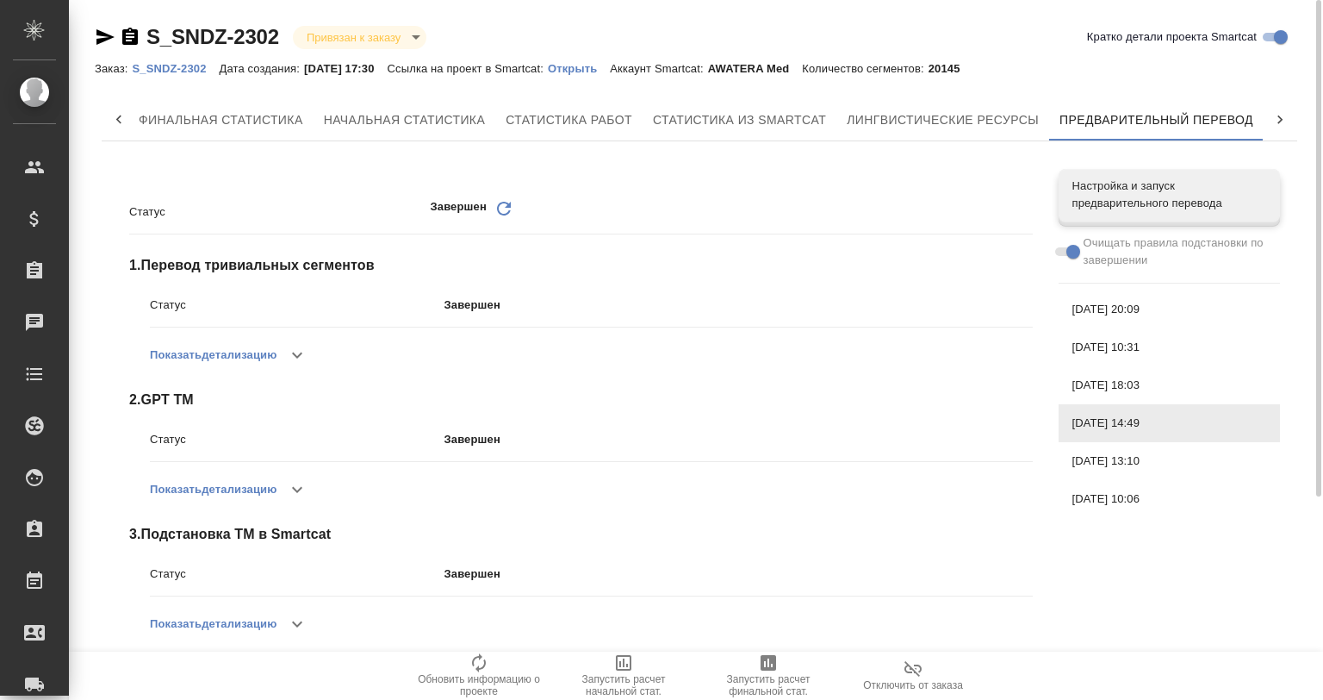
click at [1124, 468] on span "[DATE] 13:10" at bounding box center [1170, 460] width 194 height 17
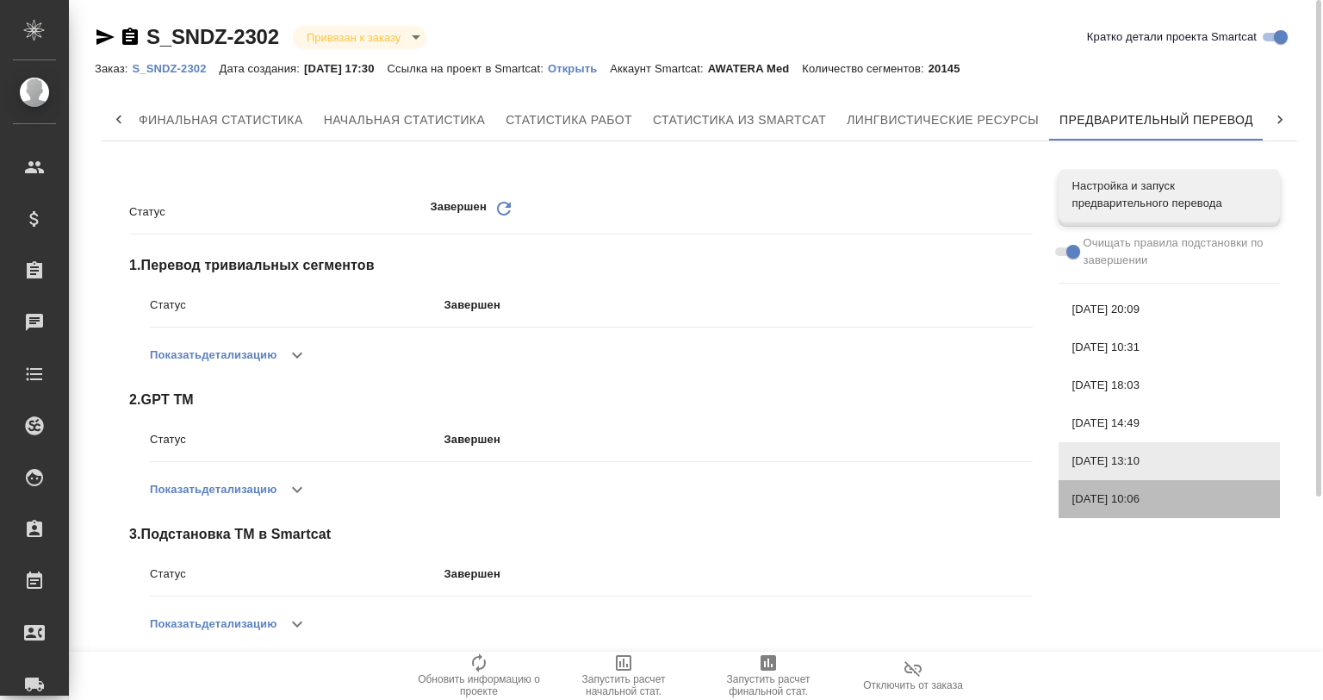
click at [1111, 489] on div "[DATE] 10:06" at bounding box center [1169, 499] width 221 height 38
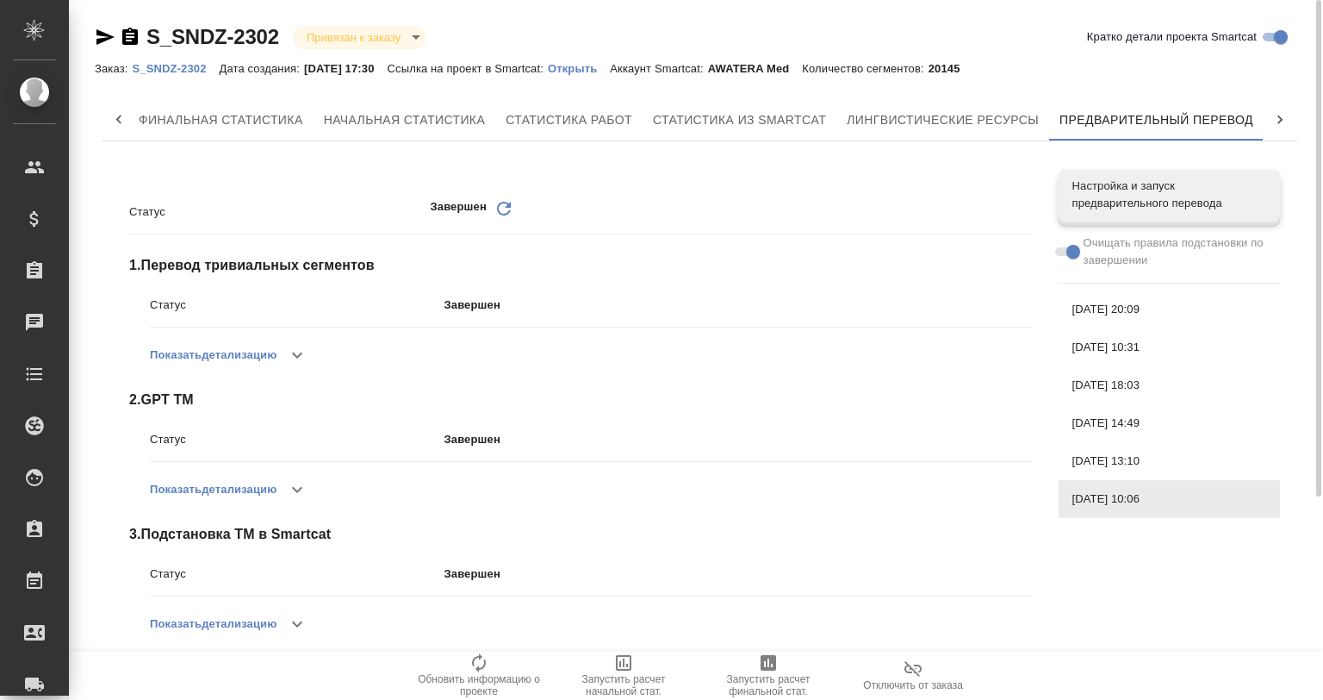
drag, startPoint x: 1096, startPoint y: 454, endPoint x: 1088, endPoint y: 420, distance: 34.5
click at [1096, 452] on span "[DATE] 13:10" at bounding box center [1170, 460] width 194 height 17
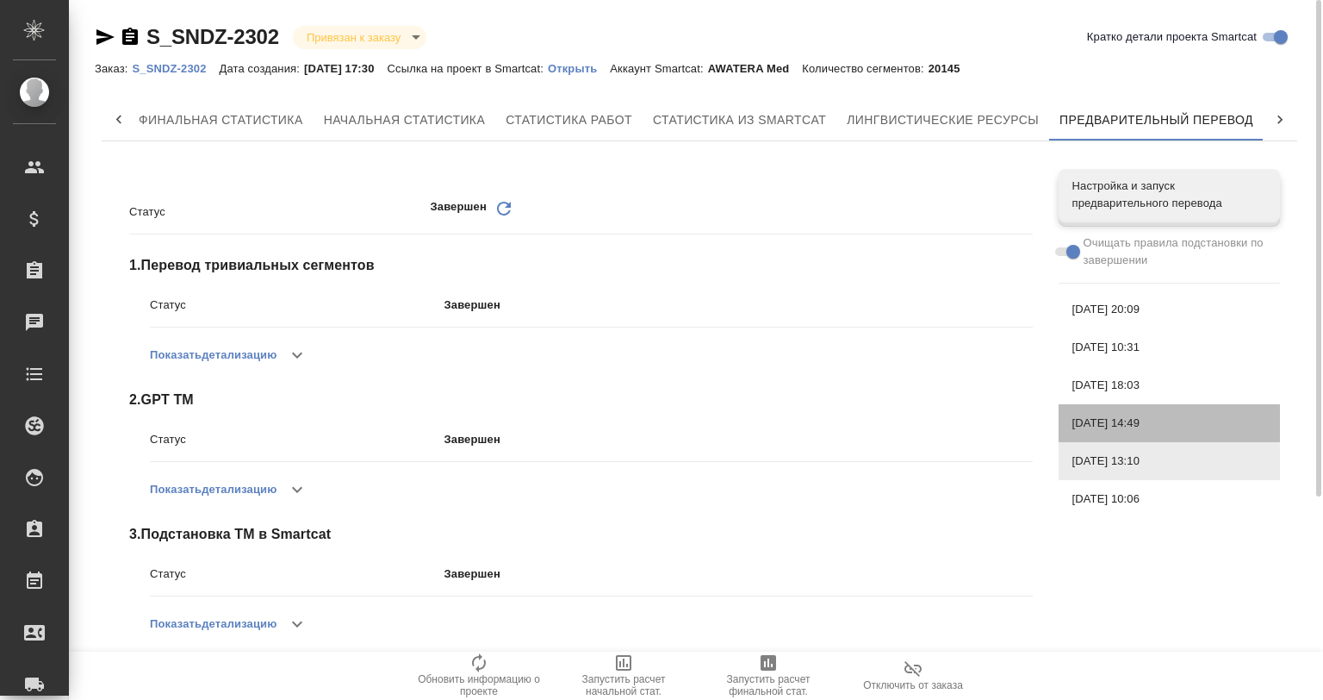
drag, startPoint x: 1088, startPoint y: 420, endPoint x: 1086, endPoint y: 395, distance: 24.2
click at [1088, 417] on span "[DATE] 14:49" at bounding box center [1170, 422] width 194 height 17
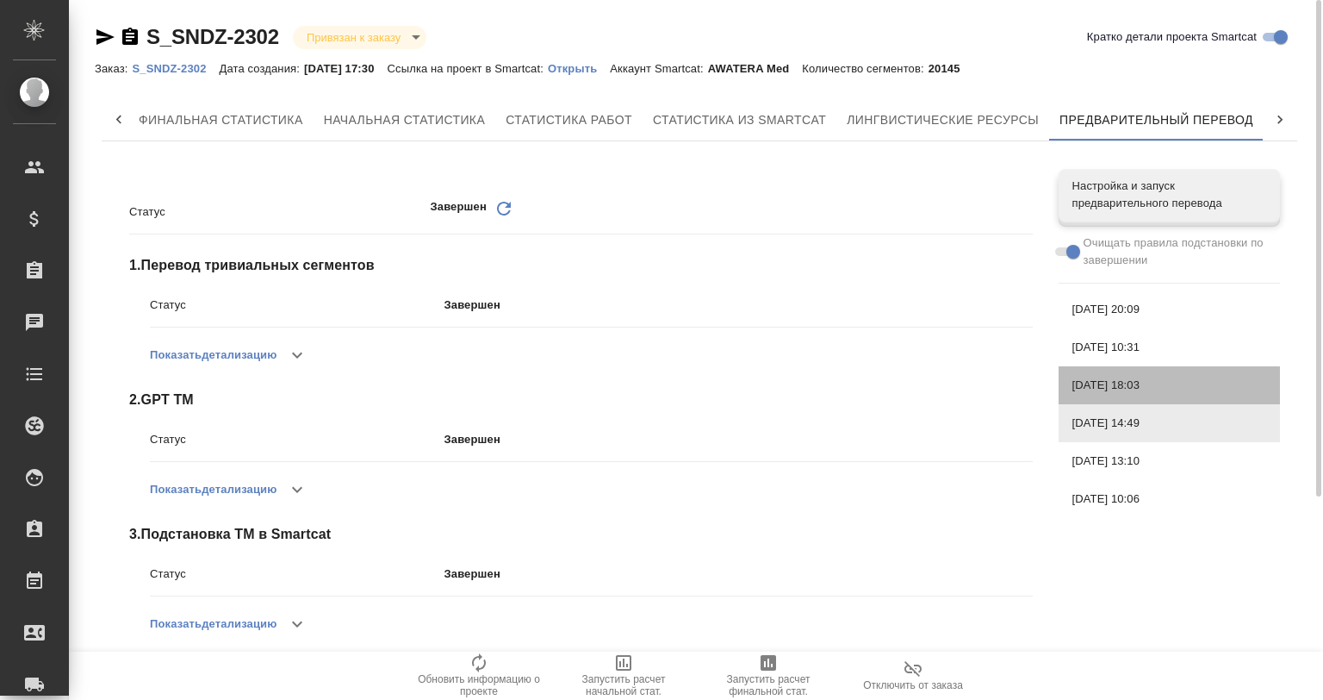
drag, startPoint x: 1088, startPoint y: 386, endPoint x: 1092, endPoint y: 371, distance: 15.0
click at [1088, 381] on span "[DATE] 18:03" at bounding box center [1170, 385] width 194 height 17
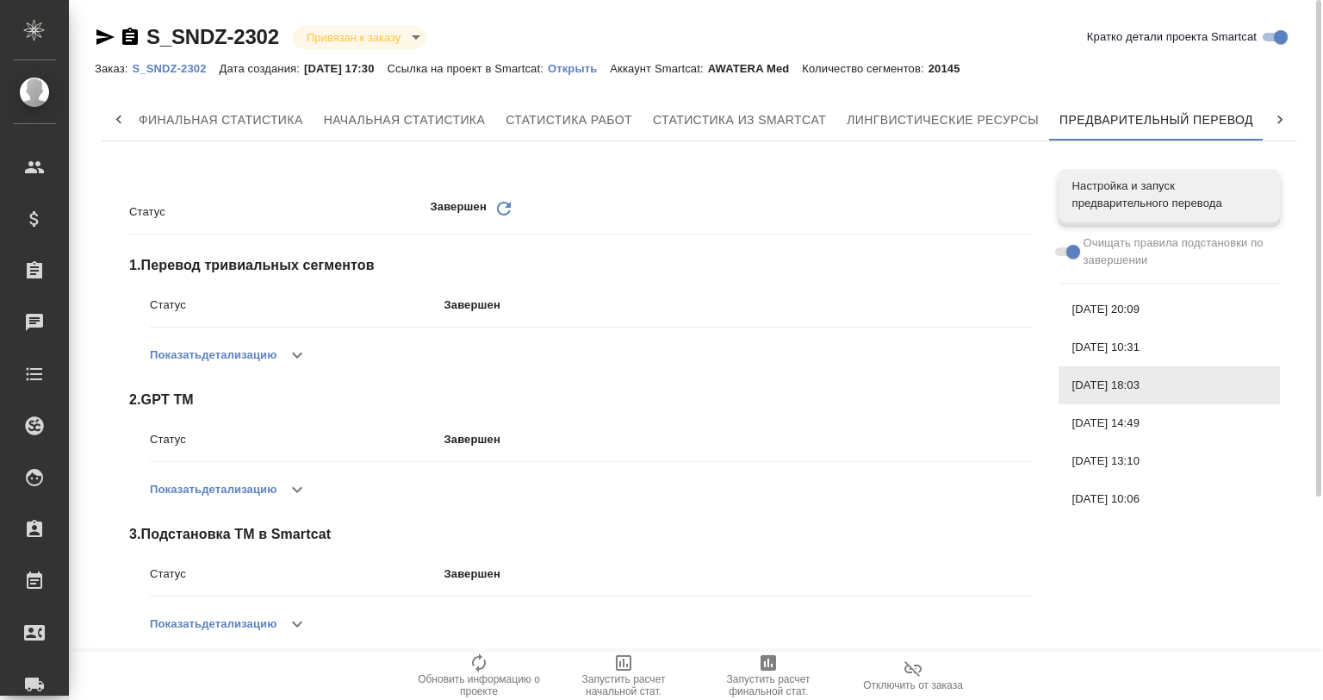
drag, startPoint x: 1093, startPoint y: 334, endPoint x: 1093, endPoint y: 324, distance: 10.3
click at [1093, 334] on div "[DATE] 10:31" at bounding box center [1169, 347] width 221 height 38
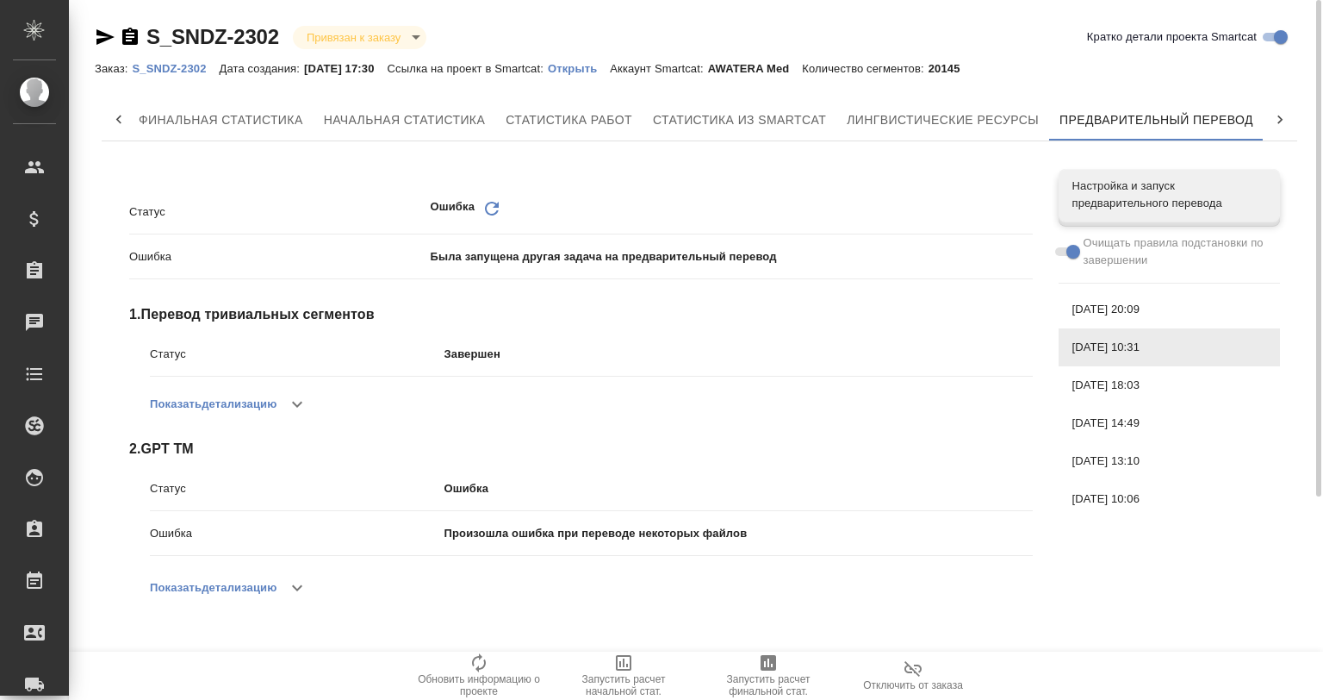
click at [1093, 303] on span "[DATE] 20:09" at bounding box center [1170, 309] width 194 height 17
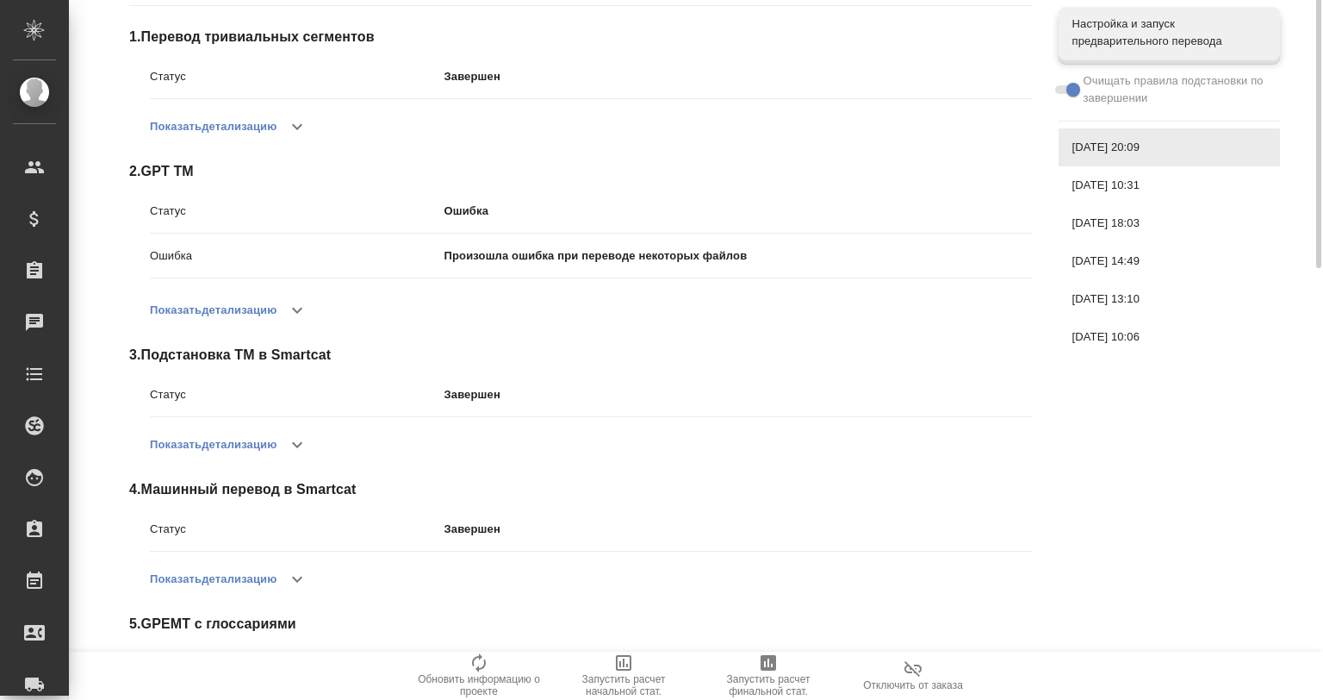
scroll to position [334, 0]
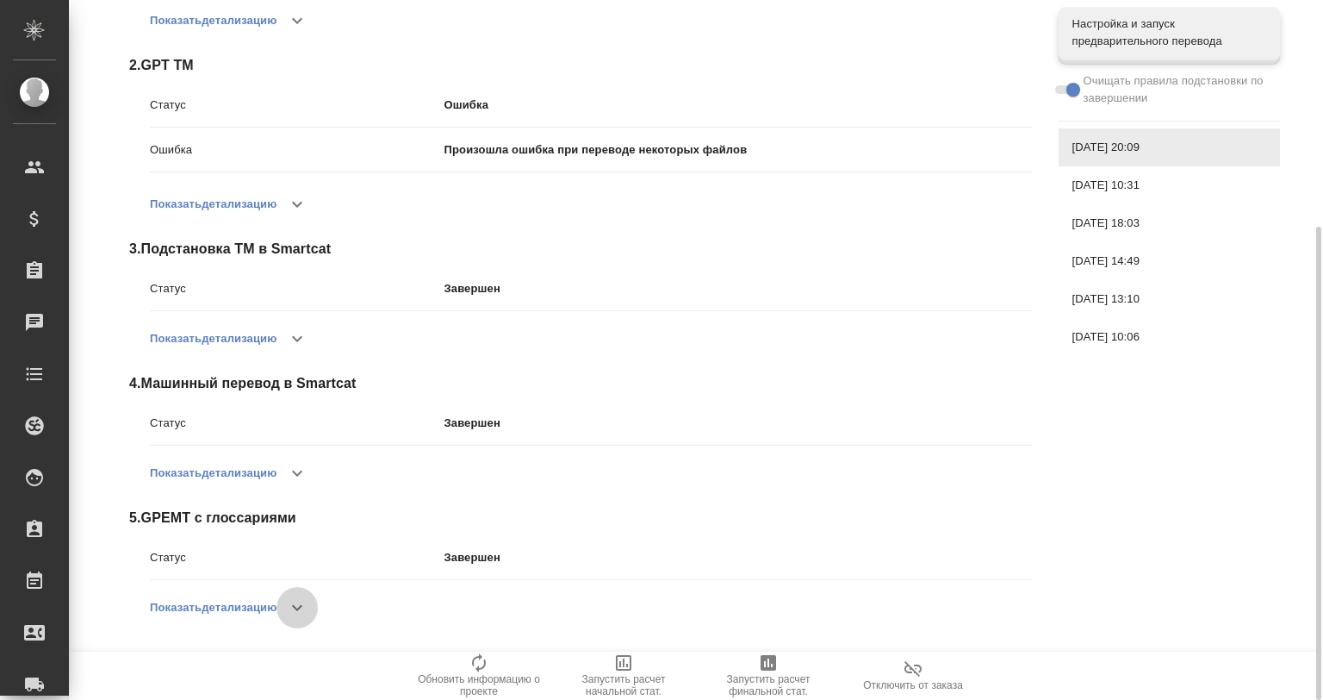
click at [300, 600] on icon "button" at bounding box center [297, 607] width 21 height 21
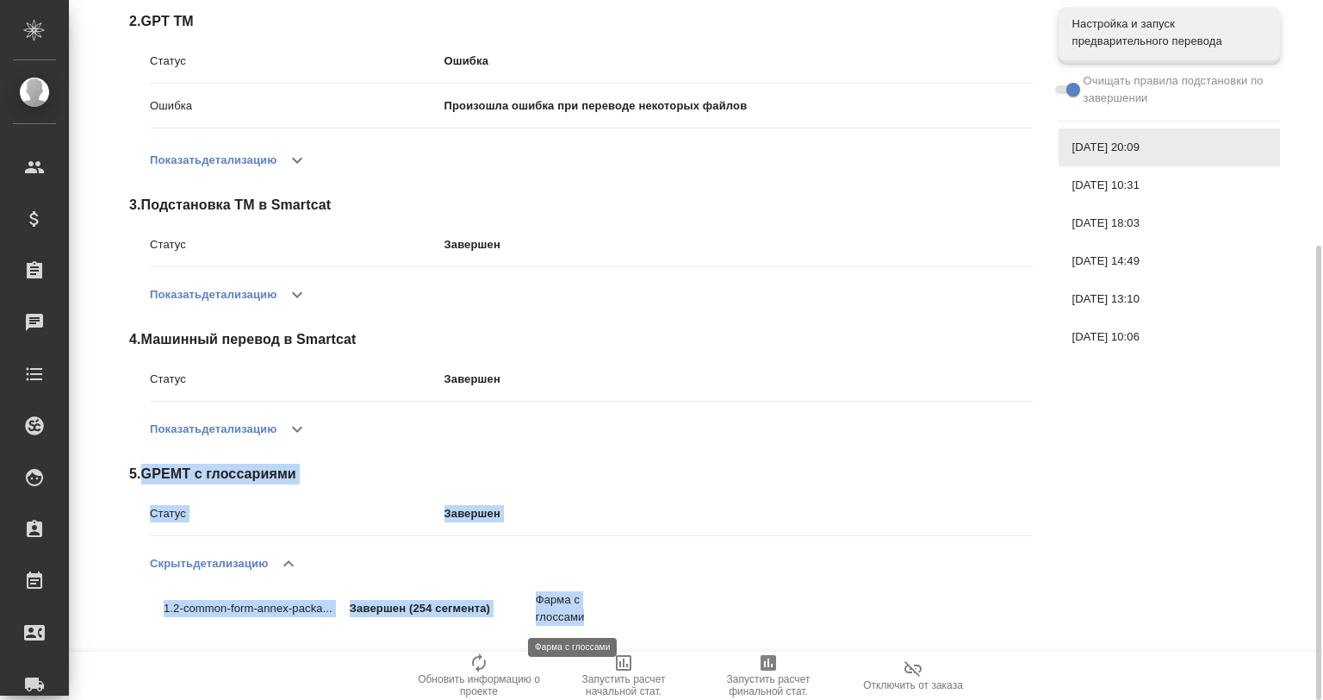
drag, startPoint x: 140, startPoint y: 462, endPoint x: 601, endPoint y: 613, distance: 486.1
click at [601, 613] on div "Статус Завершен Обновить 1 . Перевод тривиальных сегментов Статус Завершен Пока…" at bounding box center [581, 222] width 904 height 837
click at [1287, 574] on div "Статус Завершен Обновить 1 . Перевод тривиальных сегментов Статус Завершен Пока…" at bounding box center [700, 223] width 1196 height 893
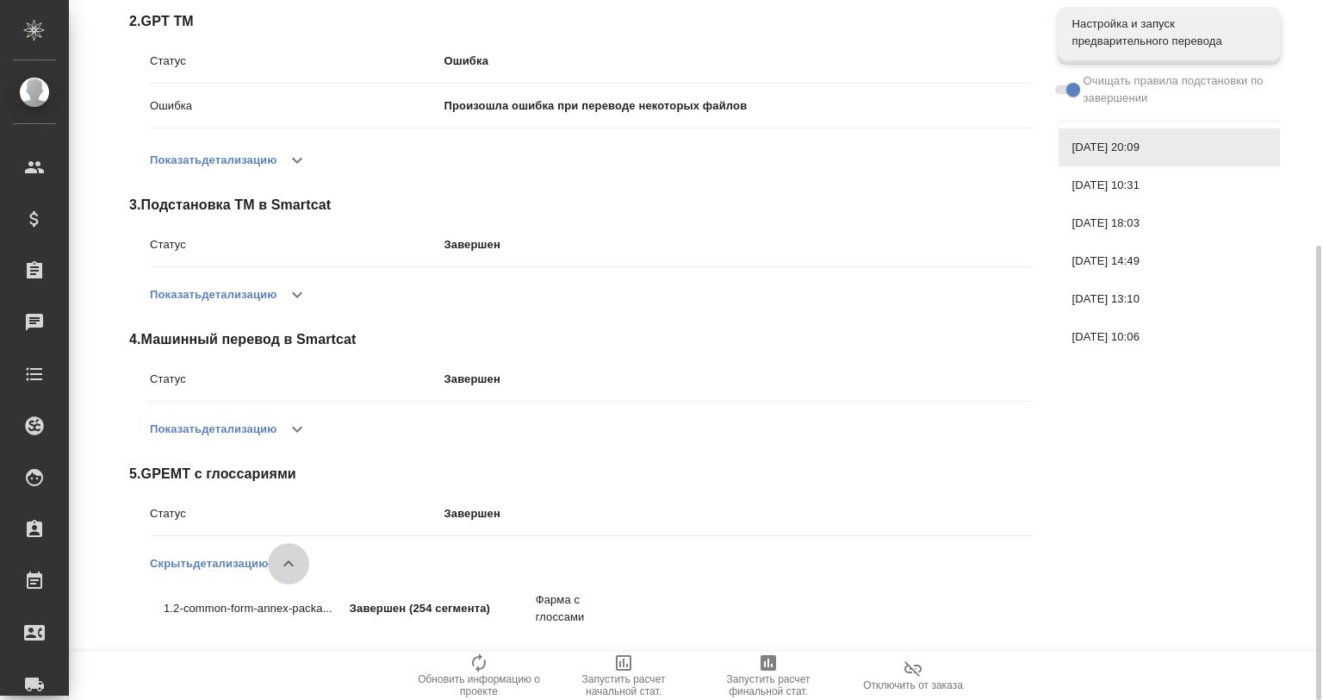
click at [289, 558] on icon "button" at bounding box center [288, 563] width 21 height 21
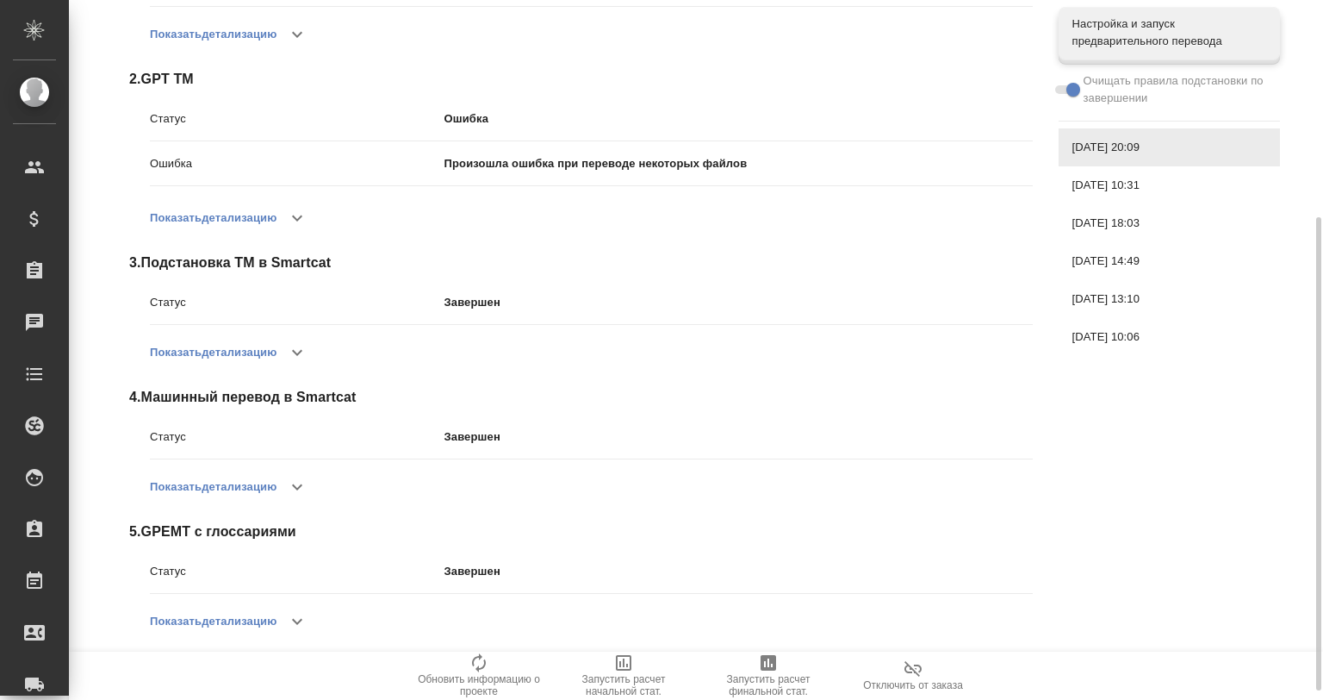
scroll to position [334, 0]
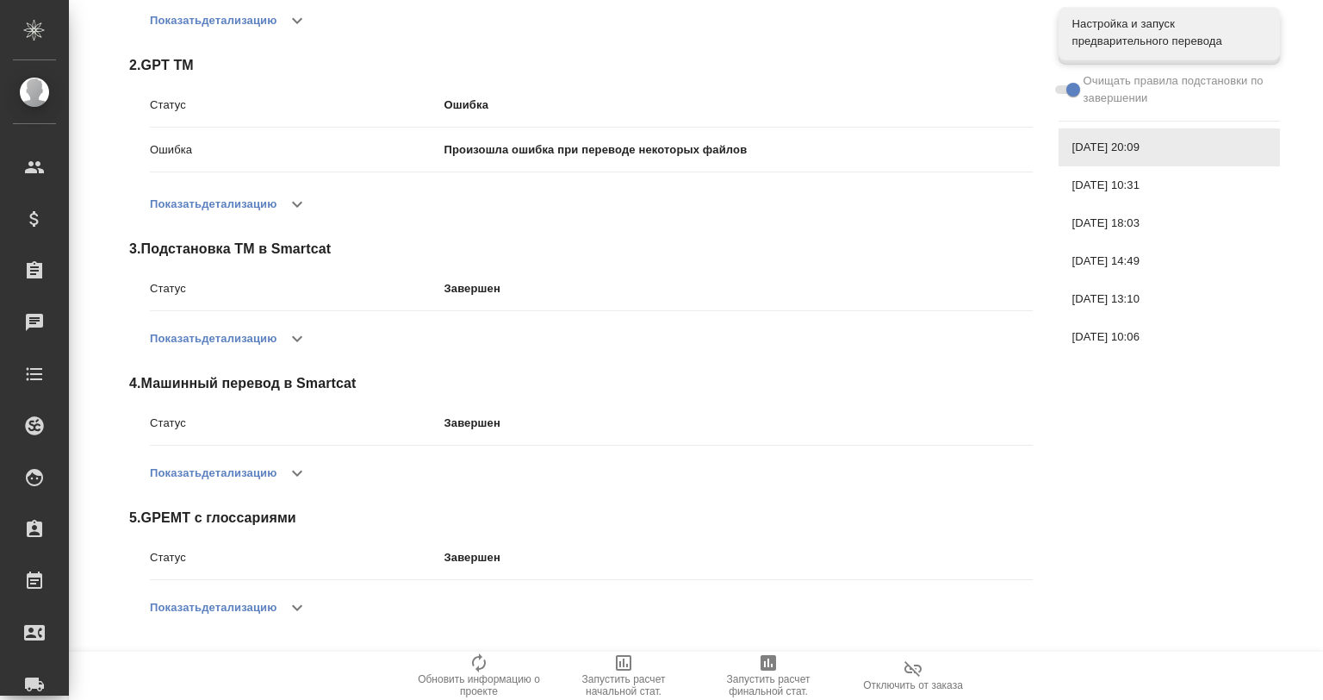
click at [294, 468] on icon "button" at bounding box center [297, 473] width 21 height 21
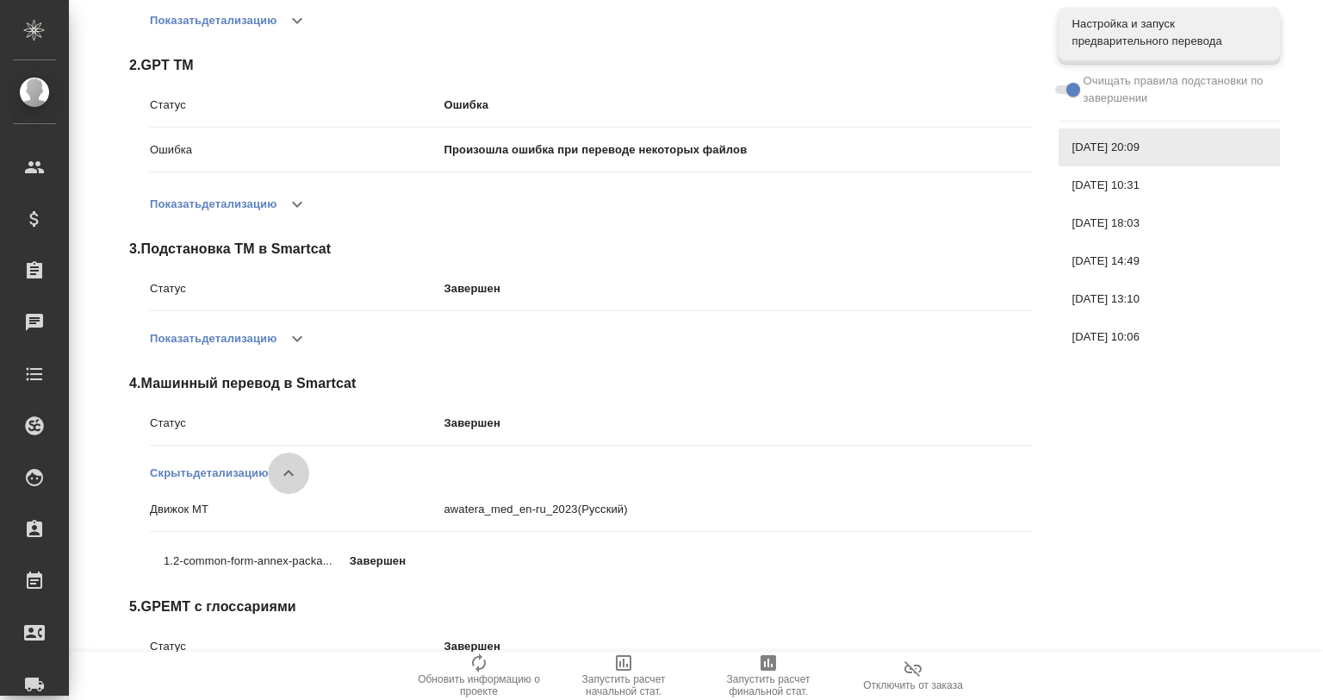
click at [286, 472] on icon "button" at bounding box center [288, 473] width 21 height 21
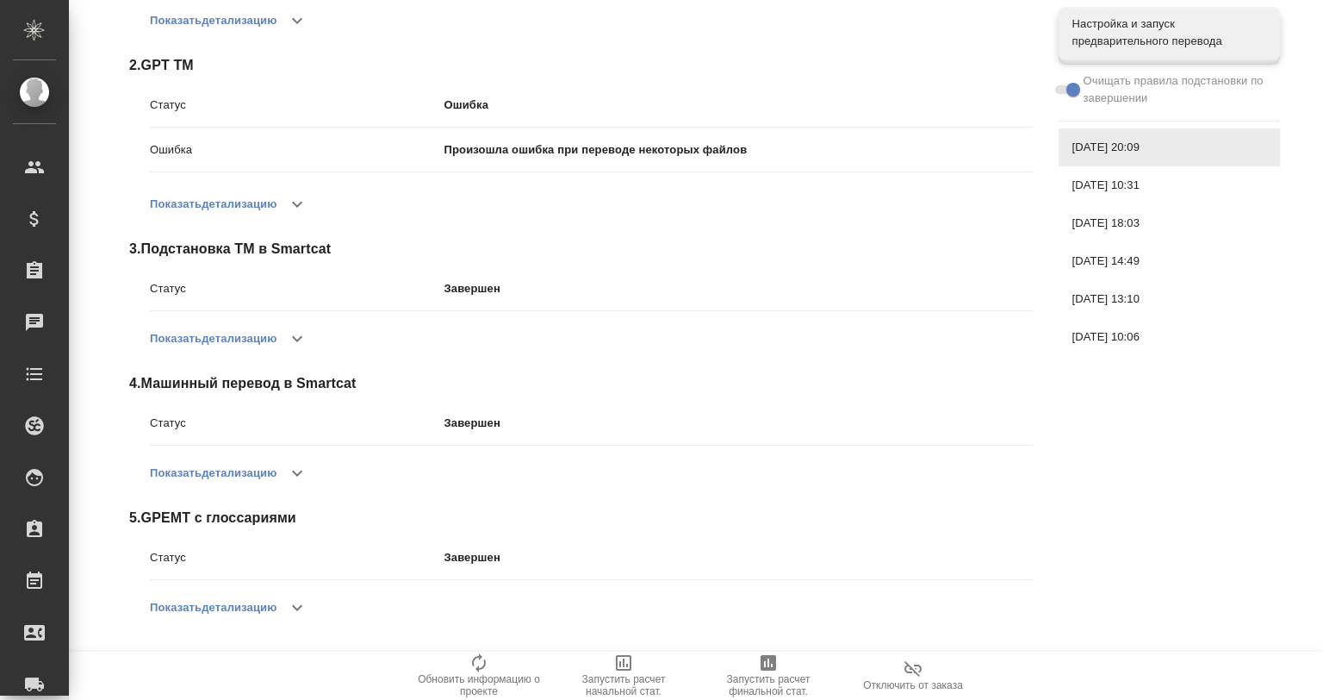
scroll to position [105, 0]
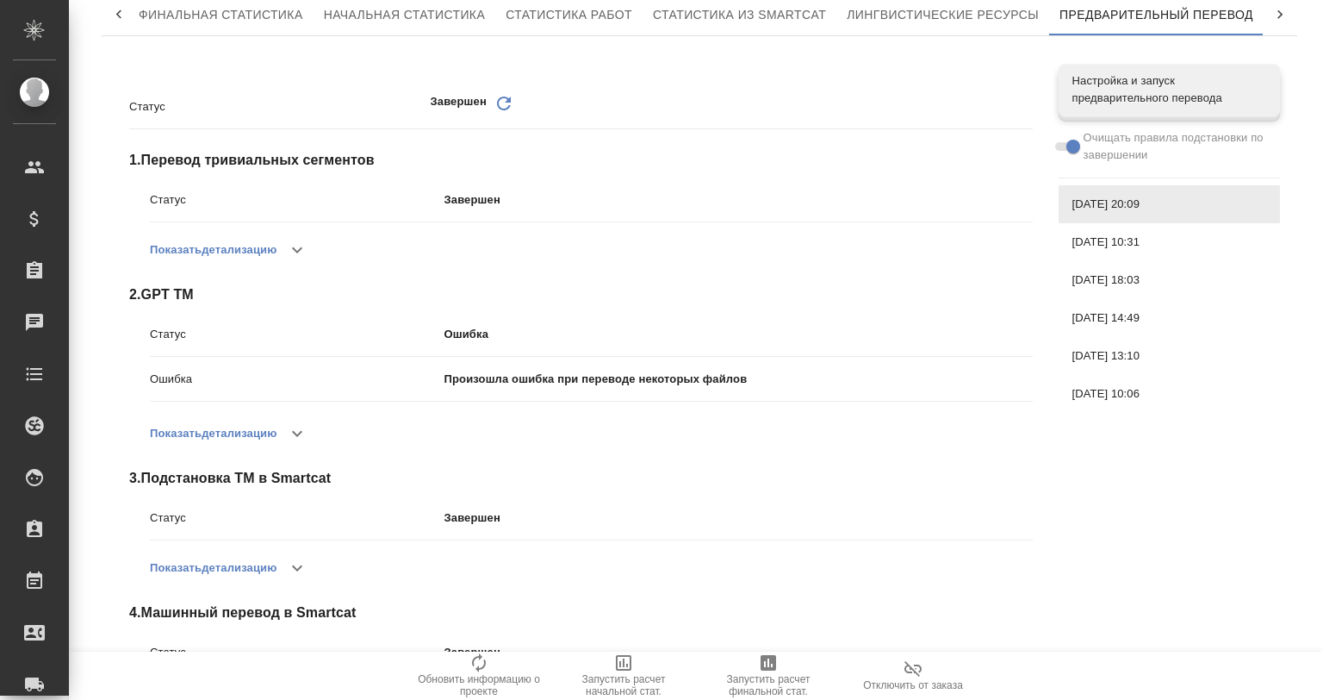
drag, startPoint x: 1144, startPoint y: 396, endPoint x: 1144, endPoint y: 369, distance: 27.6
click at [1144, 396] on span "[DATE] 10:06" at bounding box center [1170, 393] width 194 height 17
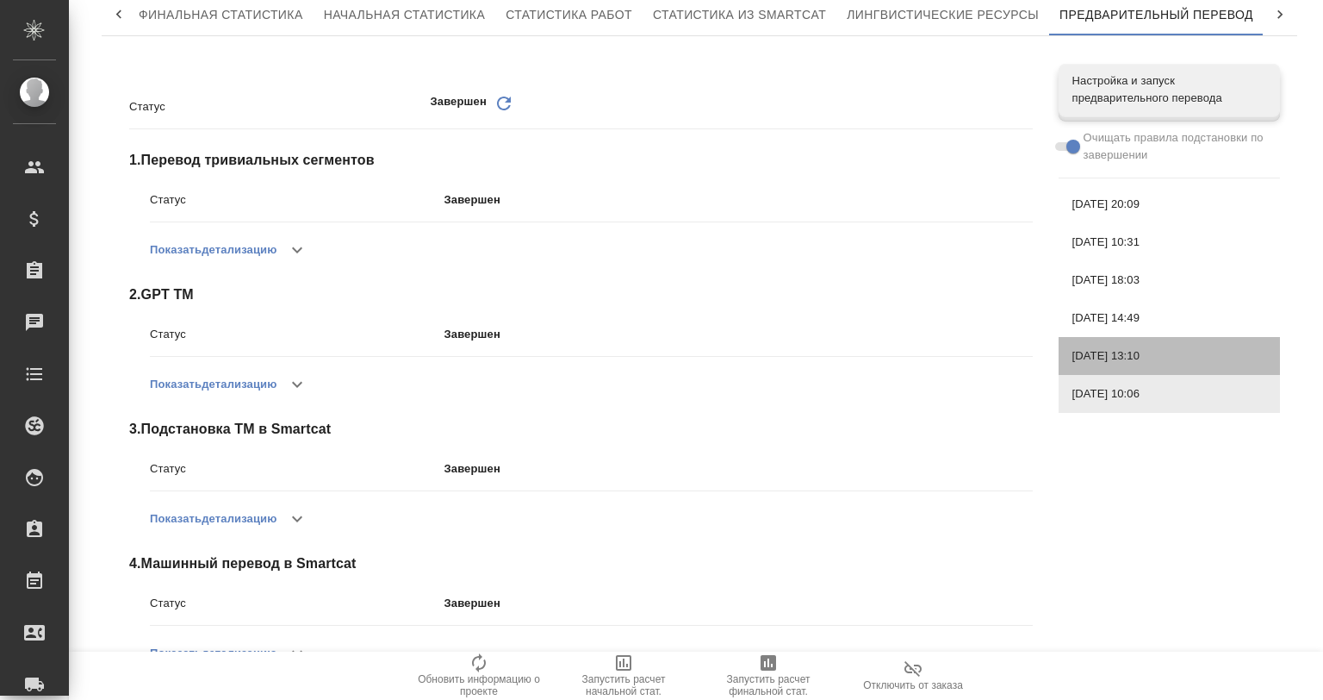
click at [1134, 347] on span "[DATE] 13:10" at bounding box center [1170, 355] width 194 height 17
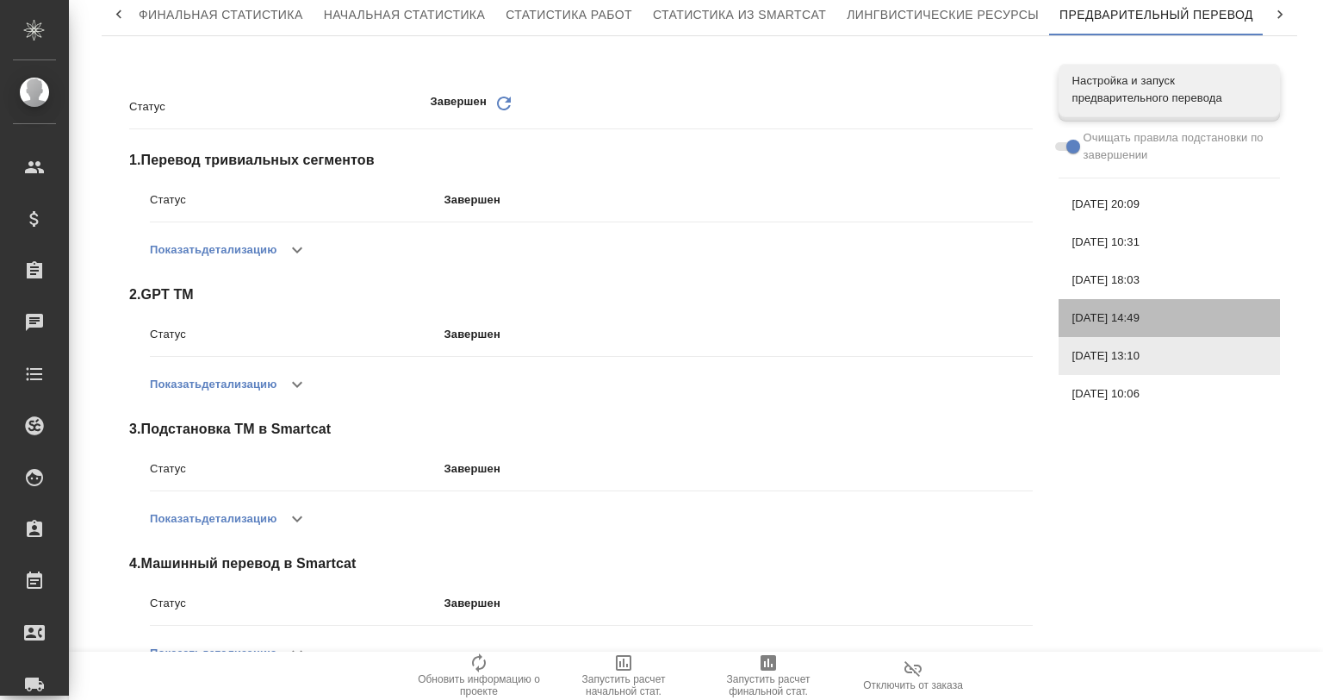
click at [1113, 302] on div "[DATE] 14:49" at bounding box center [1169, 318] width 221 height 38
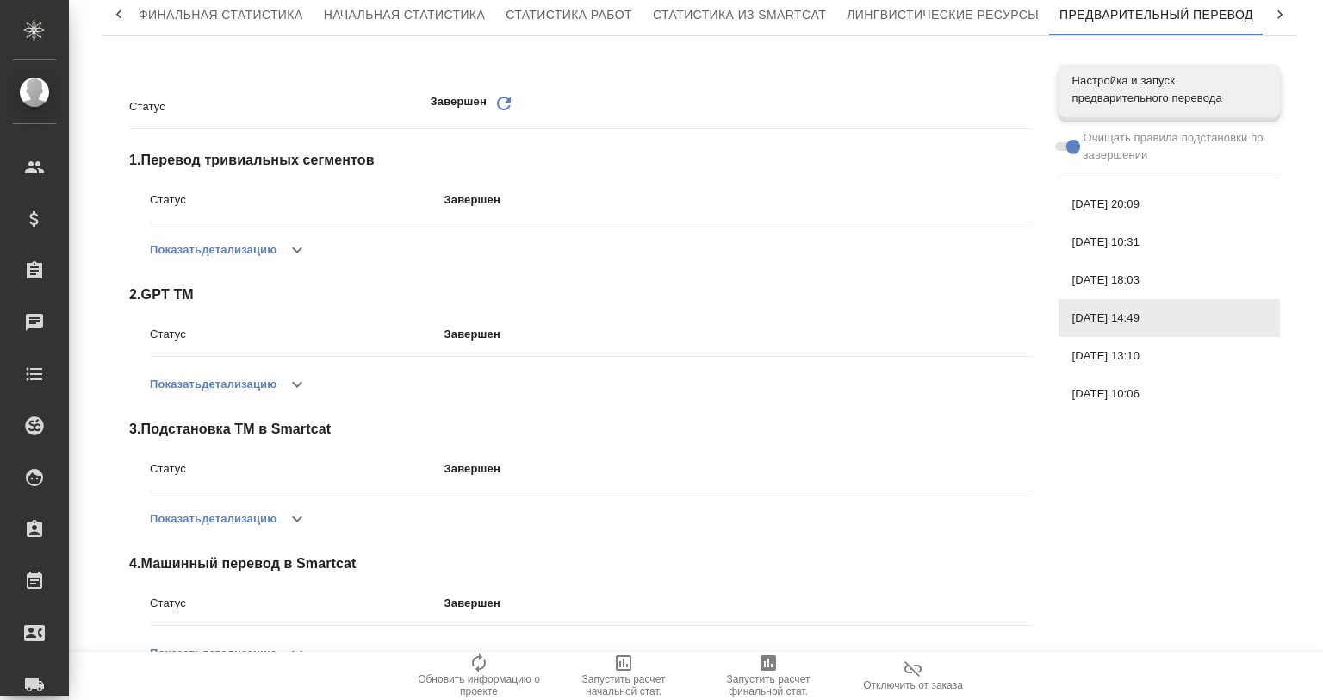
click at [1113, 269] on div "[DATE] 18:03" at bounding box center [1169, 280] width 221 height 38
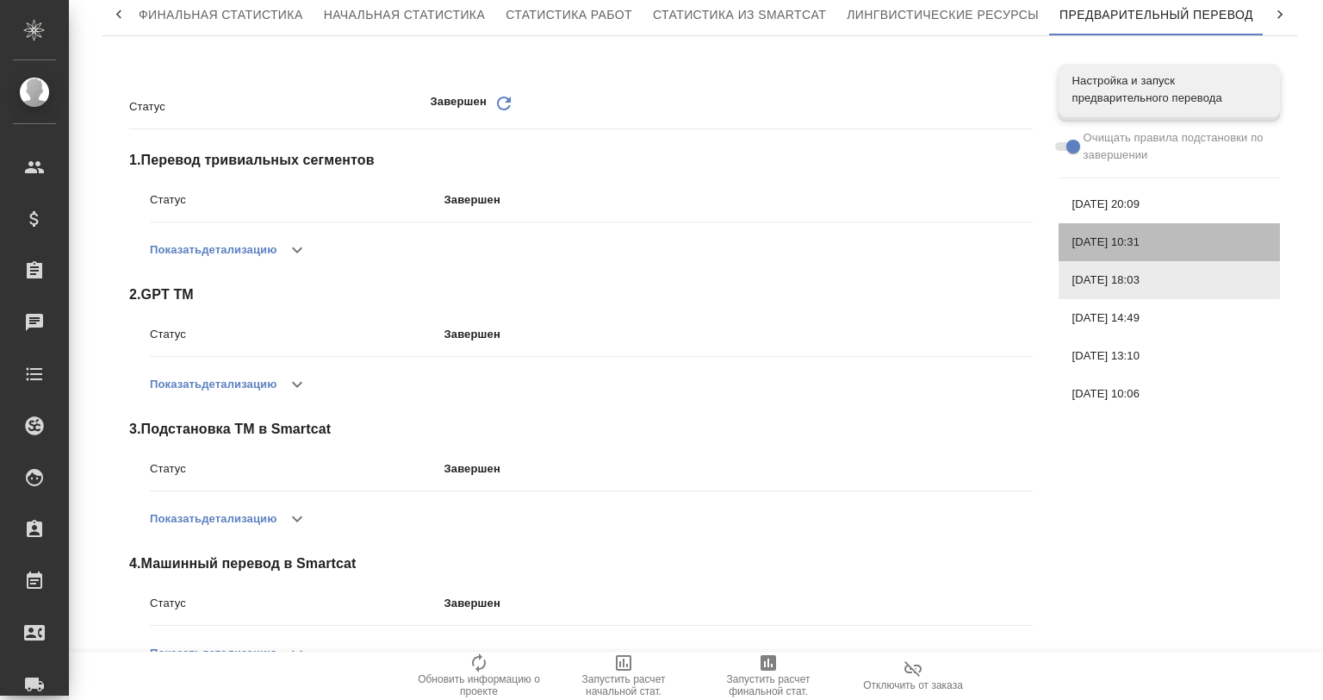
click at [1111, 245] on span "[DATE] 10:31" at bounding box center [1170, 241] width 194 height 17
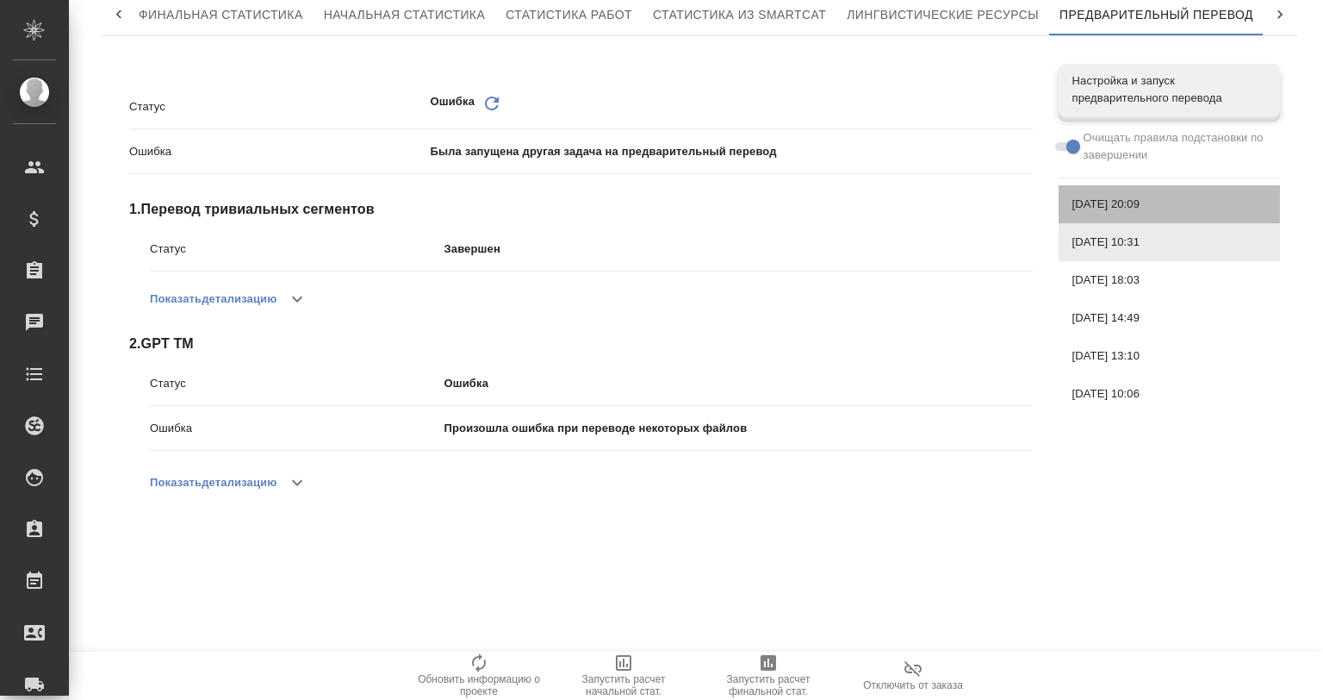
click at [1106, 200] on span "[DATE] 20:09" at bounding box center [1170, 204] width 194 height 17
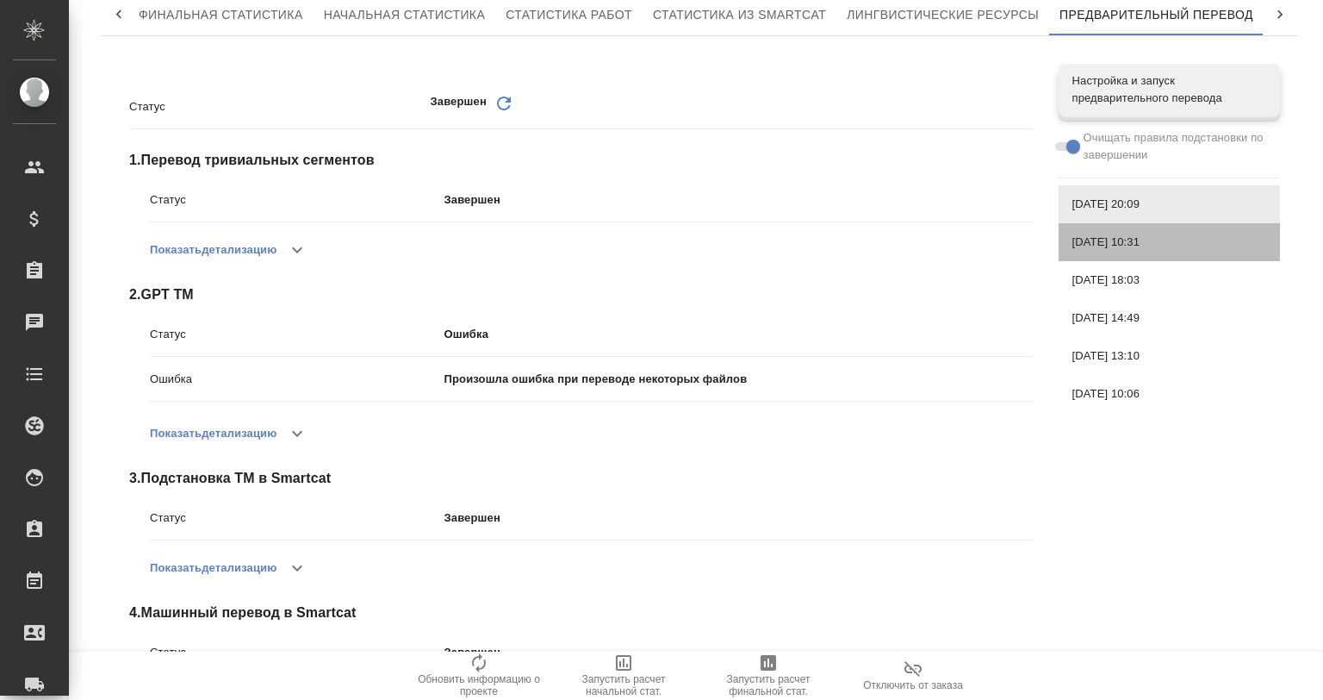
click at [1115, 246] on span "[DATE] 10:31" at bounding box center [1170, 241] width 194 height 17
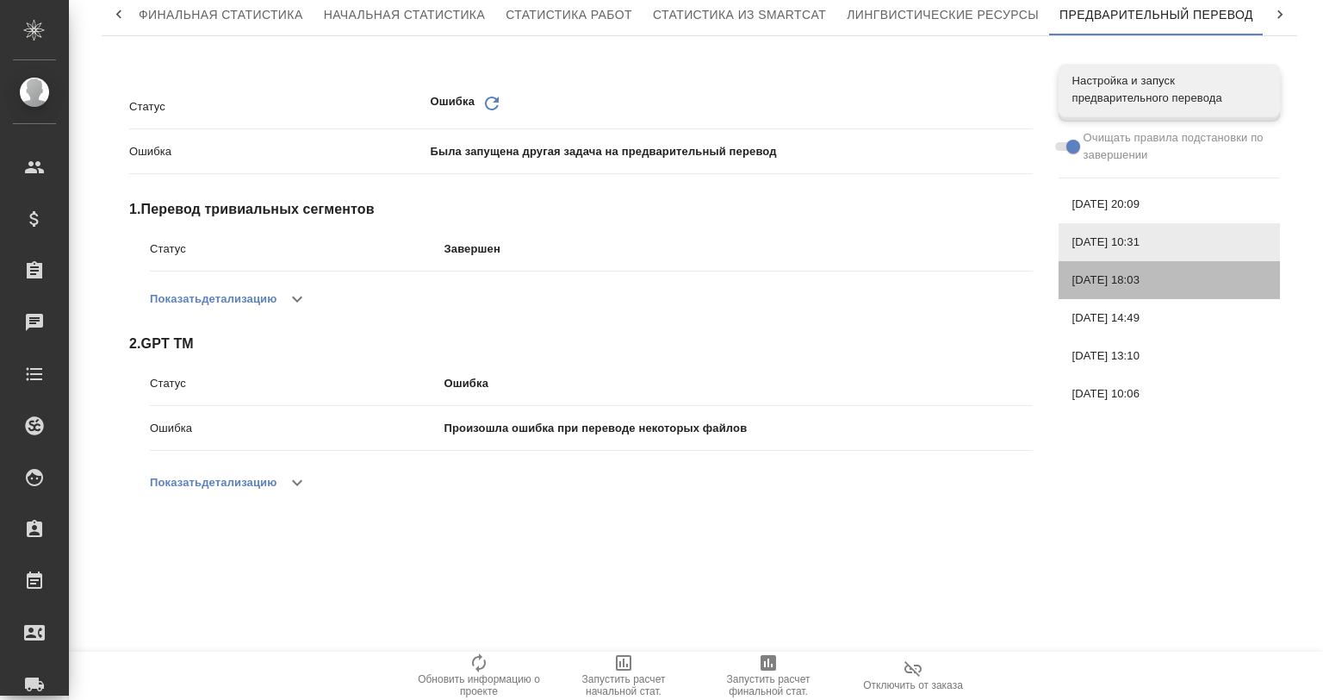
click at [1115, 275] on span "[DATE] 18:03" at bounding box center [1170, 279] width 194 height 17
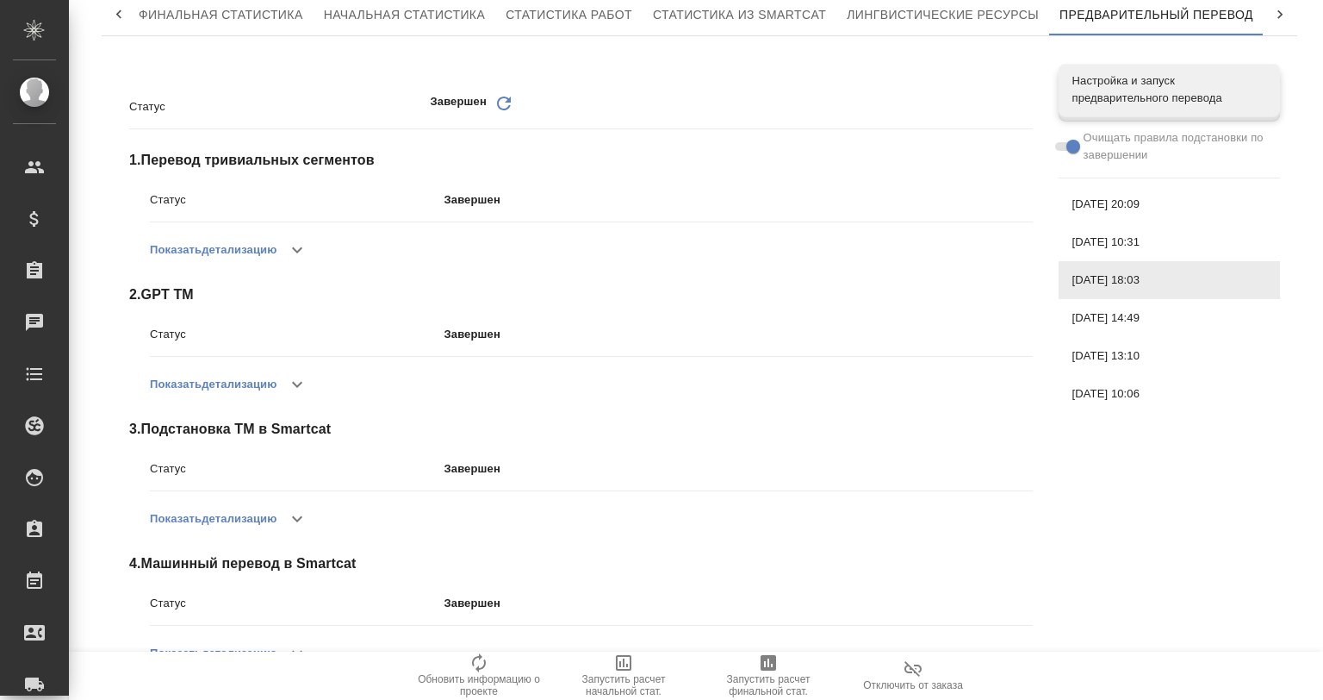
click at [1107, 315] on span "[DATE] 14:49" at bounding box center [1170, 317] width 194 height 17
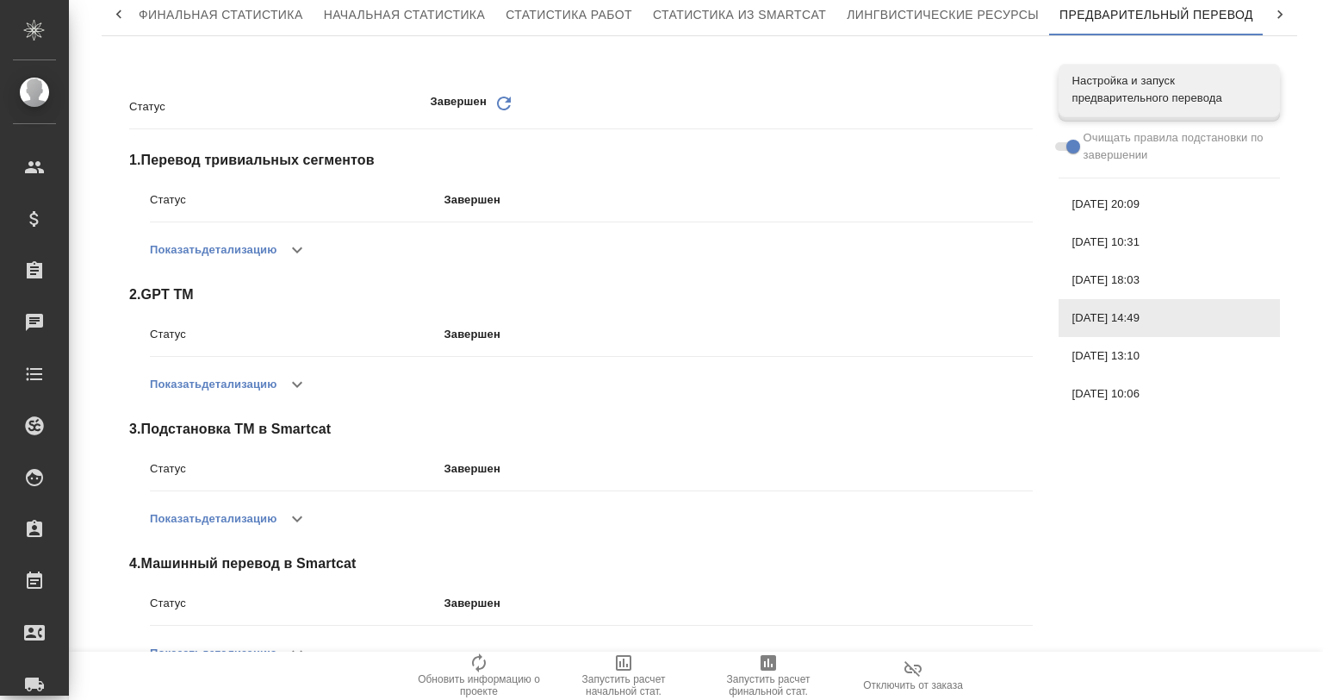
drag, startPoint x: 1109, startPoint y: 346, endPoint x: 1111, endPoint y: 360, distance: 14.0
click at [1111, 356] on span "[DATE] 13:10" at bounding box center [1170, 355] width 194 height 17
click at [1115, 391] on span "[DATE] 10:06" at bounding box center [1170, 393] width 194 height 17
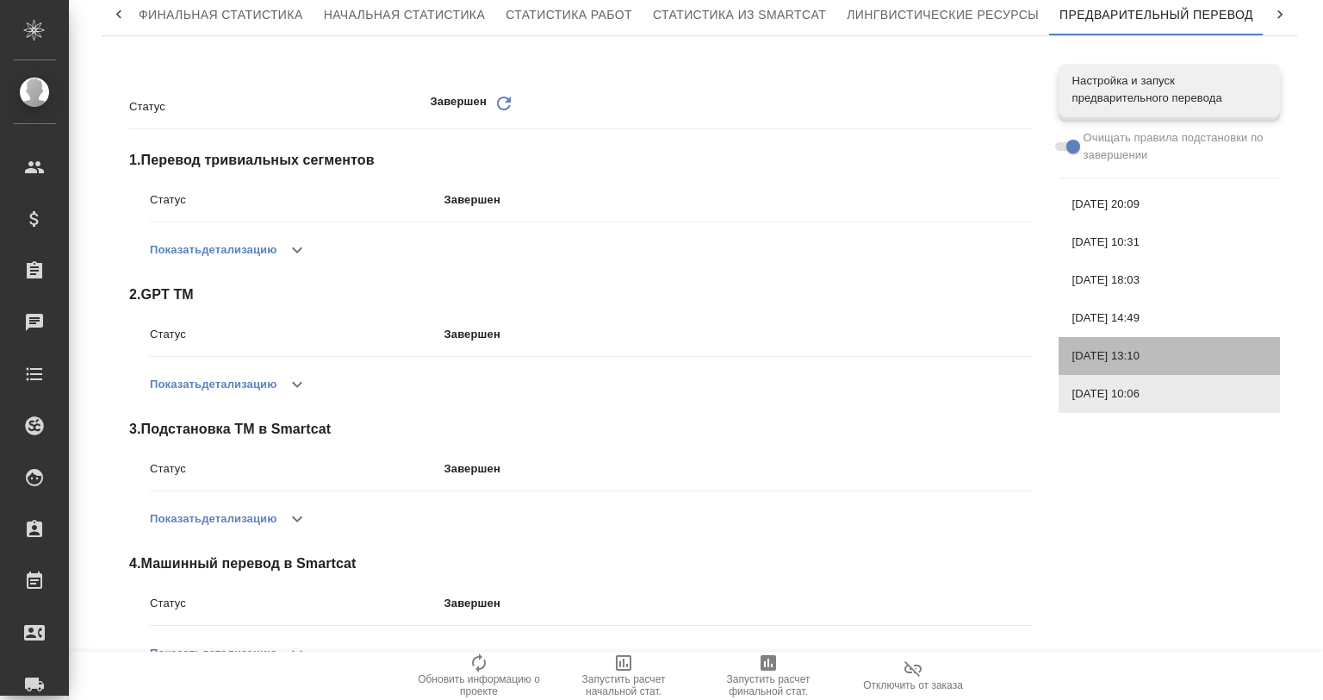
click at [1086, 338] on div "[DATE] 13:10" at bounding box center [1169, 356] width 221 height 38
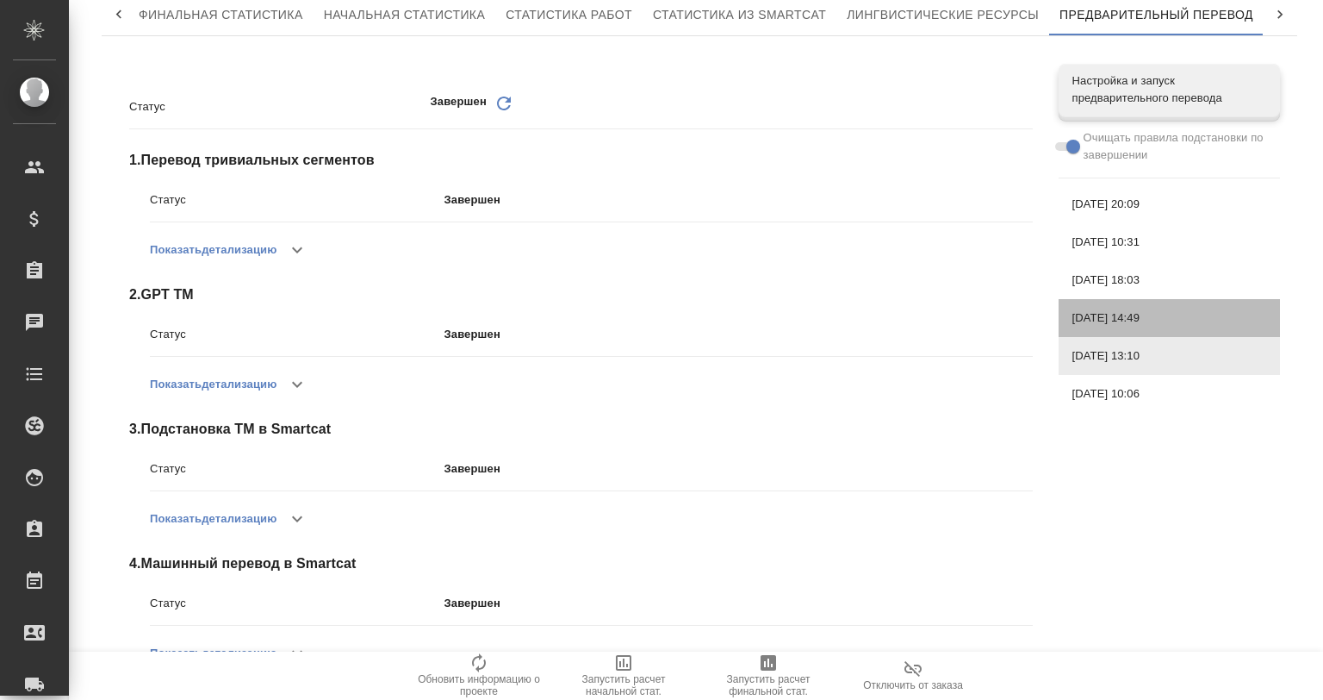
click at [1092, 313] on span "[DATE] 14:49" at bounding box center [1170, 317] width 194 height 17
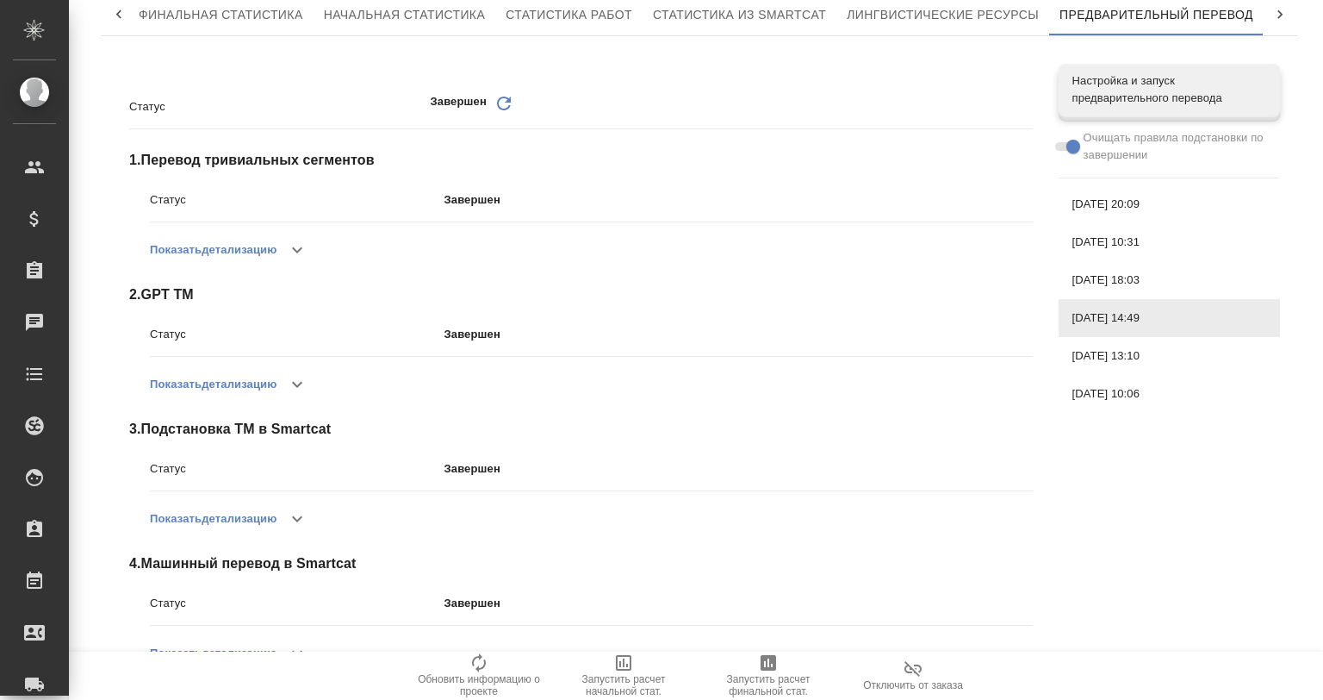
click at [1086, 261] on div "[DATE] 18:03" at bounding box center [1169, 280] width 221 height 38
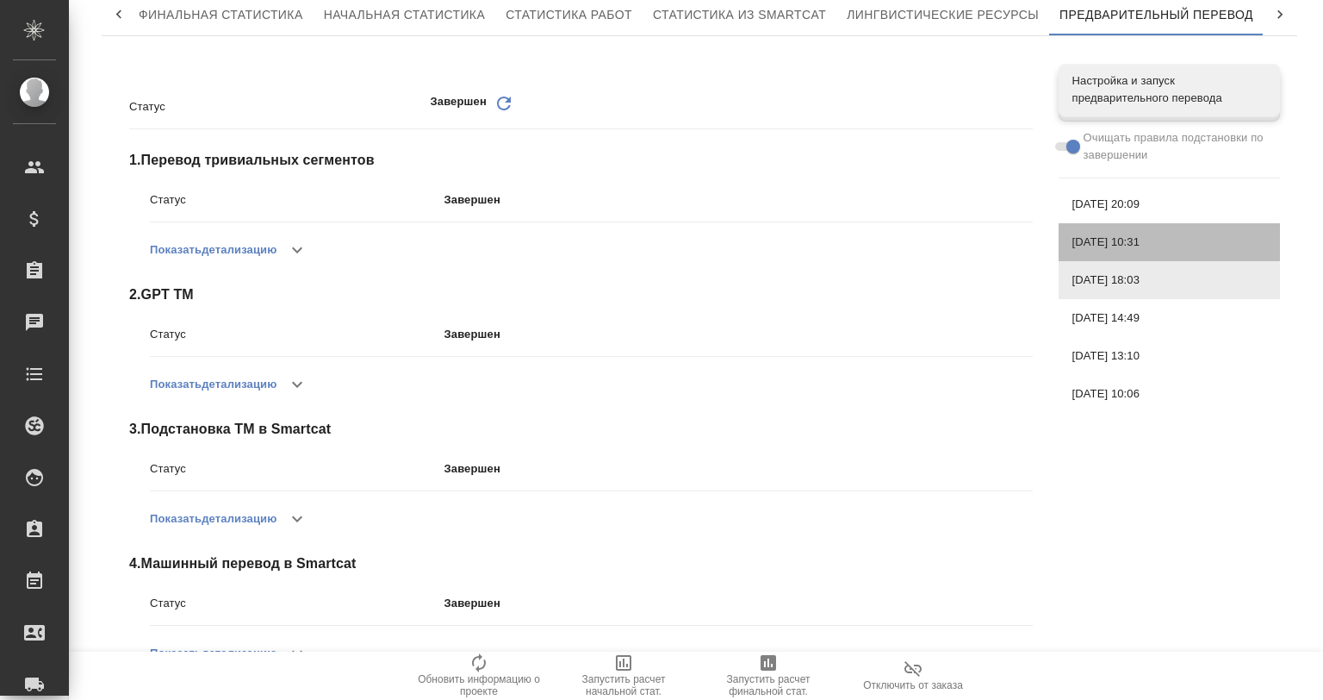
click at [1086, 238] on span "[DATE] 10:31" at bounding box center [1170, 241] width 194 height 17
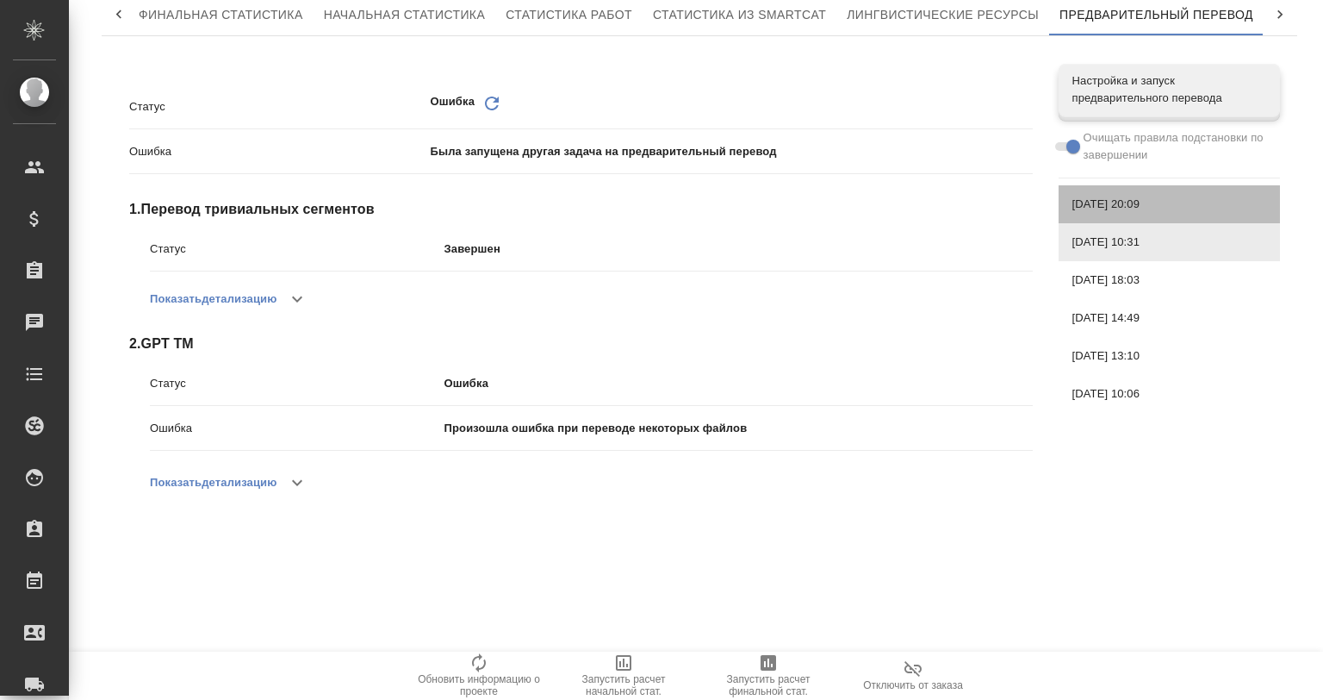
click at [1096, 210] on span "[DATE] 20:09" at bounding box center [1170, 204] width 194 height 17
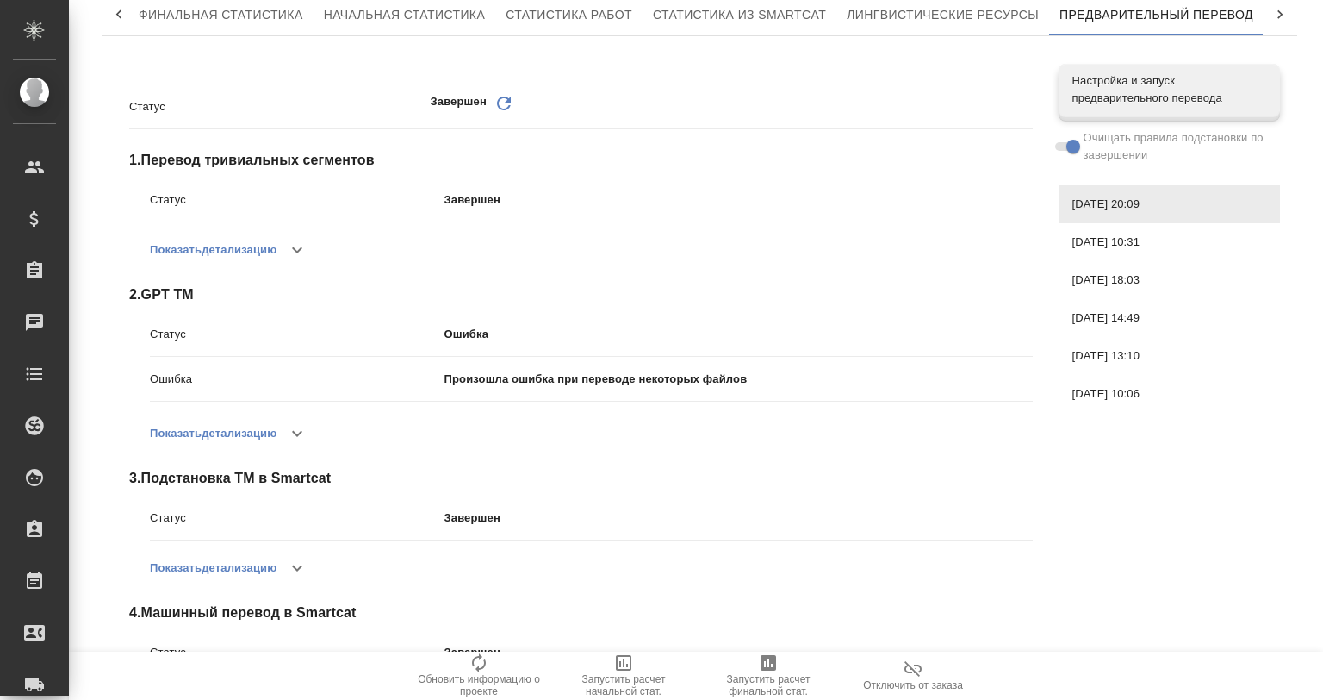
scroll to position [0, 0]
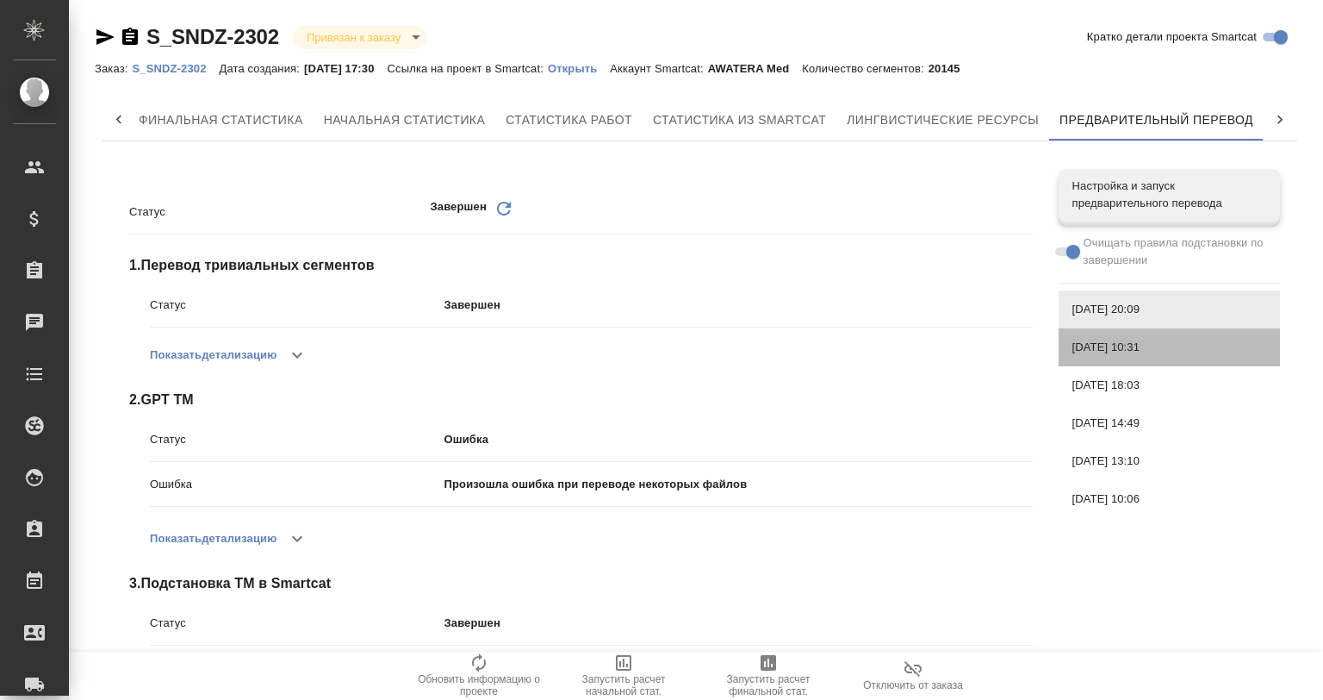
click at [1127, 349] on span "[DATE] 10:31" at bounding box center [1170, 347] width 194 height 17
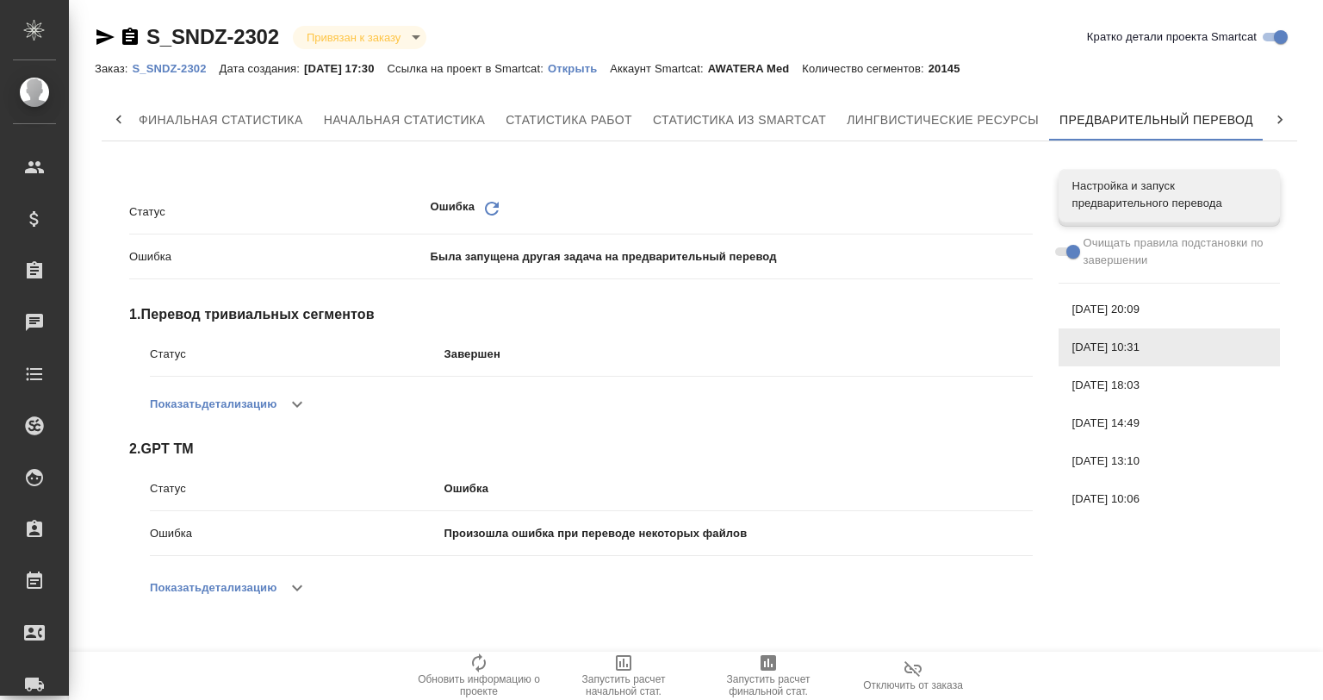
click at [1136, 393] on span "[DATE] 18:03" at bounding box center [1170, 385] width 194 height 17
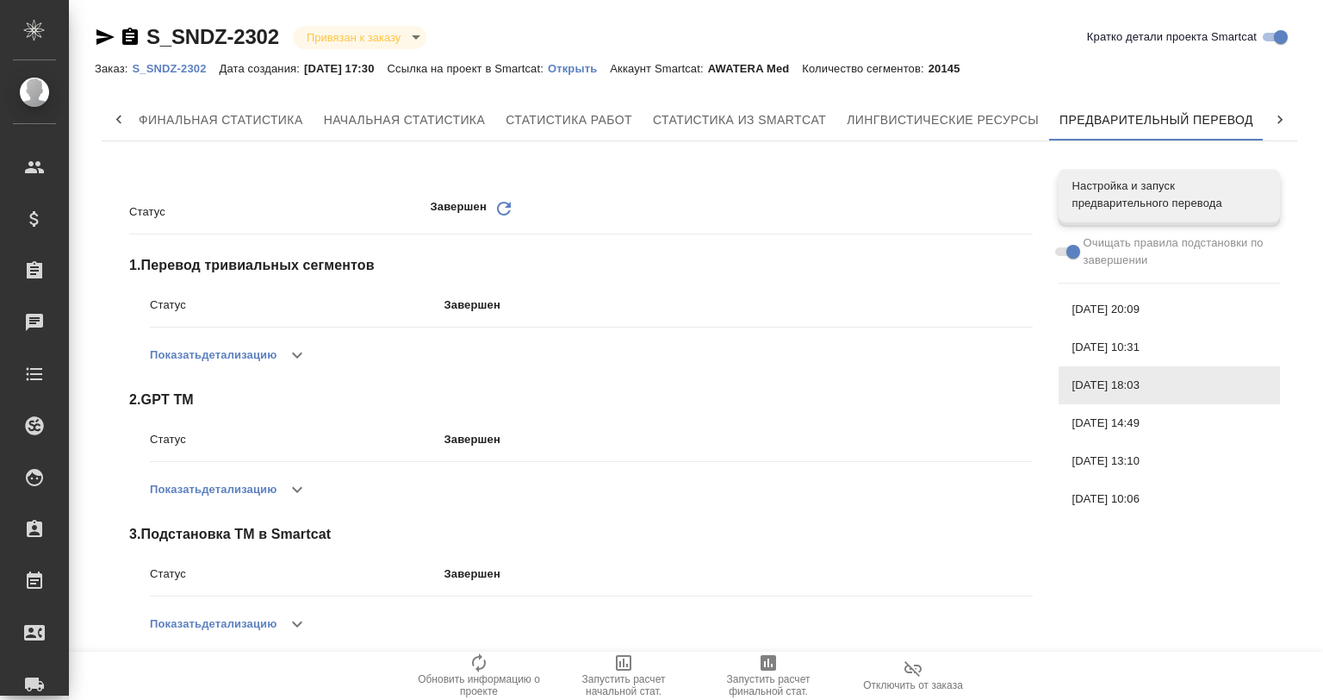
click at [1132, 411] on div "[DATE] 14:49" at bounding box center [1169, 423] width 221 height 38
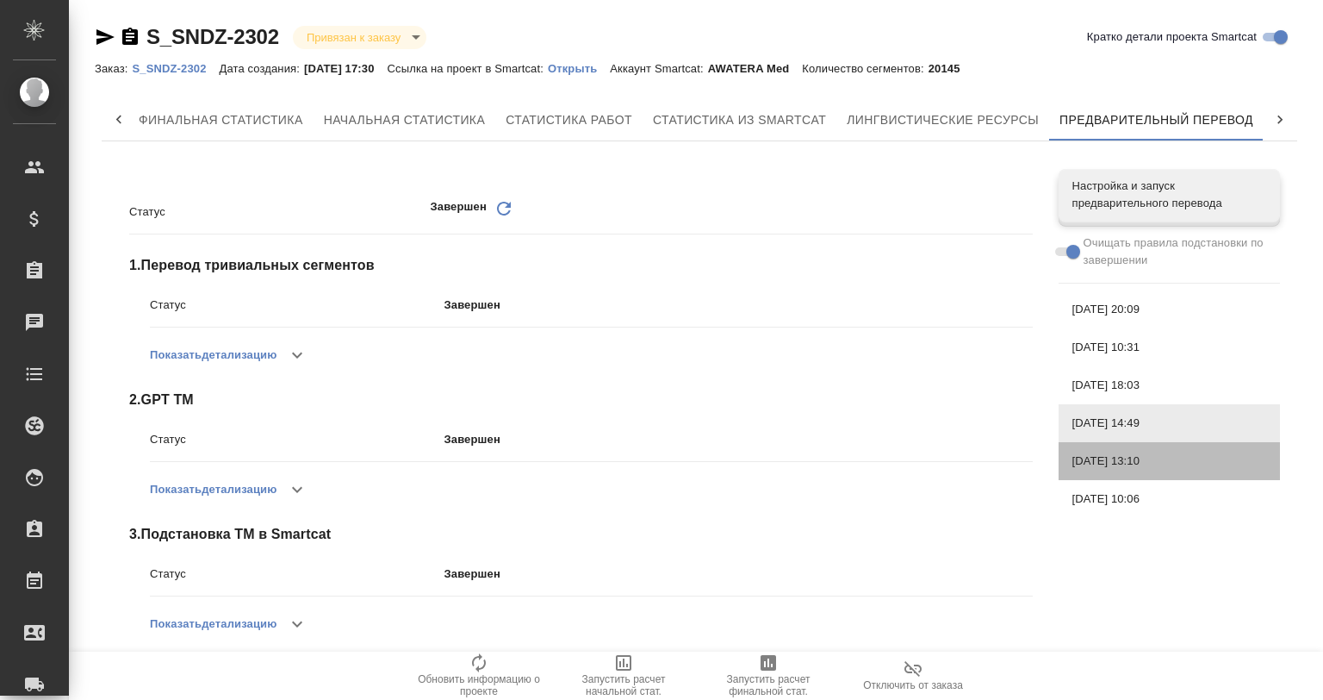
click at [1140, 459] on span "[DATE] 13:10" at bounding box center [1170, 460] width 194 height 17
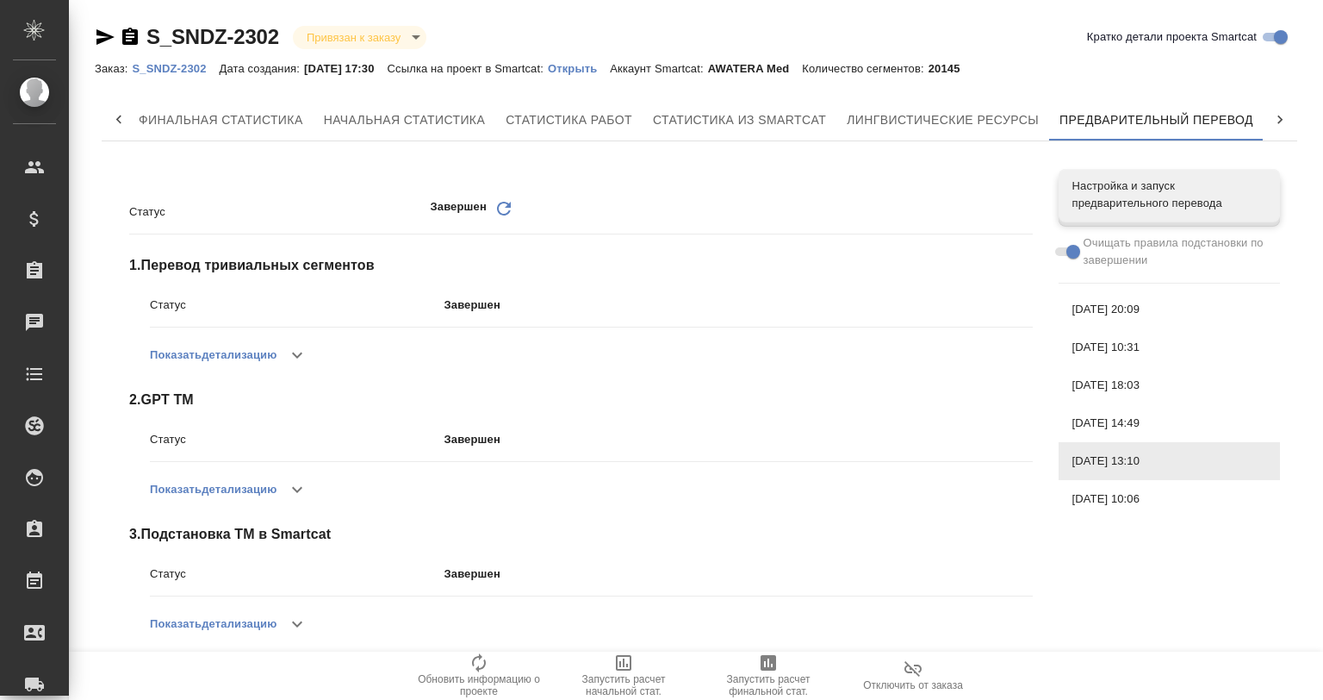
click at [1151, 495] on span "[DATE] 10:06" at bounding box center [1170, 498] width 194 height 17
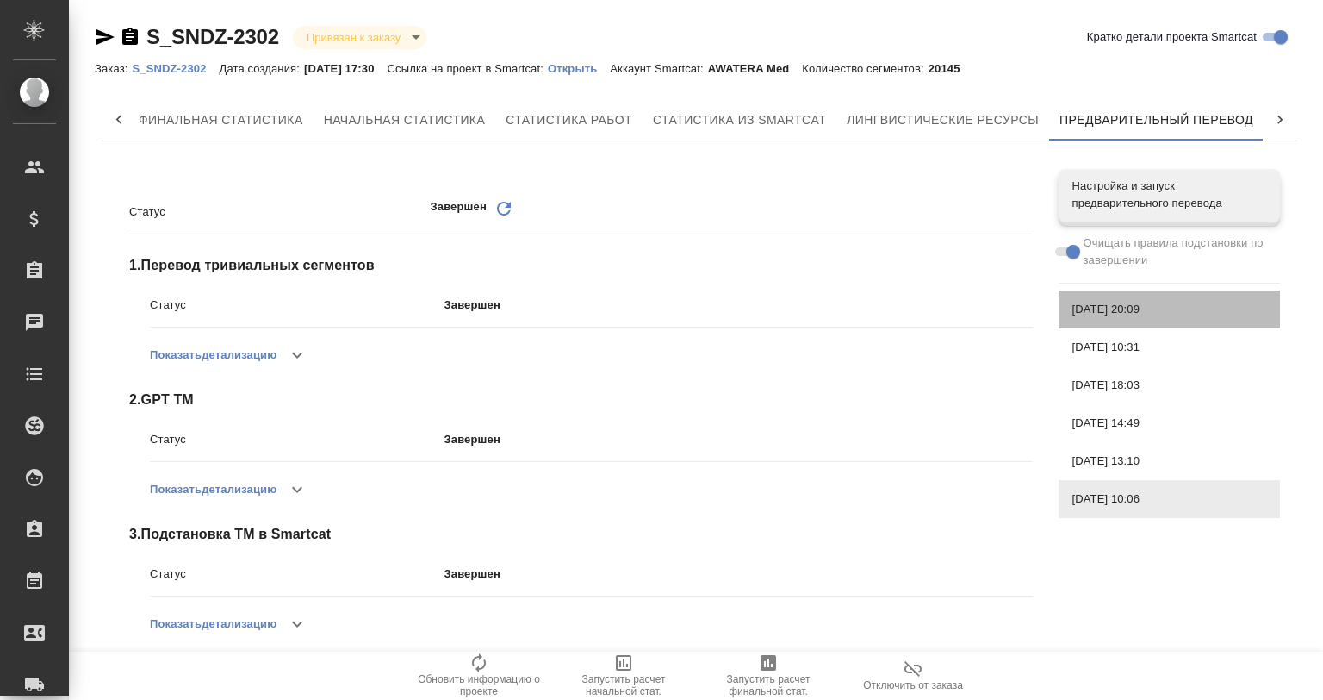
click at [1124, 312] on span "[DATE] 20:09" at bounding box center [1170, 309] width 194 height 17
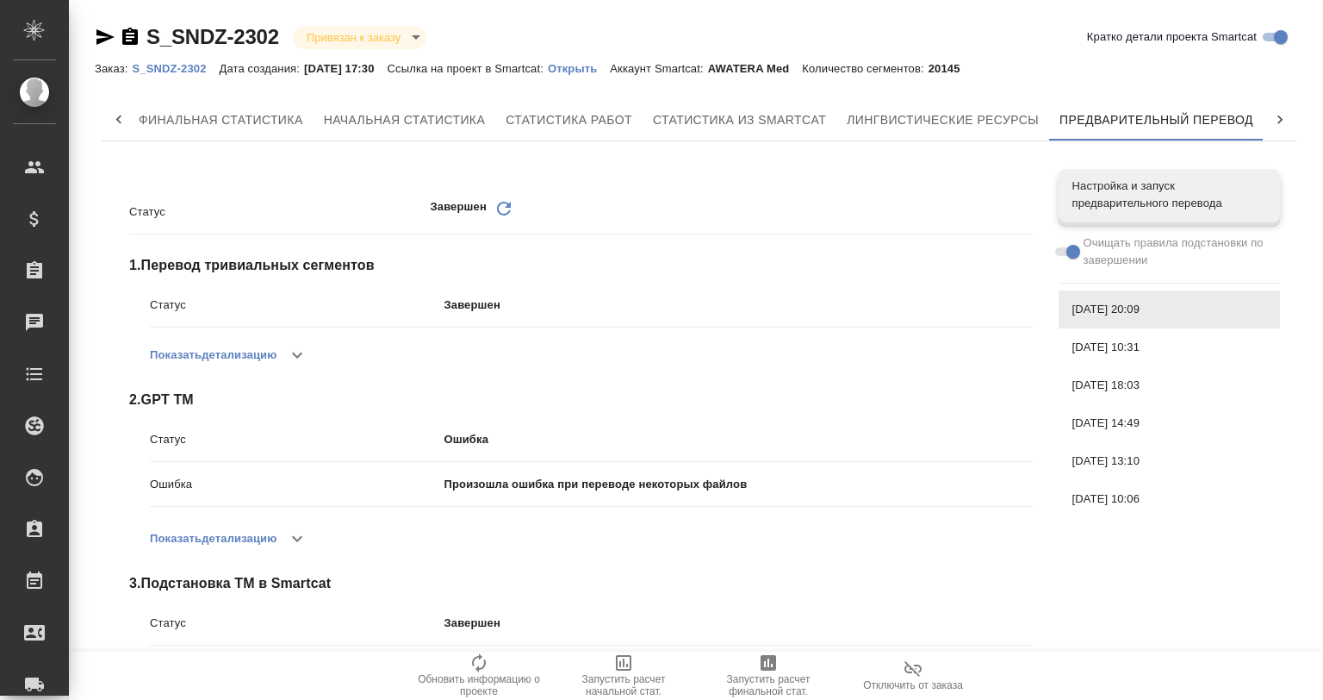
click at [1127, 345] on span "[DATE] 10:31" at bounding box center [1170, 347] width 194 height 17
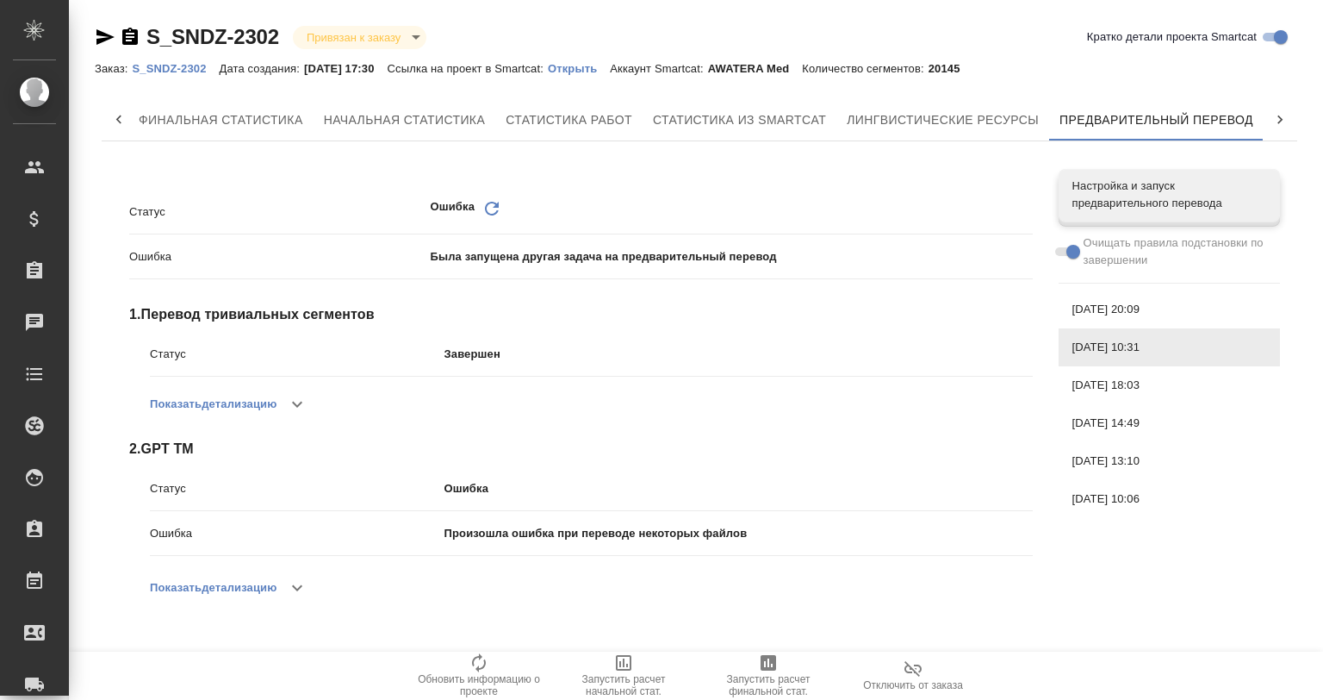
drag, startPoint x: 1136, startPoint y: 387, endPoint x: 1140, endPoint y: 399, distance: 12.5
click at [1137, 392] on span "[DATE] 18:03" at bounding box center [1170, 385] width 194 height 17
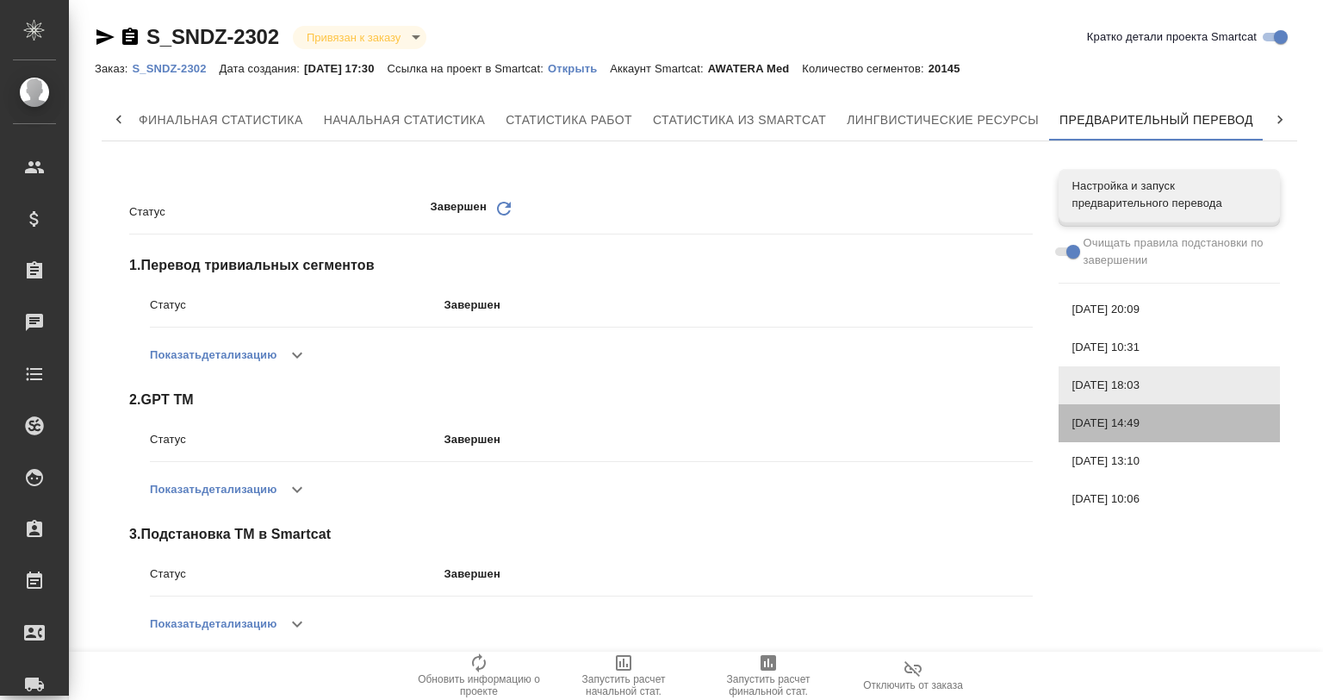
drag, startPoint x: 1146, startPoint y: 422, endPoint x: 1151, endPoint y: 454, distance: 32.3
click at [1150, 433] on div "[DATE] 14:49" at bounding box center [1169, 423] width 221 height 38
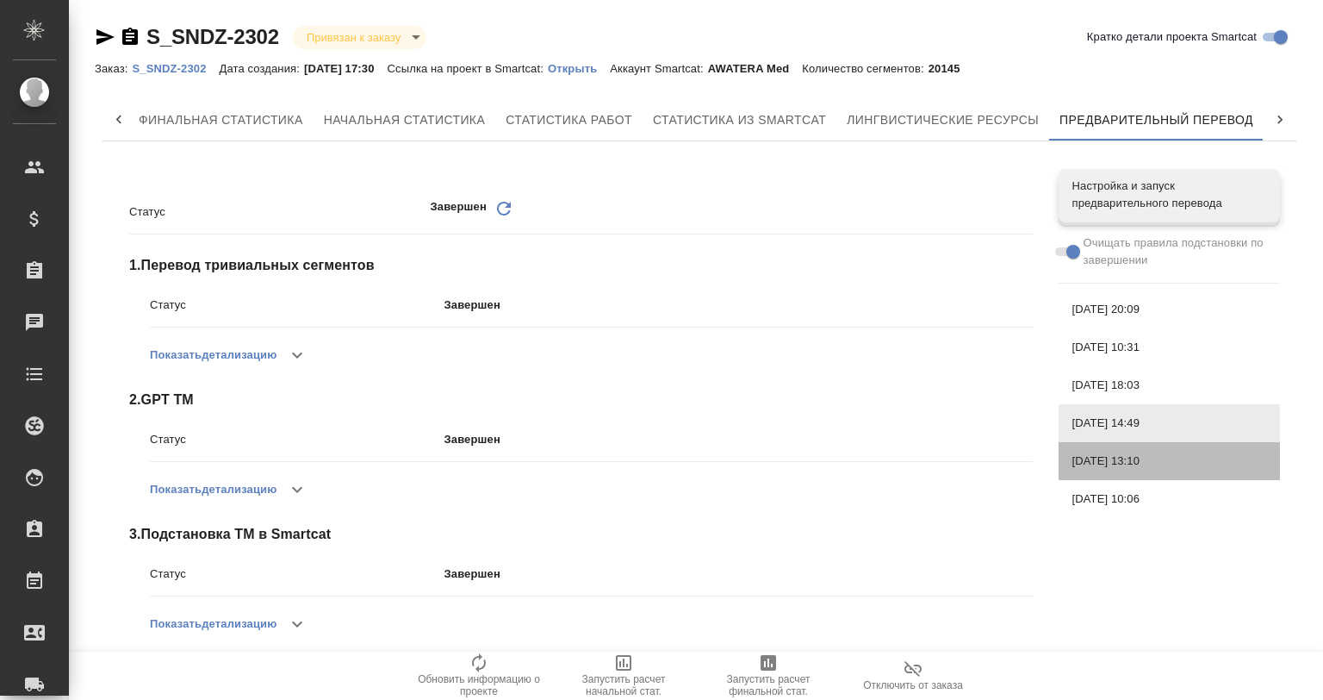
click at [1151, 454] on span "[DATE] 13:10" at bounding box center [1170, 460] width 194 height 17
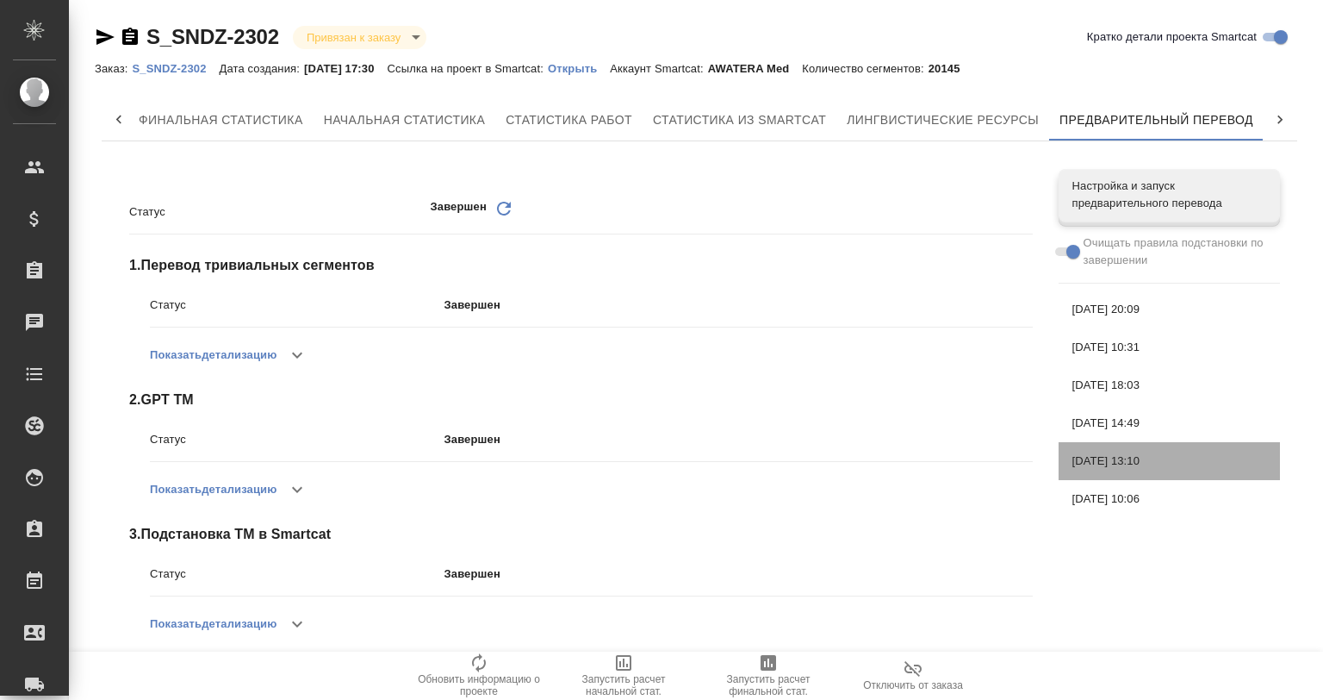
drag, startPoint x: 1154, startPoint y: 476, endPoint x: 1157, endPoint y: 502, distance: 26.1
click at [1154, 481] on nav "Настройка и запуск предварительного перевода Очищать правила подстановки по зав…" at bounding box center [1169, 343] width 221 height 363
click at [1157, 502] on span "[DATE] 10:06" at bounding box center [1170, 498] width 194 height 17
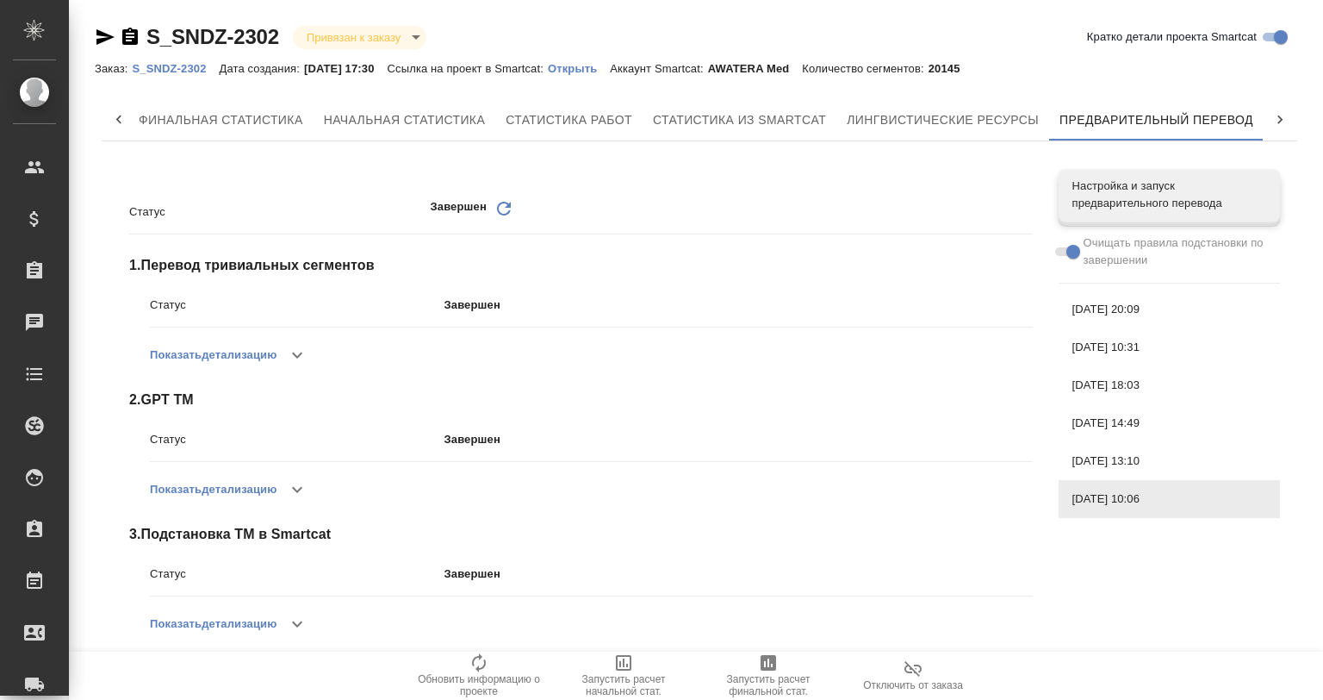
click at [1163, 576] on div "Статус Завершен Обновить 1 . Перевод тривиальных сегментов Статус Завершен Пока…" at bounding box center [700, 555] width 1196 height 800
click at [1141, 393] on span "[DATE] 18:03" at bounding box center [1170, 385] width 194 height 17
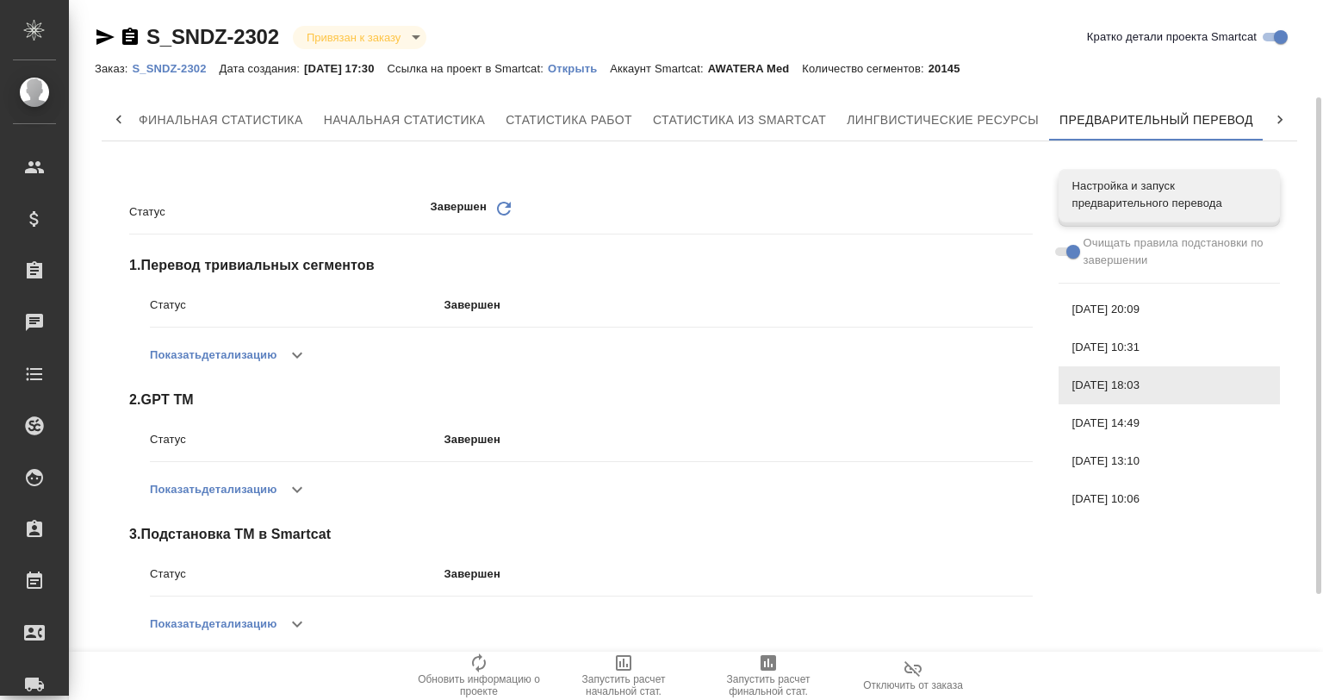
scroll to position [285, 0]
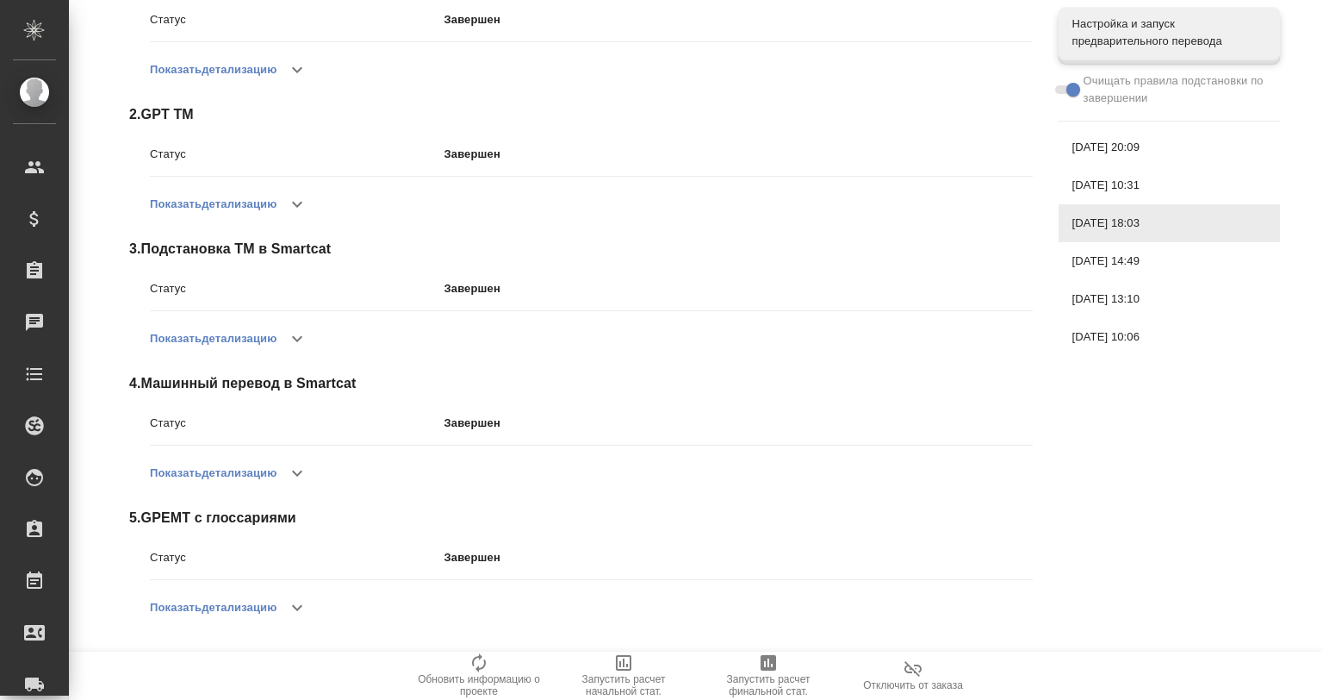
click at [300, 336] on icon "button" at bounding box center [297, 338] width 21 height 21
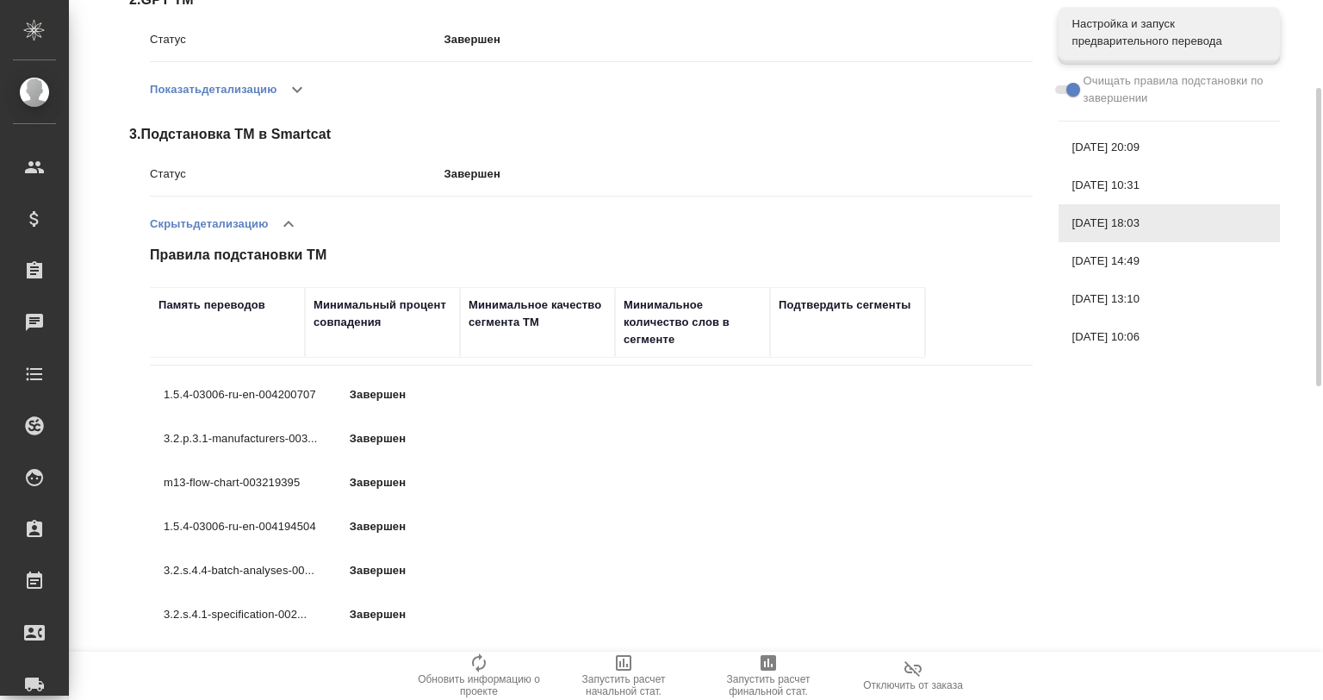
scroll to position [342, 0]
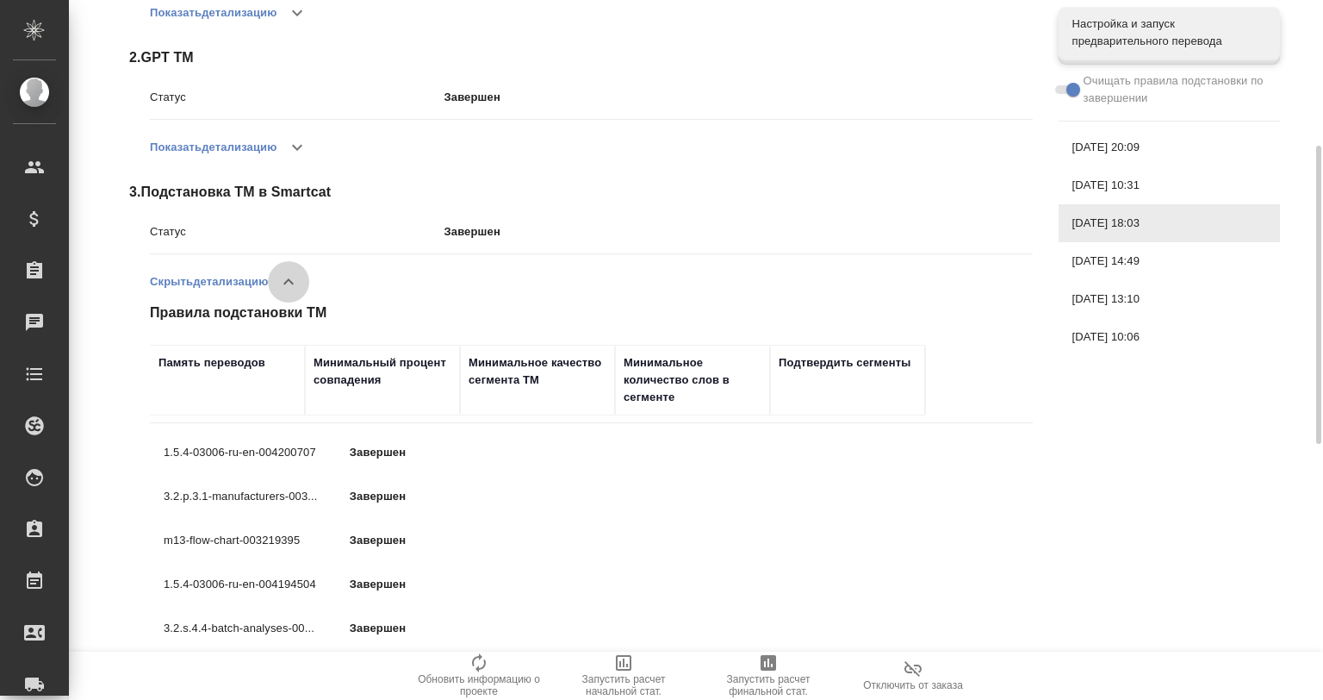
click at [288, 283] on icon "button" at bounding box center [288, 281] width 10 height 6
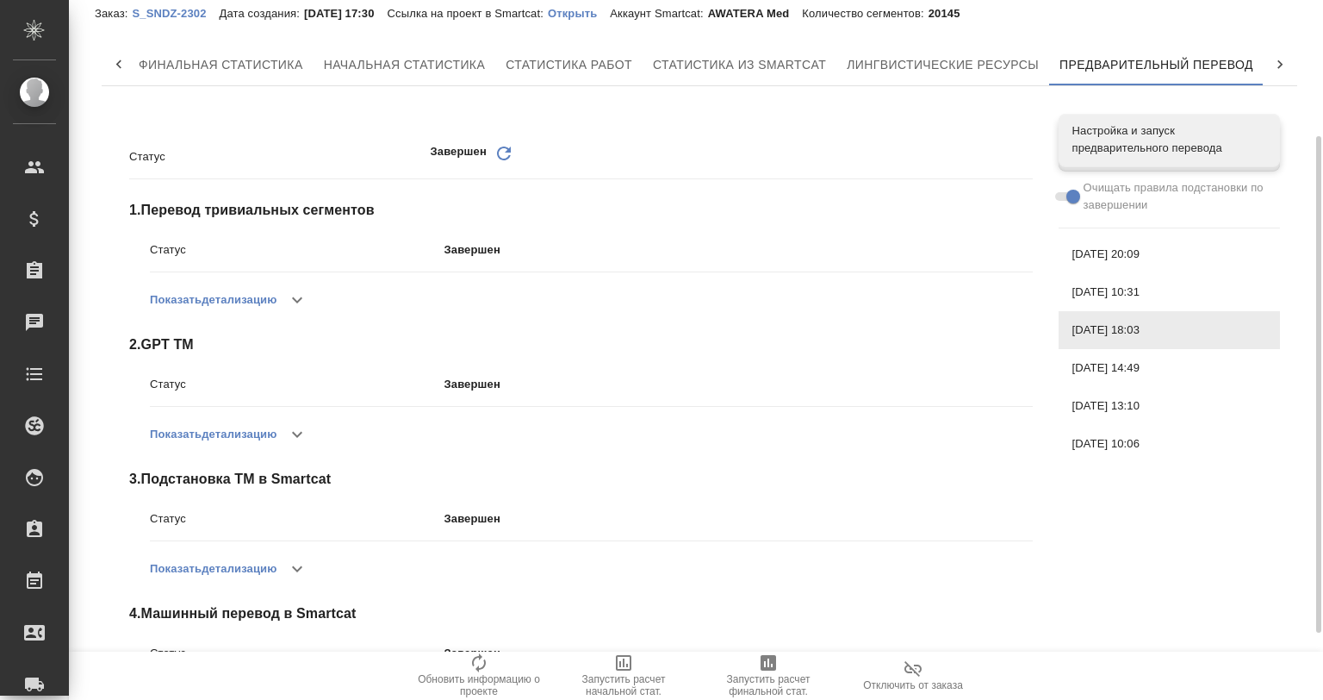
scroll to position [0, 0]
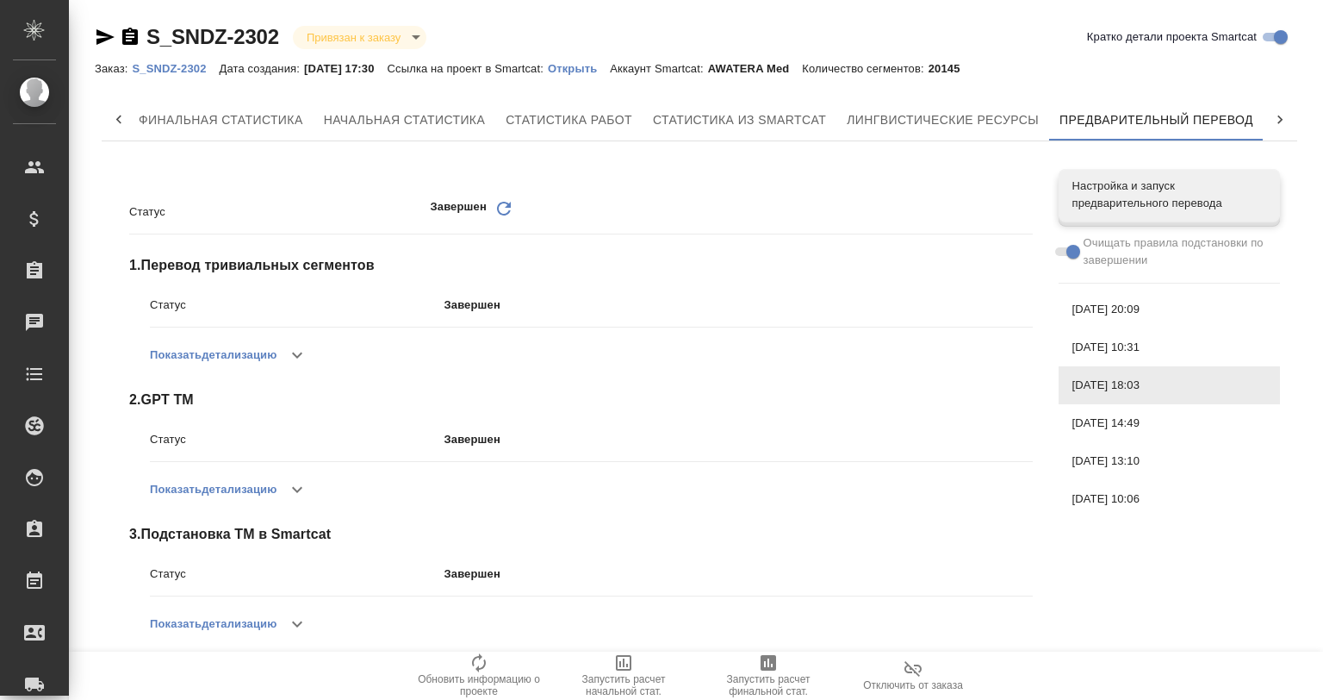
click at [1106, 300] on div "[DATE] 20:09" at bounding box center [1169, 309] width 221 height 38
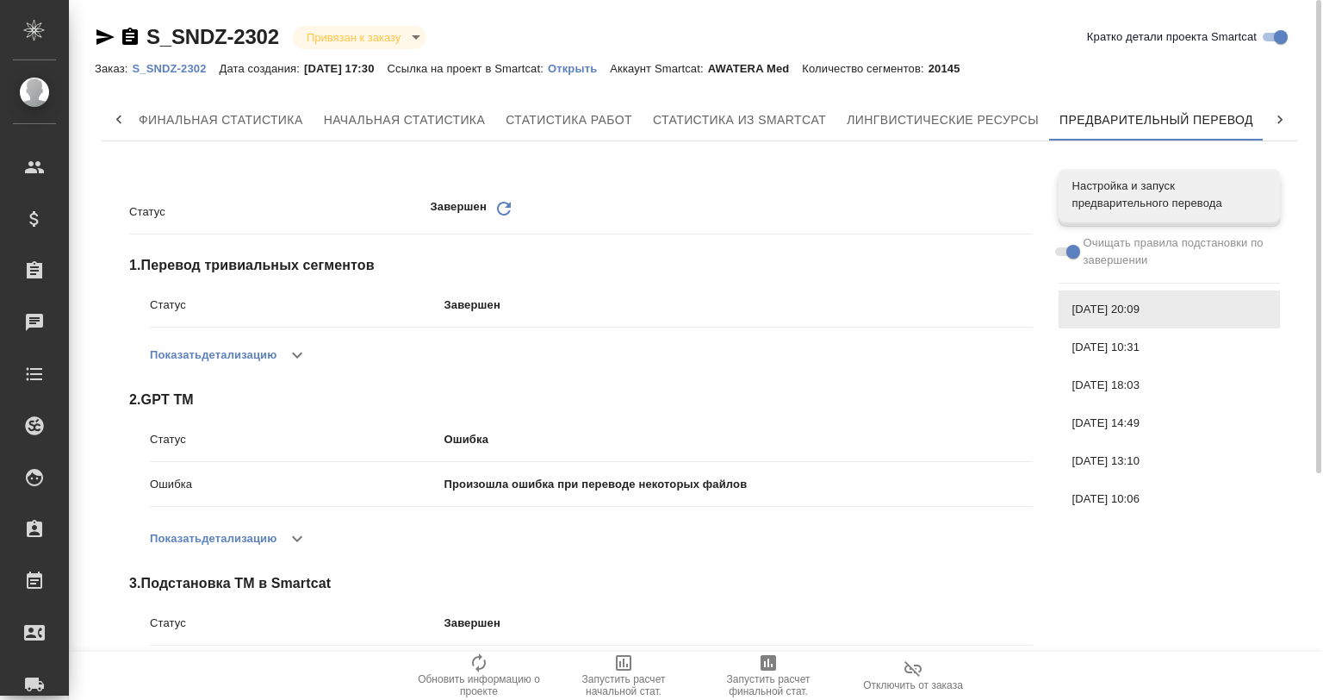
click at [1105, 334] on div "[DATE] 10:31" at bounding box center [1169, 347] width 221 height 38
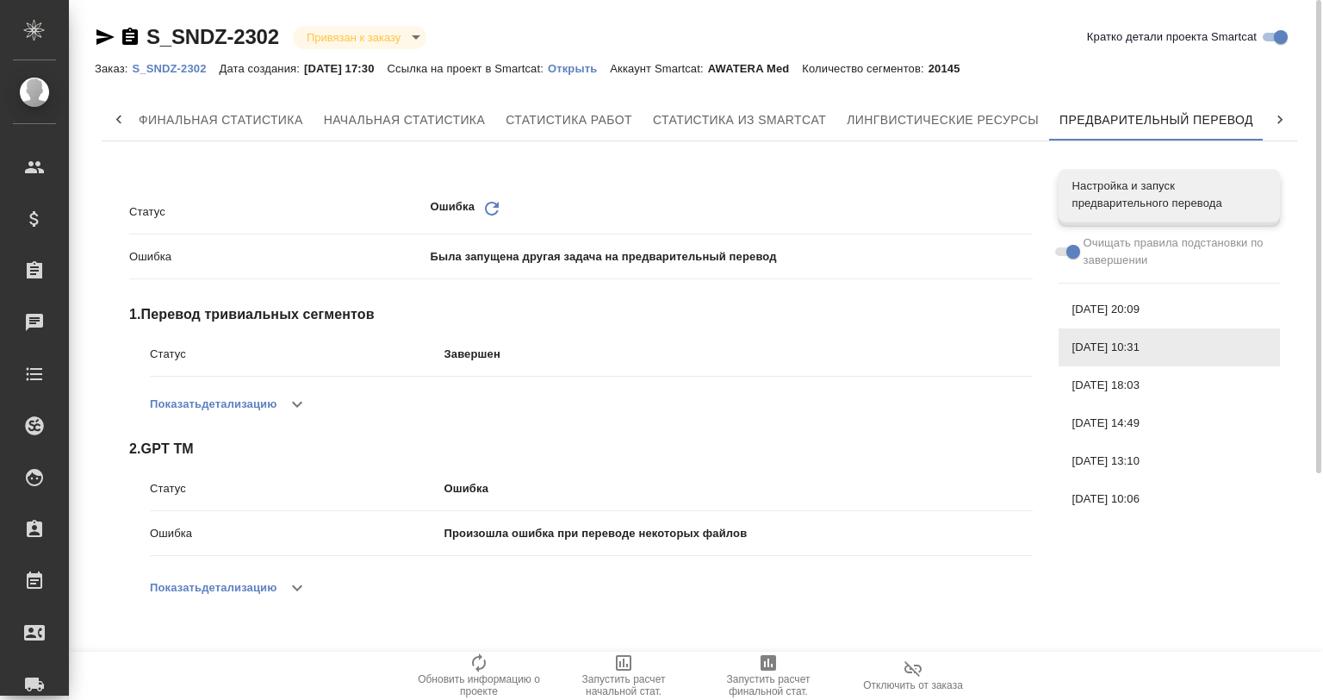
scroll to position [20, 0]
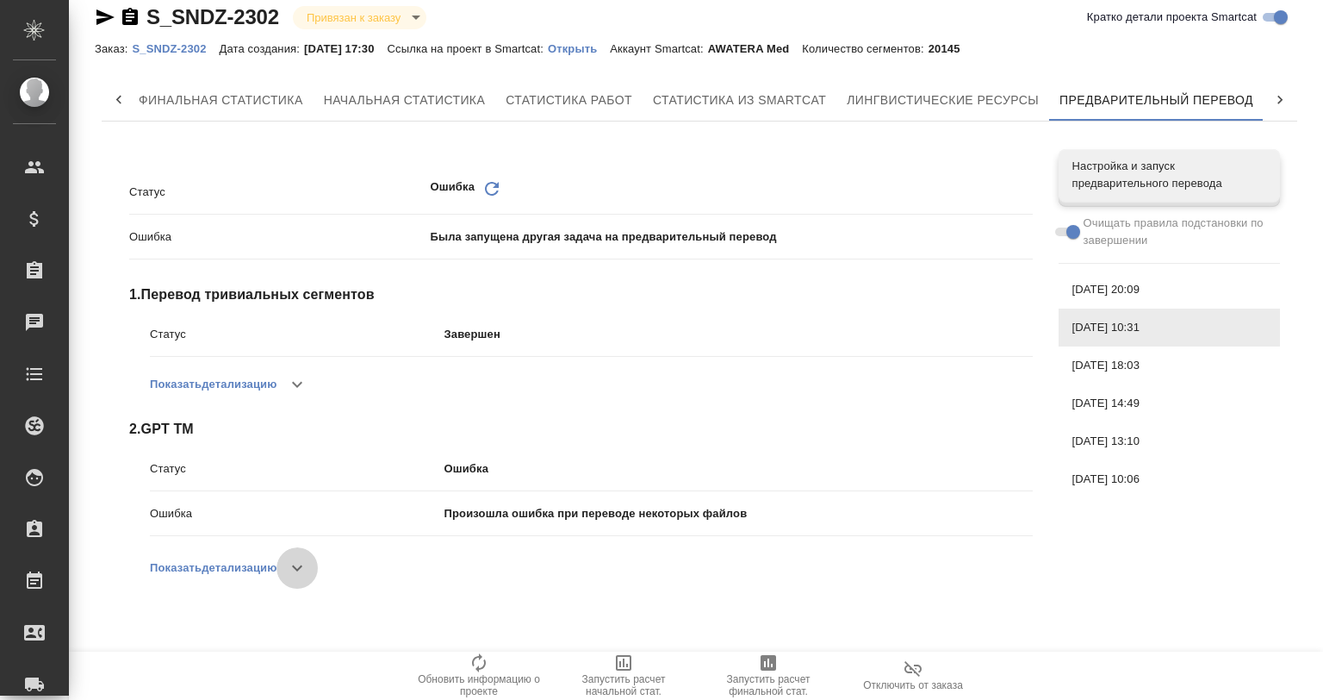
click at [303, 569] on icon "button" at bounding box center [297, 567] width 21 height 21
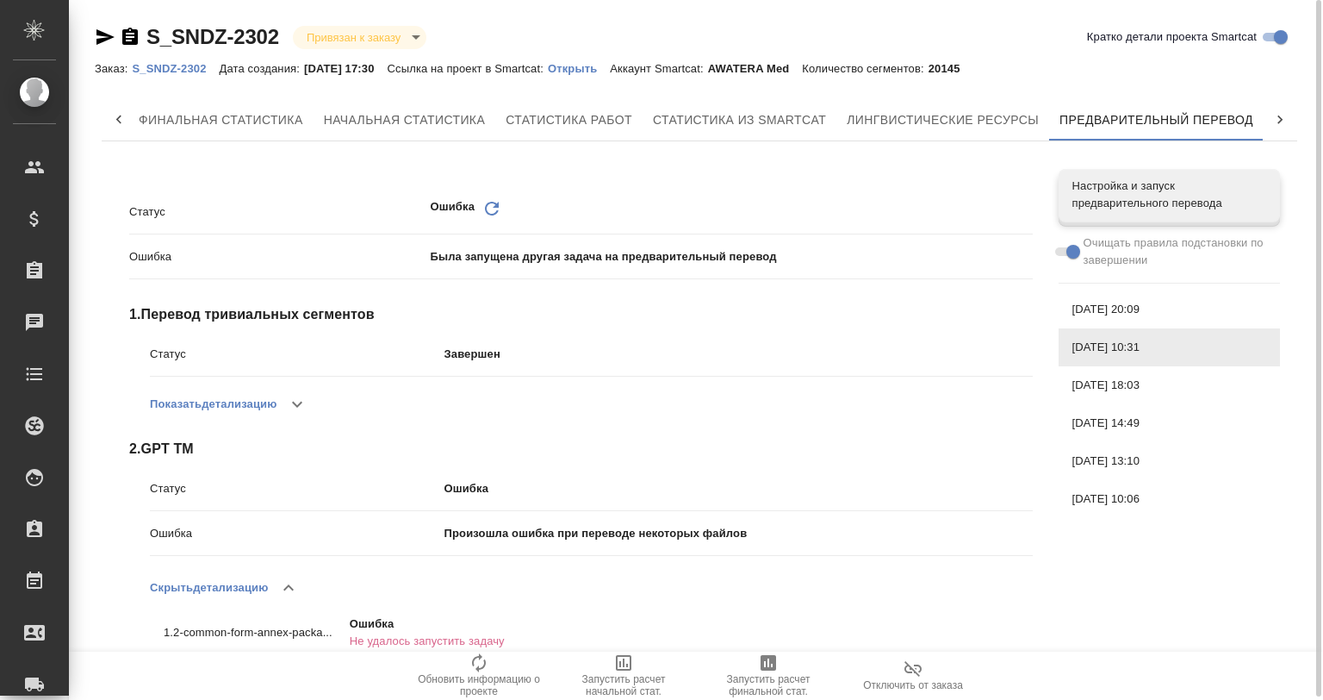
scroll to position [24, 0]
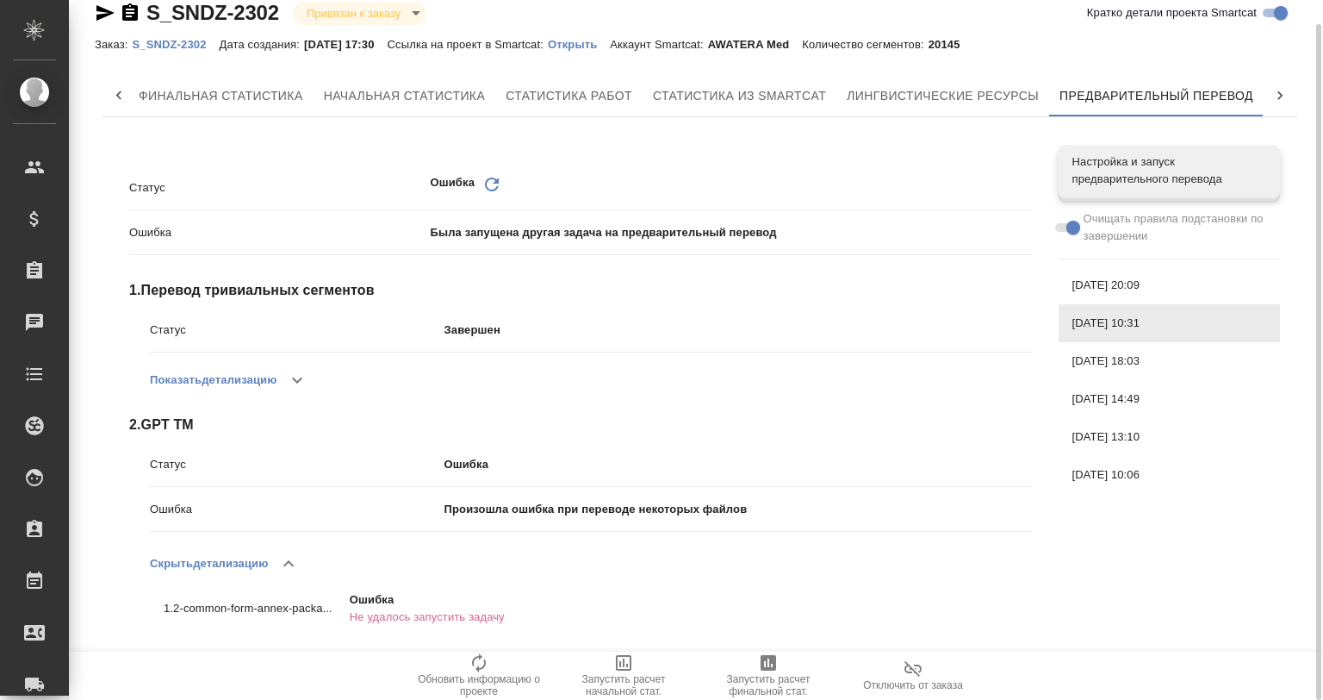
click at [289, 562] on icon "button" at bounding box center [288, 563] width 21 height 21
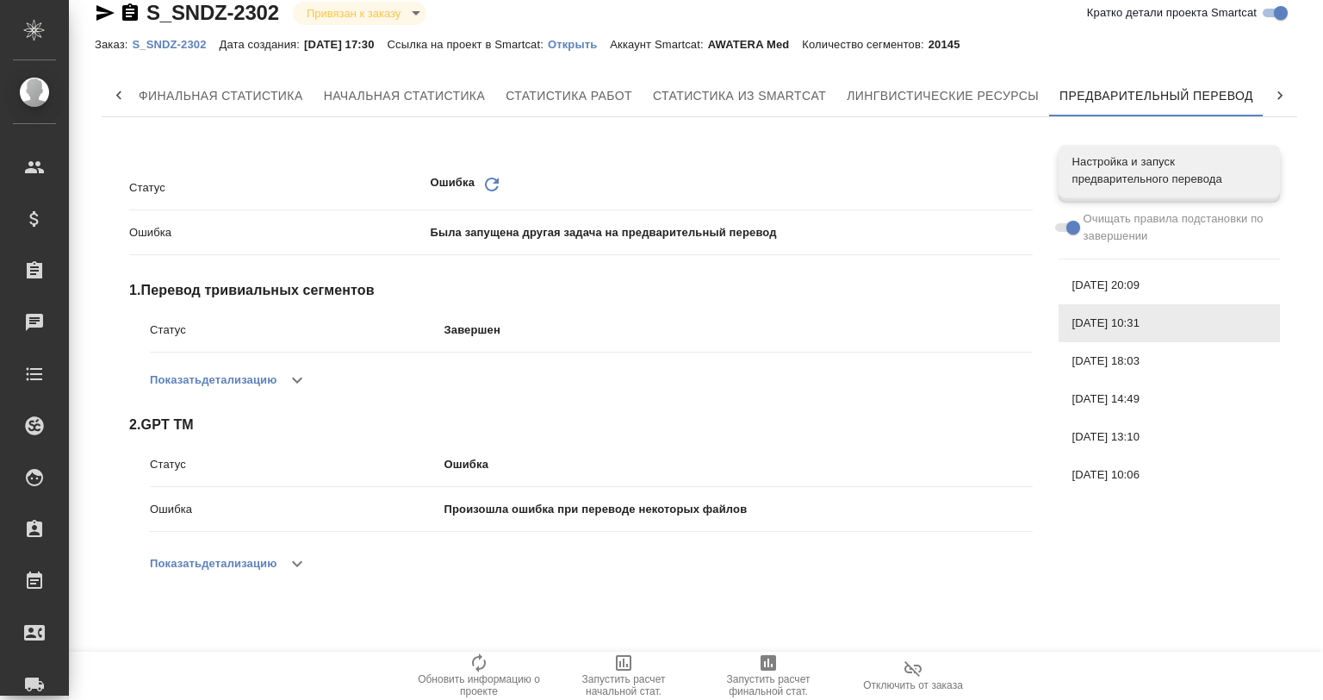
click at [1110, 469] on span "[DATE] 10:06" at bounding box center [1170, 474] width 194 height 17
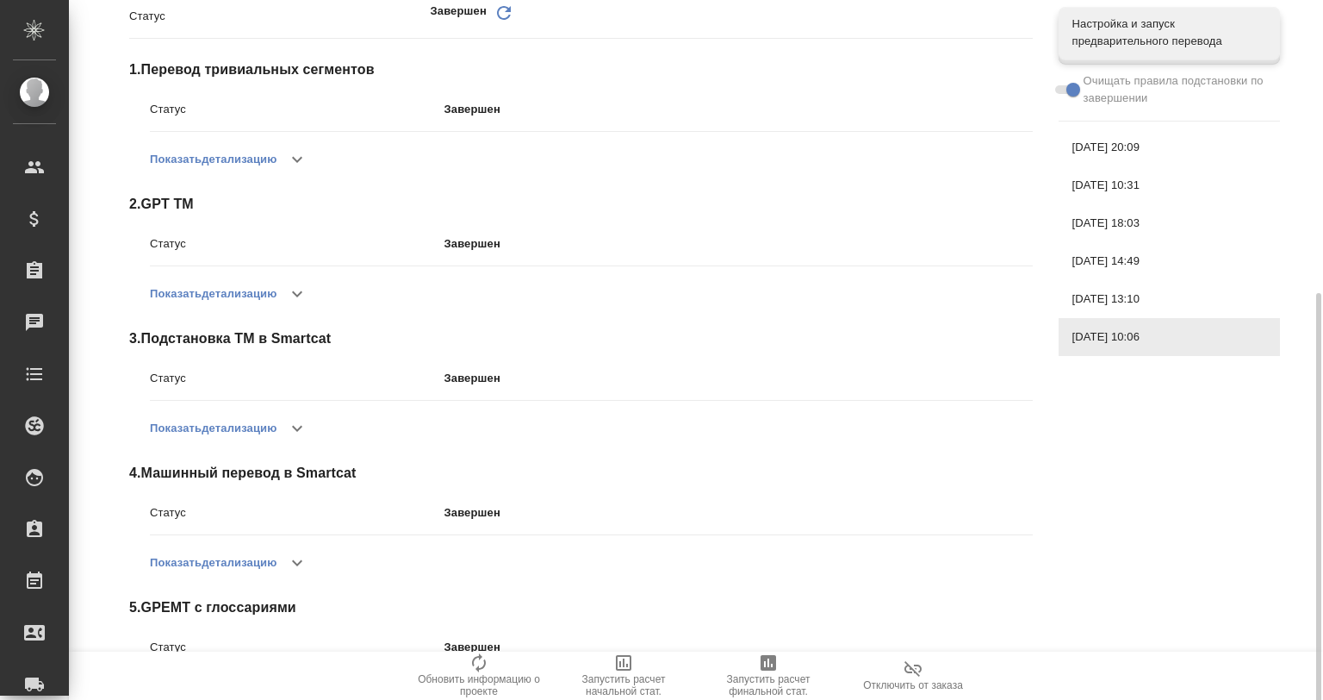
scroll to position [285, 0]
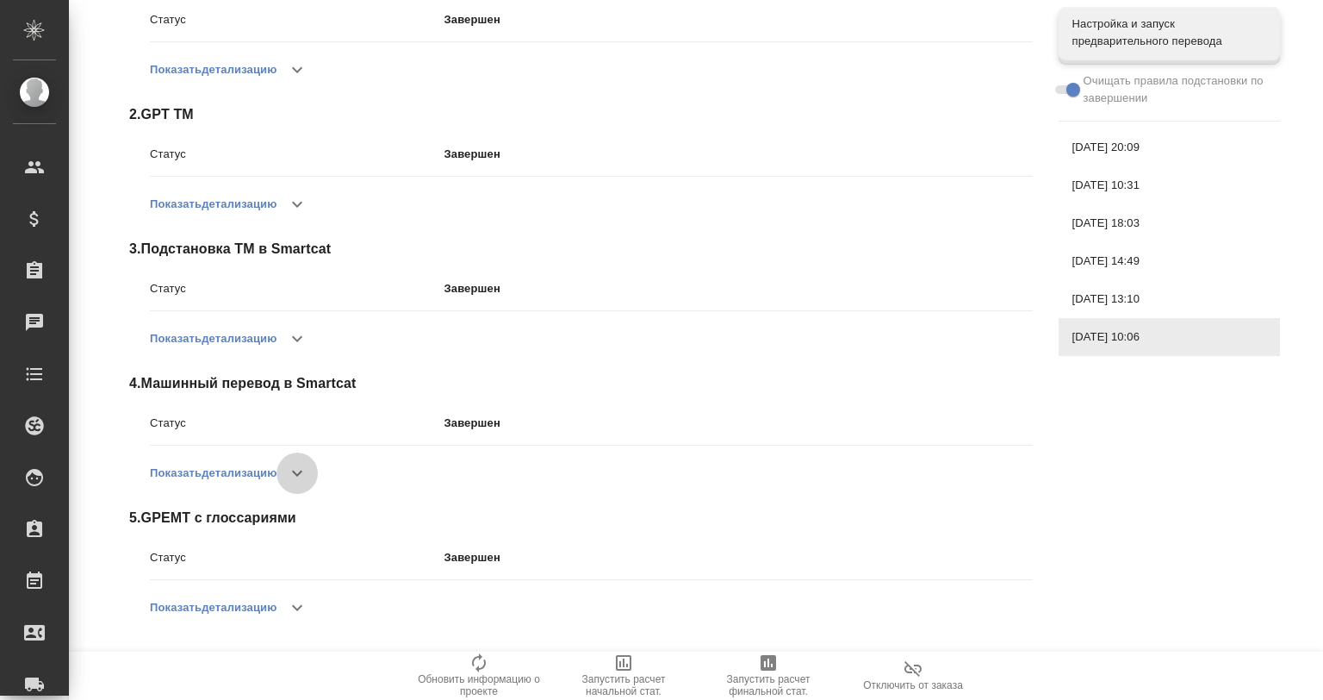
click at [290, 472] on icon "button" at bounding box center [297, 473] width 21 height 21
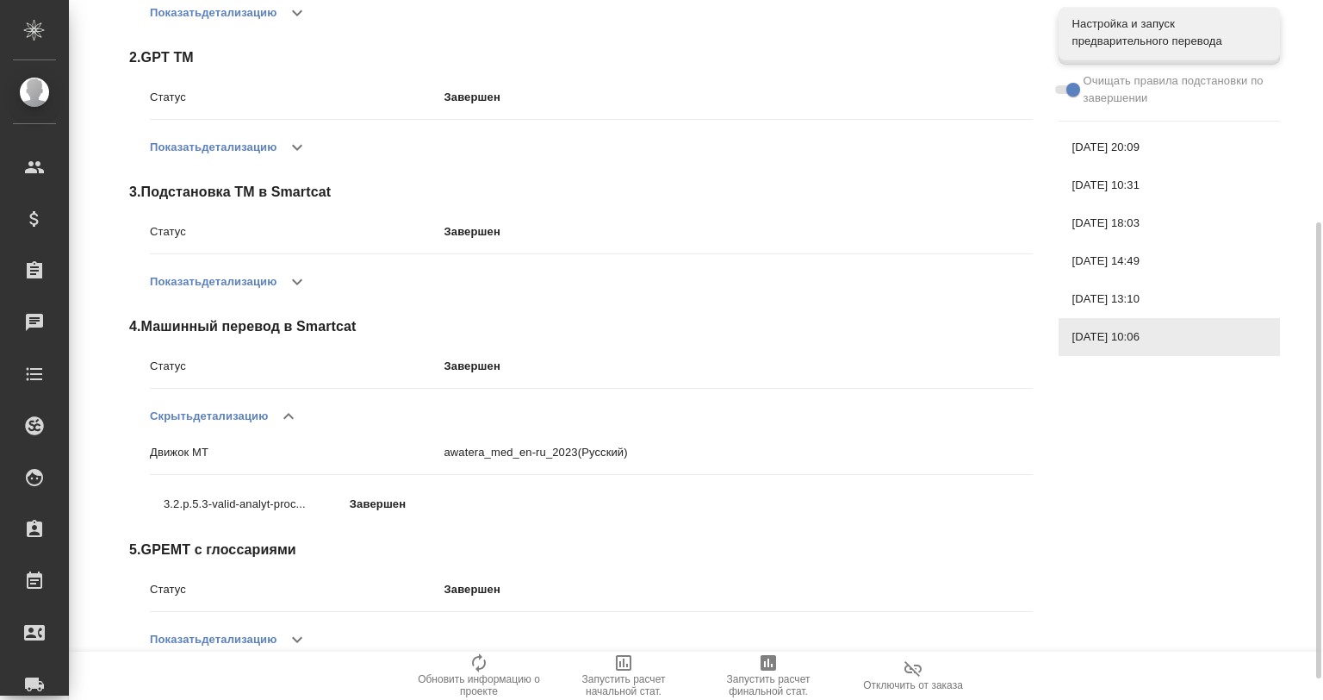
scroll to position [374, 0]
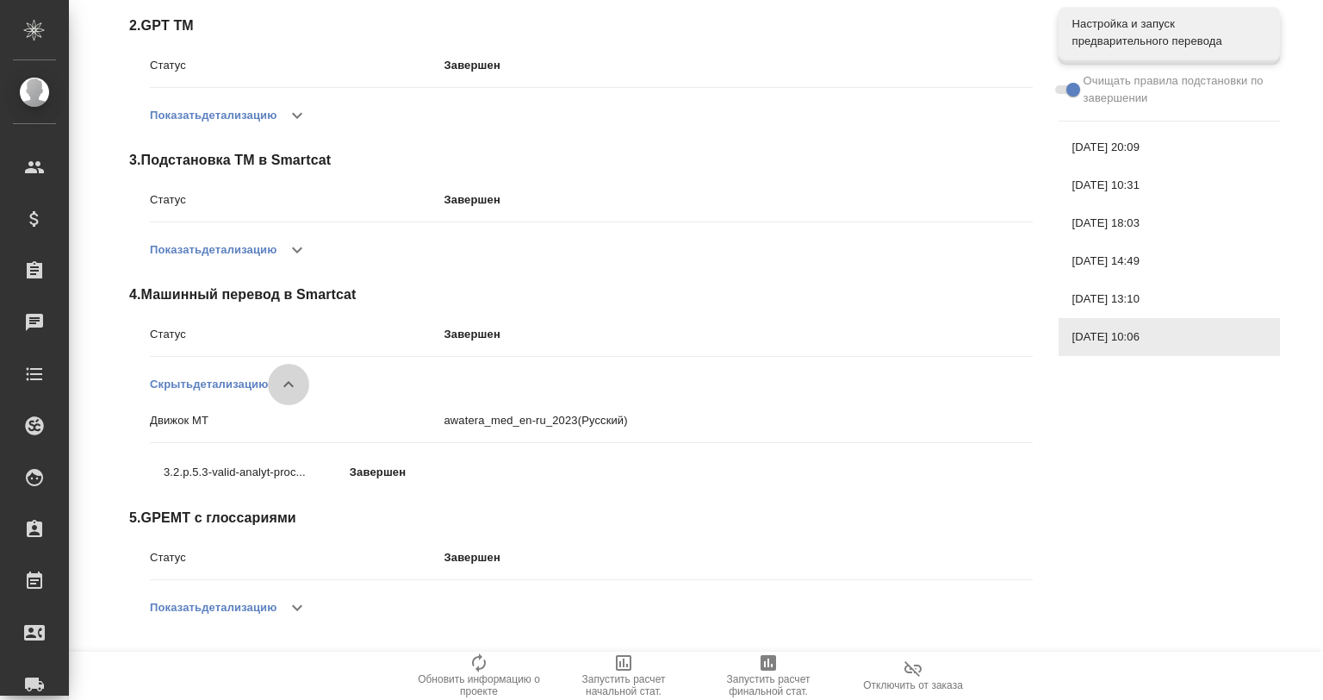
click at [286, 386] on icon "button" at bounding box center [288, 384] width 21 height 21
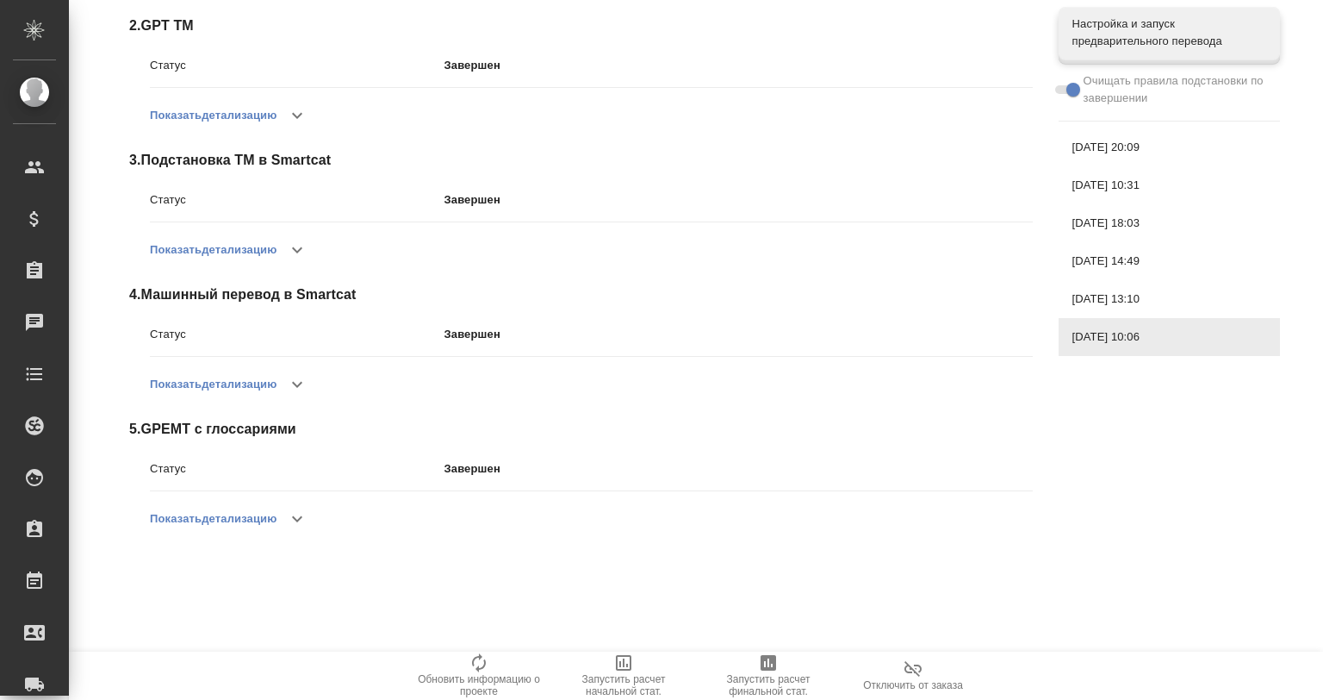
click at [298, 241] on icon "button" at bounding box center [297, 250] width 21 height 21
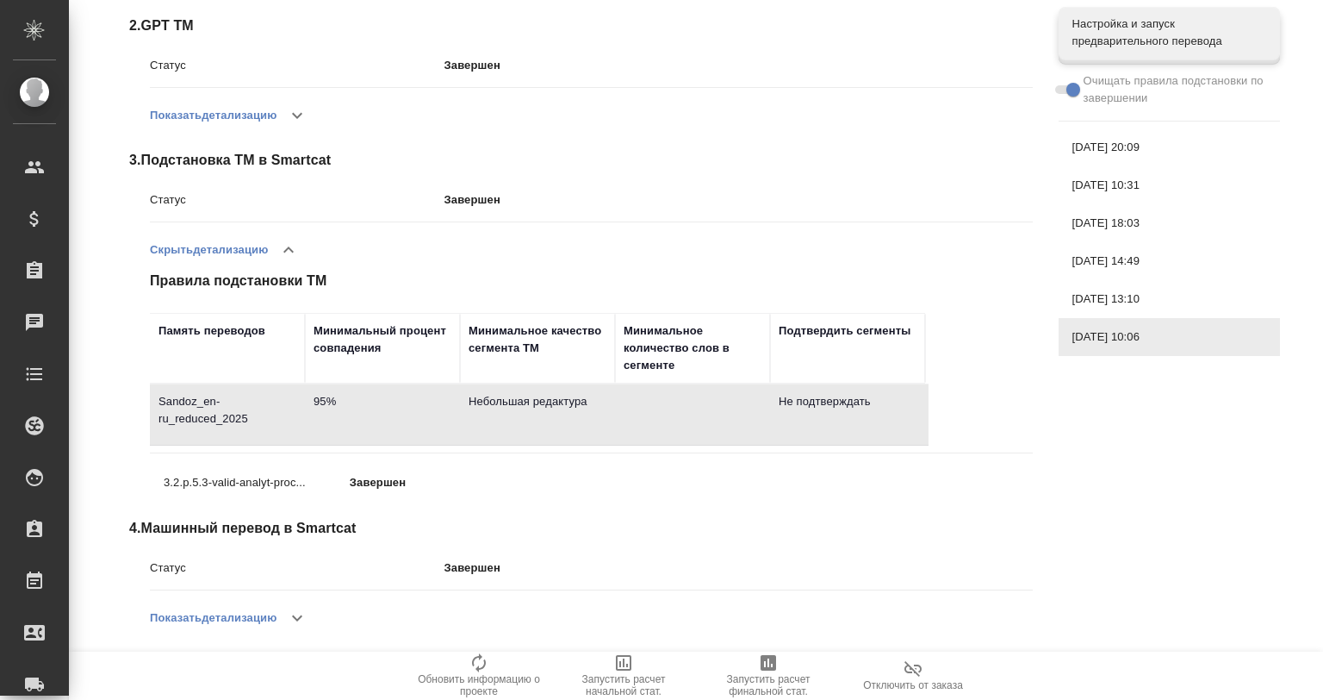
click at [294, 619] on icon "button" at bounding box center [297, 617] width 21 height 21
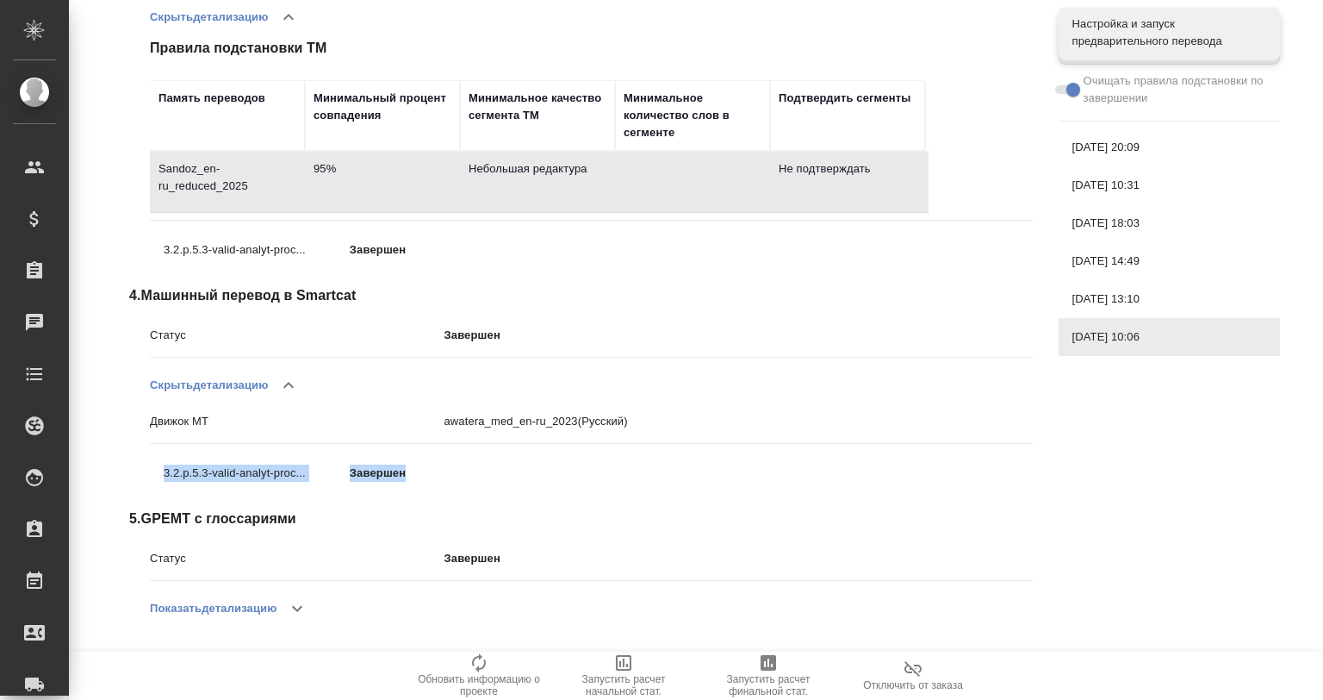
drag, startPoint x: 156, startPoint y: 466, endPoint x: 422, endPoint y: 482, distance: 266.7
click at [422, 482] on li "3.2.p.5.3-valid-analyt-proc... Завершен" at bounding box center [387, 473] width 474 height 44
click at [520, 479] on p "Завершен" at bounding box center [443, 472] width 186 height 17
drag, startPoint x: 141, startPoint y: 420, endPoint x: 632, endPoint y: 489, distance: 495.9
click at [632, 489] on div "4 . Машинный перевод в Smartcat Статус Завершен Скрыть детализацию Движок MT aw…" at bounding box center [581, 389] width 904 height 209
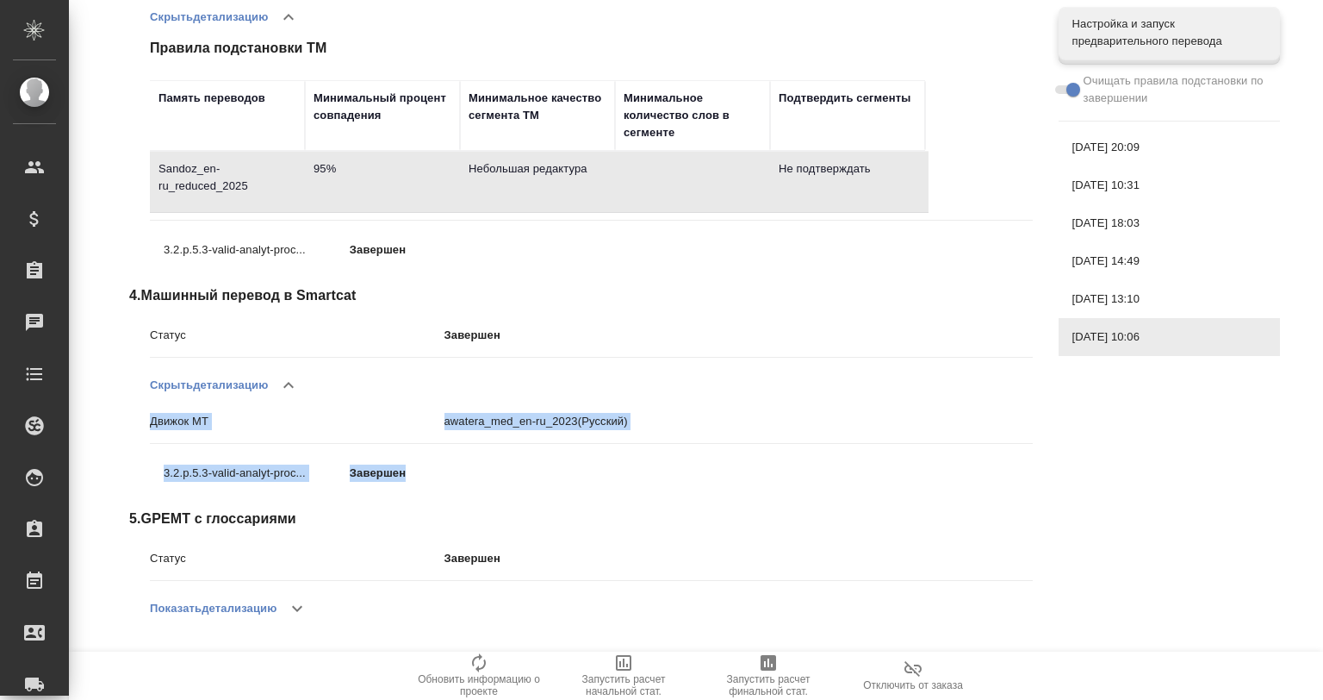
click at [658, 413] on p "awatera_med_en-ru_2023 (Русский)" at bounding box center [739, 421] width 588 height 17
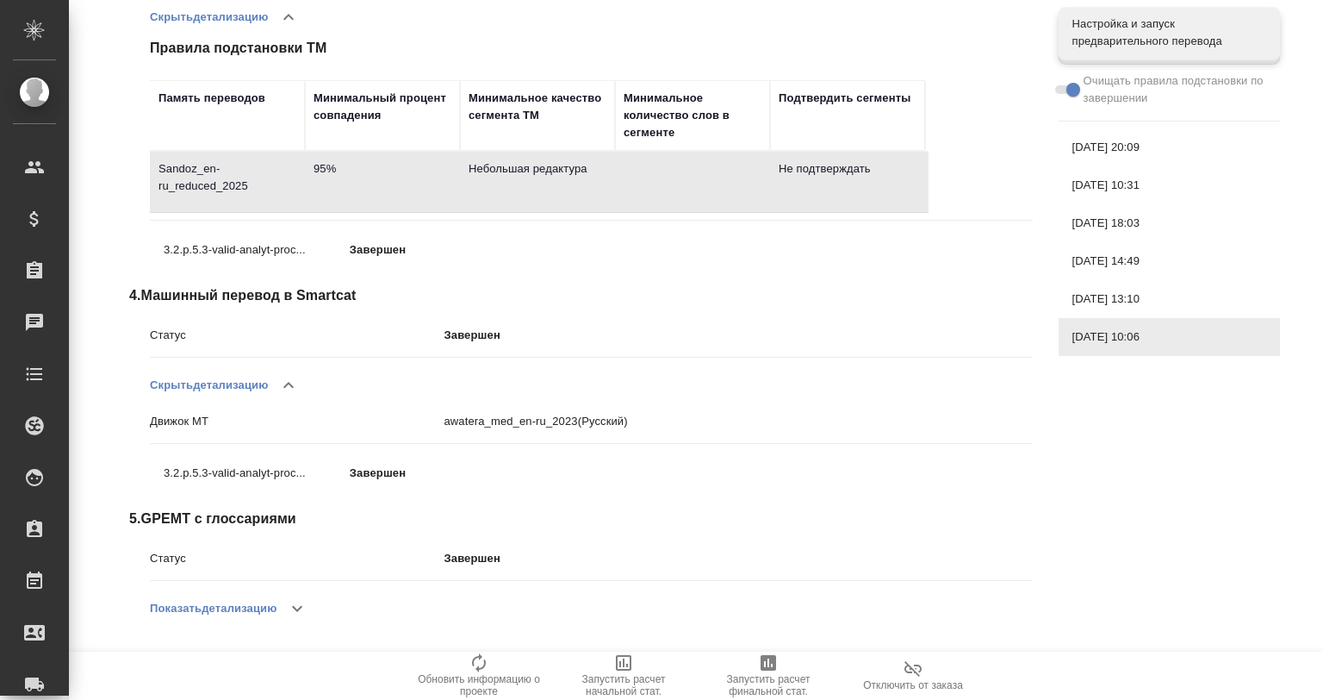
click at [145, 419] on div "4 . Машинный перевод в Smartcat Статус Завершен Скрыть детализацию Движок MT aw…" at bounding box center [581, 389] width 904 height 209
drag, startPoint x: 145, startPoint y: 419, endPoint x: 425, endPoint y: 427, distance: 280.1
click at [425, 427] on div "4 . Машинный перевод в Smartcat Статус Завершен Скрыть детализацию Движок MT aw…" at bounding box center [581, 389] width 904 height 209
click at [425, 427] on p "Движок MT" at bounding box center [297, 421] width 295 height 17
drag, startPoint x: 455, startPoint y: 419, endPoint x: 630, endPoint y: 413, distance: 175.0
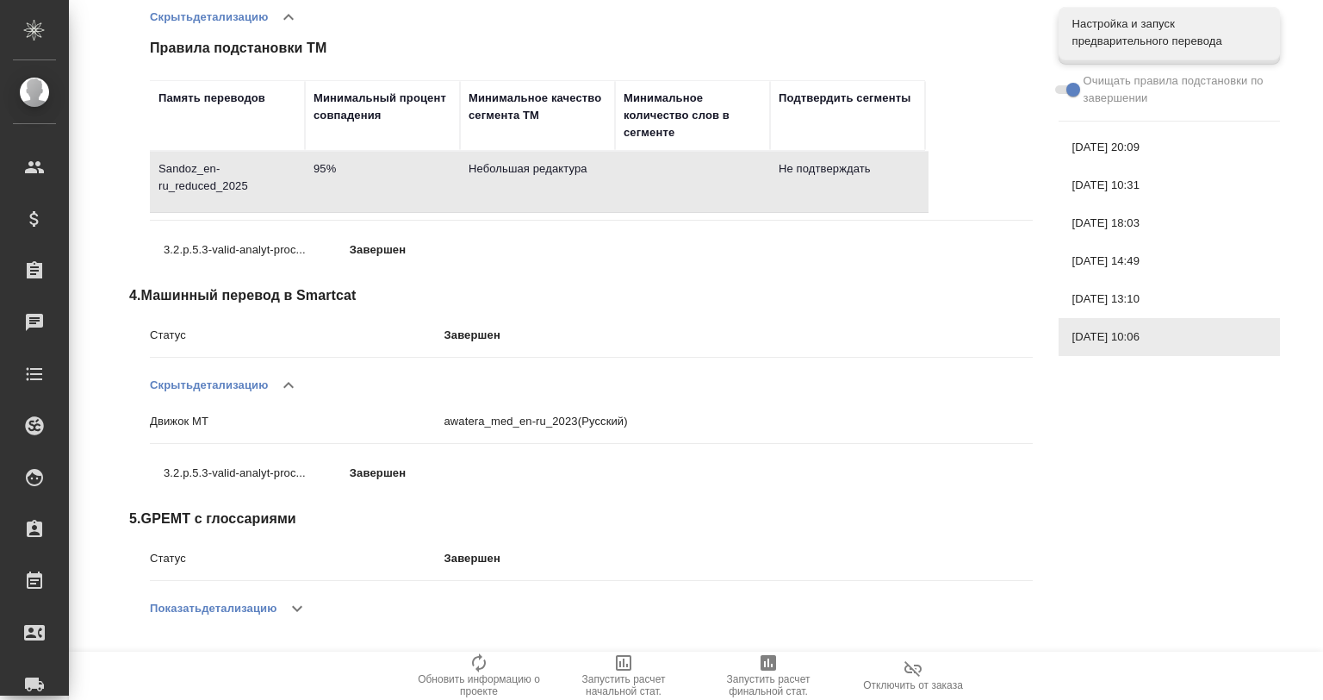
click at [630, 413] on div "Движок MT awatera_med_en-ru_2023 (Русский)" at bounding box center [591, 421] width 883 height 30
click at [633, 415] on p "awatera_med_en-ru_2023 (Русский)" at bounding box center [739, 421] width 588 height 17
drag, startPoint x: 422, startPoint y: 419, endPoint x: 636, endPoint y: 419, distance: 213.7
click at [636, 419] on div "Движок MT awatera_med_en-ru_2023 (Русский)" at bounding box center [591, 421] width 883 height 30
click at [636, 419] on p "awatera_med_en-ru_2023 (Русский)" at bounding box center [739, 421] width 588 height 17
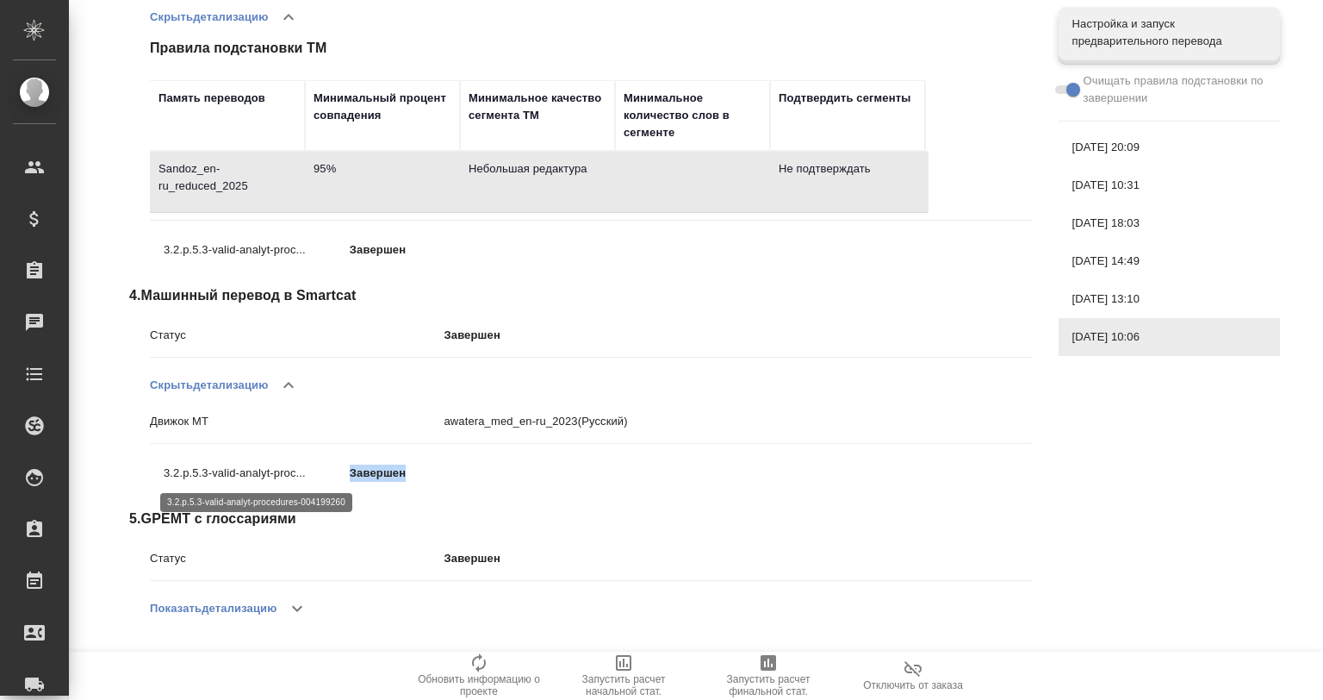
drag, startPoint x: 324, startPoint y: 465, endPoint x: 452, endPoint y: 465, distance: 128.4
click at [453, 466] on div "3.2.p.5.3-valid-analyt-proc... Завершен" at bounding box center [387, 472] width 446 height 30
click at [443, 470] on p "Завершен" at bounding box center [443, 472] width 186 height 17
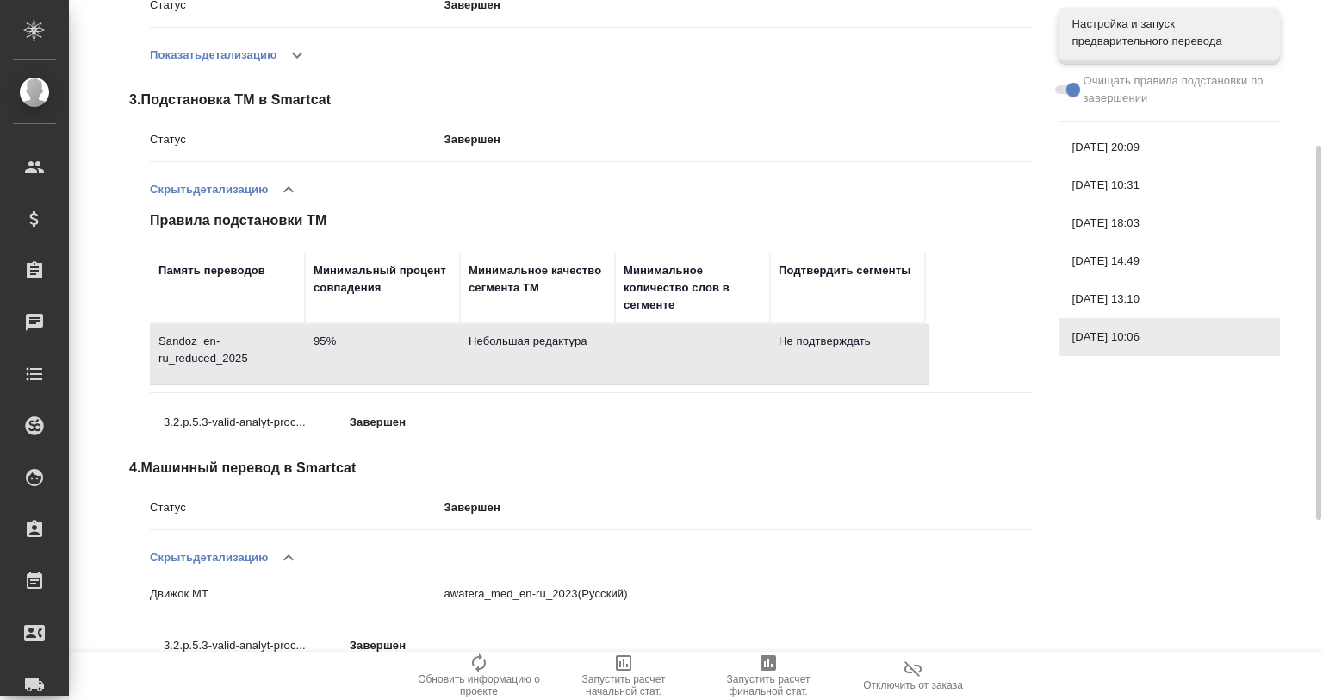
scroll to position [377, 0]
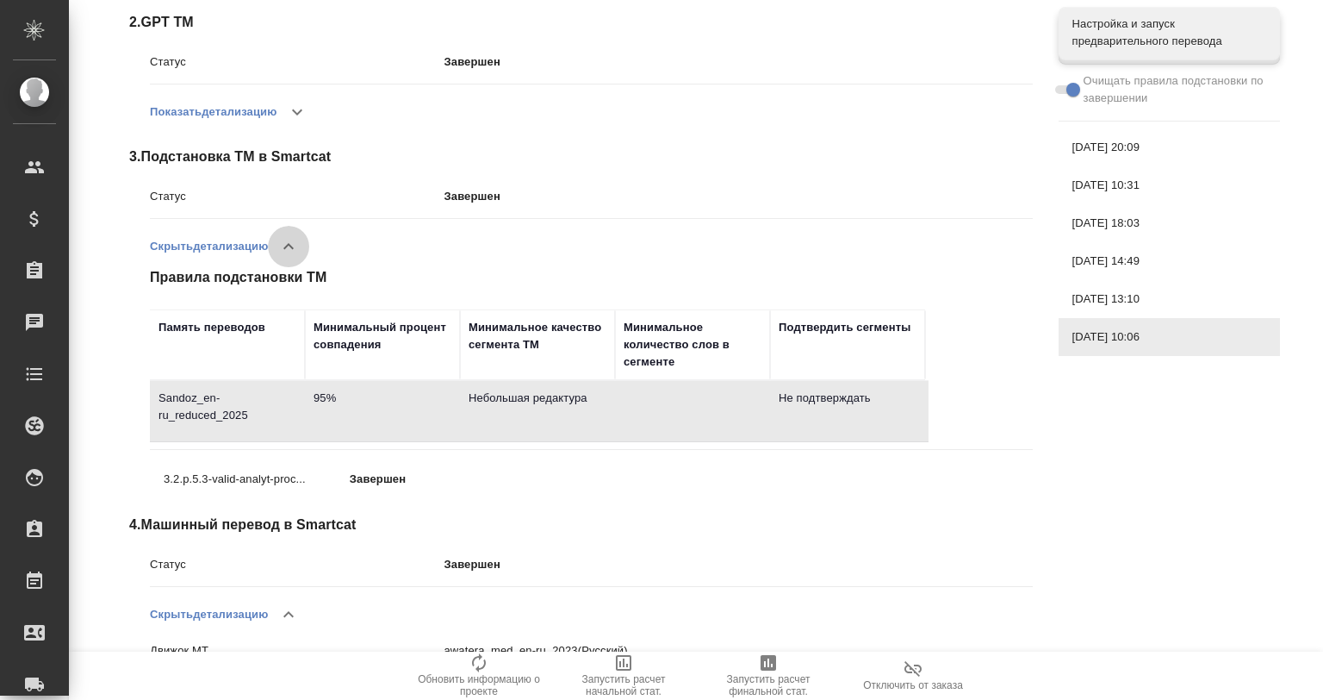
click at [288, 236] on icon "button" at bounding box center [288, 246] width 21 height 21
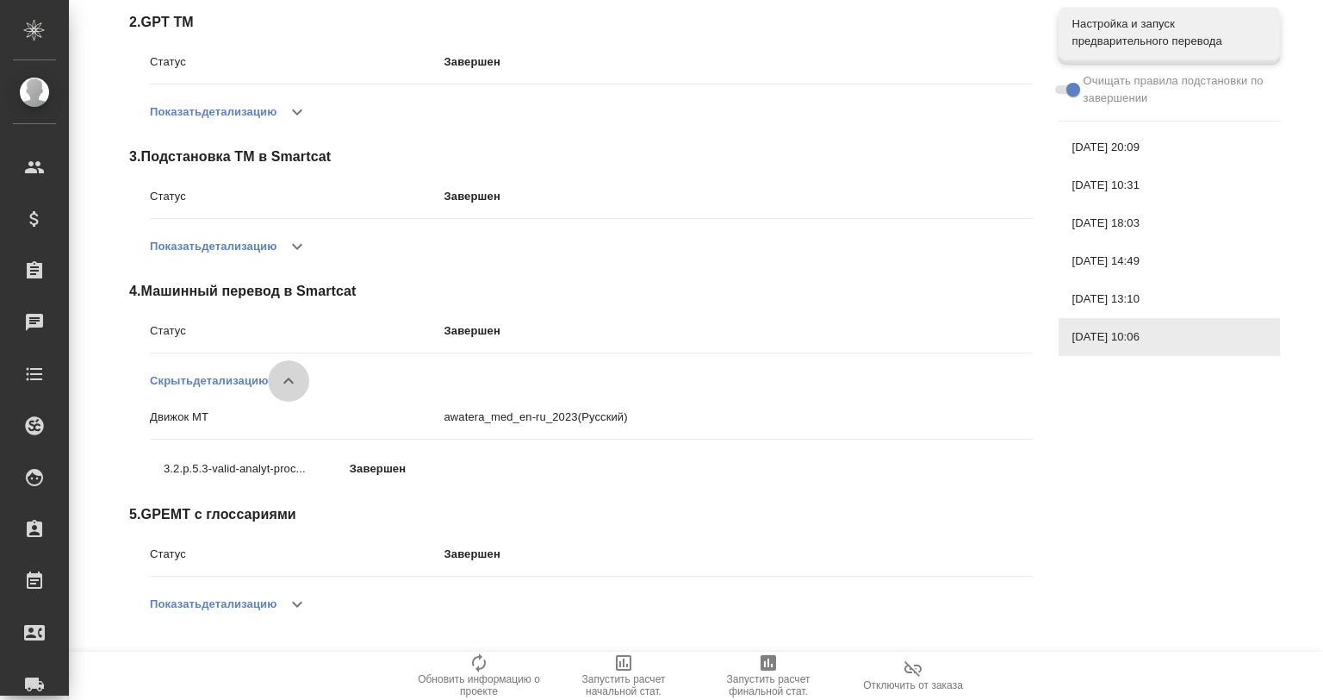
click at [280, 369] on button "button" at bounding box center [288, 380] width 41 height 41
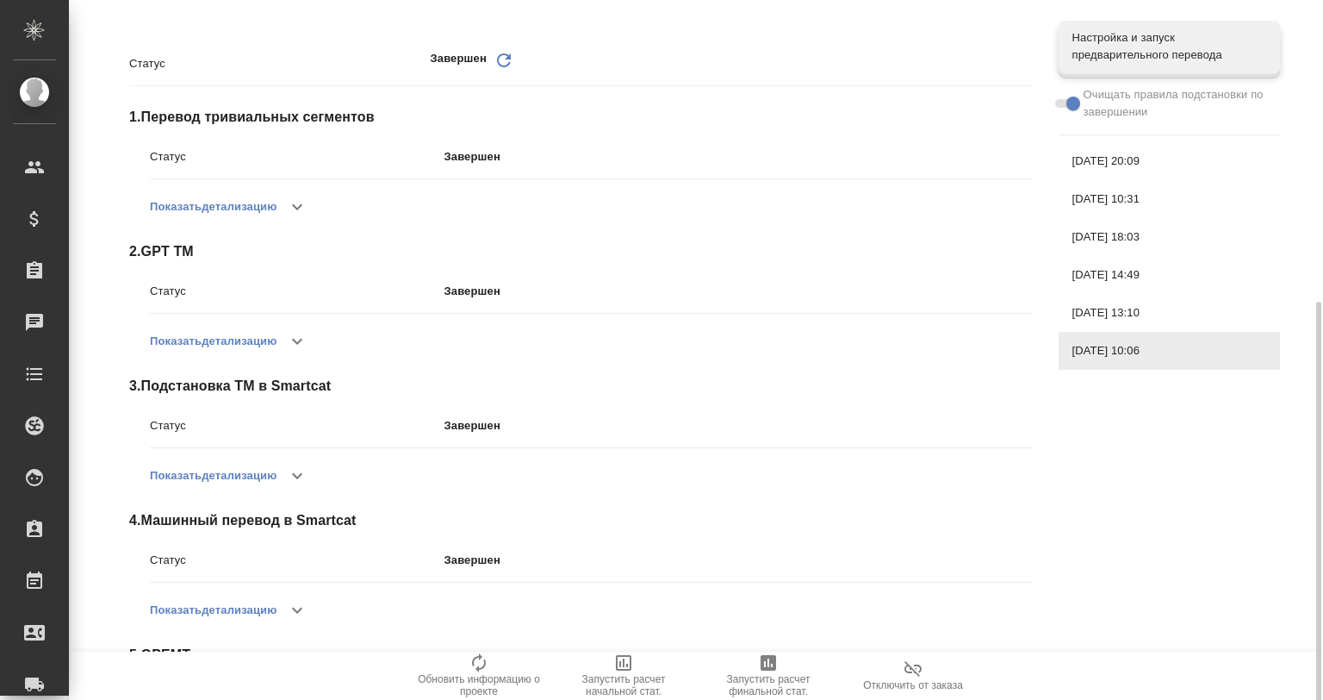
scroll to position [285, 0]
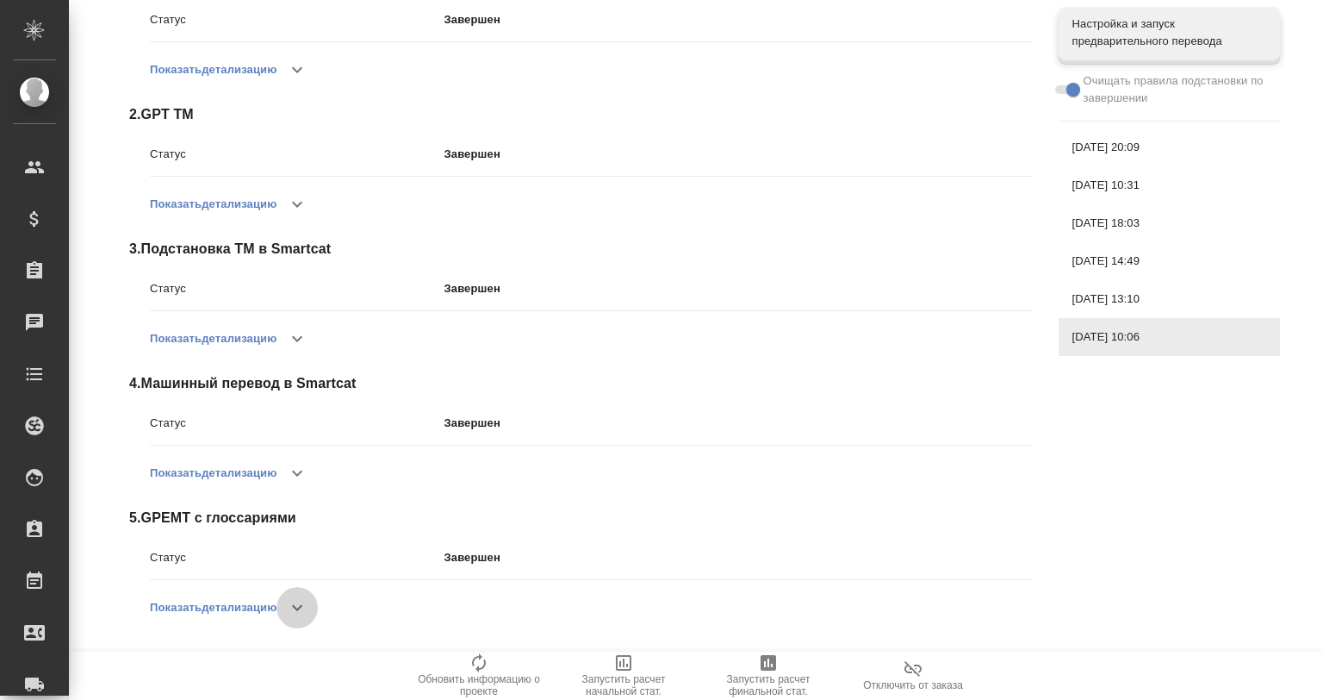
click at [301, 605] on icon "button" at bounding box center [297, 607] width 21 height 21
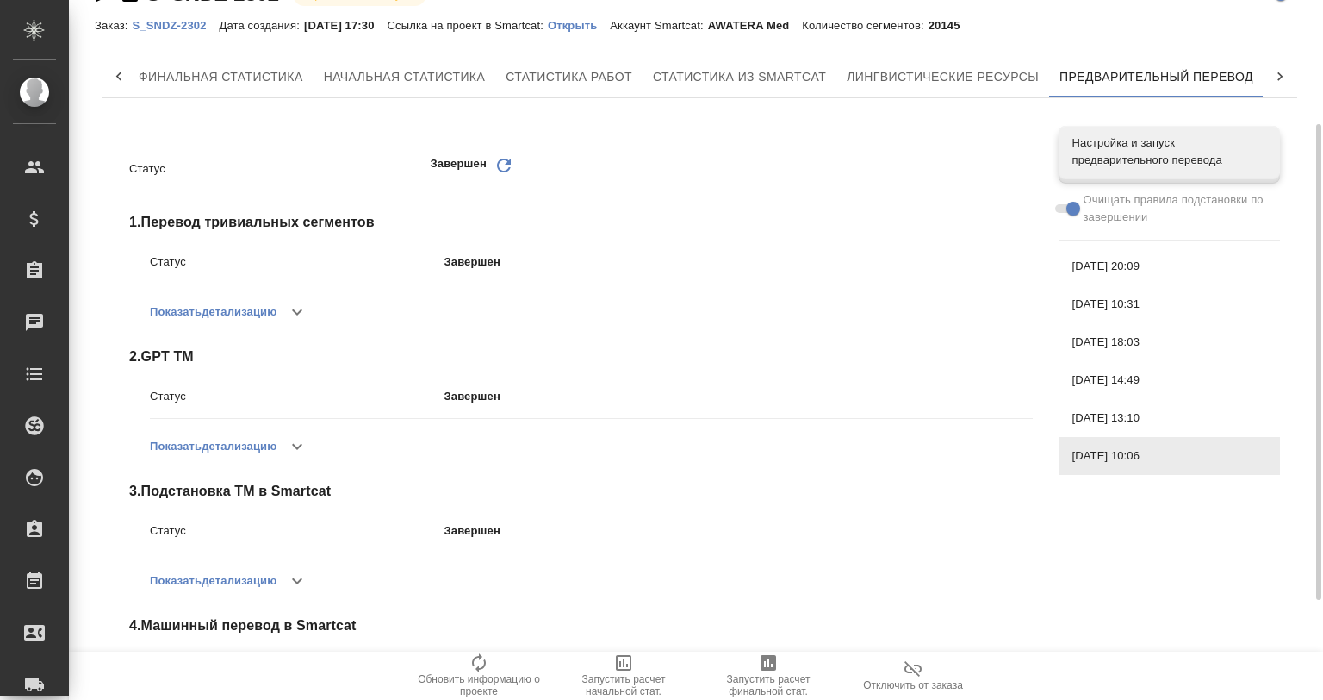
scroll to position [0, 0]
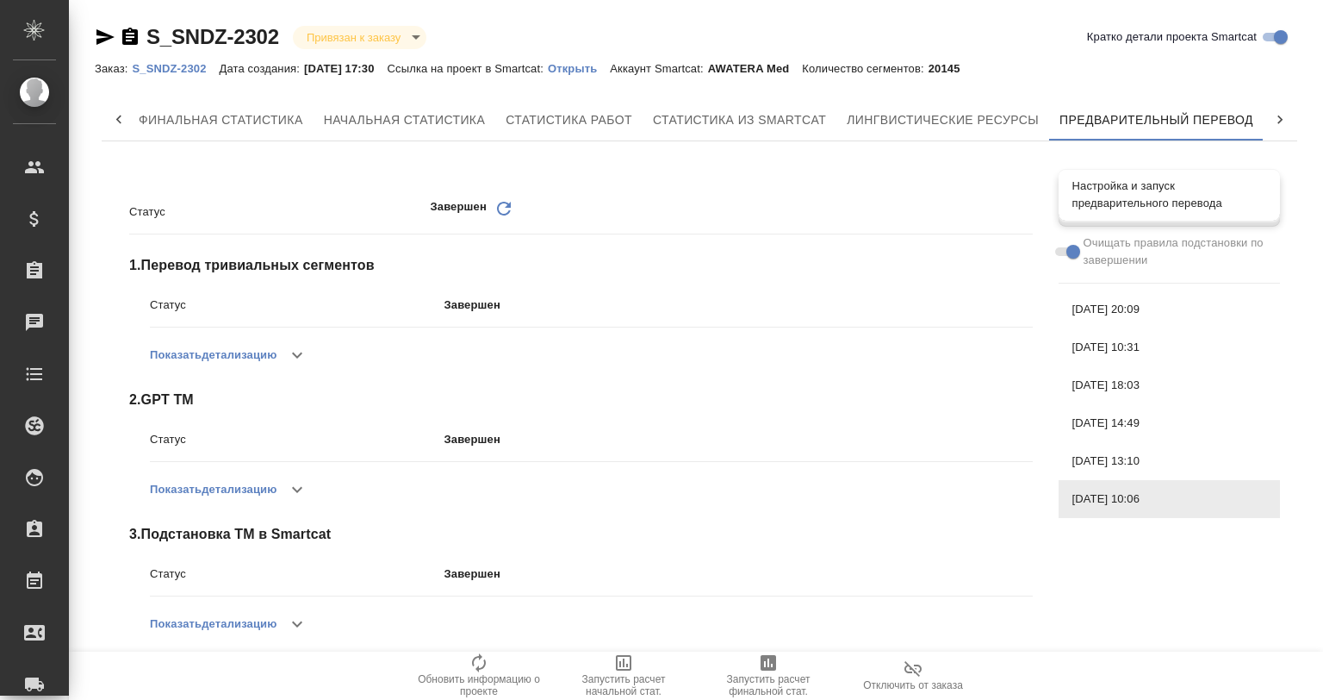
click at [1084, 206] on span "Настройка и запуск предварительного перевода" at bounding box center [1170, 194] width 194 height 34
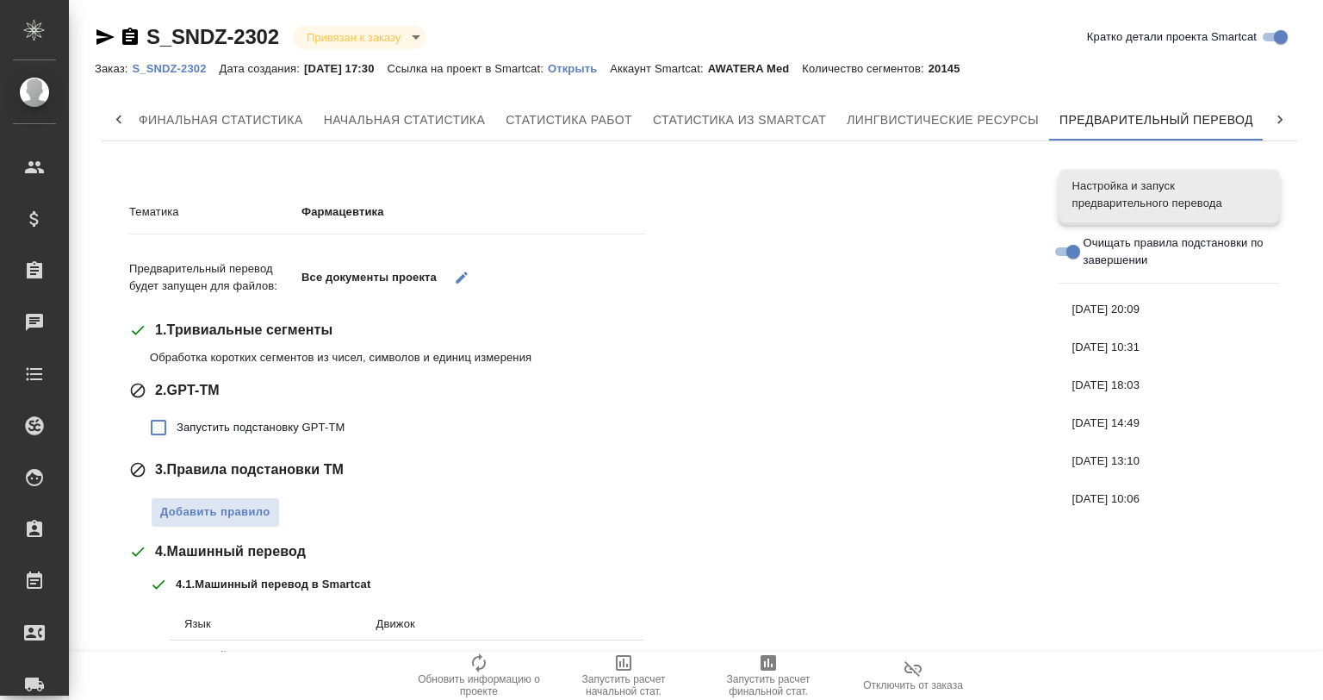
drag, startPoint x: 112, startPoint y: 138, endPoint x: 203, endPoint y: 183, distance: 101.7
click at [217, 184] on div "Финальная статистика Начальная статистика Статистика работ Статистика из Smartc…" at bounding box center [700, 519] width 1196 height 841
click at [1102, 117] on span "Предварительный перевод" at bounding box center [1157, 120] width 194 height 22
drag, startPoint x: 128, startPoint y: 146, endPoint x: 103, endPoint y: 190, distance: 49.4
click at [103, 190] on div "Финальная статистика Начальная статистика Статистика работ Статистика из Smartc…" at bounding box center [700, 519] width 1196 height 841
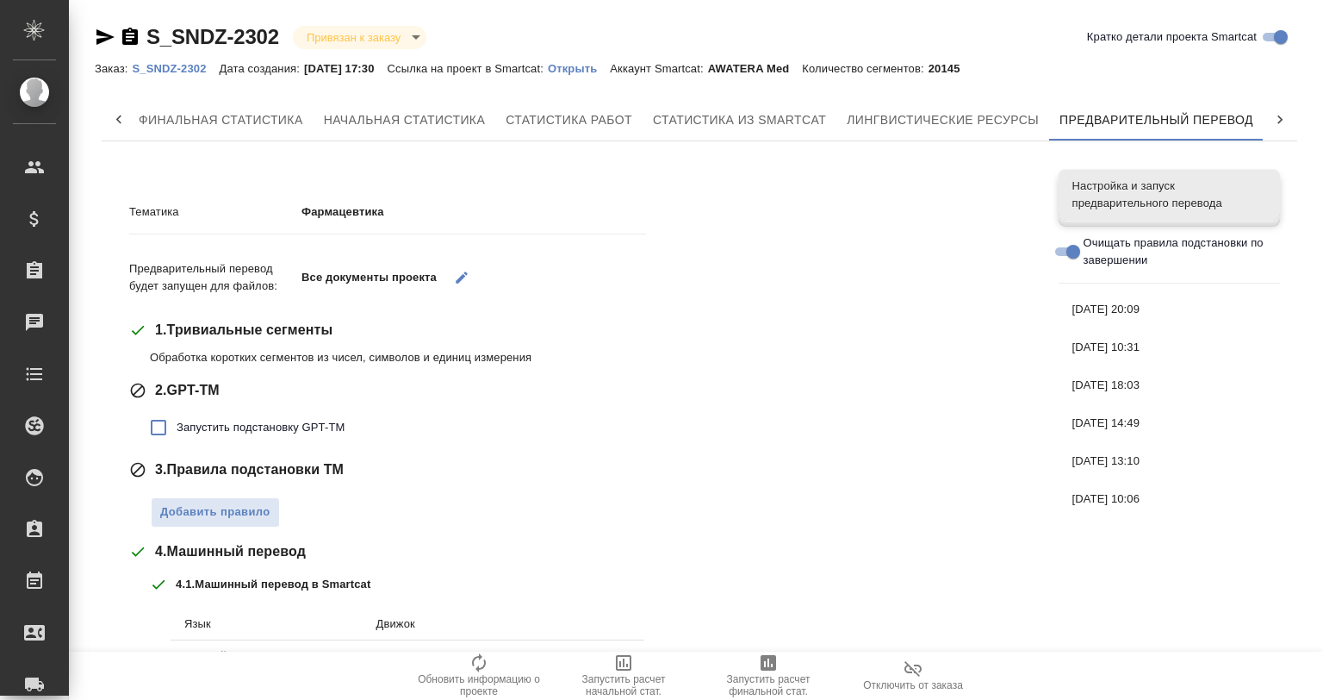
click at [783, 169] on div "Тематика Фармацевтика Предварительный перевод будет запущен для файлов: Все док…" at bounding box center [568, 547] width 918 height 771
click at [741, 200] on div "Тематика Фармацевтика" at bounding box center [581, 218] width 904 height 45
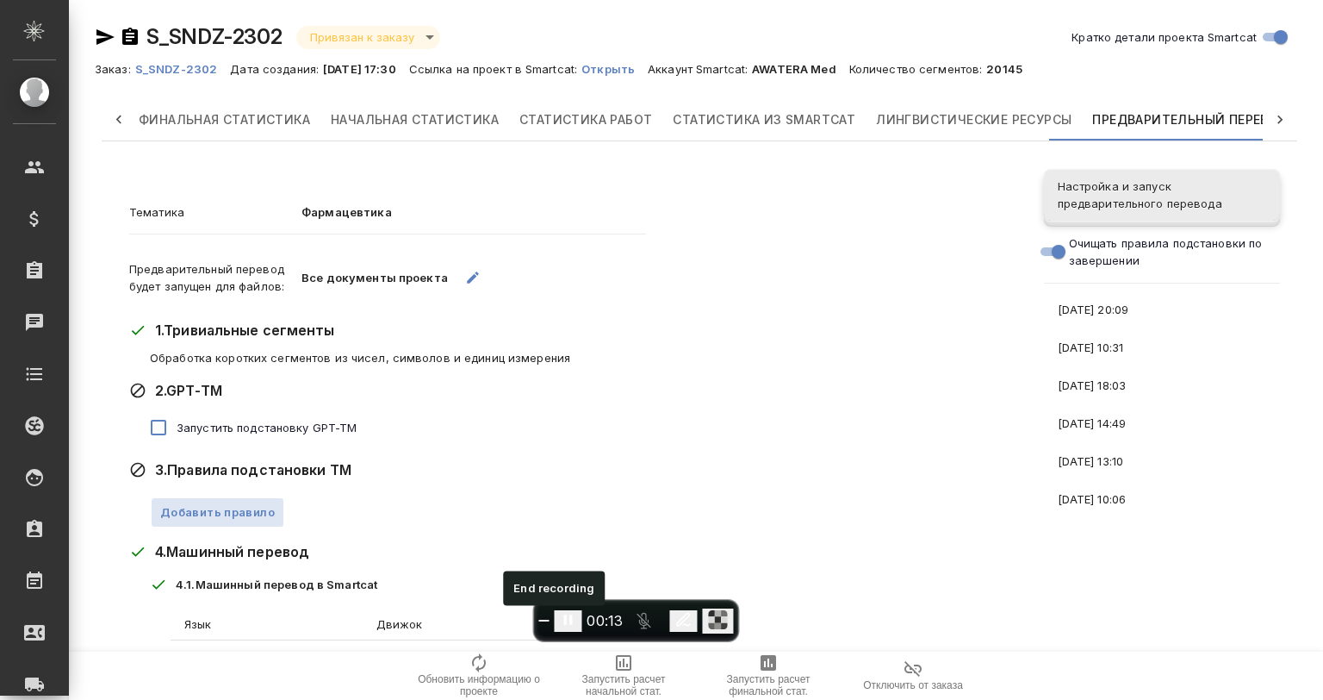
click at [544, 620] on span "End recording" at bounding box center [544, 620] width 0 height 0
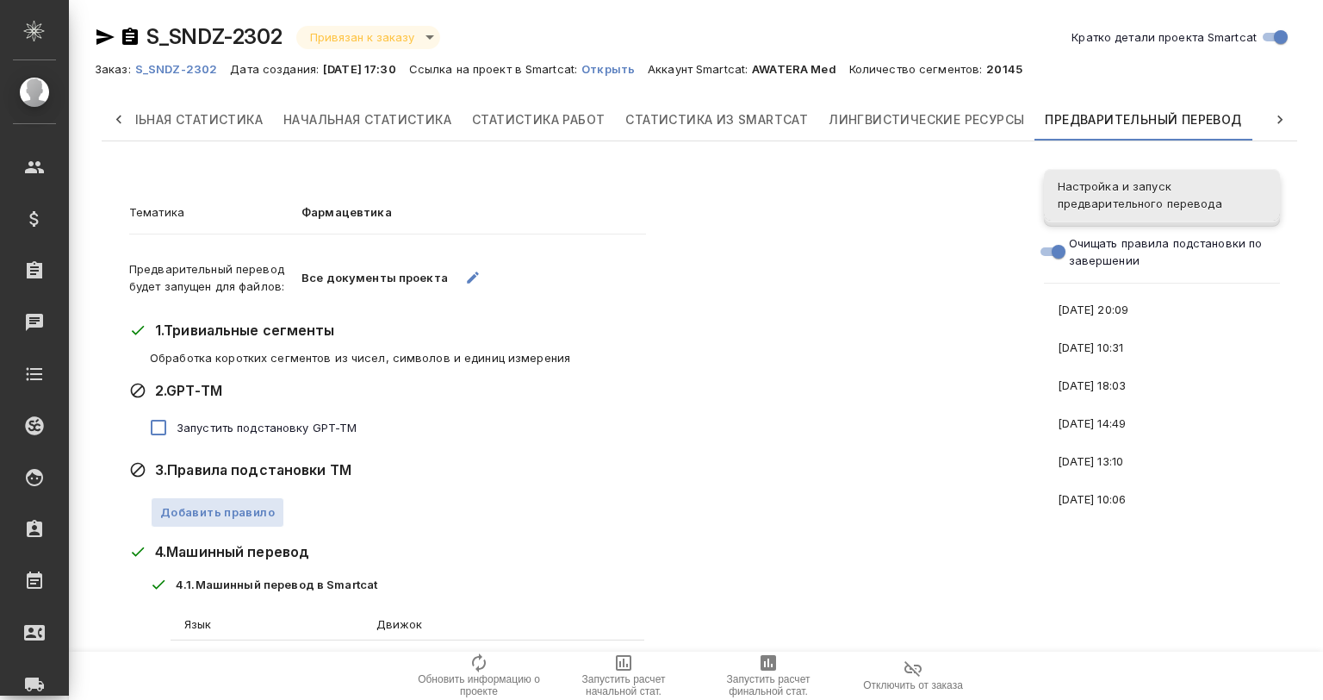
scroll to position [0, 59]
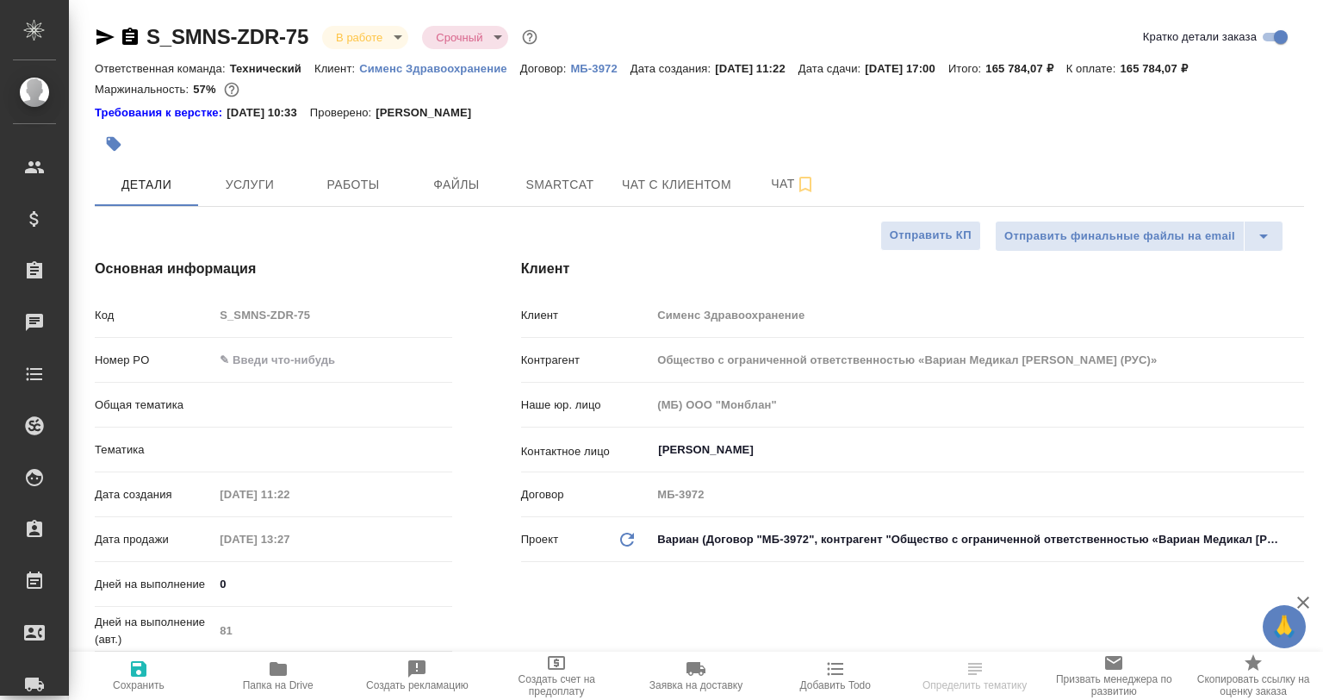
select select "RU"
click at [555, 183] on span "Smartcat" at bounding box center [560, 185] width 83 height 22
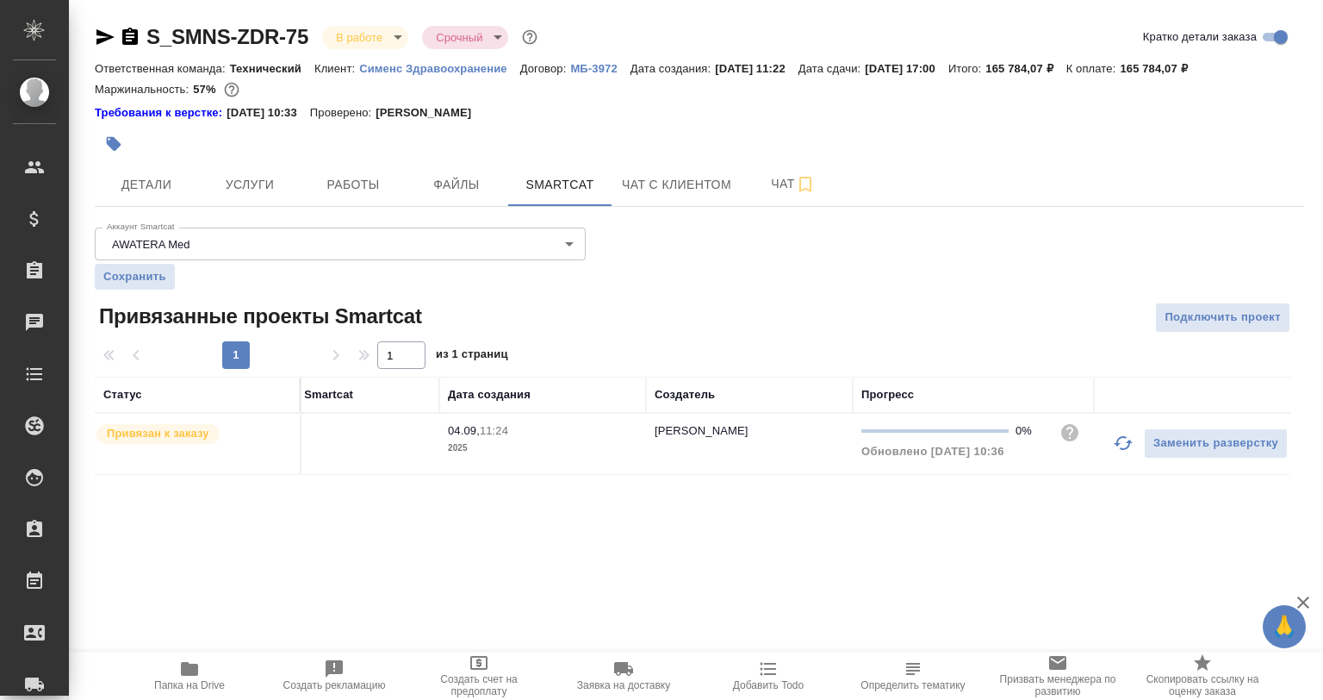
scroll to position [0, 286]
click at [1310, 596] on icon "button" at bounding box center [1303, 602] width 21 height 21
click at [1100, 434] on button "button" at bounding box center [1112, 442] width 41 height 41
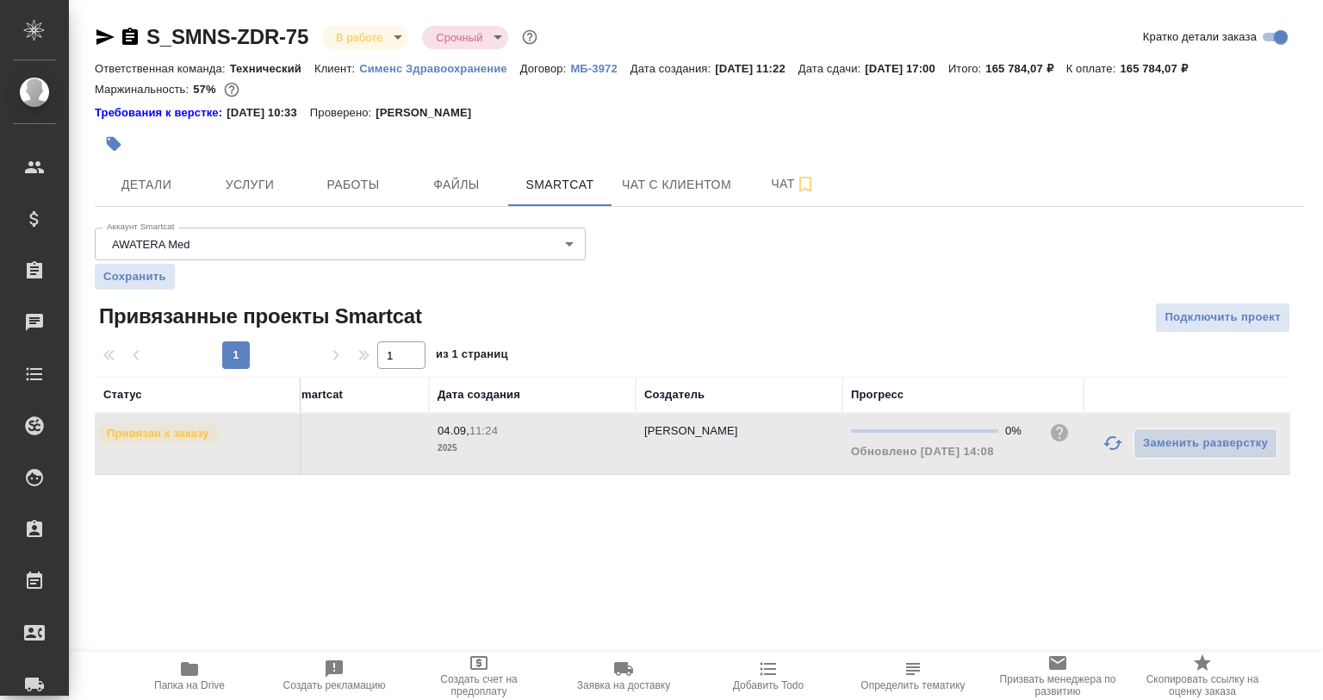
click at [1188, 576] on div ".cls-1 fill:#fff; AWATERA Gvozdikov Andrey Клиенты Спецификации Заказы 0 Чаты T…" at bounding box center [661, 350] width 1323 height 700
click at [1128, 397] on div at bounding box center [1187, 394] width 190 height 17
click at [1118, 340] on div at bounding box center [700, 337] width 1210 height 9
click at [923, 548] on div ".cls-1 fill:#fff; AWATERA Gvozdikov Andrey Клиенты Спецификации Заказы 0 Чаты T…" at bounding box center [661, 350] width 1323 height 700
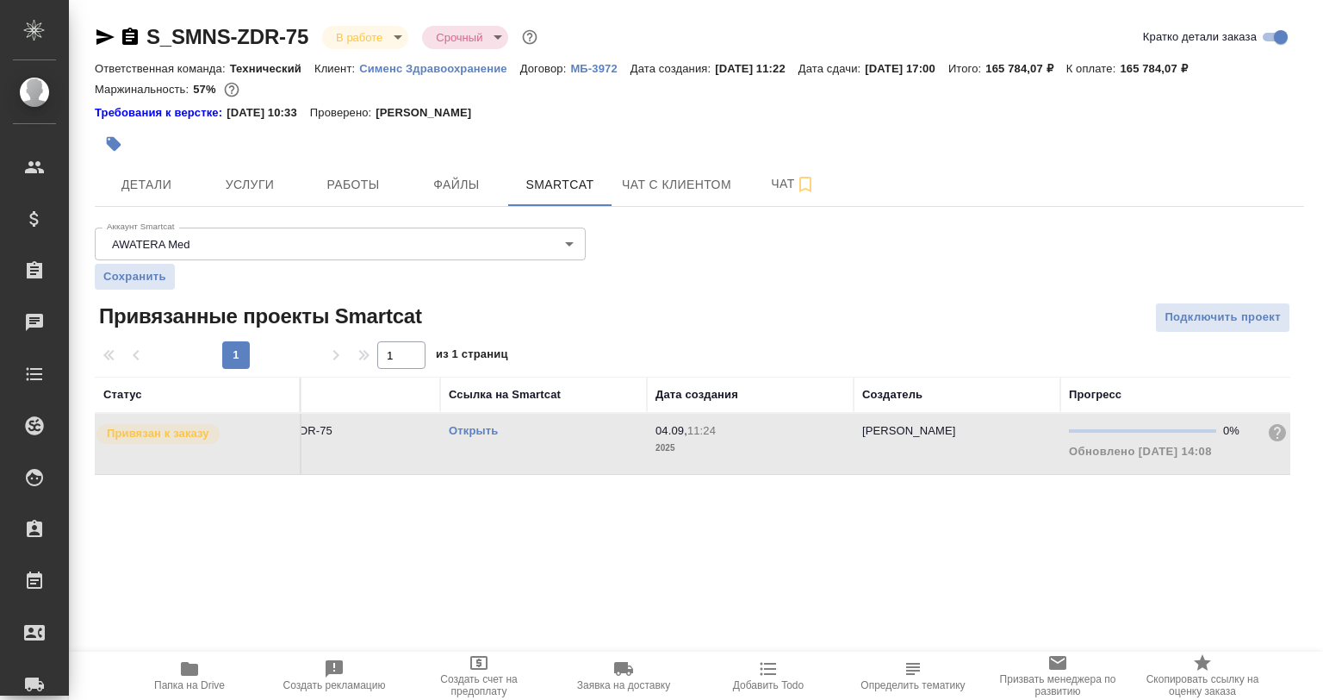
scroll to position [0, 0]
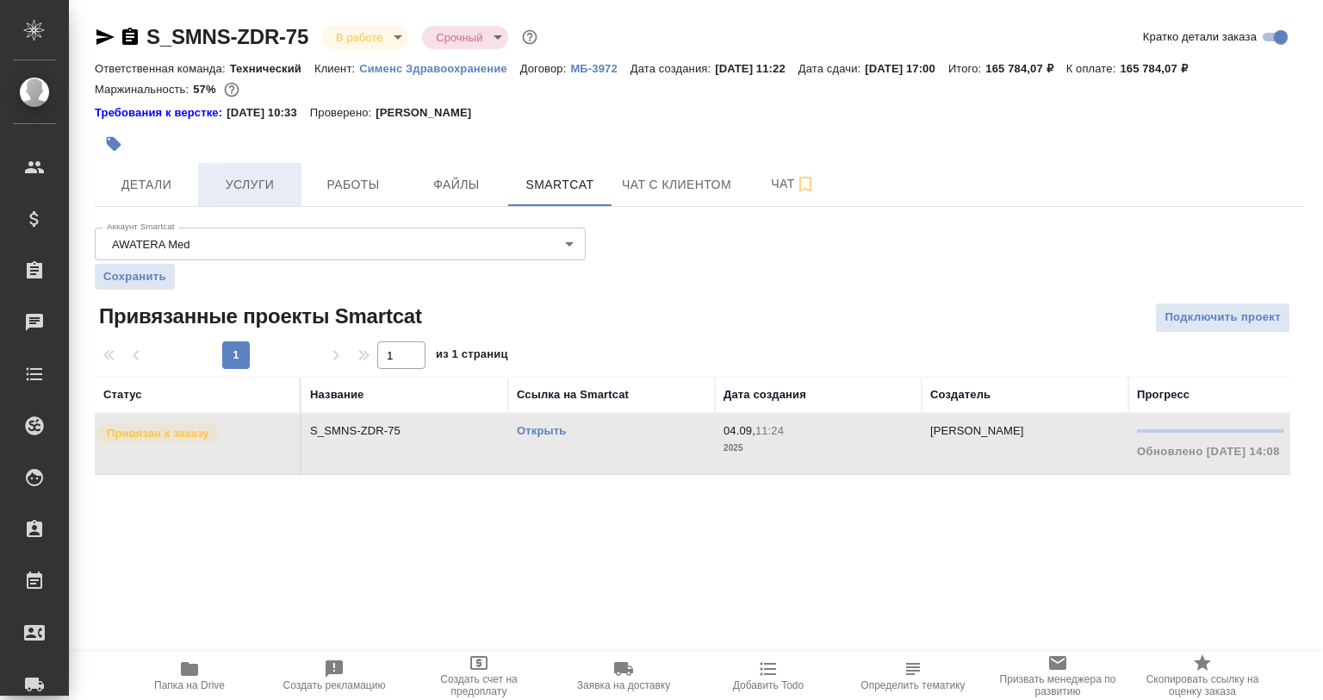
click at [246, 183] on span "Услуги" at bounding box center [250, 185] width 83 height 22
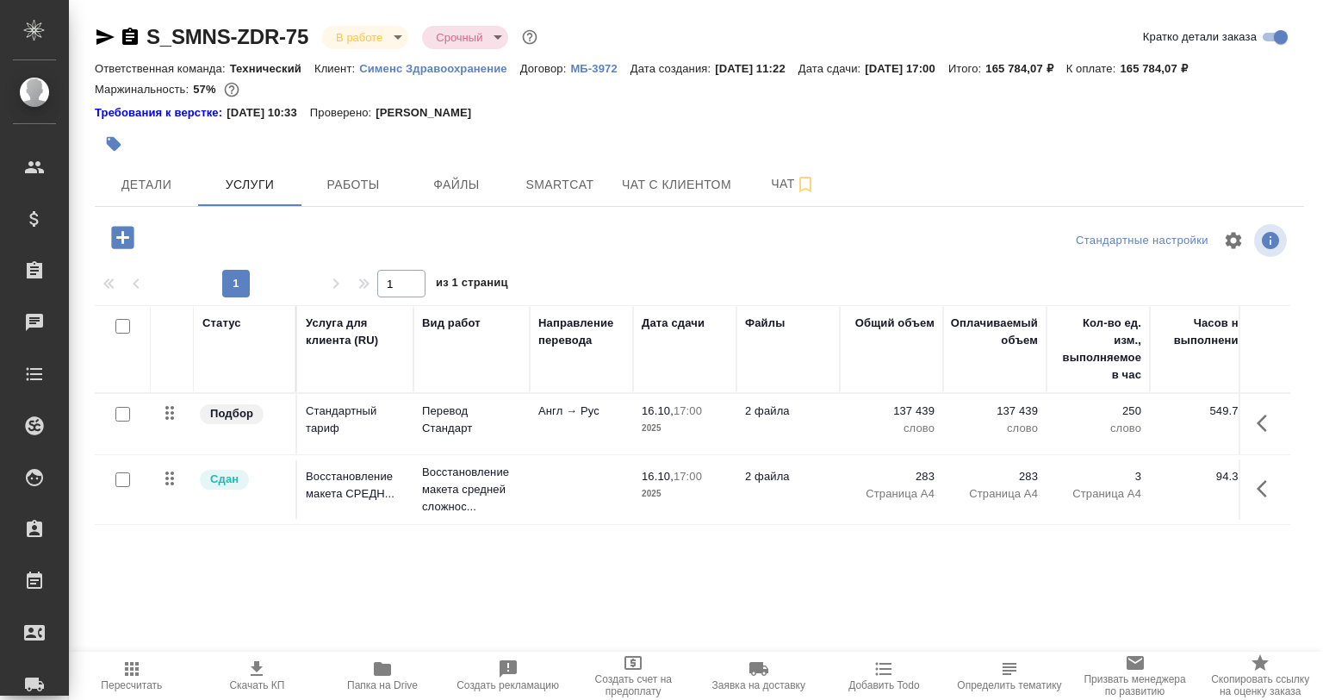
click at [118, 413] on input "checkbox" at bounding box center [122, 414] width 15 height 15
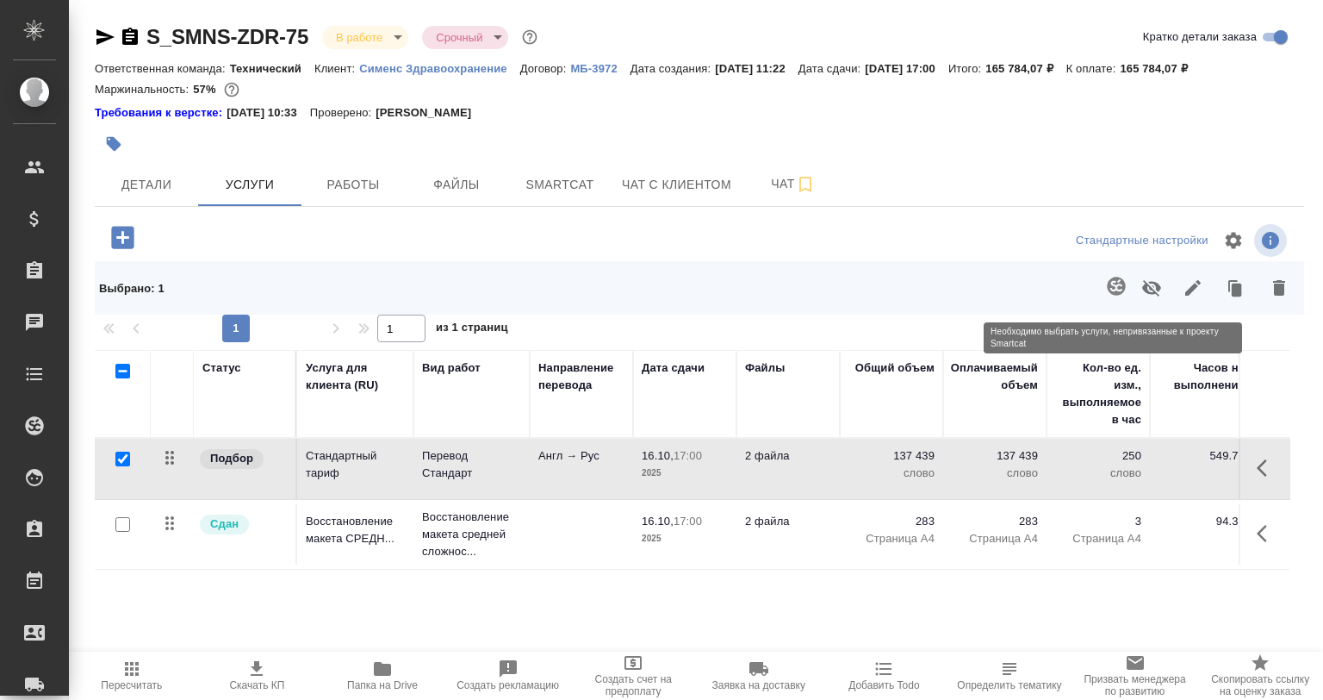
click at [1111, 283] on span at bounding box center [1113, 287] width 35 height 45
click at [118, 451] on input "checkbox" at bounding box center [122, 458] width 15 height 15
checkbox input "false"
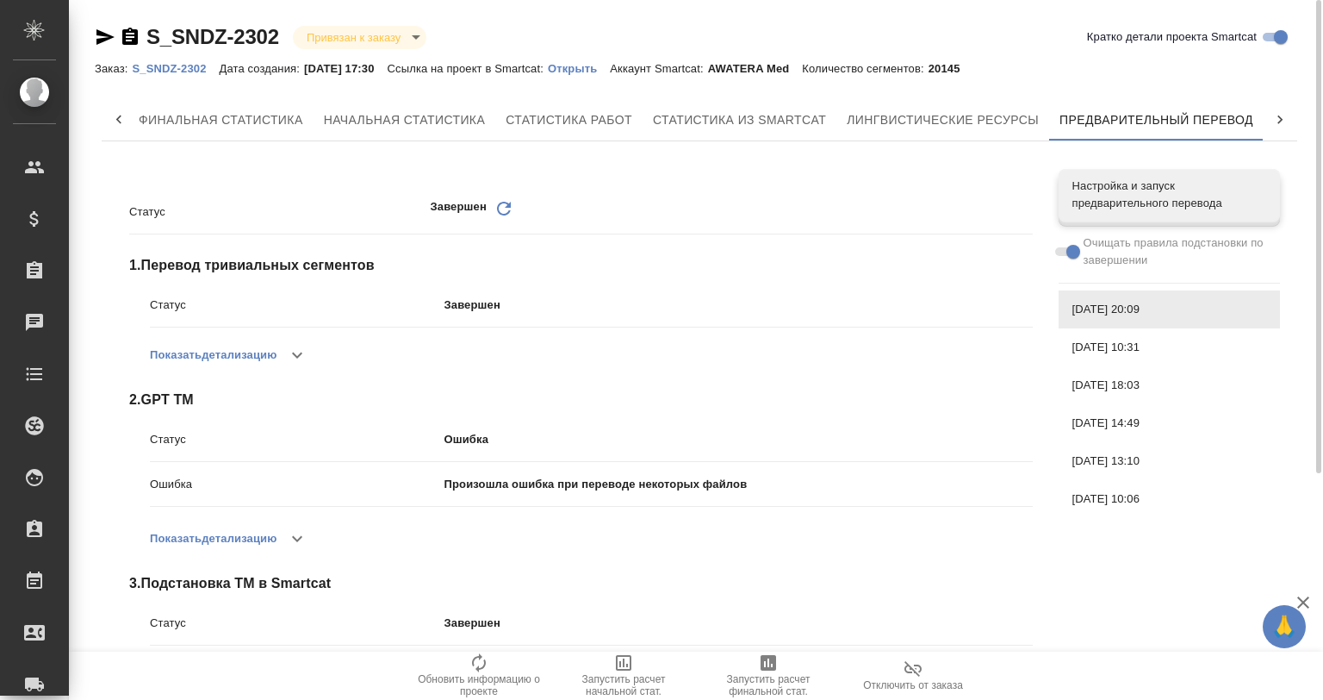
drag, startPoint x: 1005, startPoint y: 126, endPoint x: 1086, endPoint y: 41, distance: 116.4
click at [1086, 41] on div "S_SNDZ-2302 Привязан к заказу linkedToOrder Кратко детали проекта Smartcat Зака…" at bounding box center [699, 517] width 1229 height 1034
click at [120, 124] on icon at bounding box center [118, 119] width 17 height 17
click at [751, 120] on span "Статистика из Smartcat" at bounding box center [747, 120] width 173 height 22
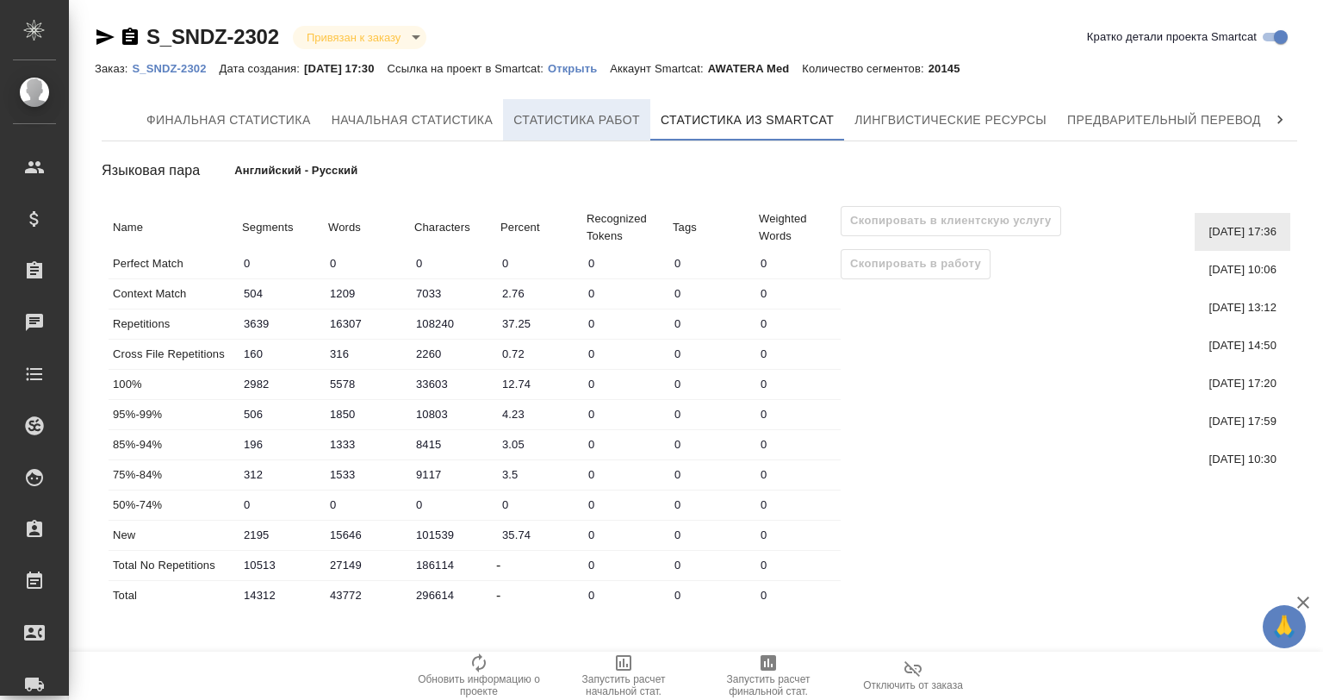
click at [589, 101] on button "Статистика работ" at bounding box center [576, 119] width 147 height 41
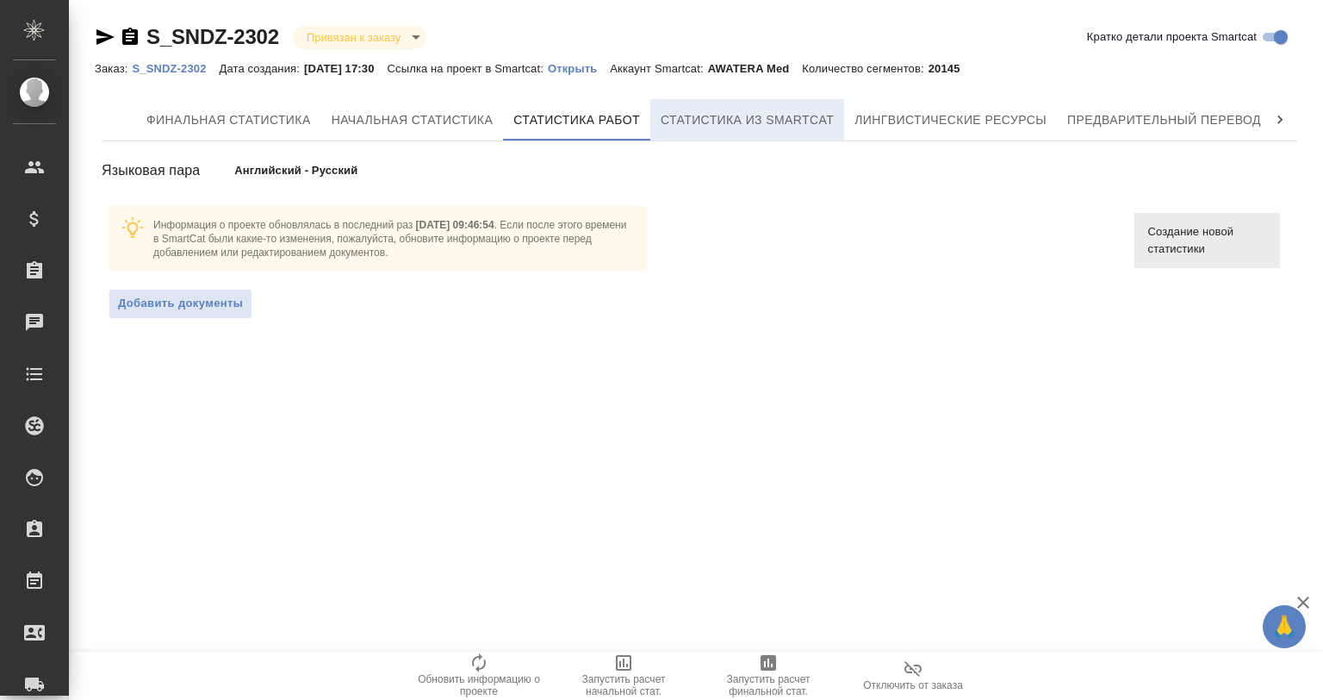
click at [720, 122] on span "Статистика из Smartcat" at bounding box center [747, 120] width 173 height 22
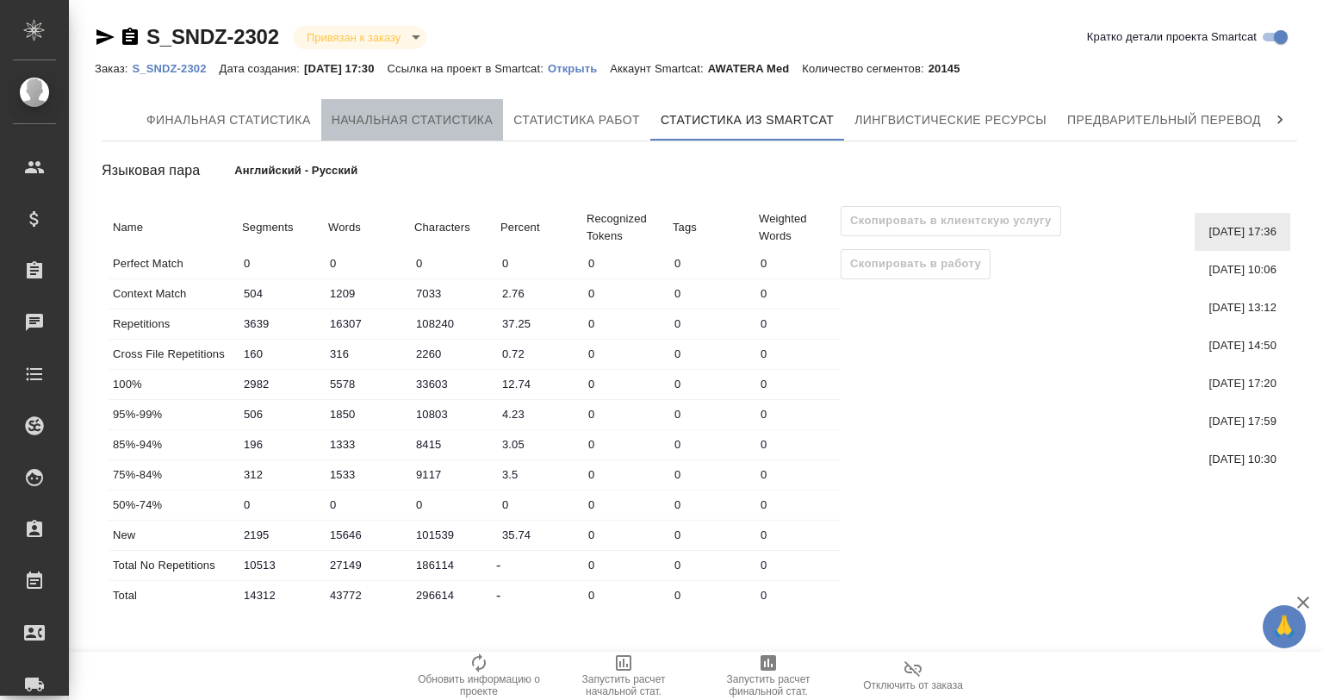
click at [420, 120] on span "Начальная статистика" at bounding box center [413, 120] width 162 height 22
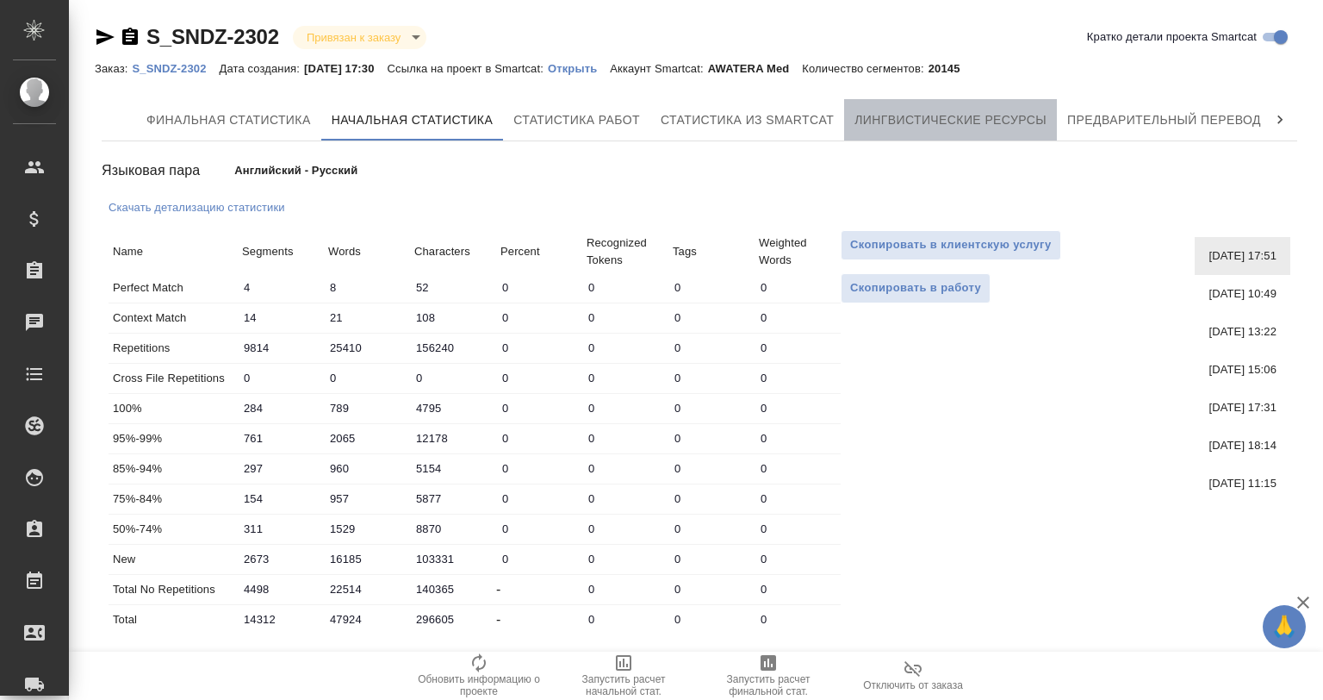
click at [907, 117] on span "Лингвистические ресурсы" at bounding box center [951, 120] width 192 height 22
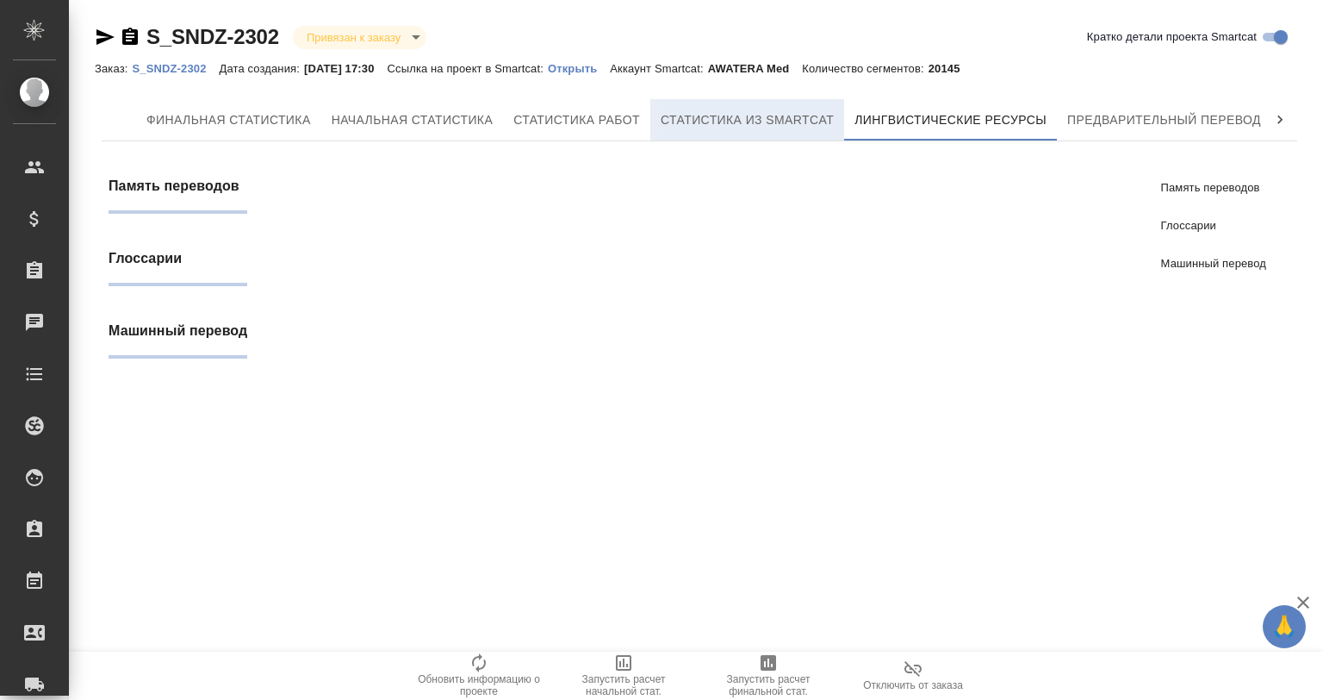
click at [719, 117] on span "Статистика из Smartcat" at bounding box center [747, 120] width 173 height 22
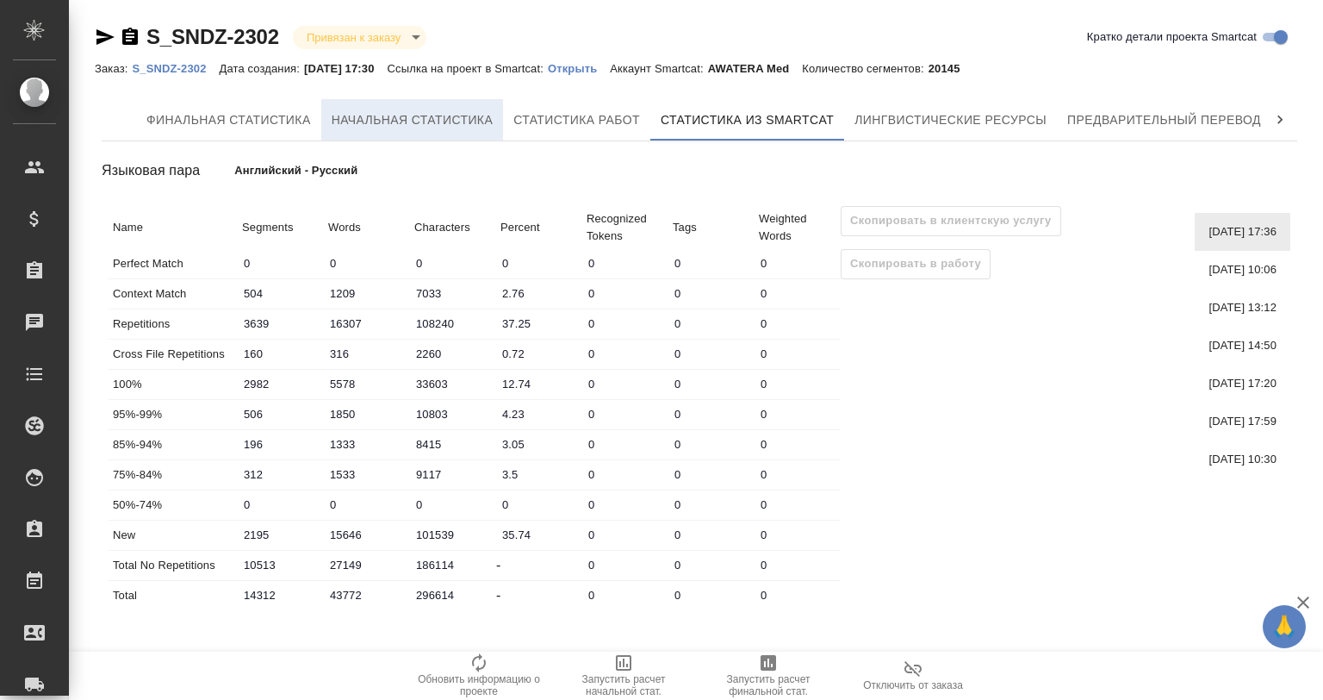
click at [459, 101] on button "Начальная статистика" at bounding box center [412, 119] width 183 height 41
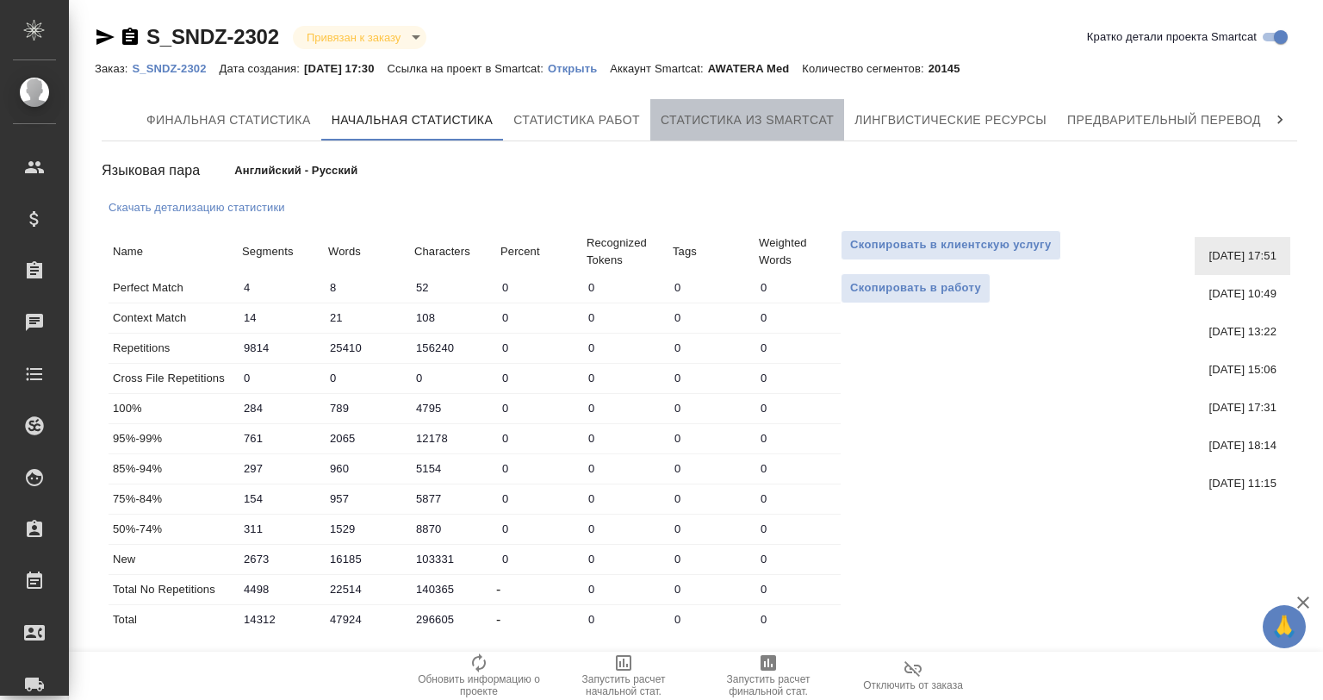
click at [686, 107] on button "Статистика из Smartcat" at bounding box center [747, 119] width 194 height 41
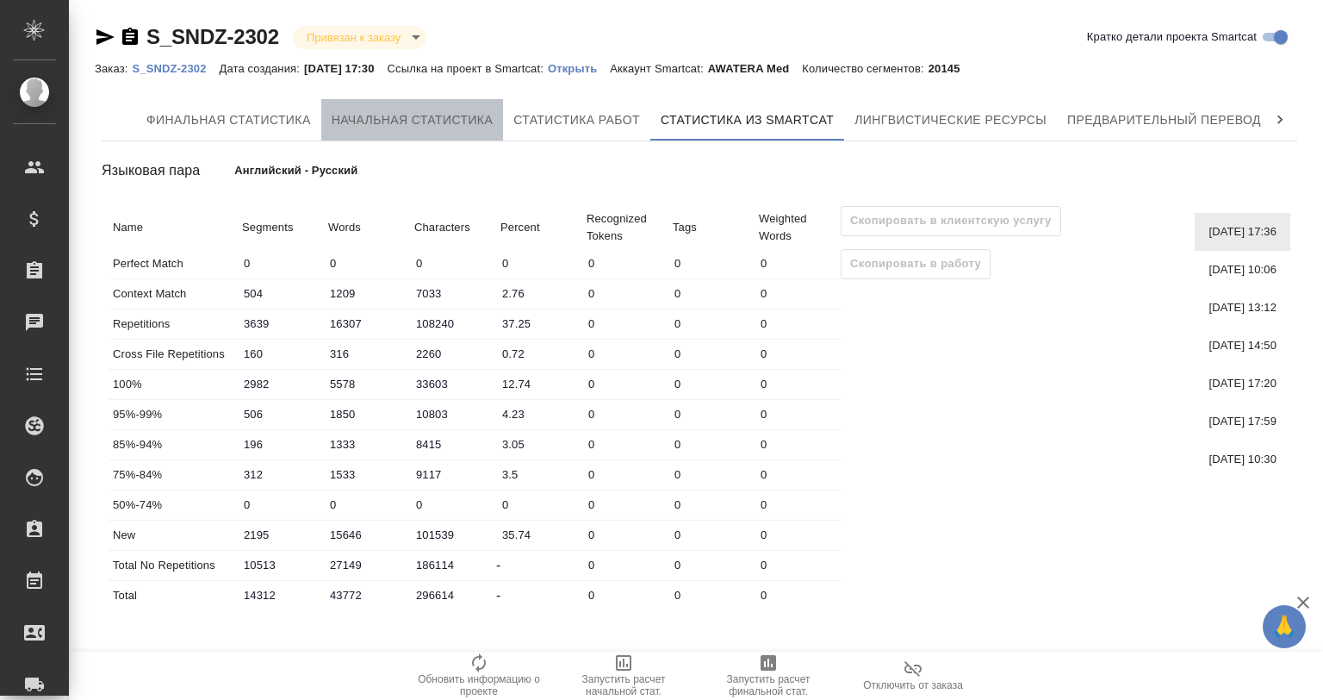
click at [436, 124] on span "Начальная статистика" at bounding box center [413, 120] width 162 height 22
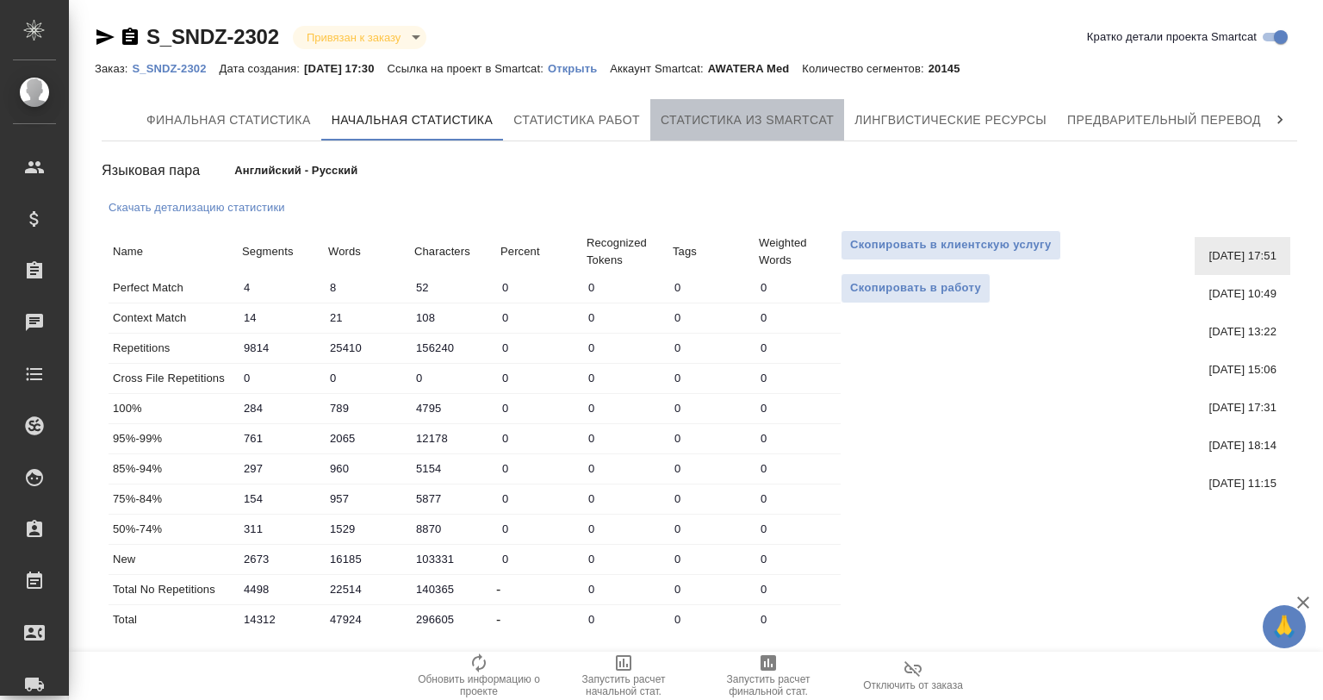
click at [697, 131] on button "Статистика из Smartcat" at bounding box center [747, 119] width 194 height 41
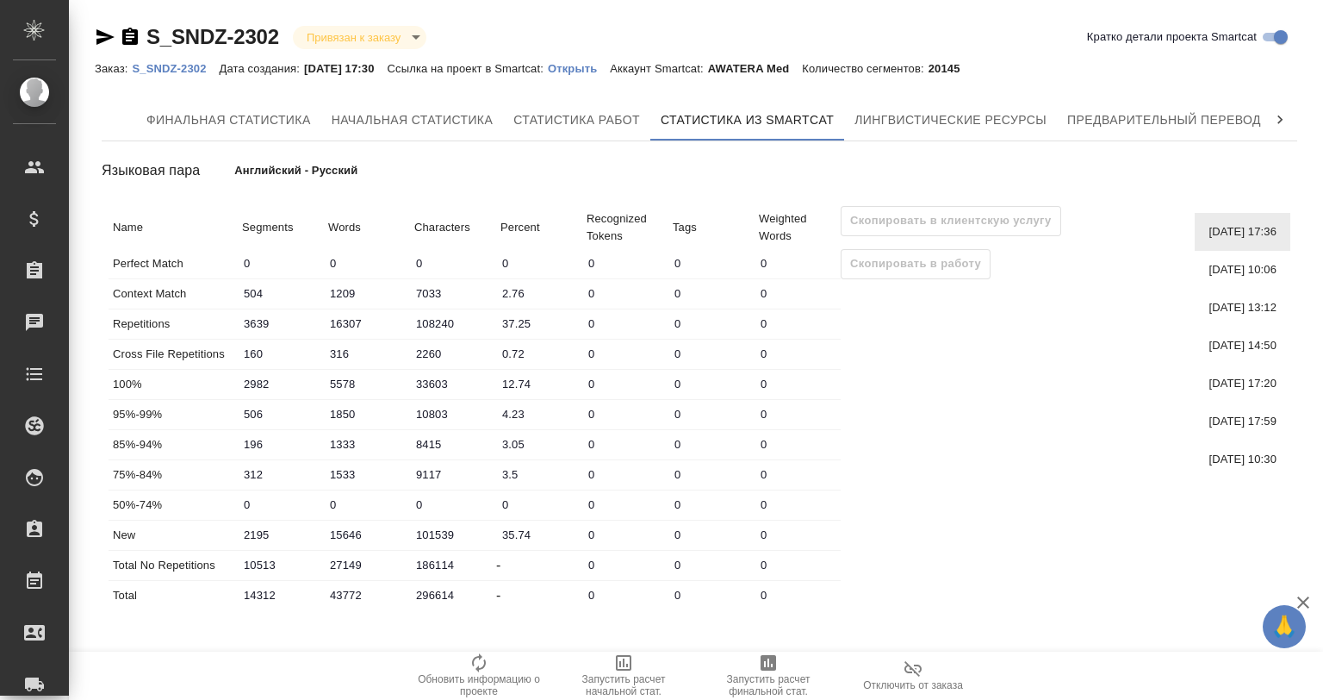
drag, startPoint x: 826, startPoint y: 168, endPoint x: 476, endPoint y: 163, distance: 350.7
click at [476, 163] on div "Языковая пара Английский - Русский" at bounding box center [700, 170] width 1196 height 30
drag, startPoint x: 109, startPoint y: 95, endPoint x: 796, endPoint y: 121, distance: 687.2
click at [796, 121] on div "Финальная статистика Начальная статистика Статистика работ Статистика из Smartc…" at bounding box center [700, 358] width 1210 height 532
click at [234, 114] on span "Финальная статистика" at bounding box center [228, 120] width 165 height 22
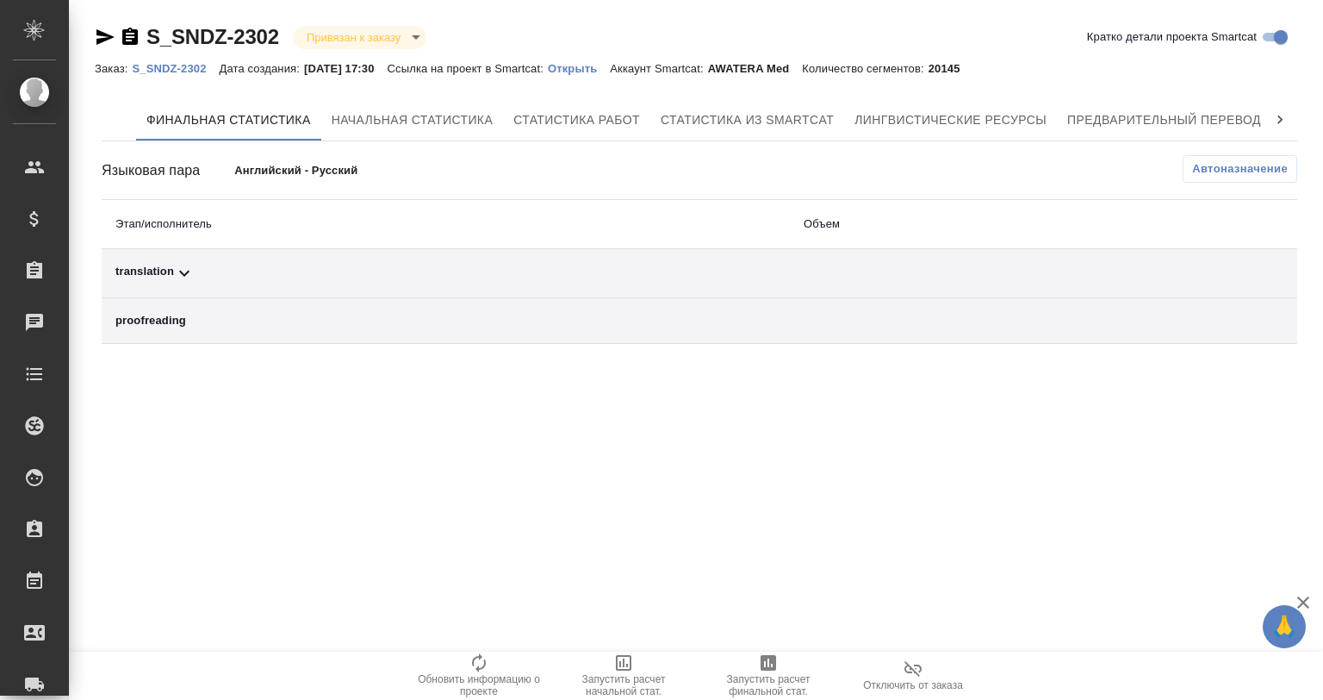
click at [451, 166] on p "Английский - Русский" at bounding box center [366, 170] width 265 height 17
click at [371, 162] on p "Английский - Русский" at bounding box center [366, 170] width 265 height 17
click at [348, 169] on p "Английский - Русский" at bounding box center [366, 170] width 265 height 17
click at [264, 170] on p "Английский - Русский" at bounding box center [366, 170] width 265 height 17
click at [236, 159] on div "Языковая пара Английский - Русский" at bounding box center [301, 170] width 399 height 30
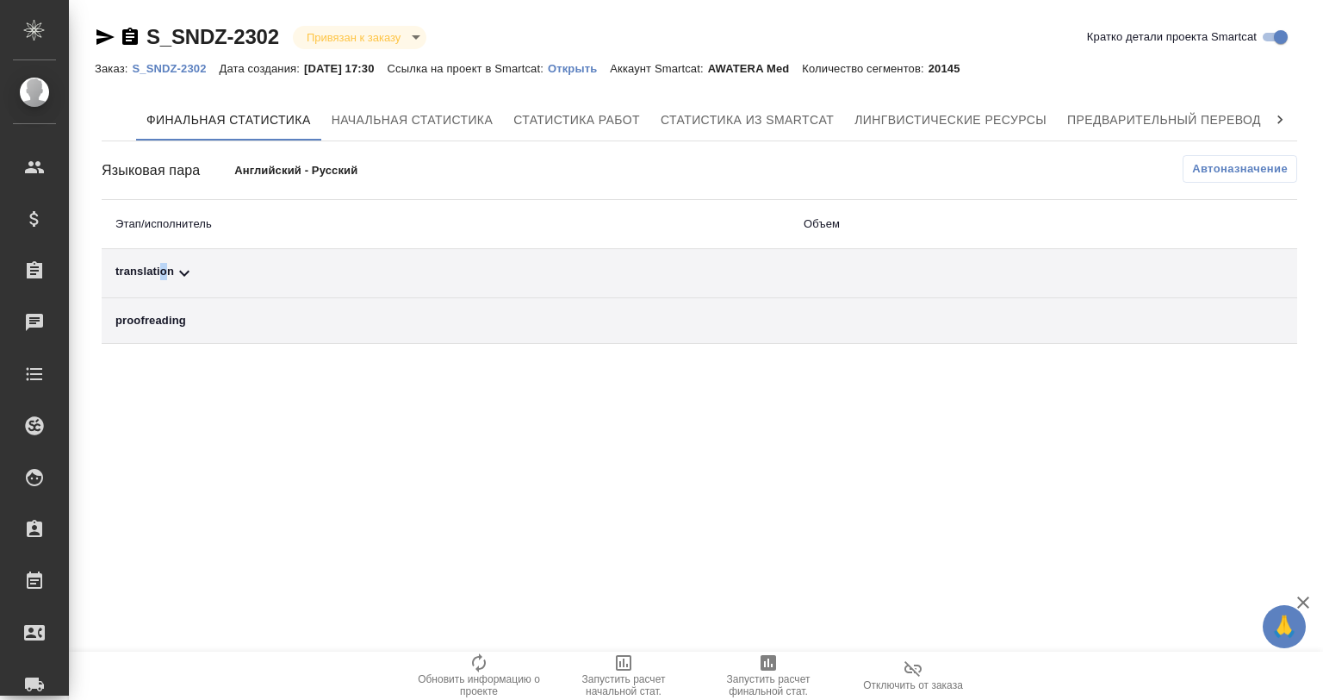
click at [164, 269] on div "translation" at bounding box center [445, 273] width 661 height 21
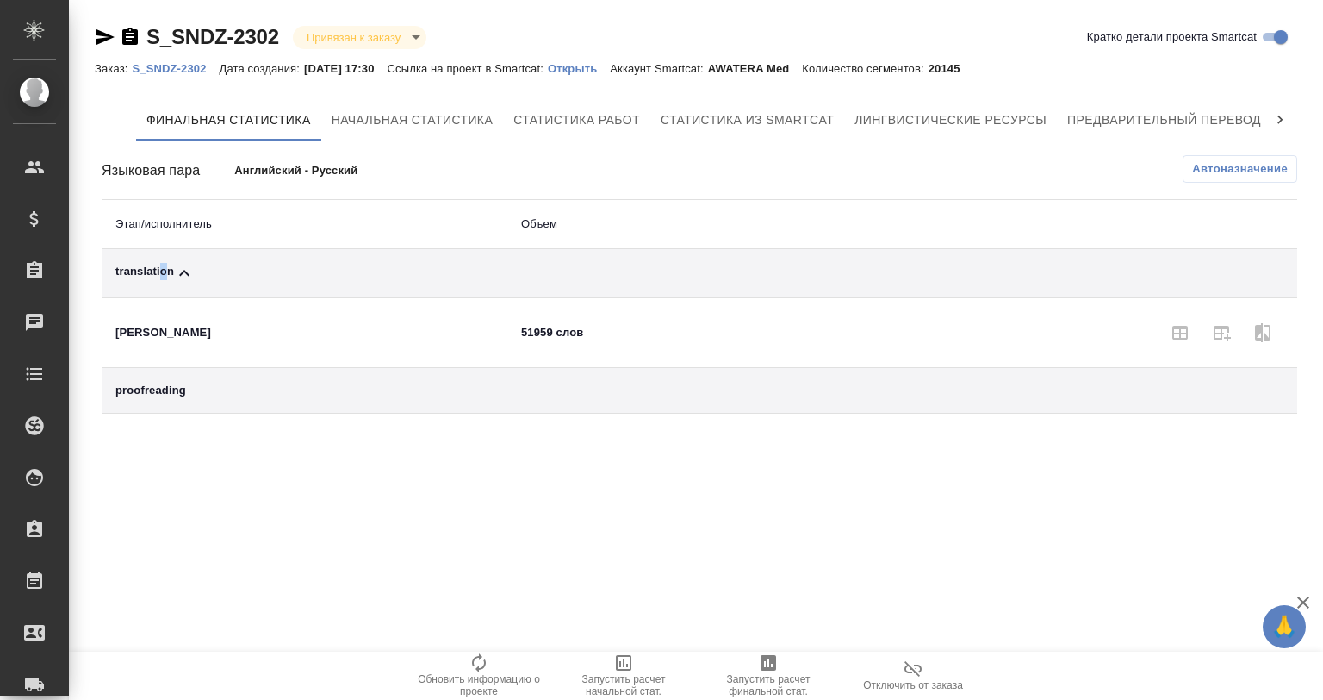
click at [190, 274] on icon at bounding box center [184, 273] width 21 height 21
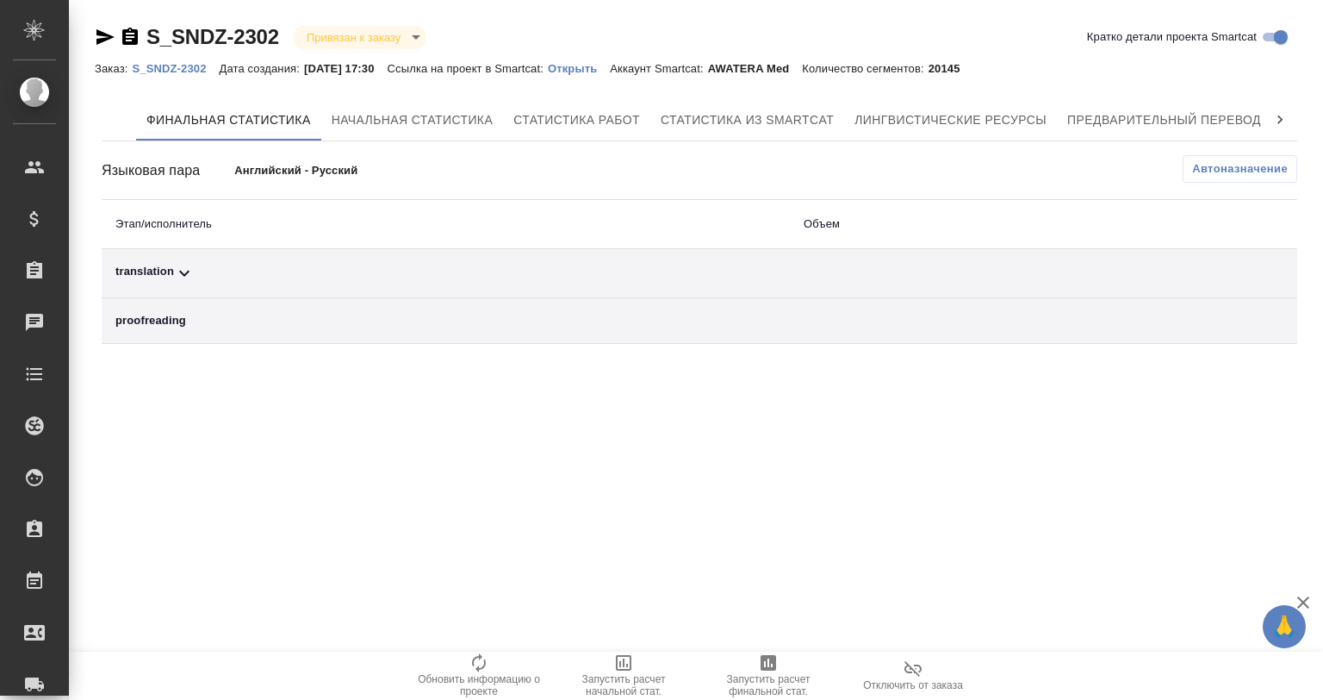
click at [391, 221] on th "Этап/исполнитель" at bounding box center [446, 224] width 688 height 49
click at [369, 118] on span "Начальная статистика" at bounding box center [413, 120] width 162 height 22
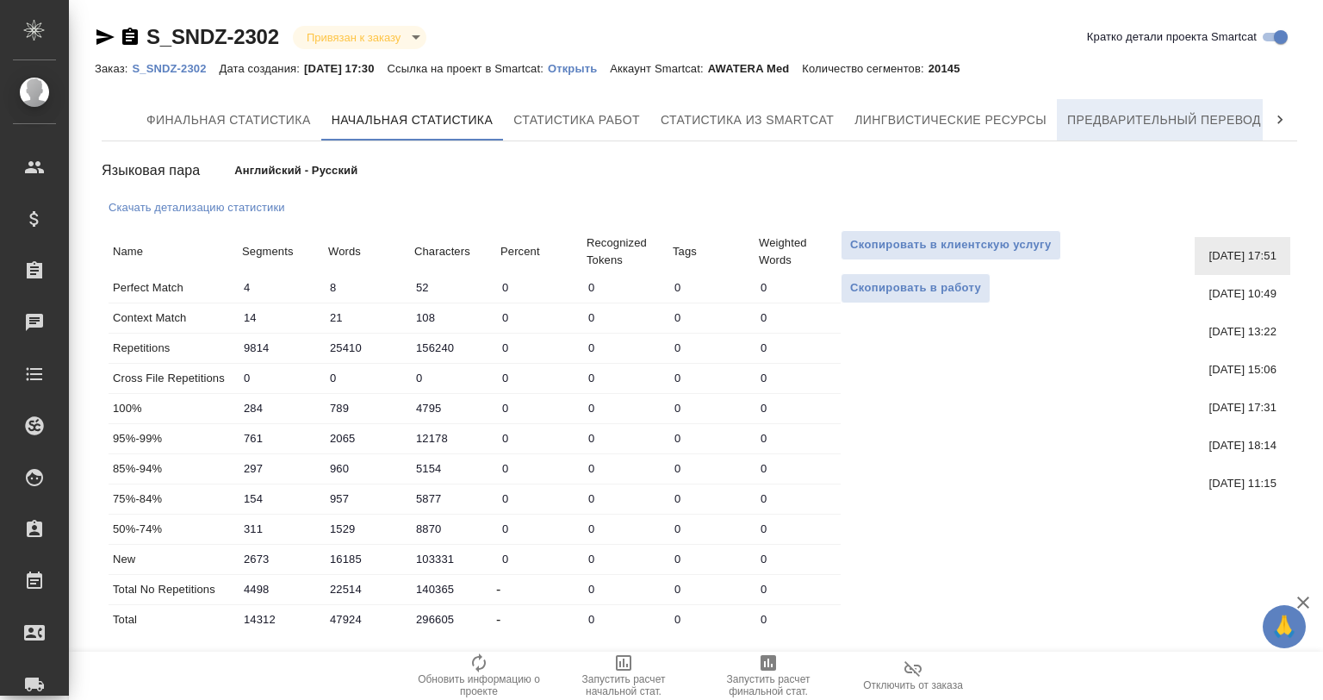
click at [1134, 128] on span "Предварительный перевод" at bounding box center [1164, 120] width 194 height 22
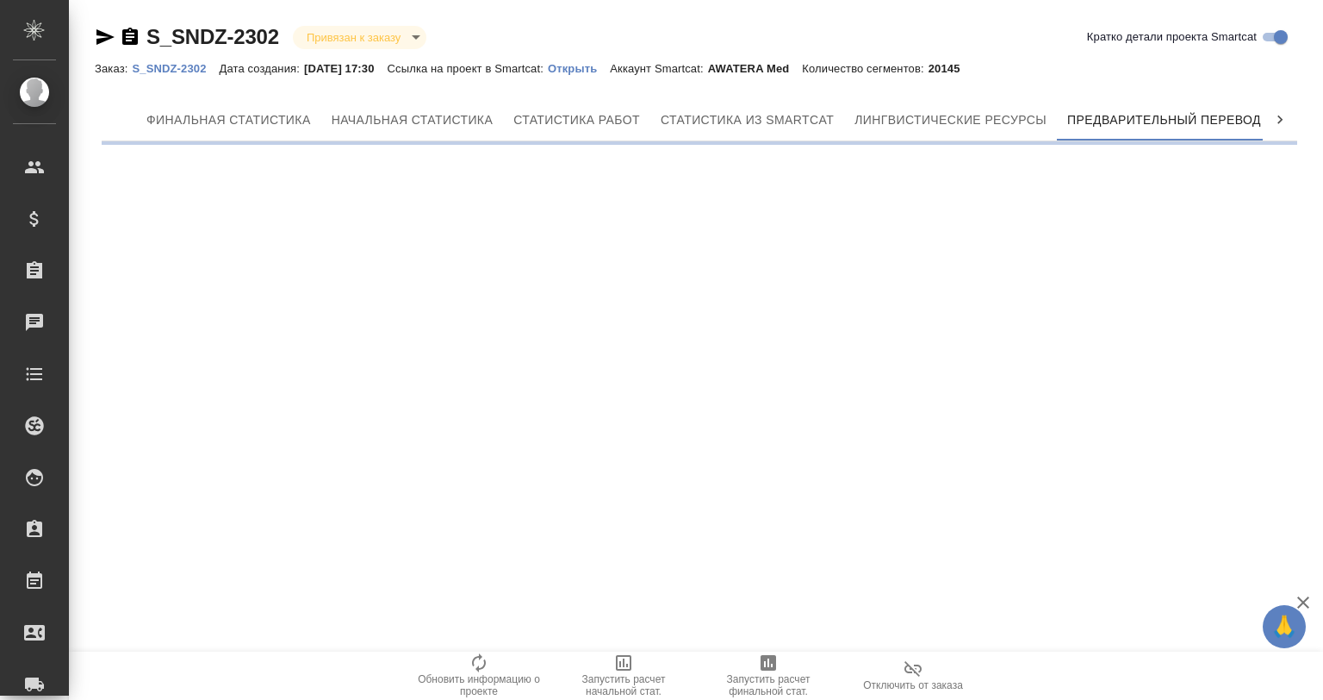
scroll to position [0, 8]
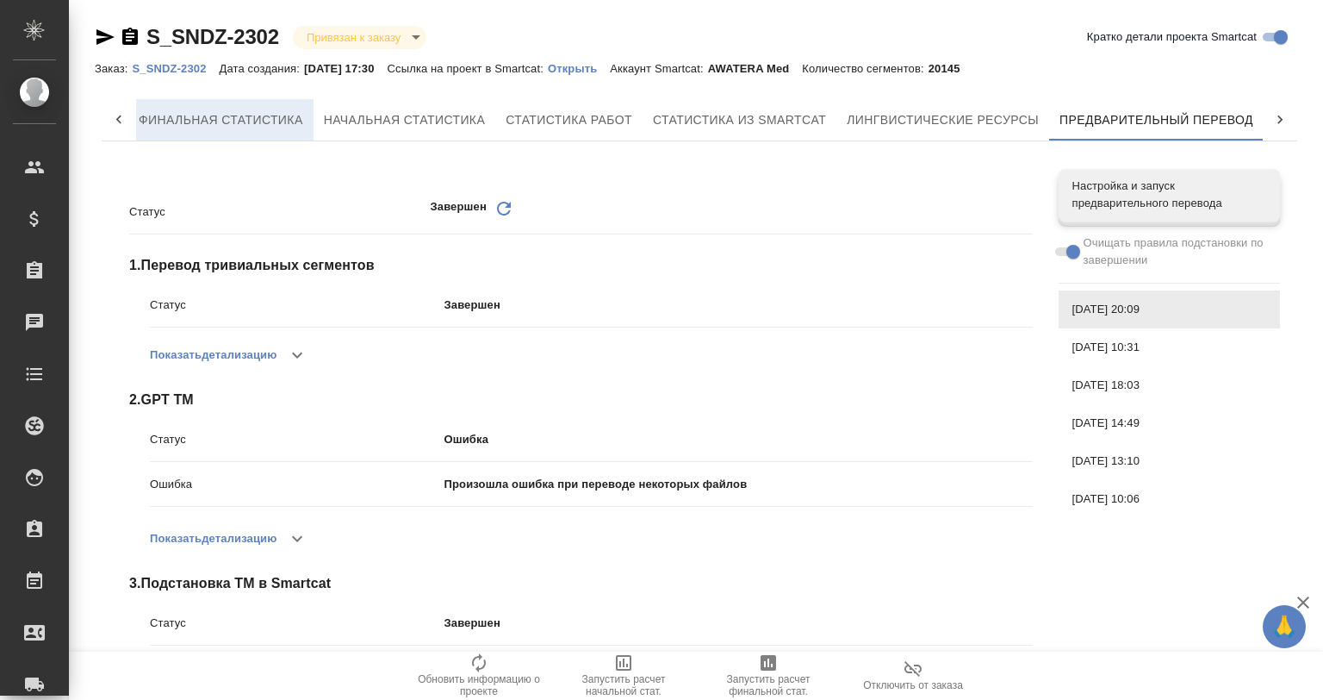
click at [225, 104] on button "Финальная статистика" at bounding box center [220, 119] width 185 height 41
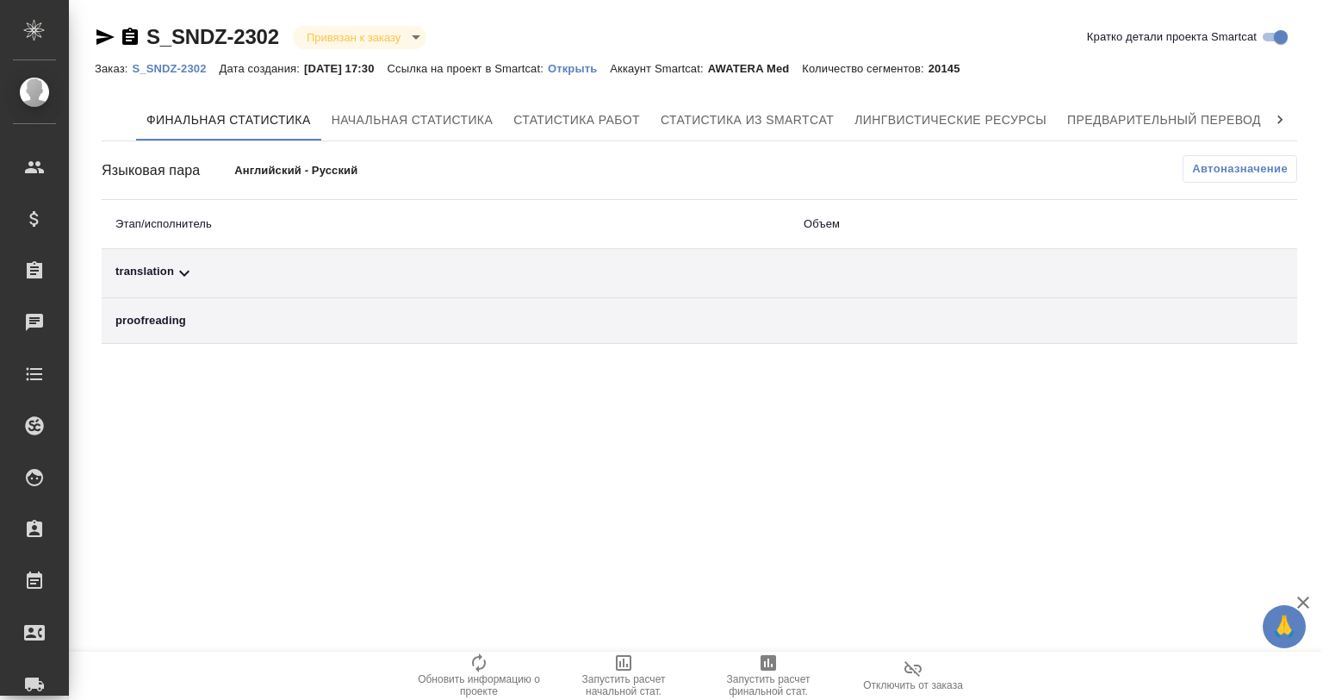
click at [1275, 122] on icon at bounding box center [1280, 119] width 17 height 17
click at [107, 116] on div at bounding box center [119, 119] width 34 height 41
click at [1285, 121] on icon at bounding box center [1280, 119] width 17 height 17
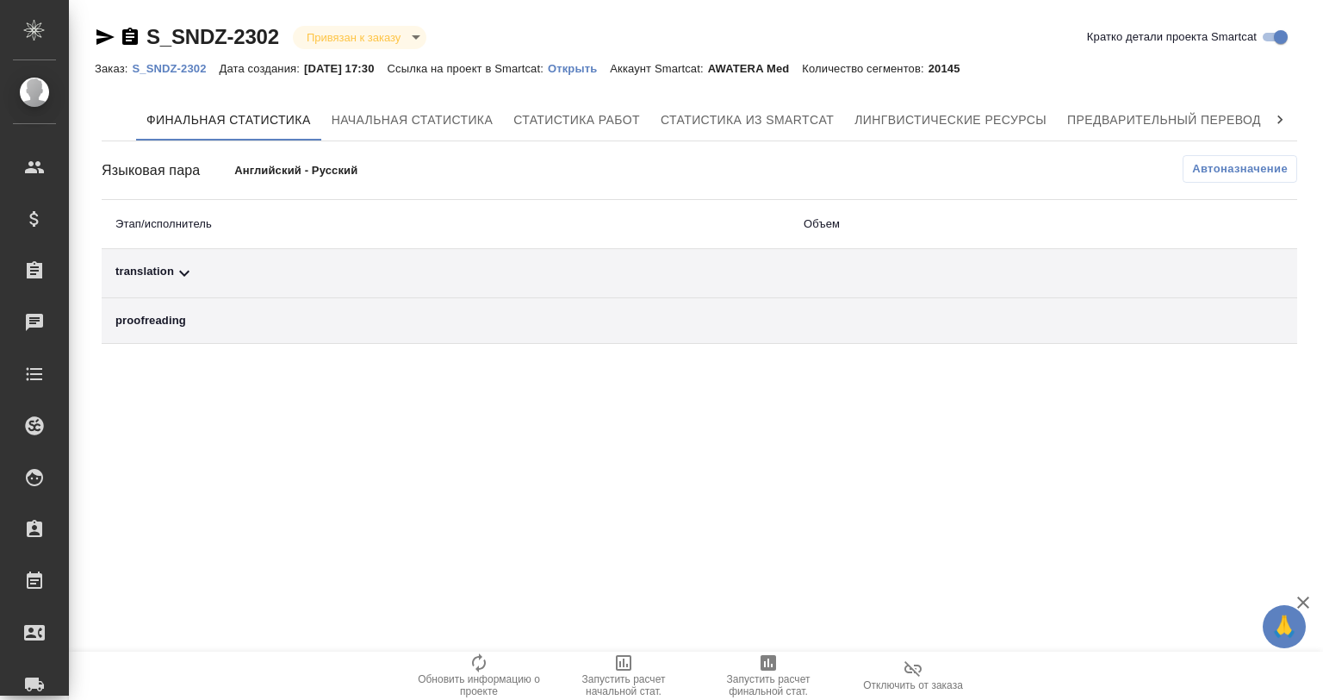
scroll to position [0, 111]
